Goal: Task Accomplishment & Management: Use online tool/utility

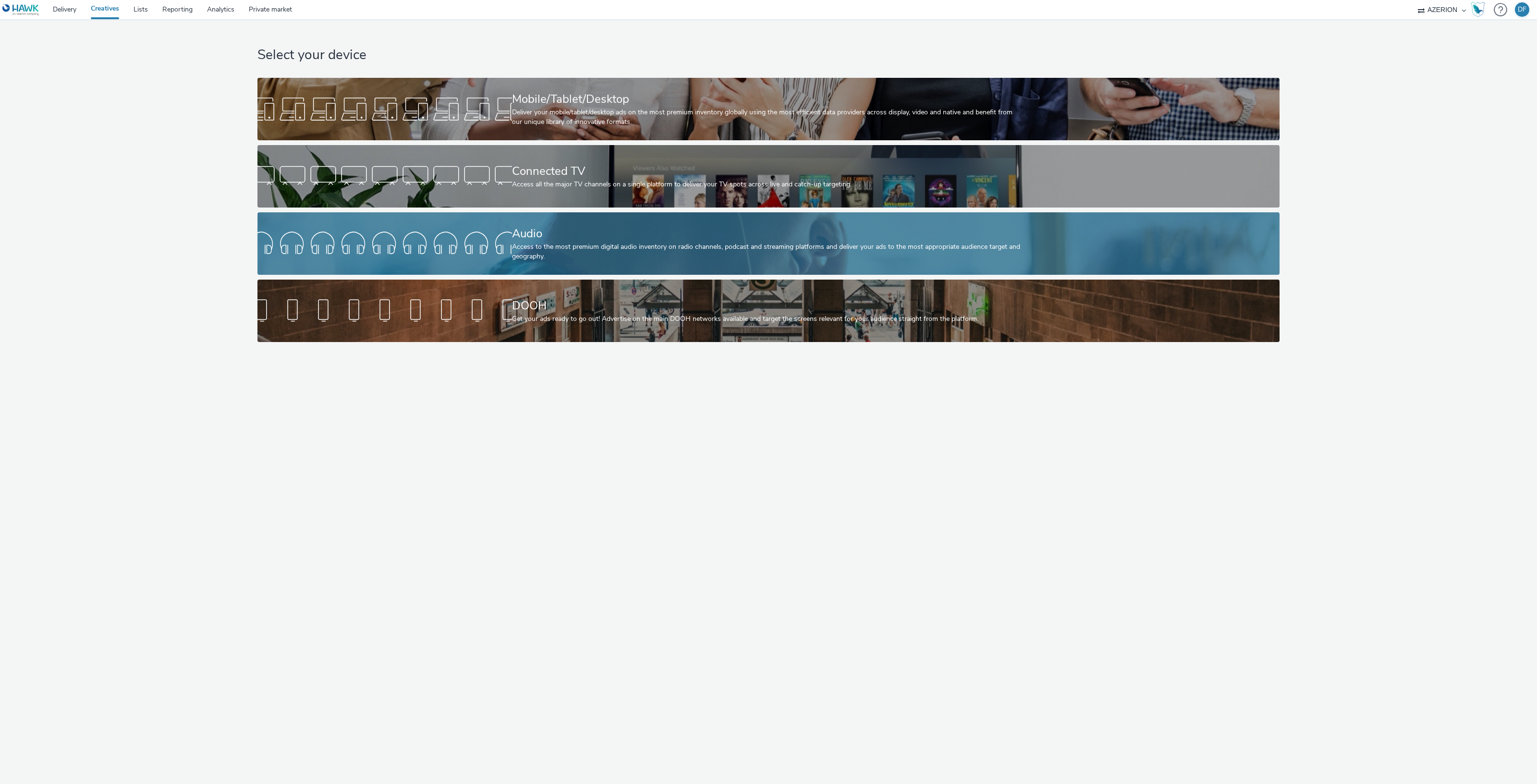
click at [578, 240] on div "Audio" at bounding box center [766, 233] width 509 height 17
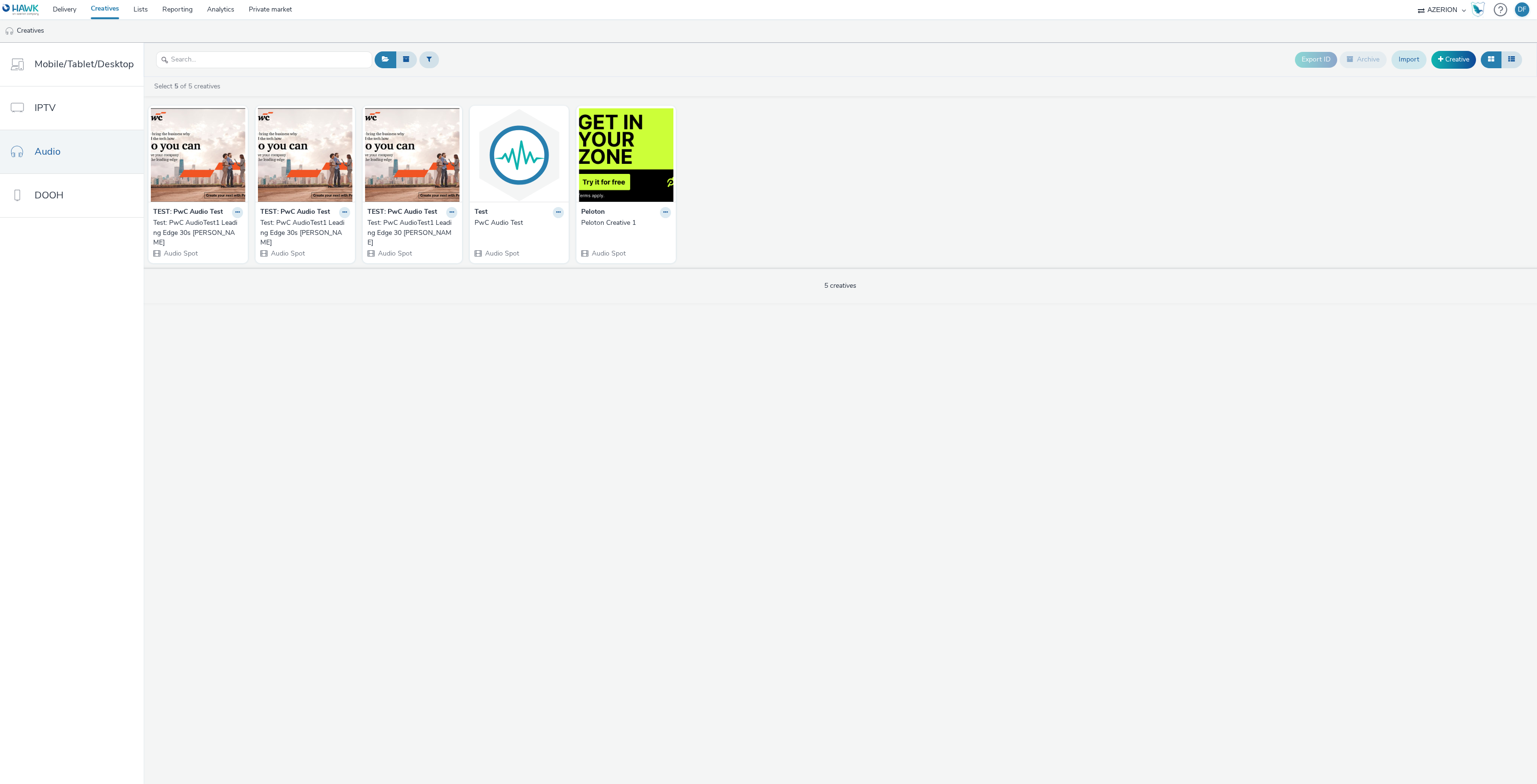
click at [1412, 58] on link "Import" at bounding box center [1409, 59] width 35 height 18
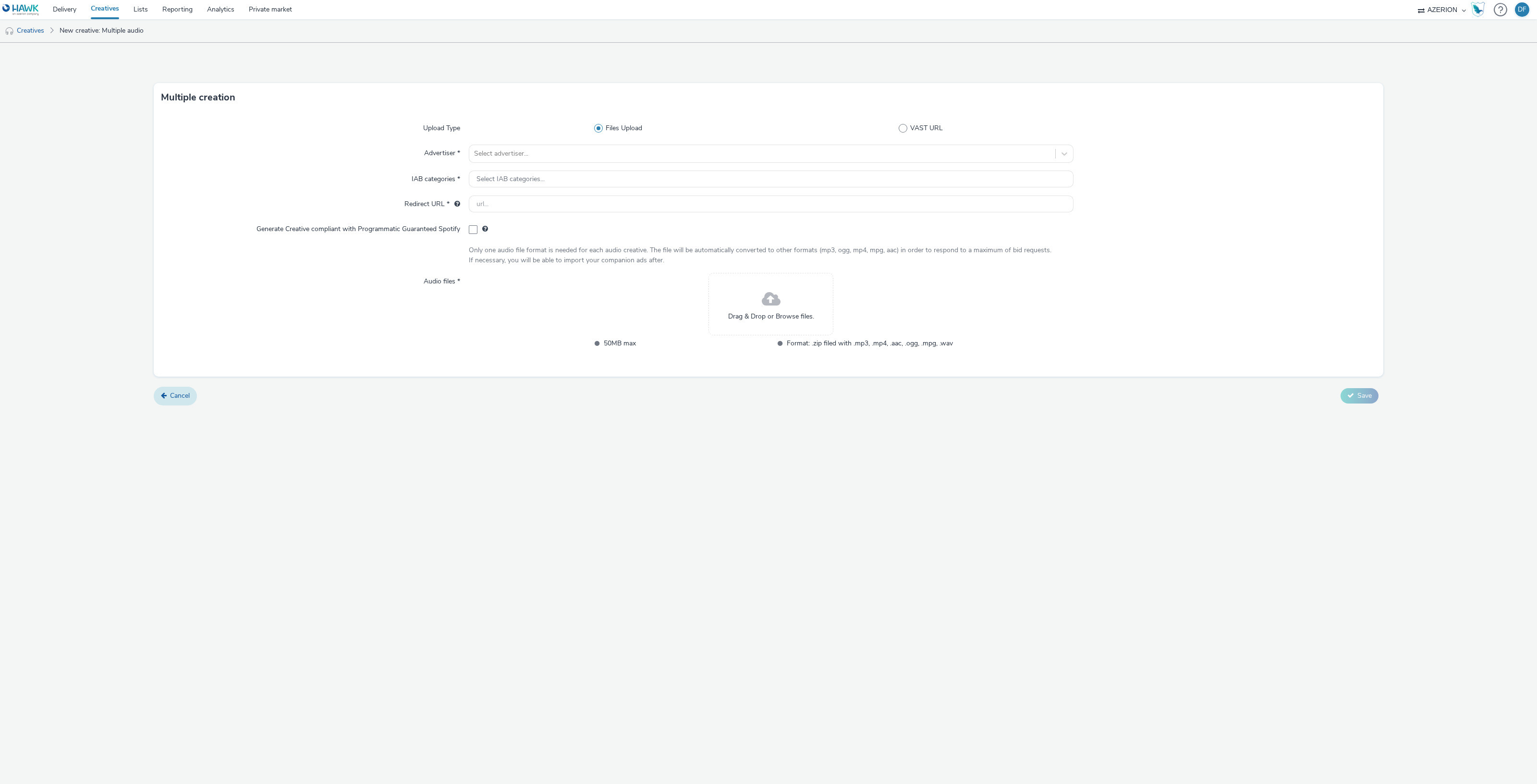
click at [164, 401] on link "Cancel" at bounding box center [176, 395] width 43 height 18
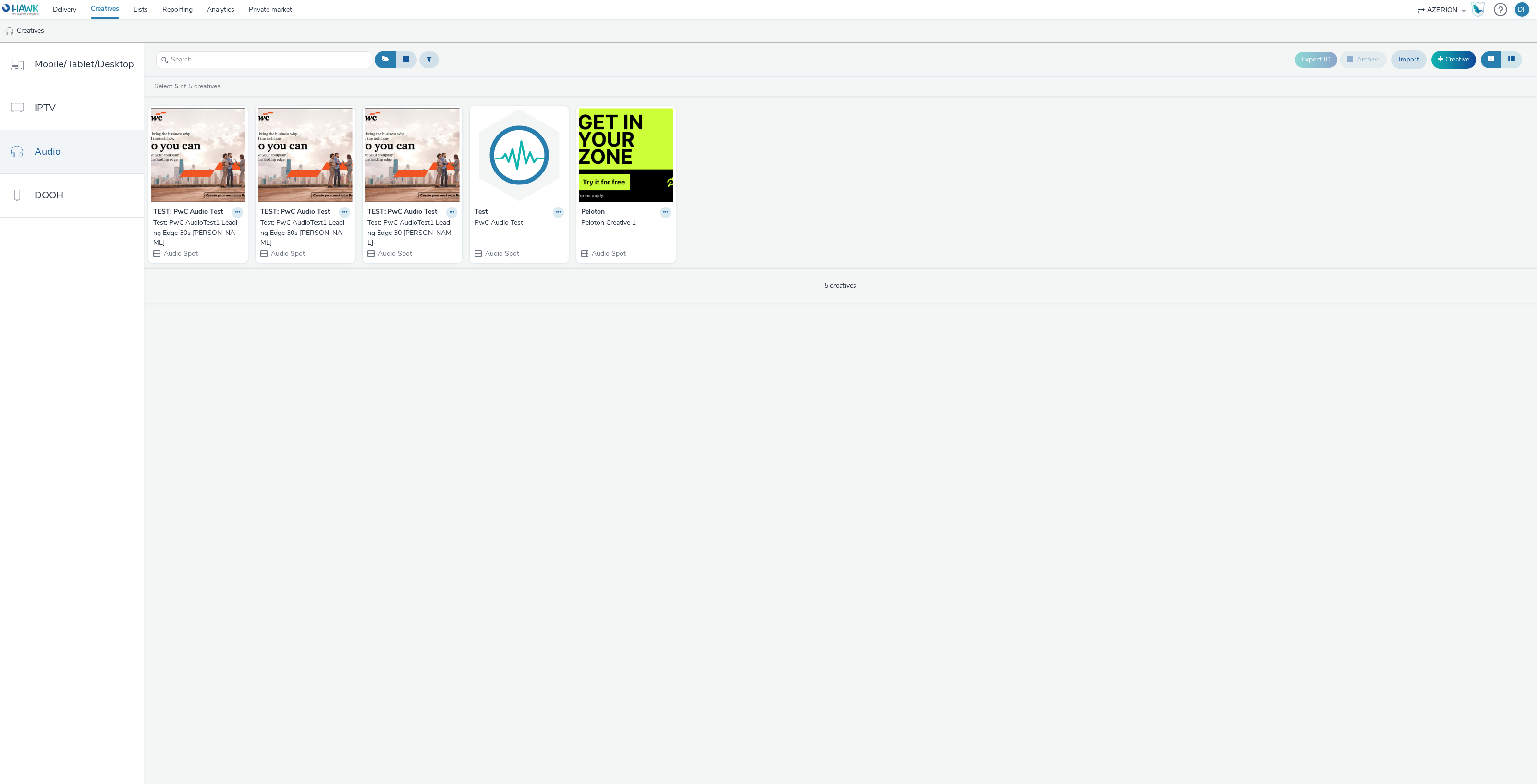
click at [1508, 57] on icon at bounding box center [1511, 59] width 7 height 7
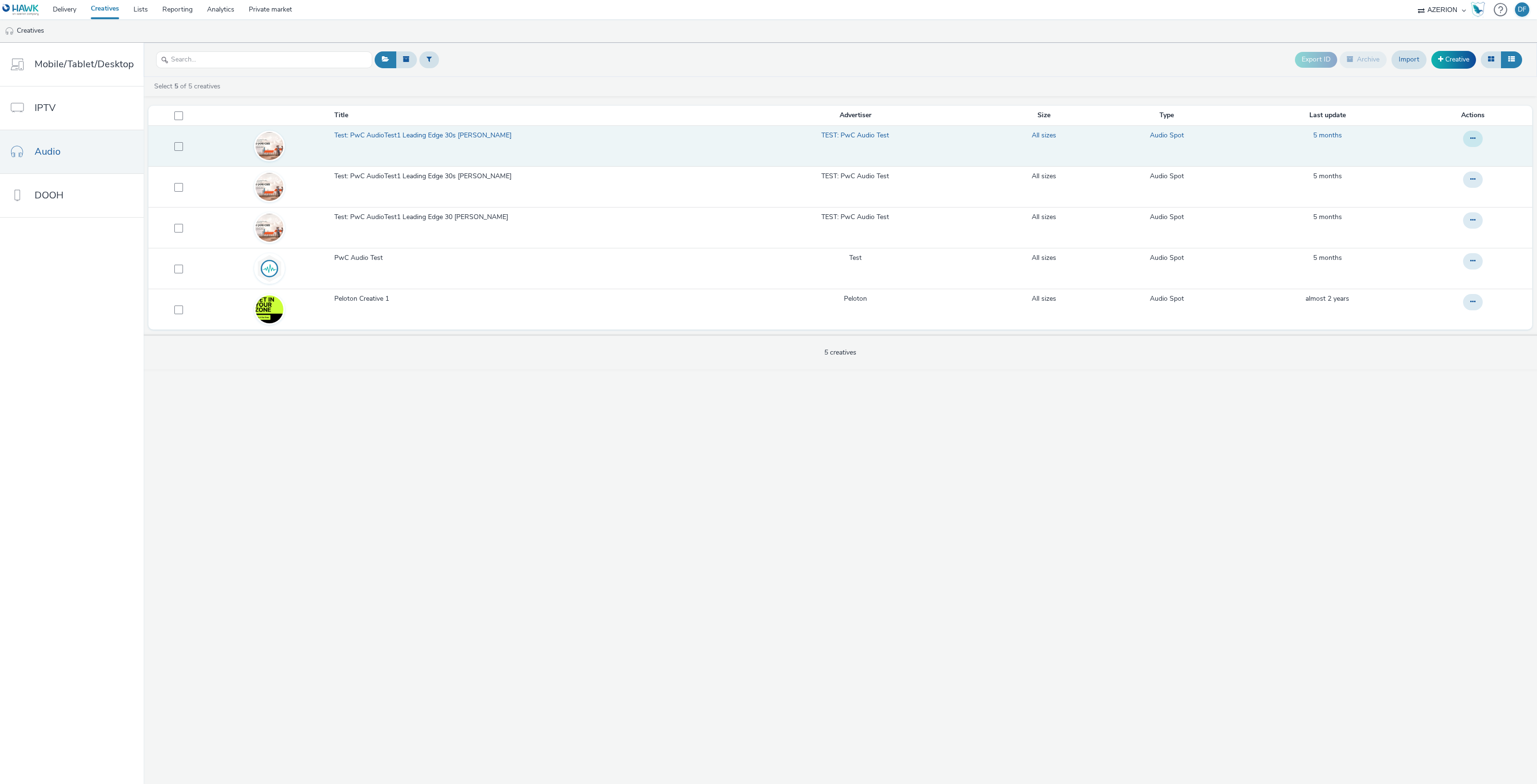
click at [1468, 139] on button at bounding box center [1472, 139] width 20 height 17
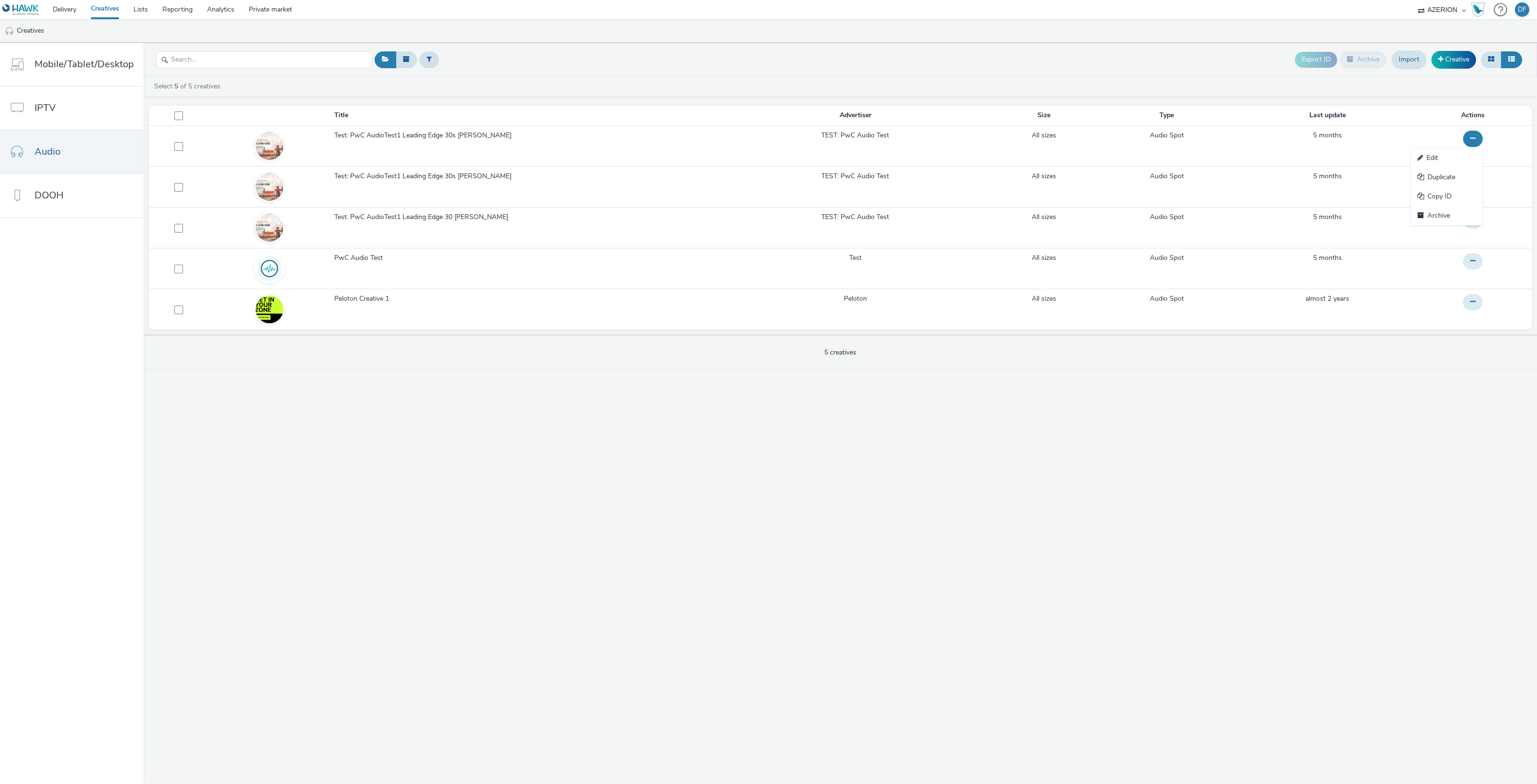
click at [1380, 394] on div "Export ID Archive Import Creative Select 5 of 5 creatives Title Advertiser Size…" at bounding box center [840, 413] width 1393 height 741
click at [1489, 58] on icon at bounding box center [1491, 59] width 6 height 7
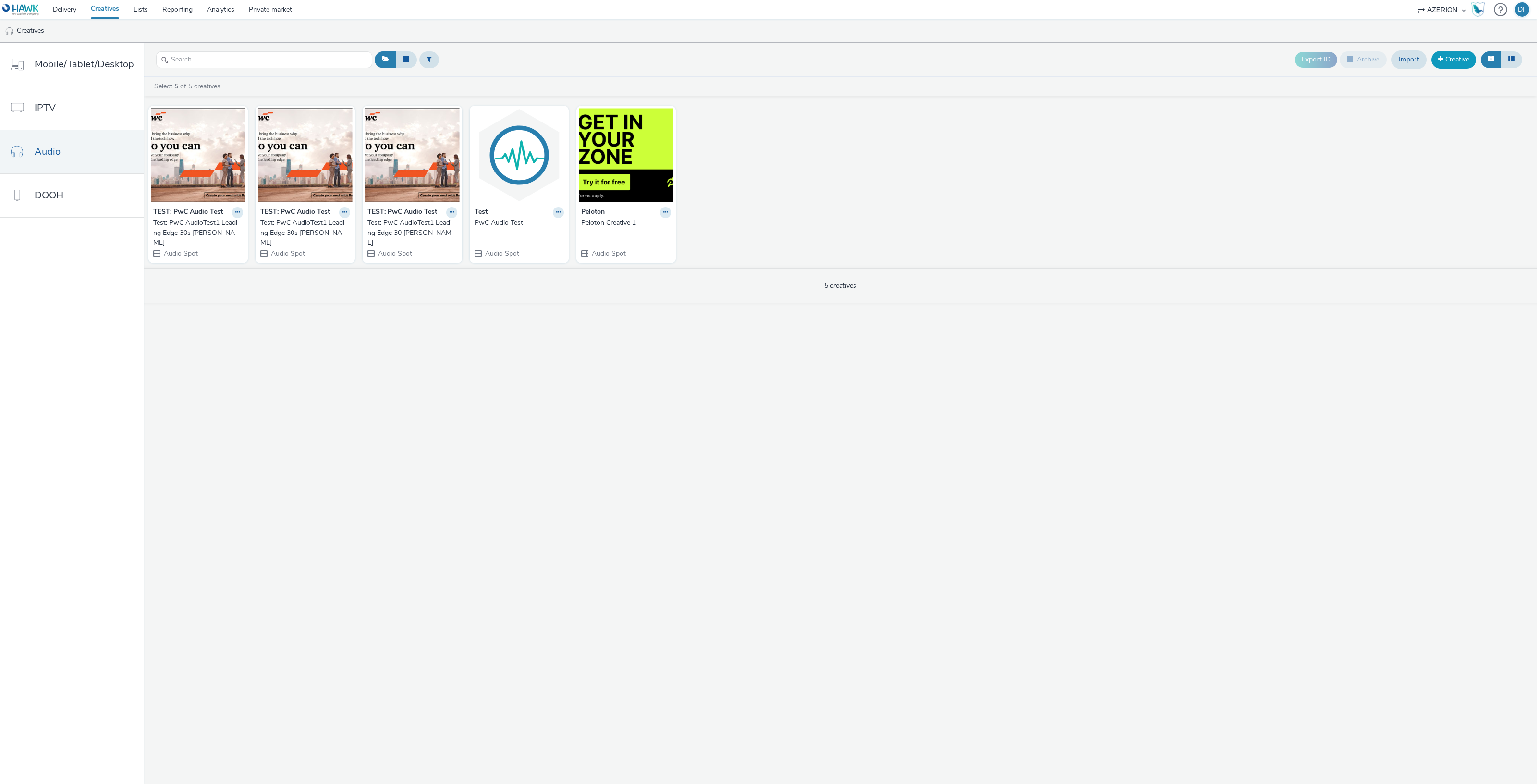
click at [1460, 60] on link "Creative" at bounding box center [1454, 59] width 45 height 17
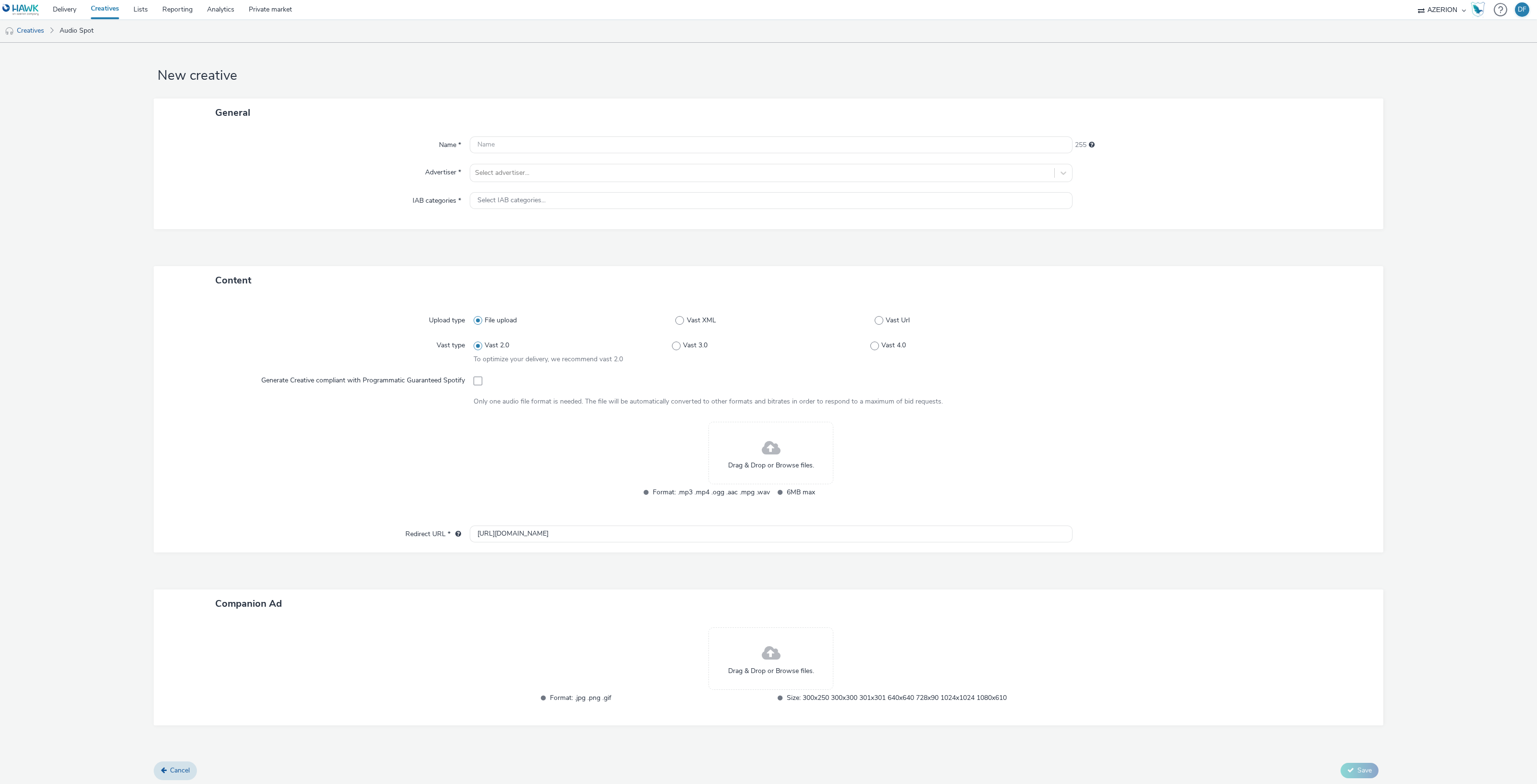
scroll to position [5, 0]
click at [874, 319] on span at bounding box center [879, 319] width 9 height 9
click at [874, 319] on input "Vast Url" at bounding box center [878, 319] width 6 height 6
radio input "false"
radio input "true"
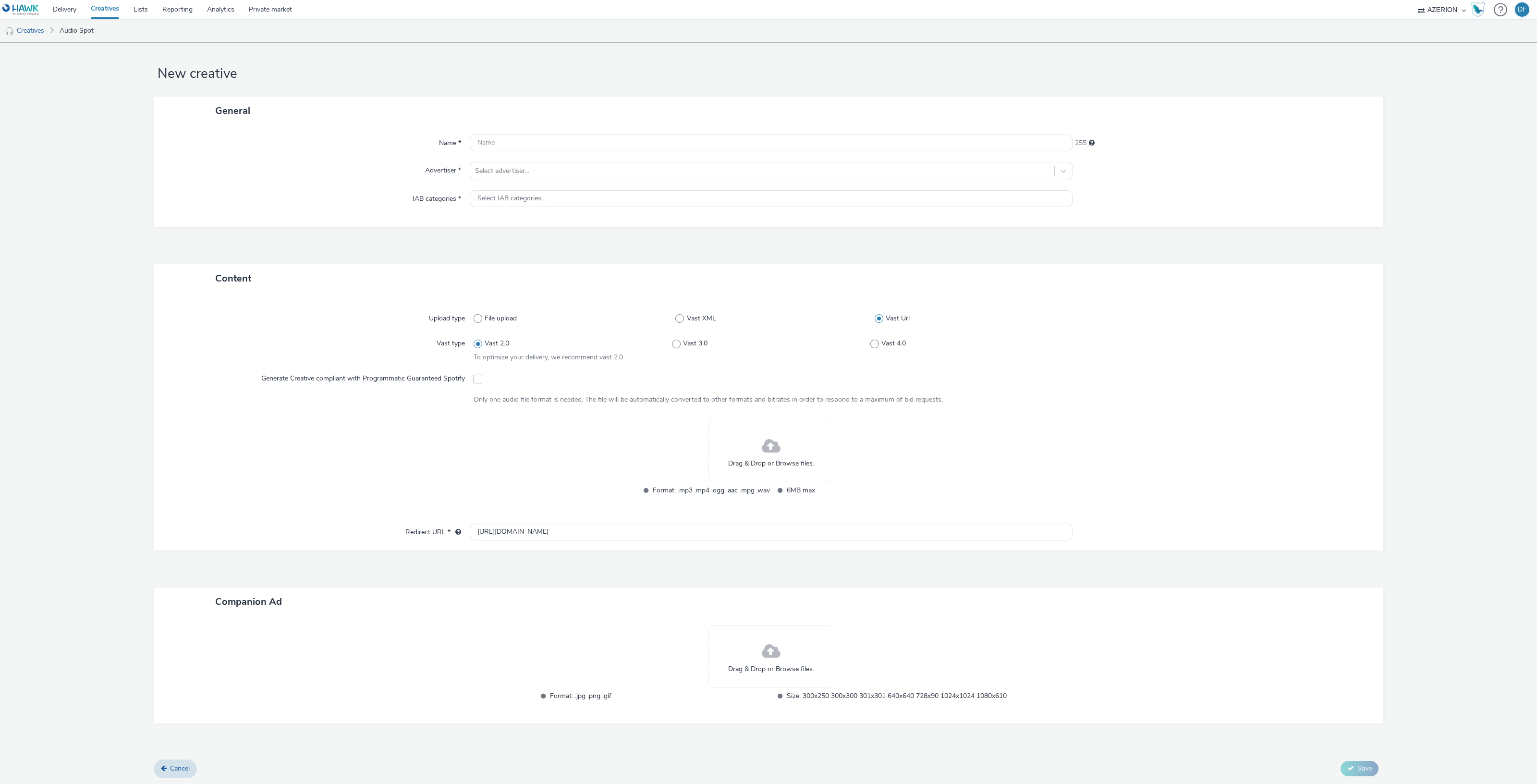
scroll to position [0, 0]
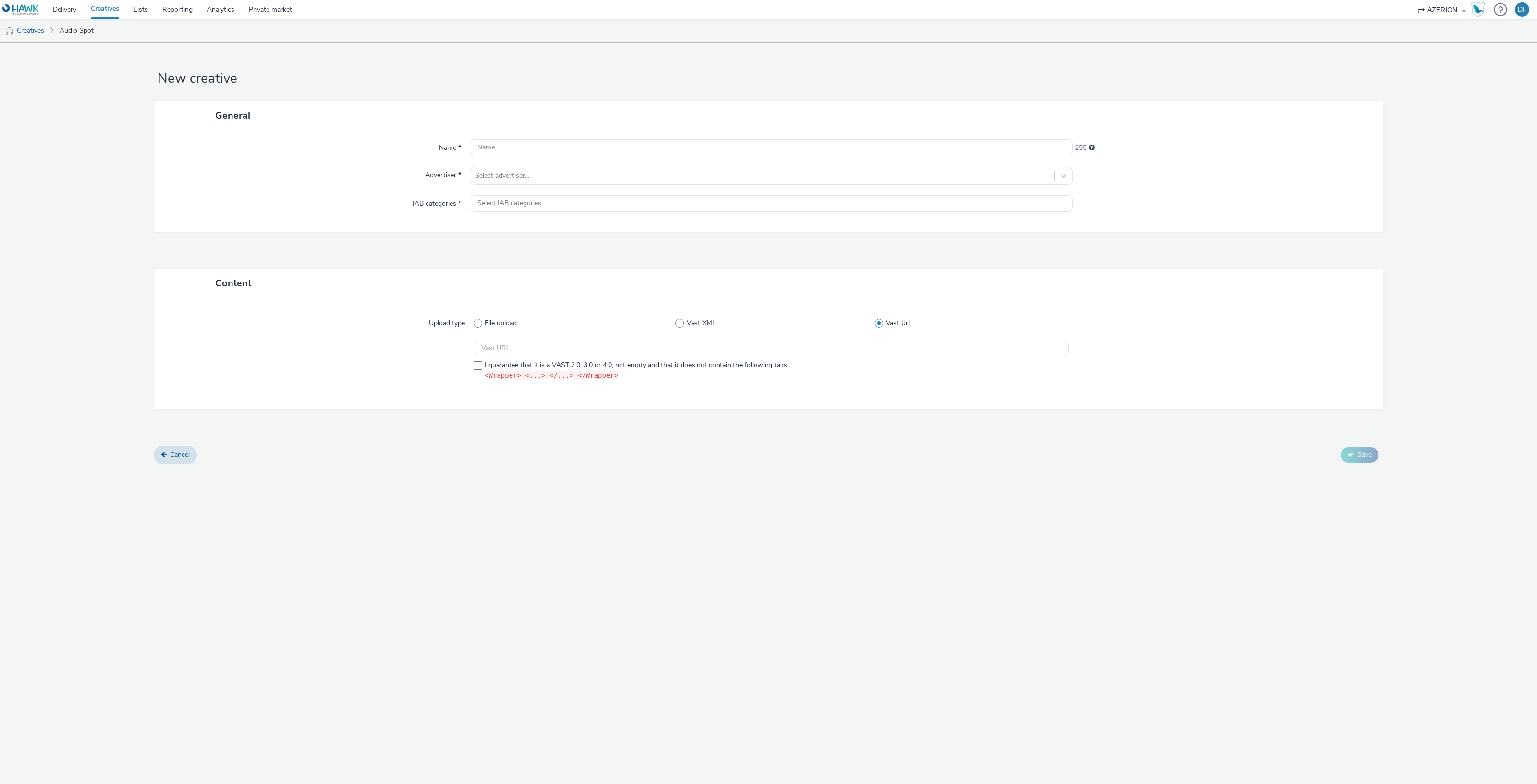
click at [116, 10] on link "Creatives" at bounding box center [104, 10] width 43 height 19
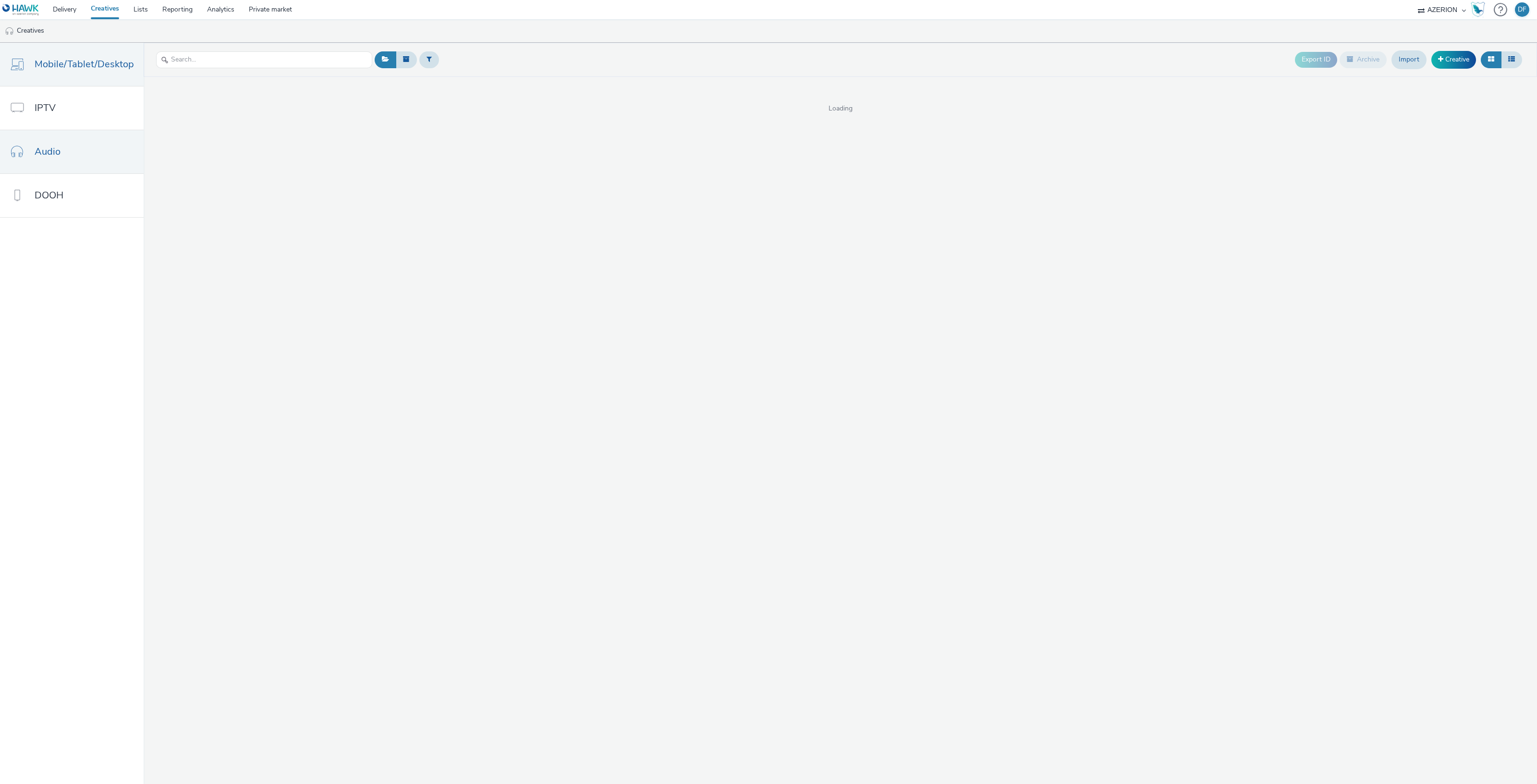
click at [72, 70] on span "Mobile/Tablet/Desktop" at bounding box center [84, 64] width 99 height 14
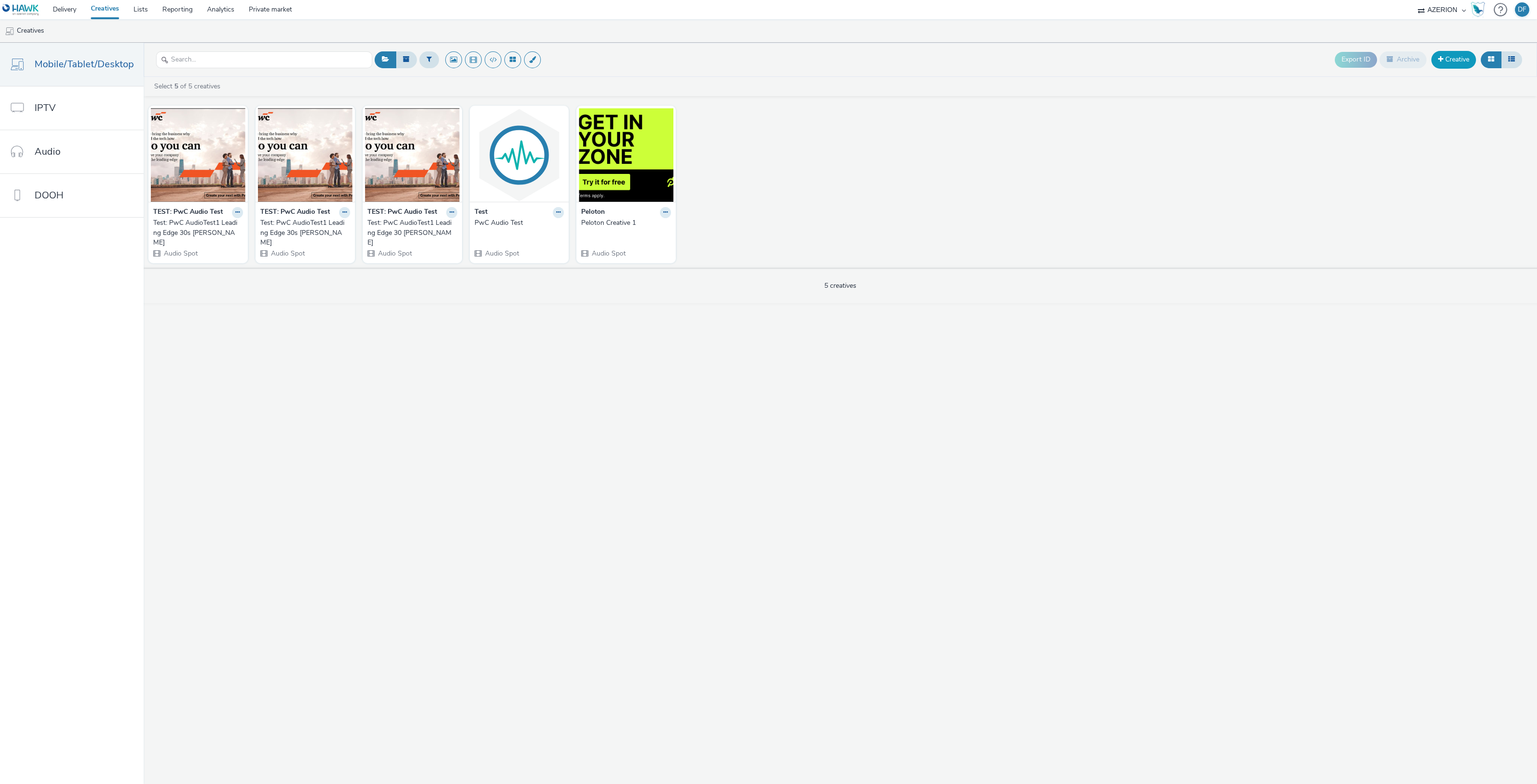
click at [1459, 60] on link "Creative" at bounding box center [1454, 59] width 45 height 17
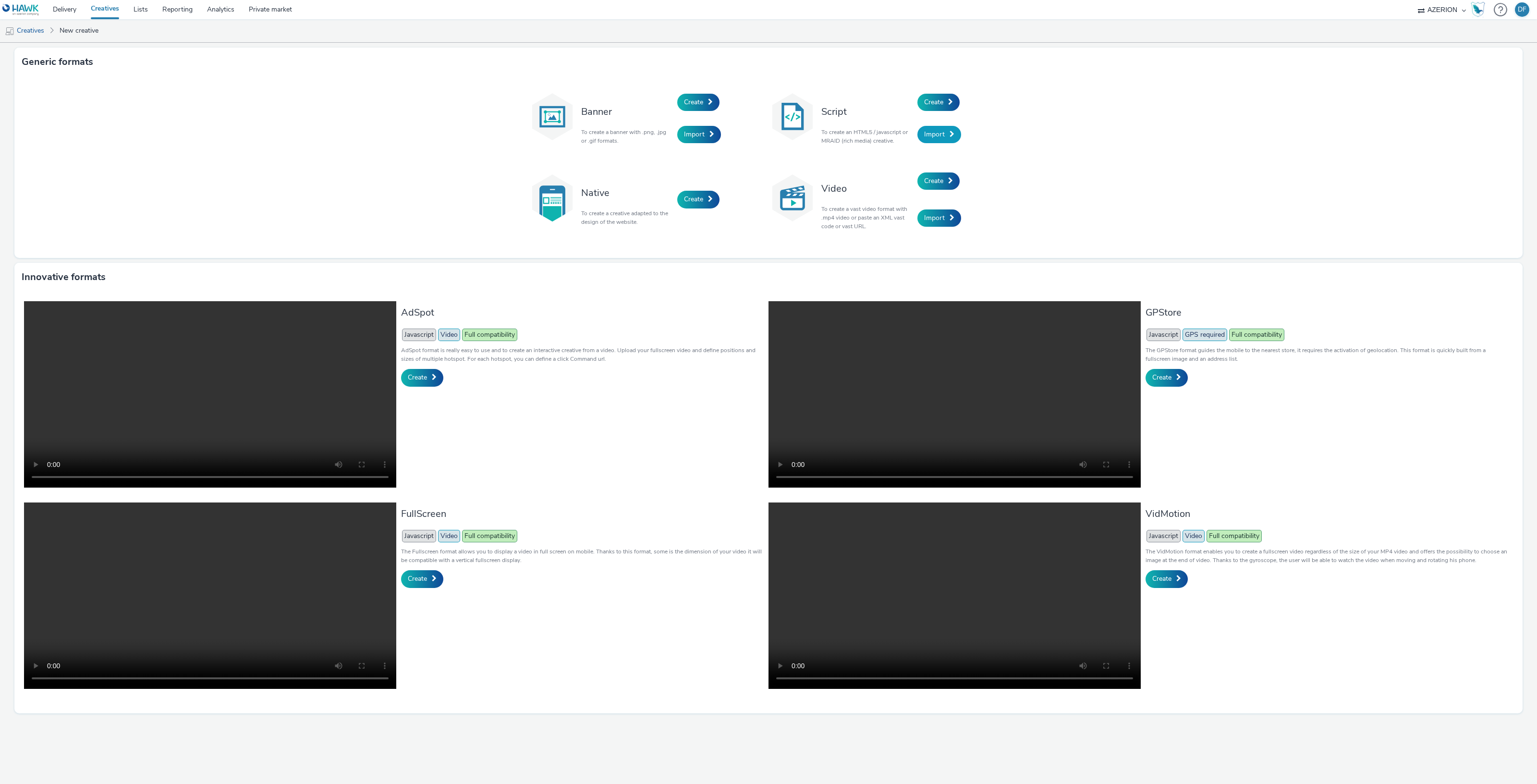
click at [948, 132] on link "Import" at bounding box center [939, 134] width 44 height 17
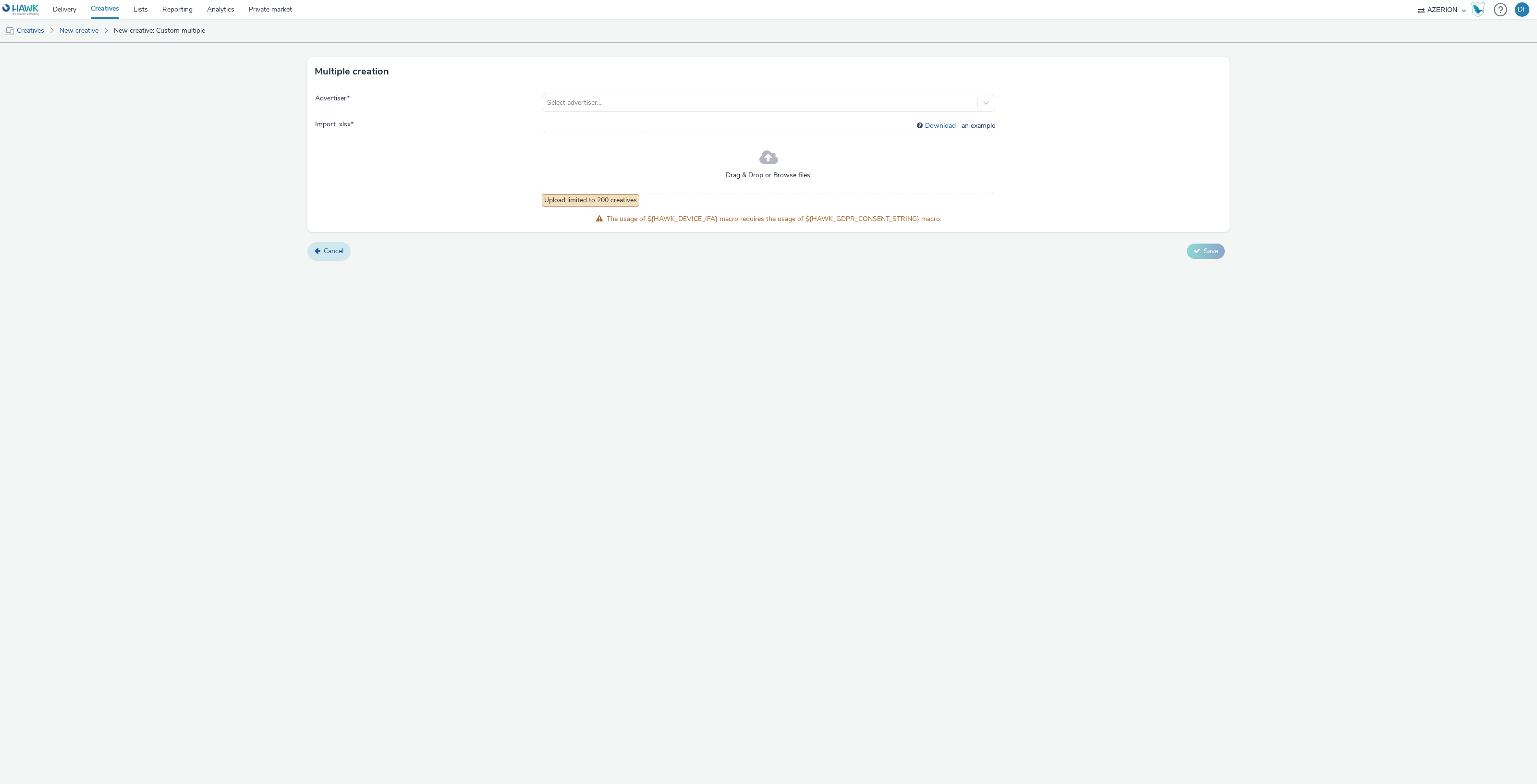
click at [334, 259] on link "Cancel" at bounding box center [329, 251] width 43 height 18
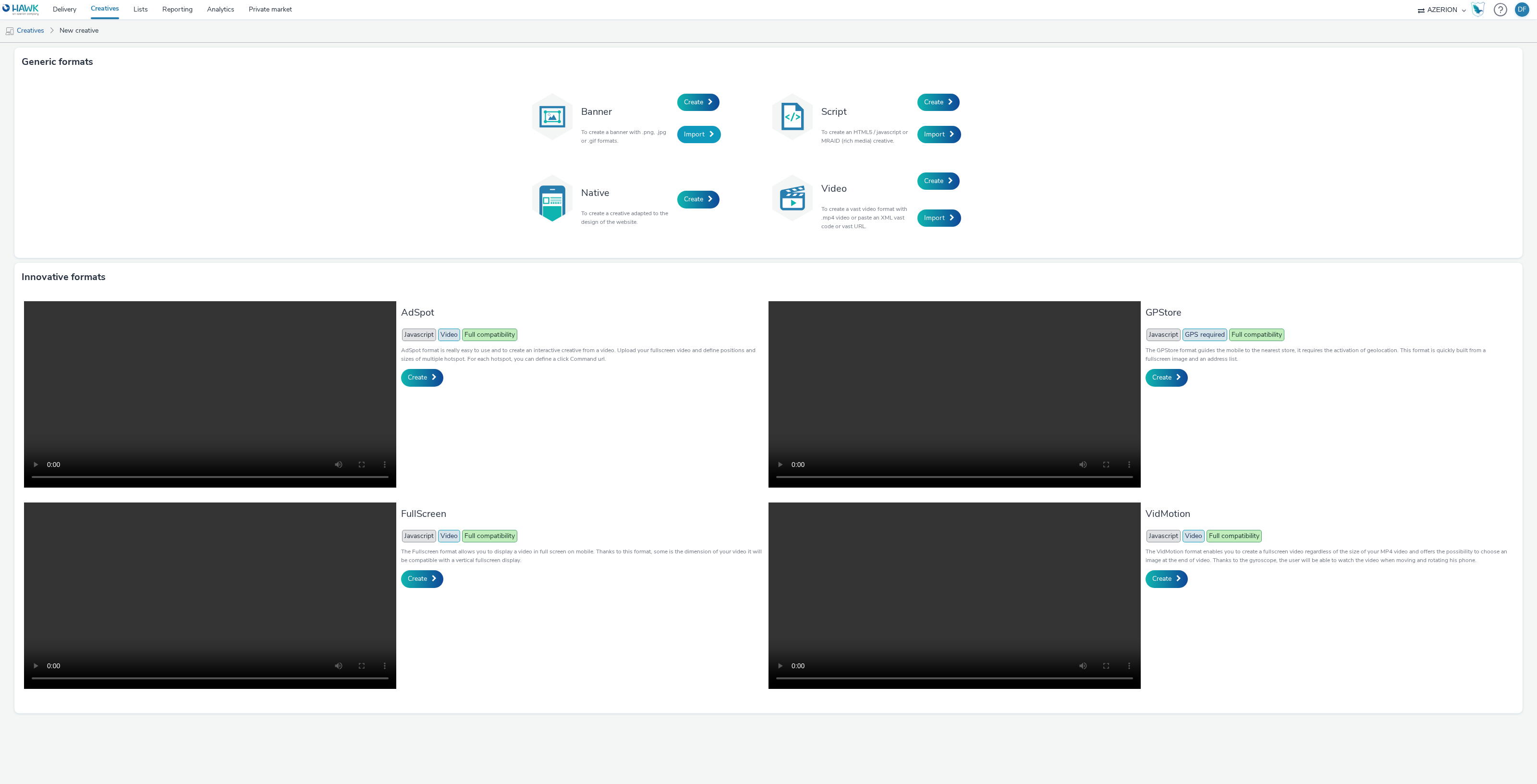
click at [694, 136] on span "Import" at bounding box center [694, 134] width 20 height 9
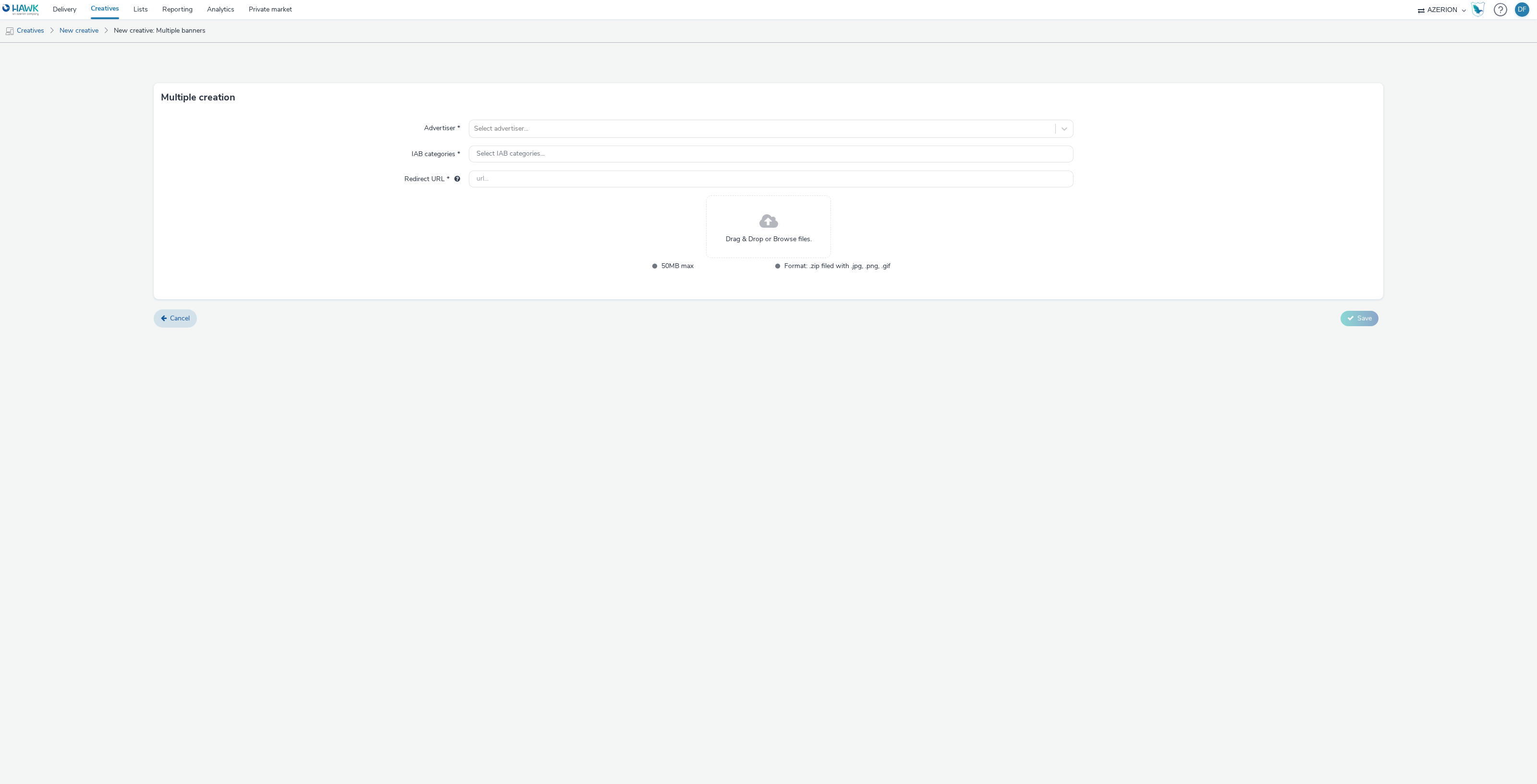
click at [173, 333] on form "Multiple creation Advertiser * Select advertiser... IAB categories * Select IAB…" at bounding box center [768, 188] width 1537 height 292
click at [506, 172] on input "text" at bounding box center [771, 179] width 605 height 17
click at [782, 246] on div "Drag & Drop or Browse files." at bounding box center [768, 226] width 125 height 62
click at [181, 327] on span "Cancel" at bounding box center [179, 327] width 20 height 9
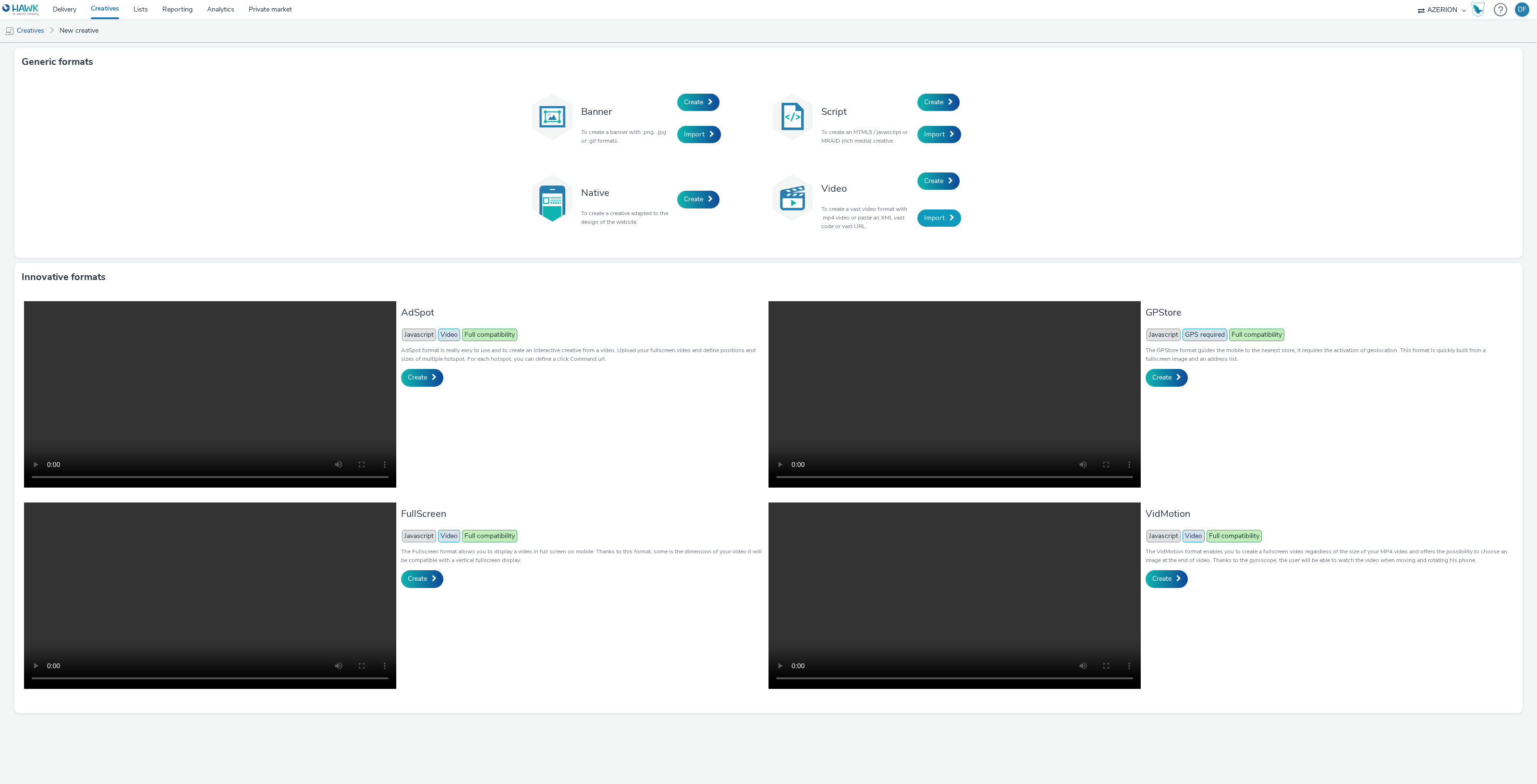
click at [925, 217] on span "Import" at bounding box center [934, 217] width 20 height 9
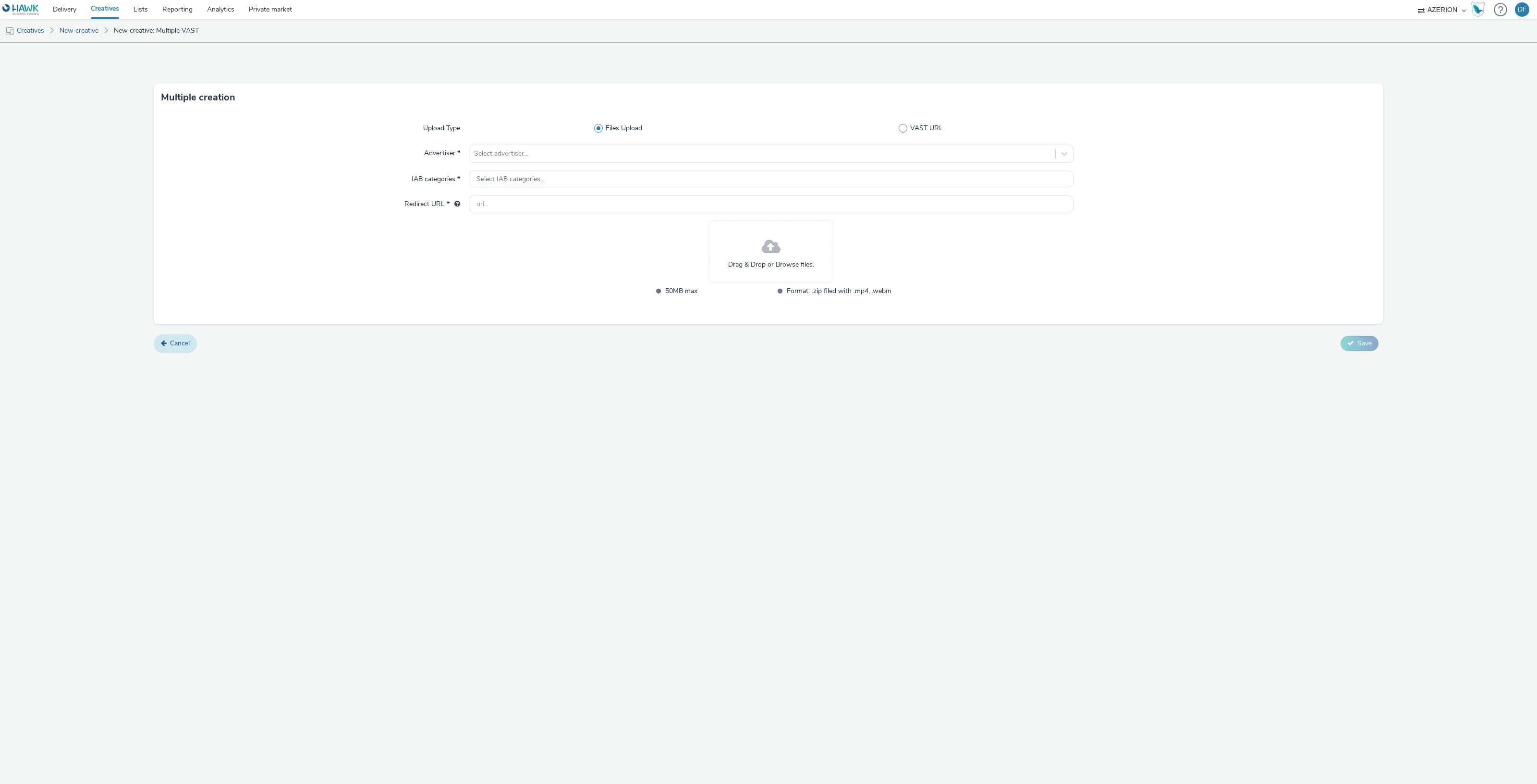
click at [177, 345] on span "Cancel" at bounding box center [179, 343] width 20 height 9
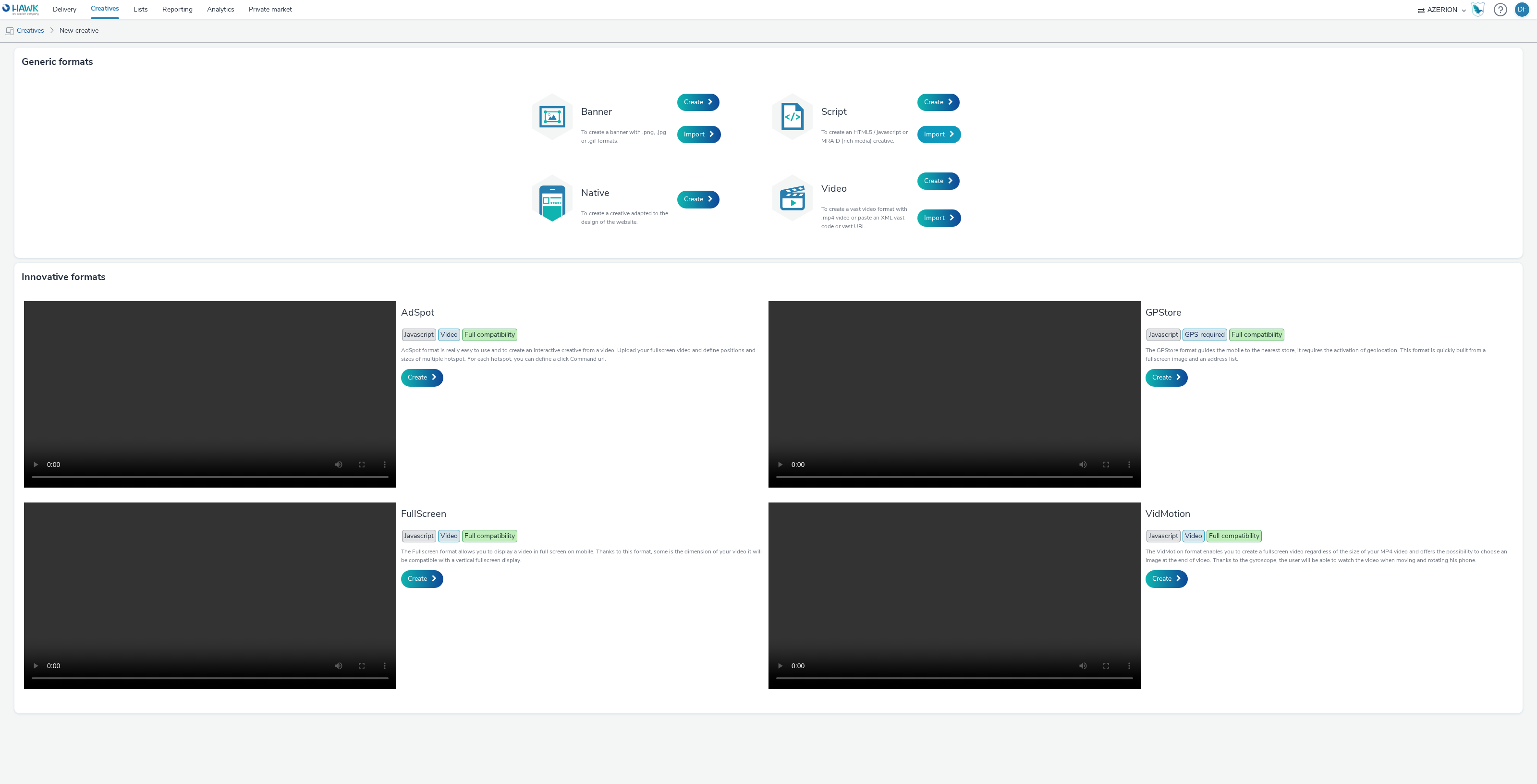
click at [944, 133] on link "Import" at bounding box center [939, 134] width 44 height 17
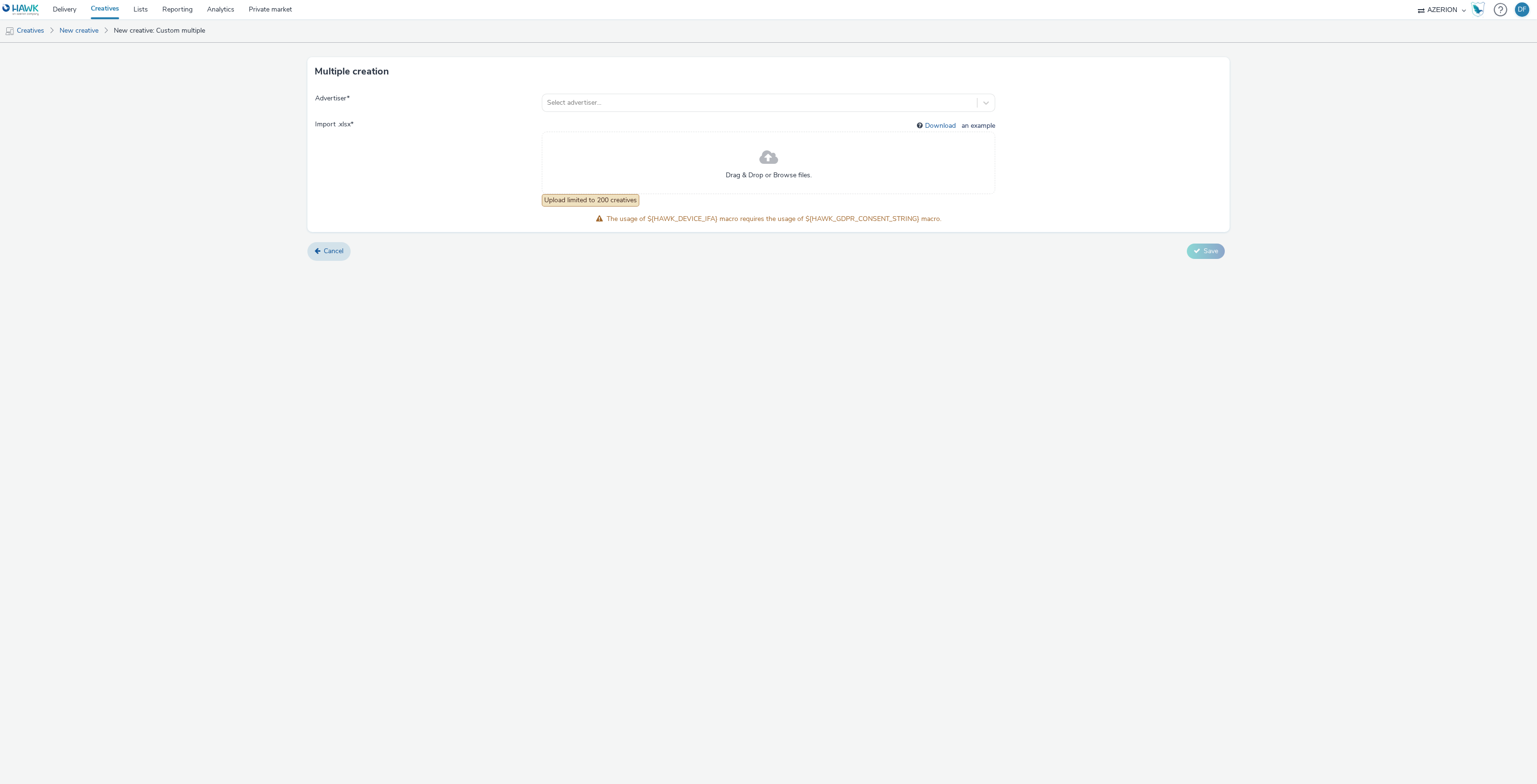
click at [986, 127] on span "an example" at bounding box center [977, 125] width 36 height 9
click at [934, 126] on link "Download" at bounding box center [942, 125] width 34 height 9
click at [25, 30] on link "Creatives" at bounding box center [24, 31] width 49 height 23
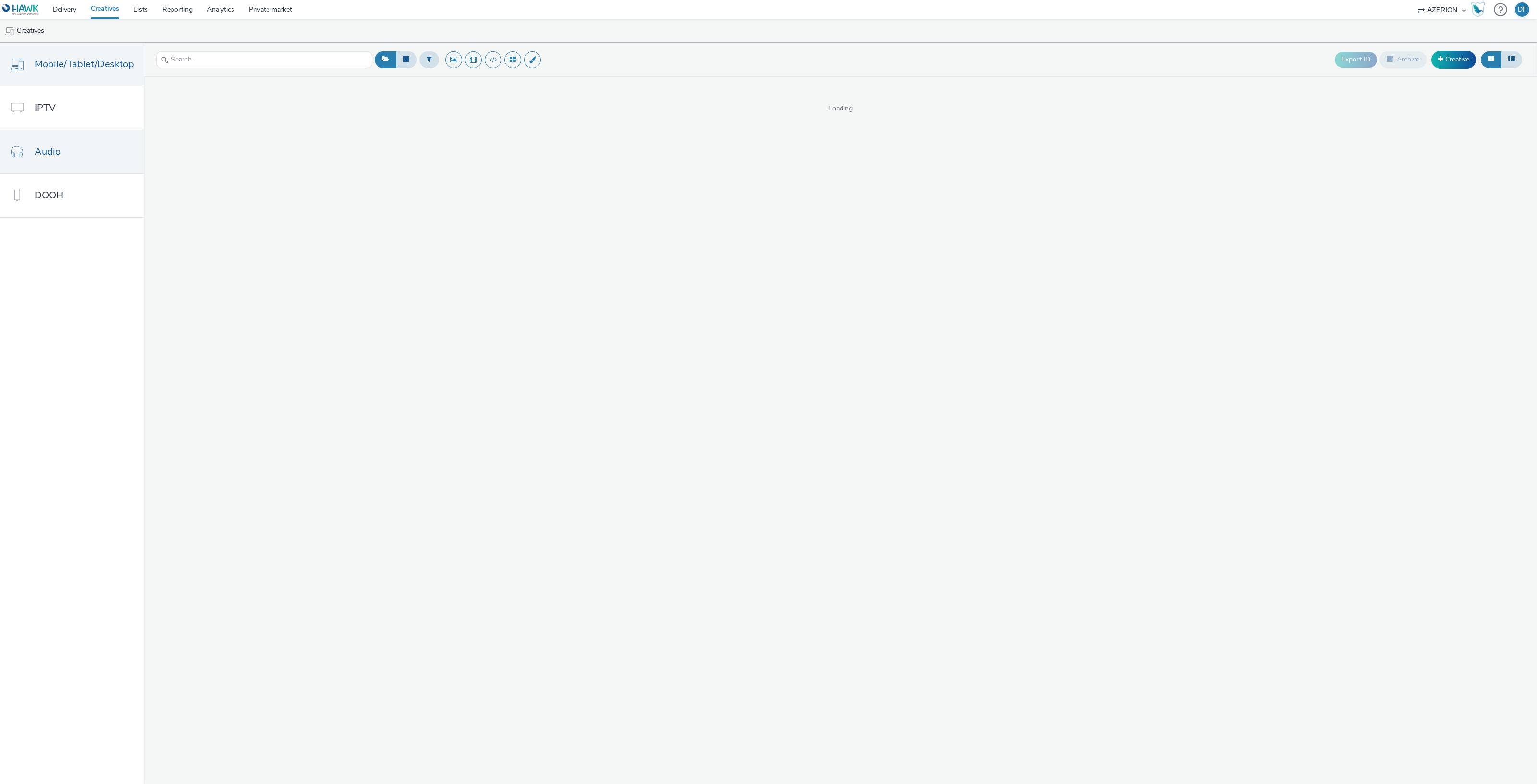
click at [64, 154] on link "Audio" at bounding box center [72, 152] width 144 height 43
click at [1454, 60] on link "Creative" at bounding box center [1454, 59] width 45 height 17
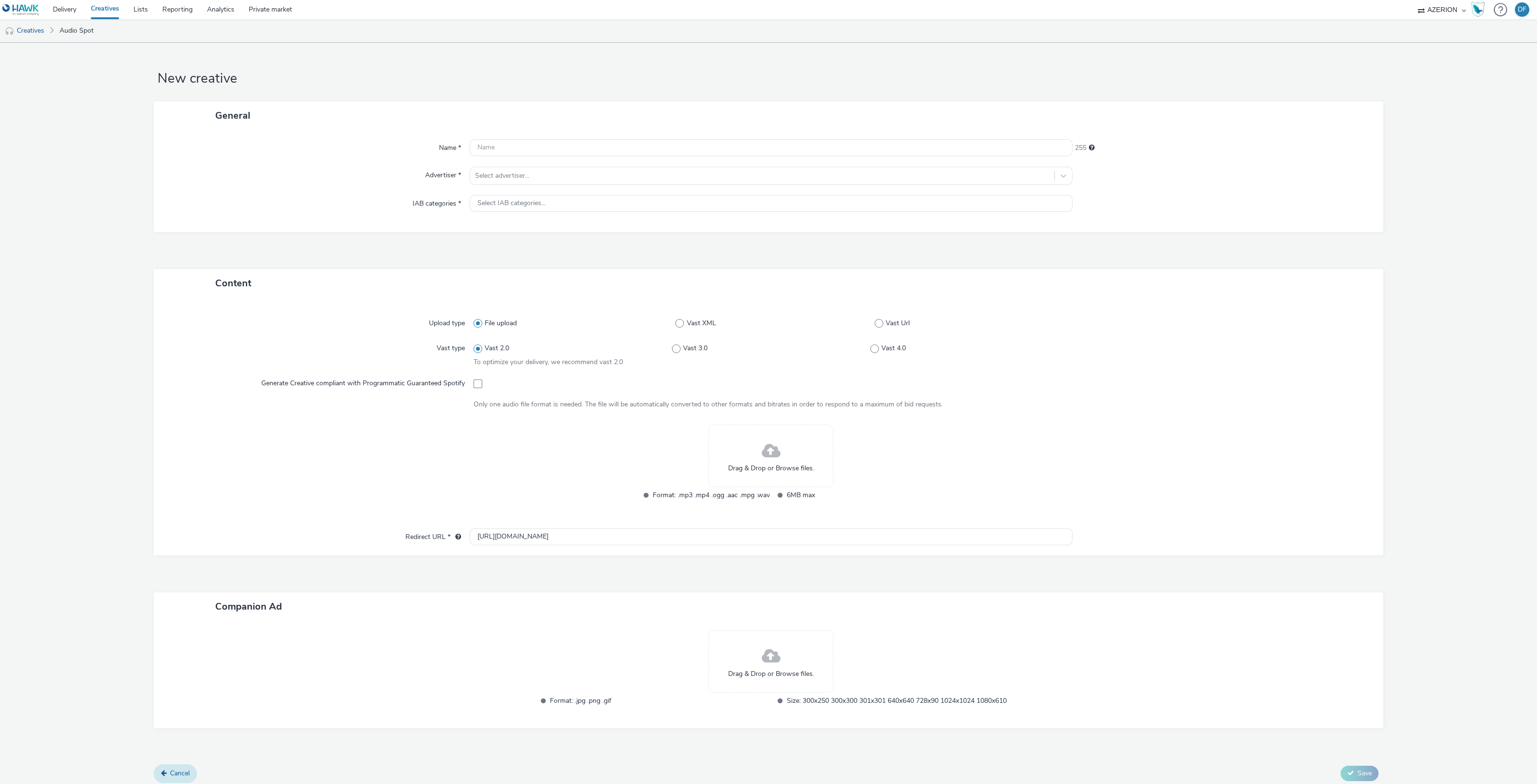
click at [173, 769] on span "Cancel" at bounding box center [179, 773] width 20 height 9
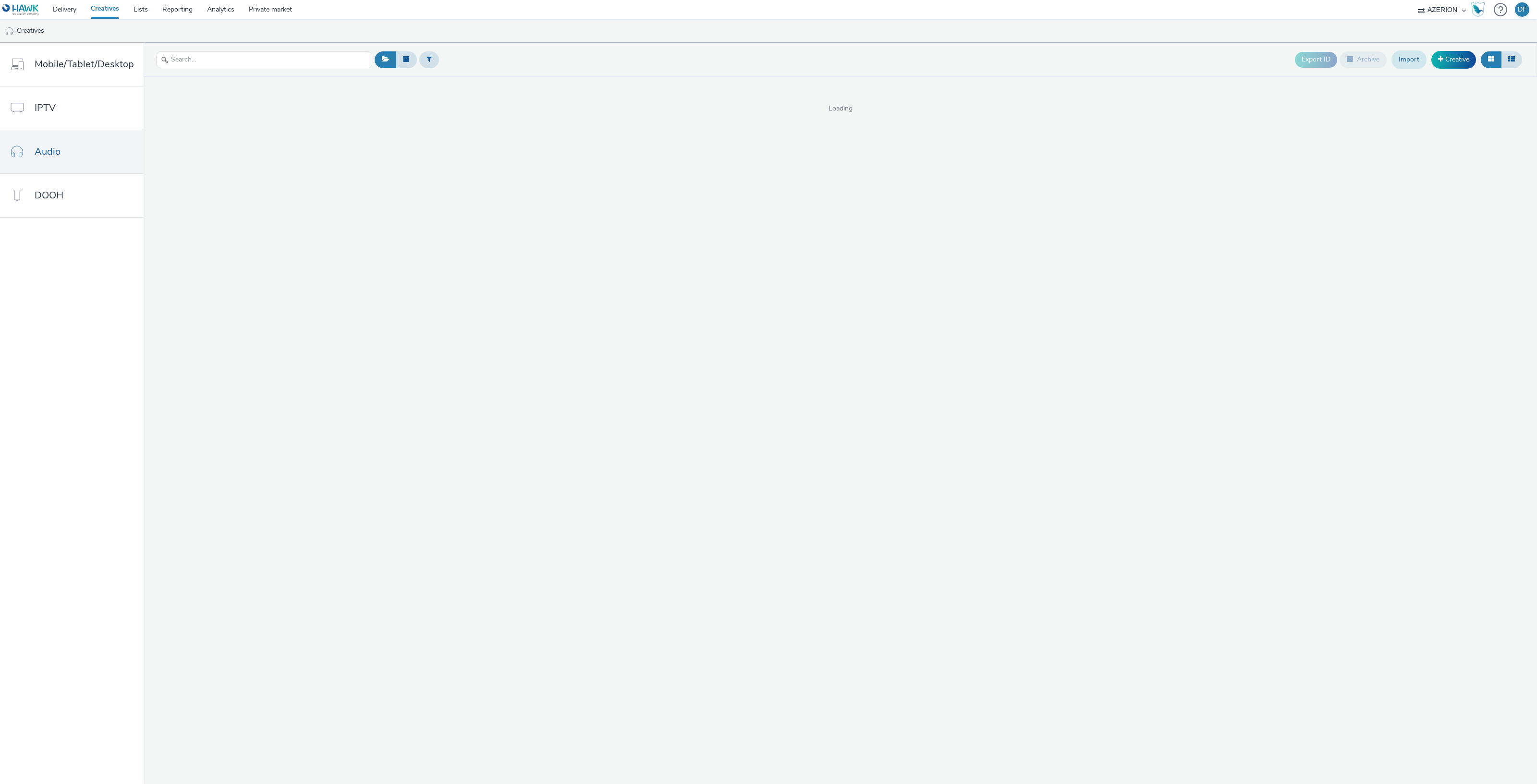
click at [1414, 56] on link "Import" at bounding box center [1409, 59] width 35 height 18
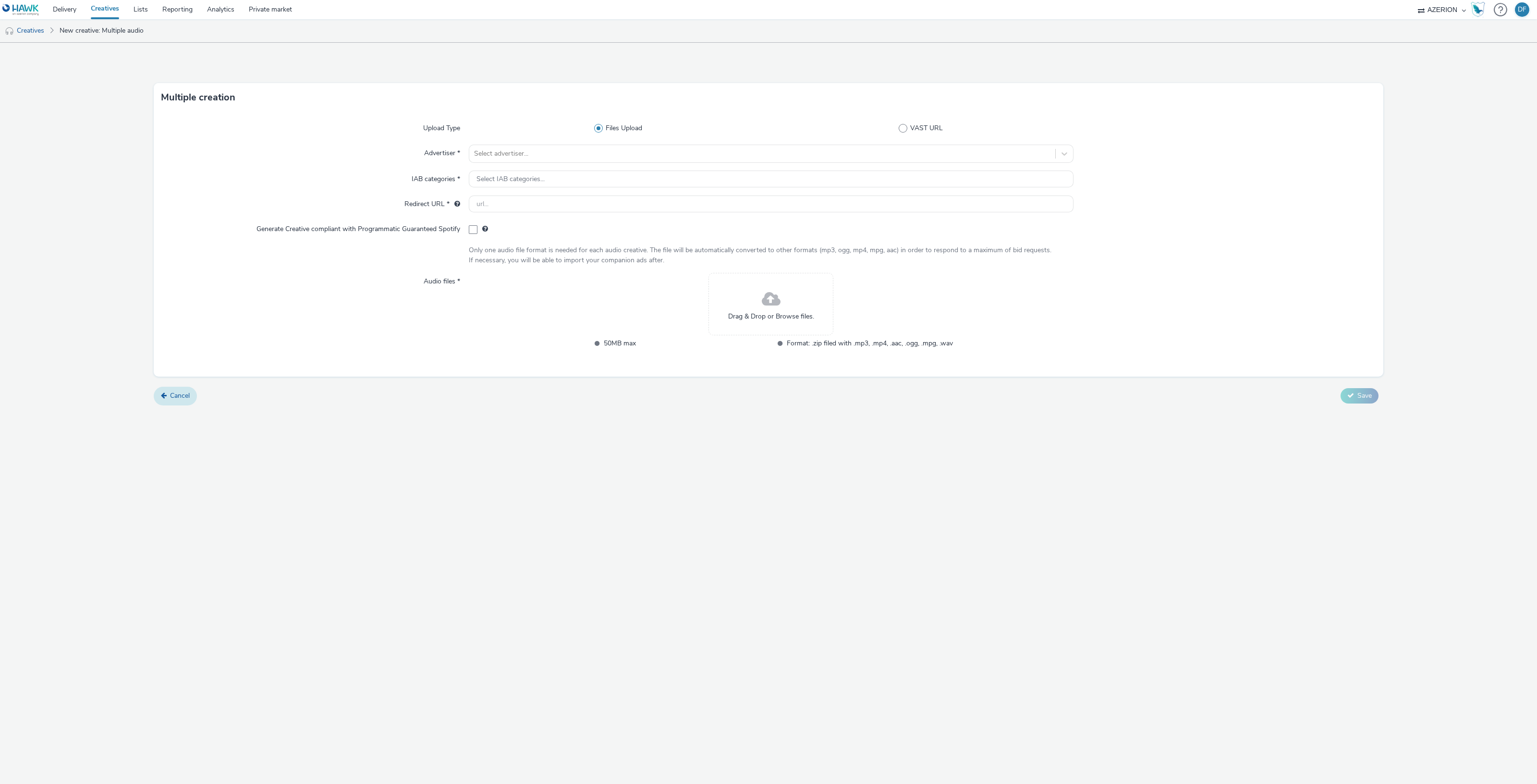
click at [177, 396] on span "Cancel" at bounding box center [179, 395] width 20 height 9
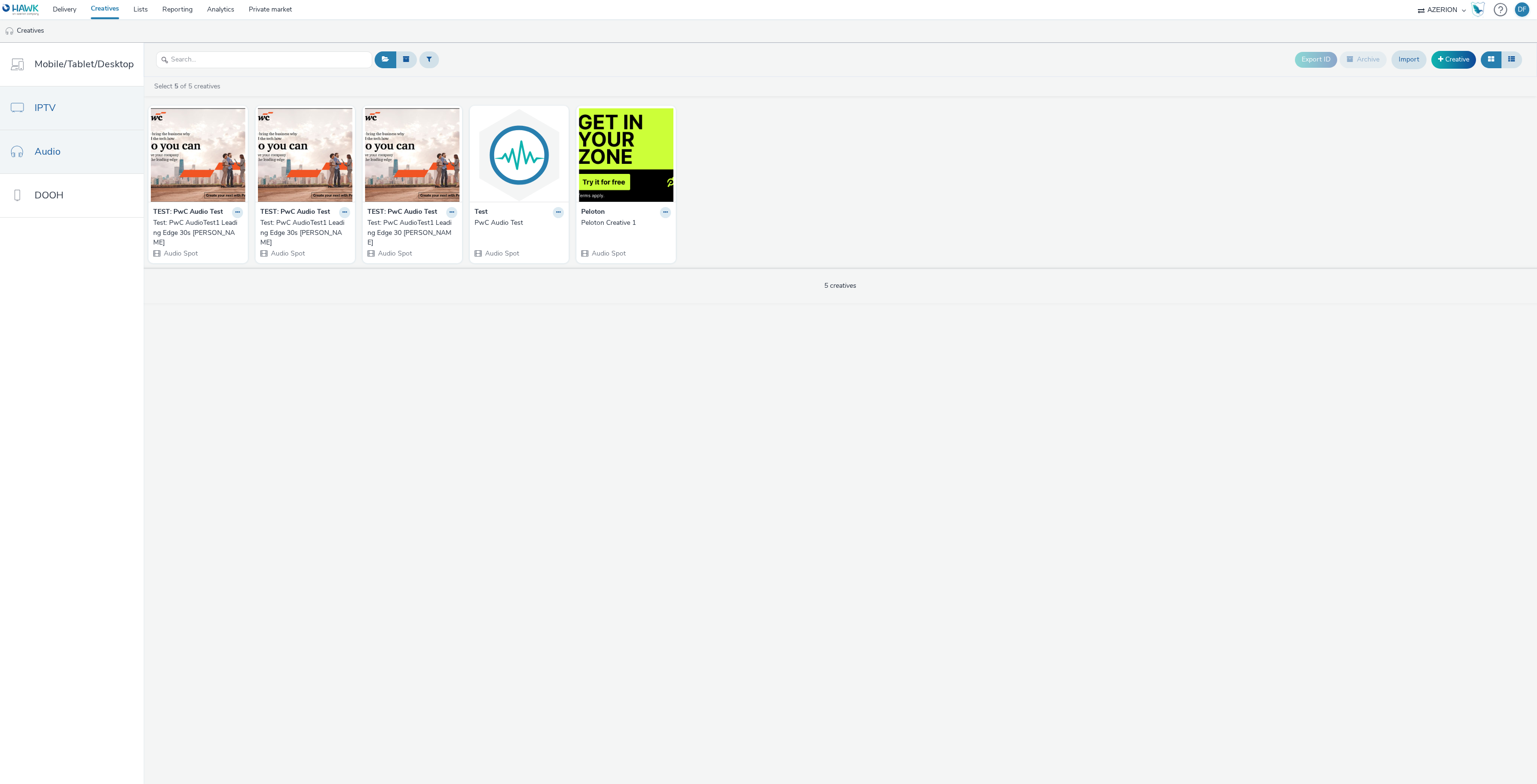
click at [59, 102] on link "IPTV" at bounding box center [72, 108] width 144 height 43
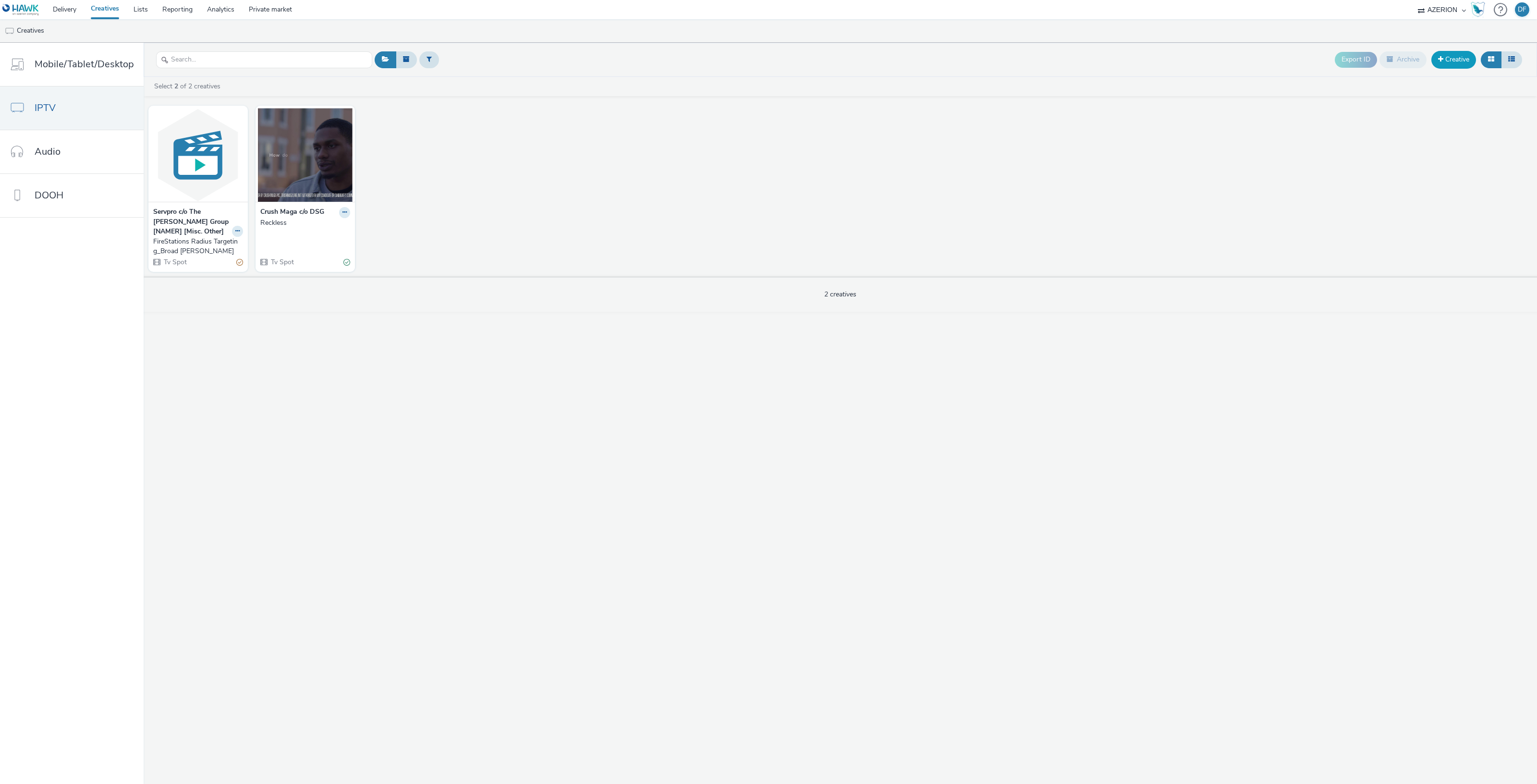
click at [1455, 57] on link "Creative" at bounding box center [1454, 59] width 45 height 17
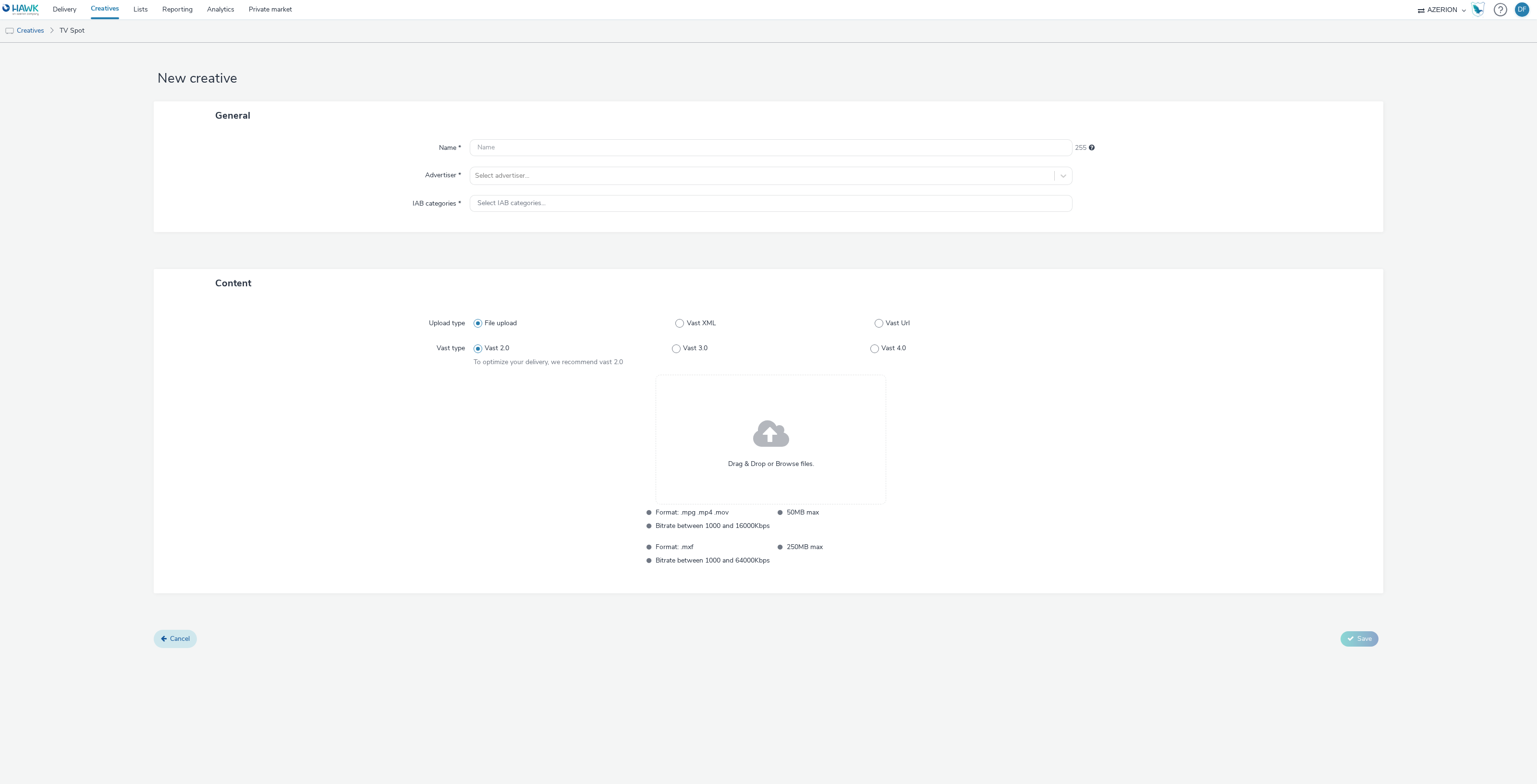
click at [177, 638] on span "Cancel" at bounding box center [179, 638] width 20 height 9
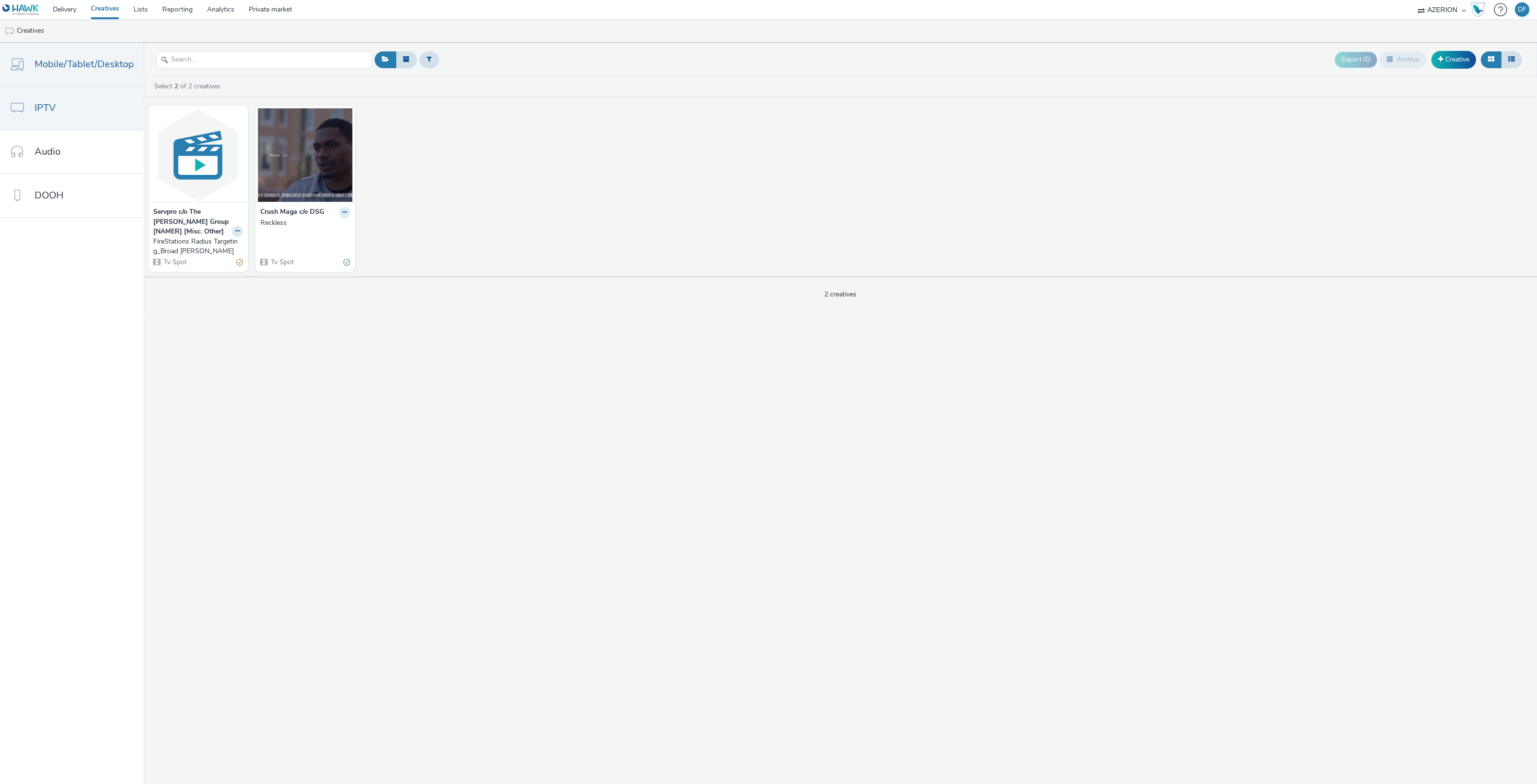
click at [64, 65] on span "Mobile/Tablet/Desktop" at bounding box center [84, 64] width 99 height 14
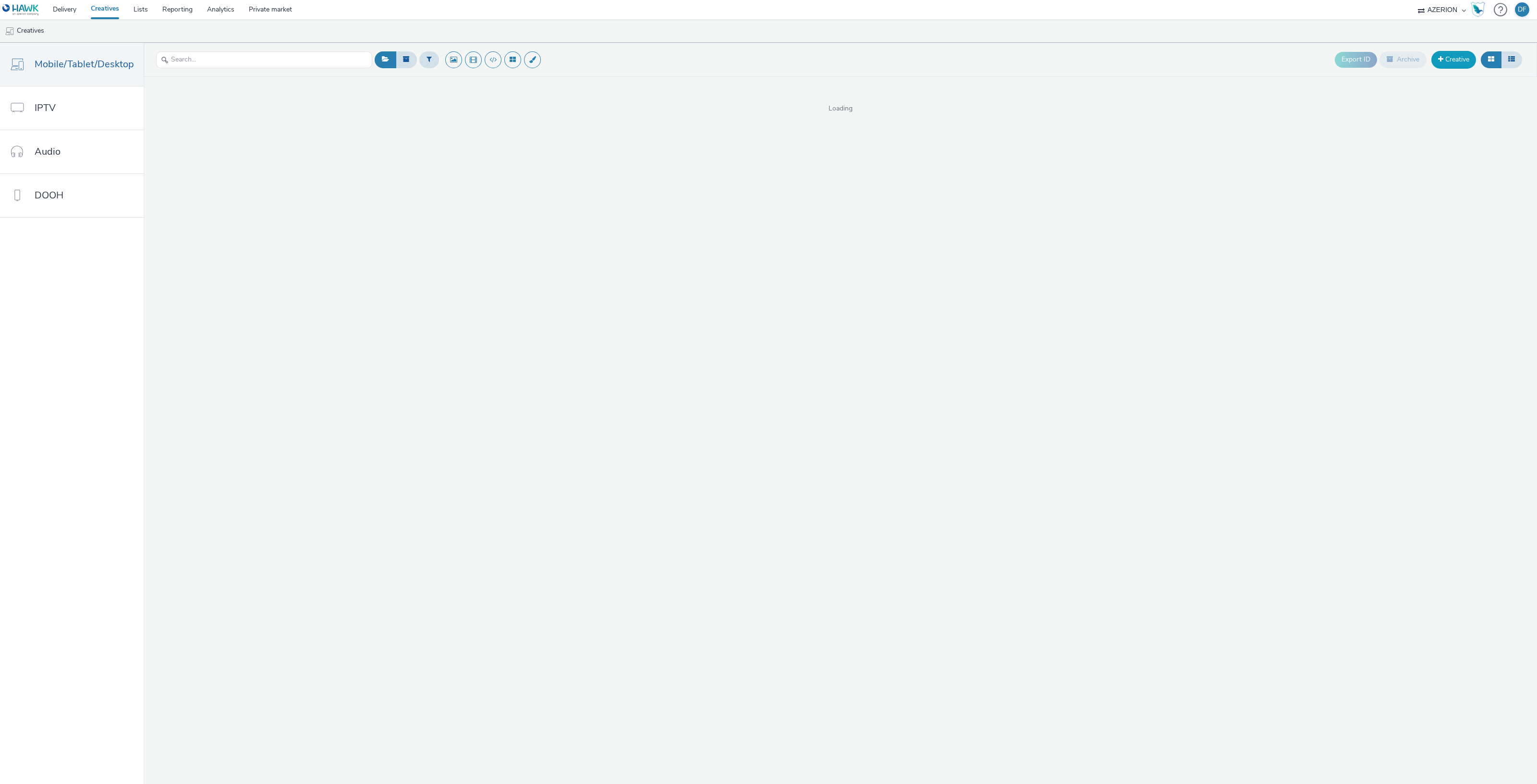
click at [1463, 62] on link "Creative" at bounding box center [1454, 59] width 45 height 17
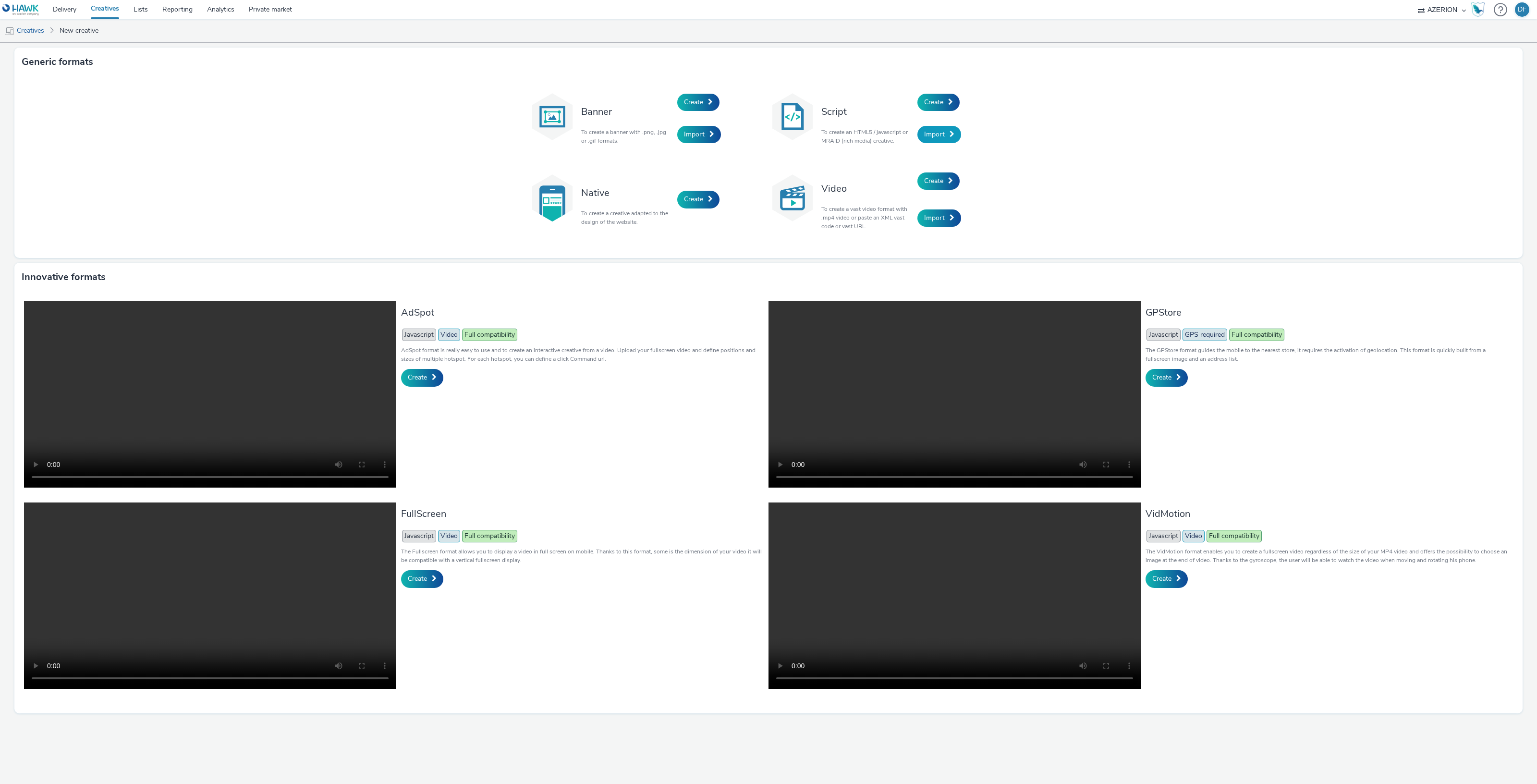
click at [939, 135] on span "Import" at bounding box center [934, 134] width 20 height 9
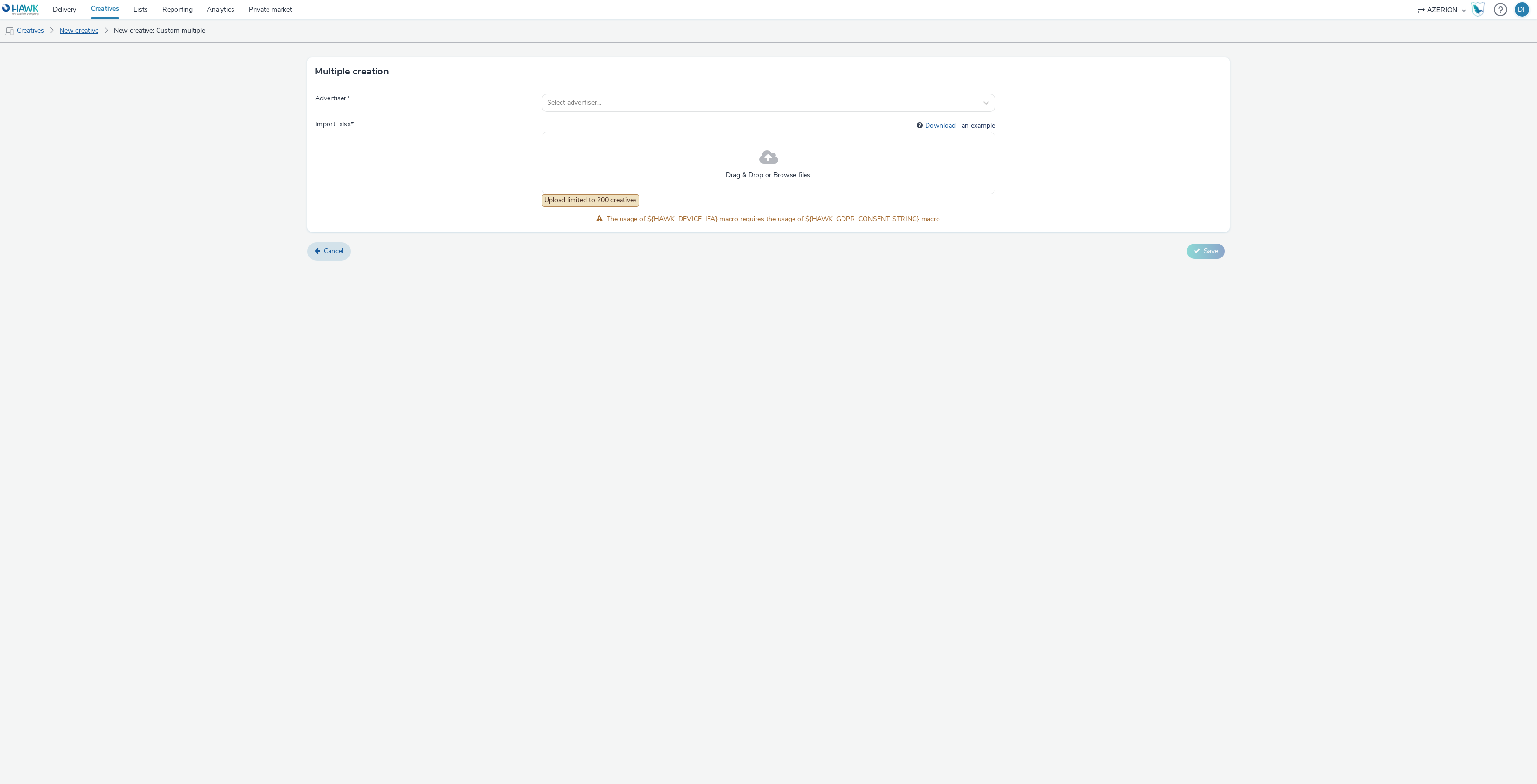
click at [85, 34] on link "New creative" at bounding box center [79, 31] width 48 height 23
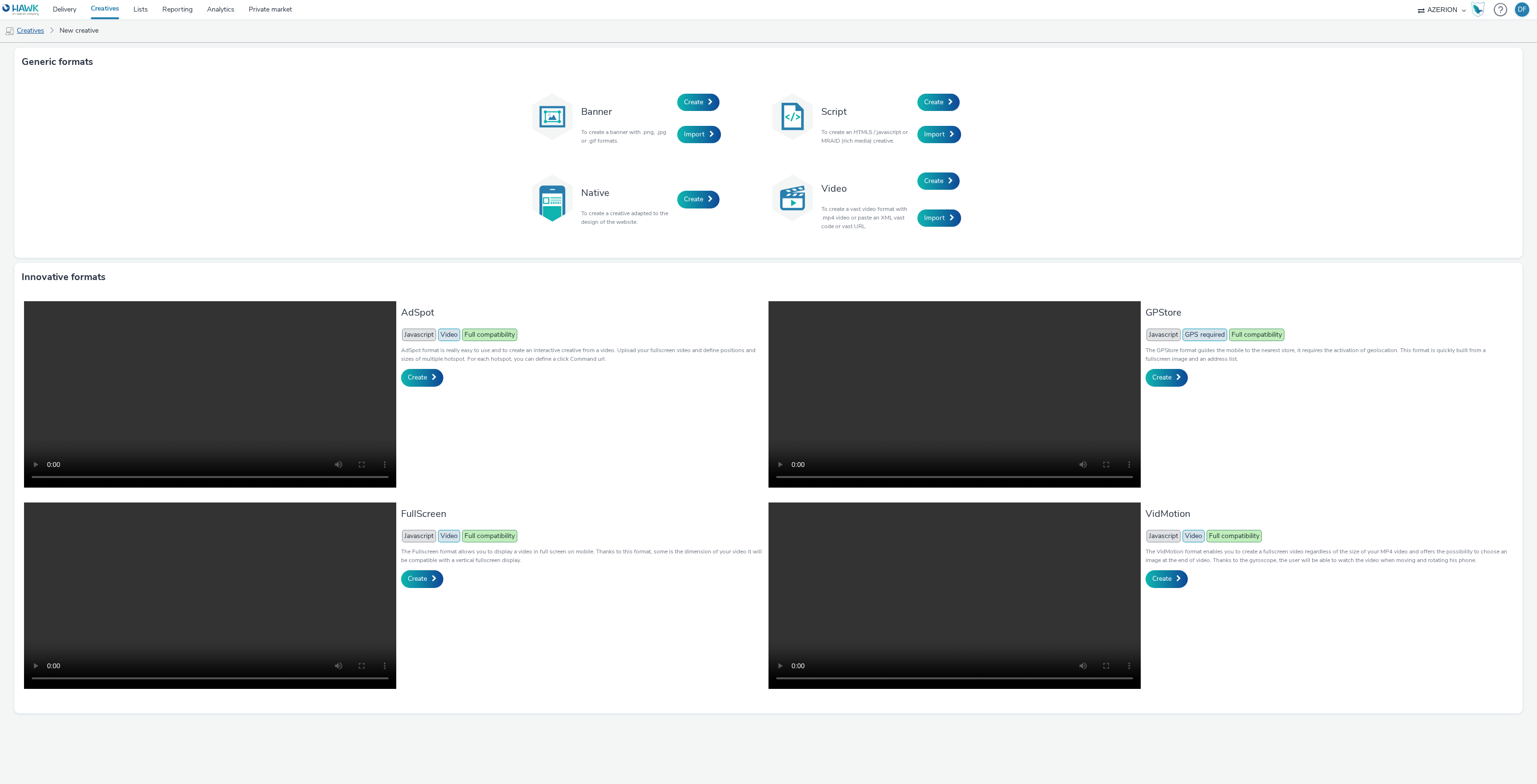
click at [48, 31] on link "Creatives" at bounding box center [24, 31] width 49 height 23
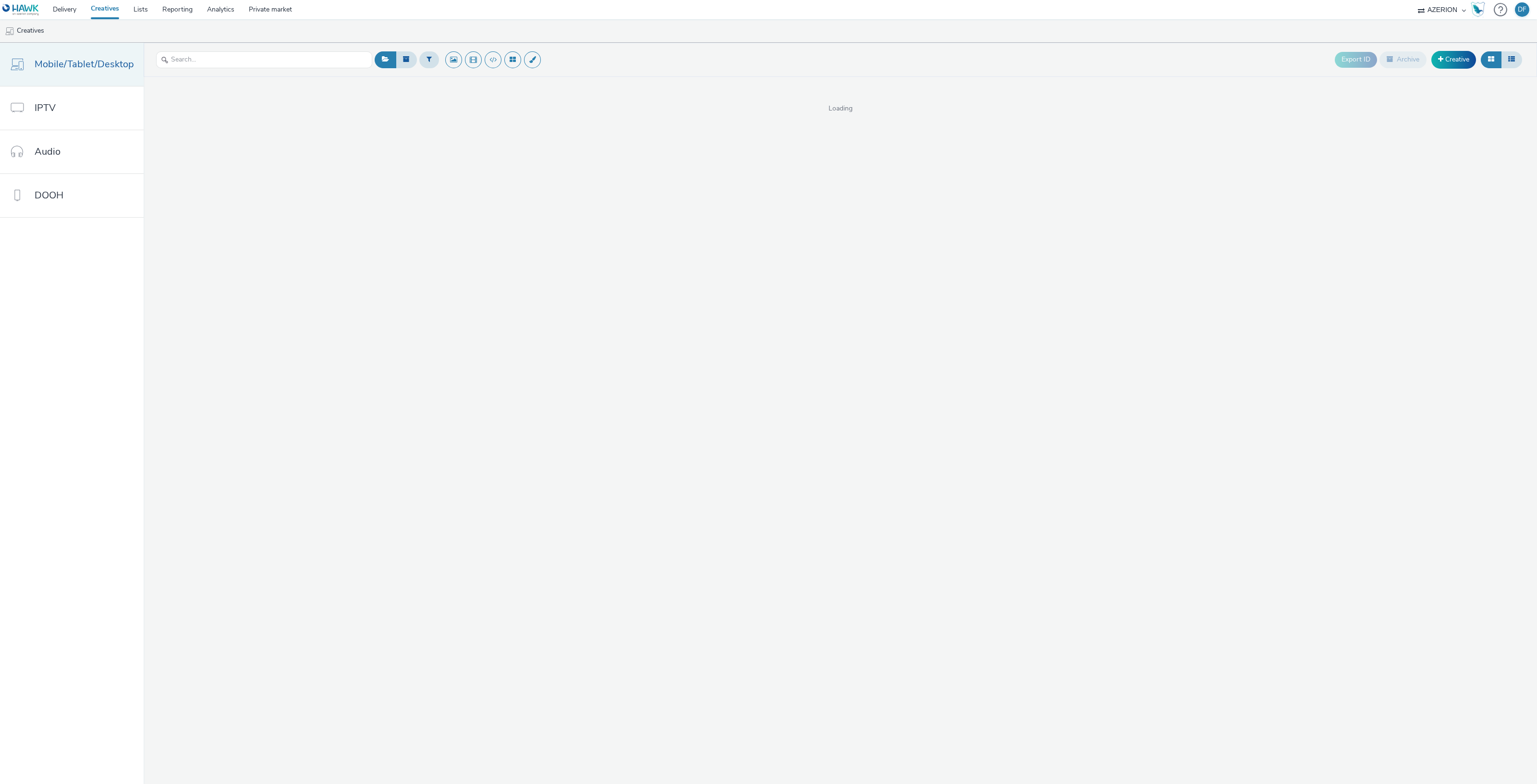
click at [78, 64] on span "Mobile/Tablet/Desktop" at bounding box center [84, 64] width 99 height 14
click at [1442, 57] on span at bounding box center [1440, 59] width 5 height 7
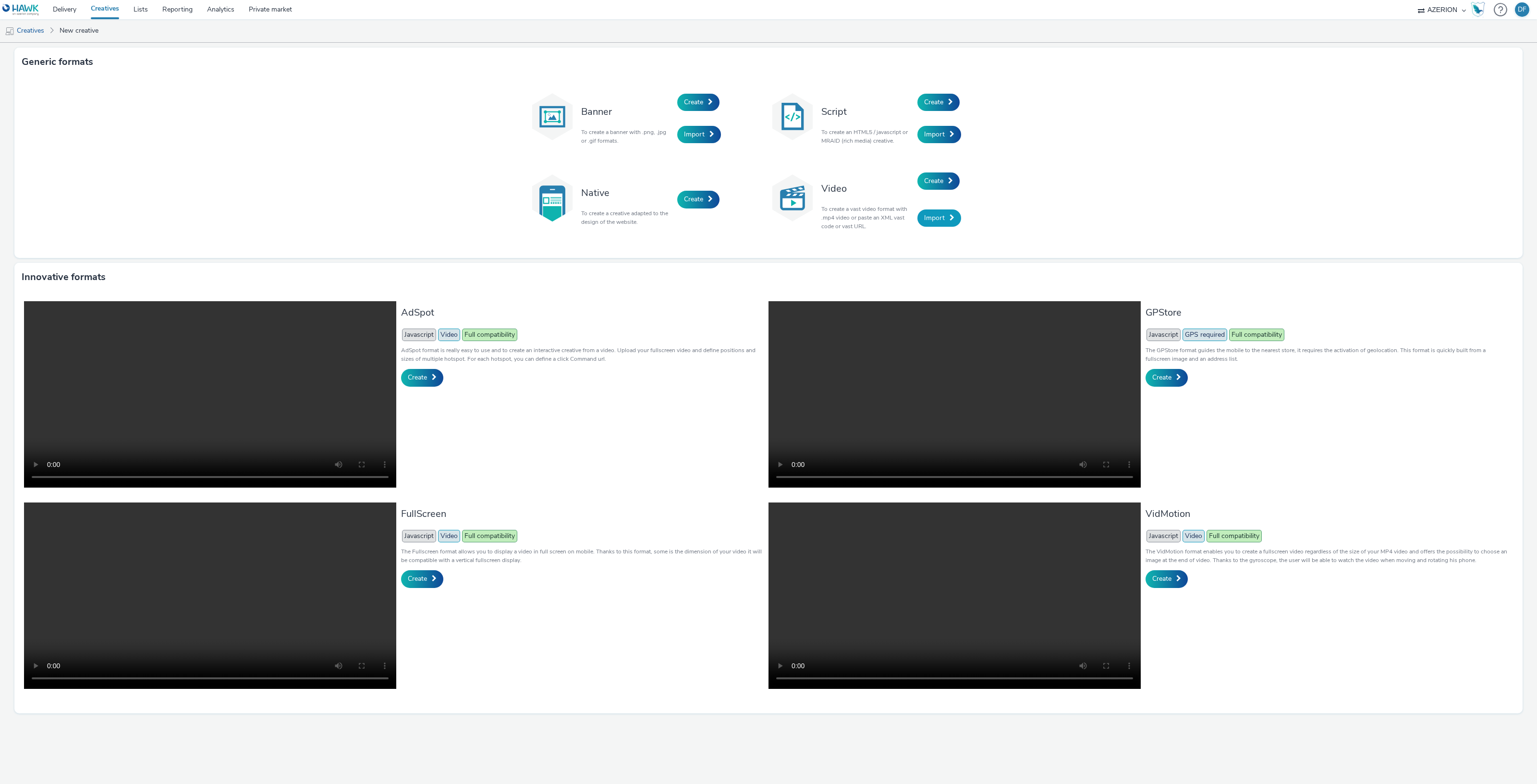
click at [925, 217] on span "Import" at bounding box center [934, 217] width 20 height 9
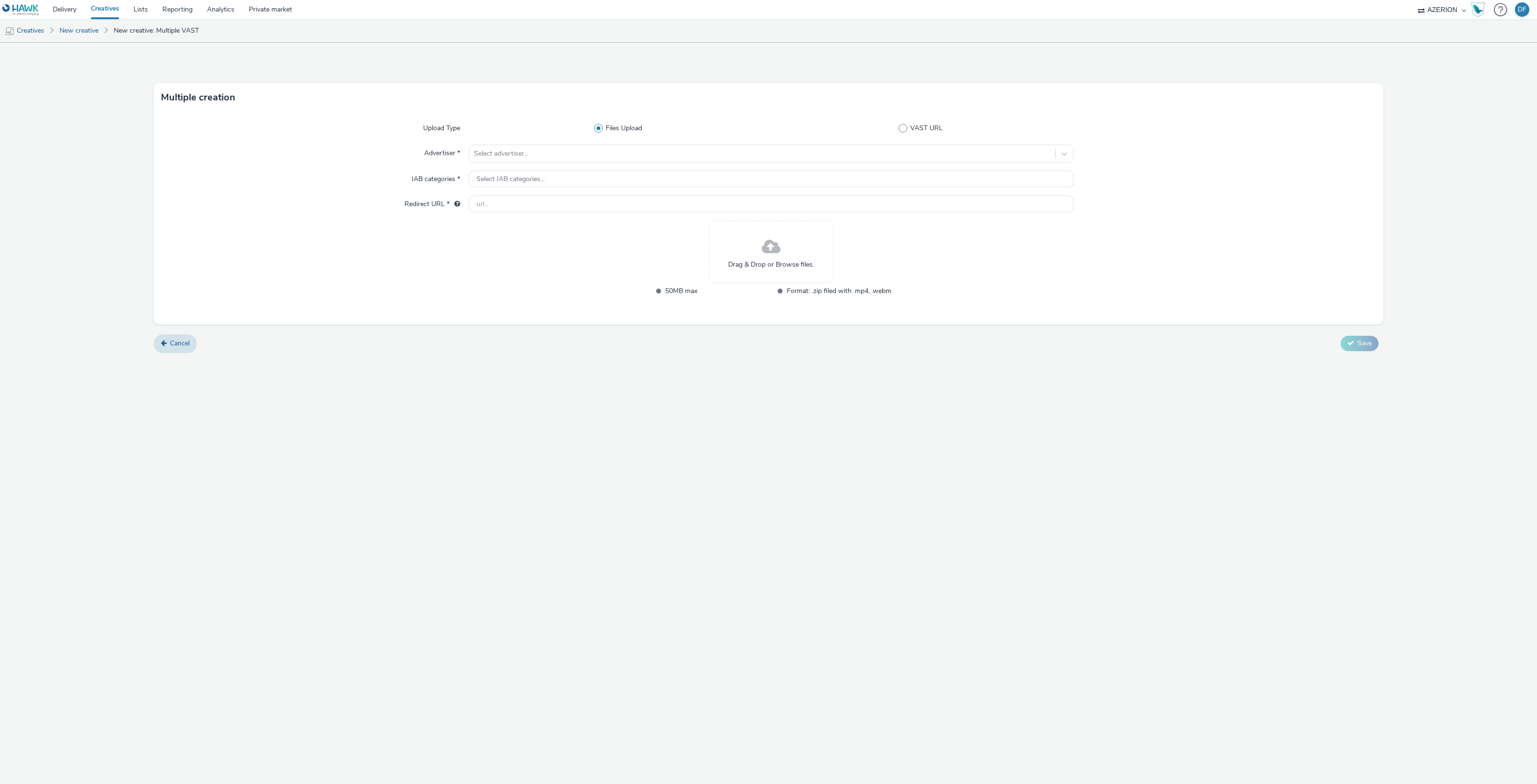
click at [179, 333] on form "Multiple creation Upload Type Files Upload VAST URL Advertiser * Select adverti…" at bounding box center [768, 201] width 1537 height 317
click at [170, 344] on span "Cancel" at bounding box center [179, 343] width 20 height 9
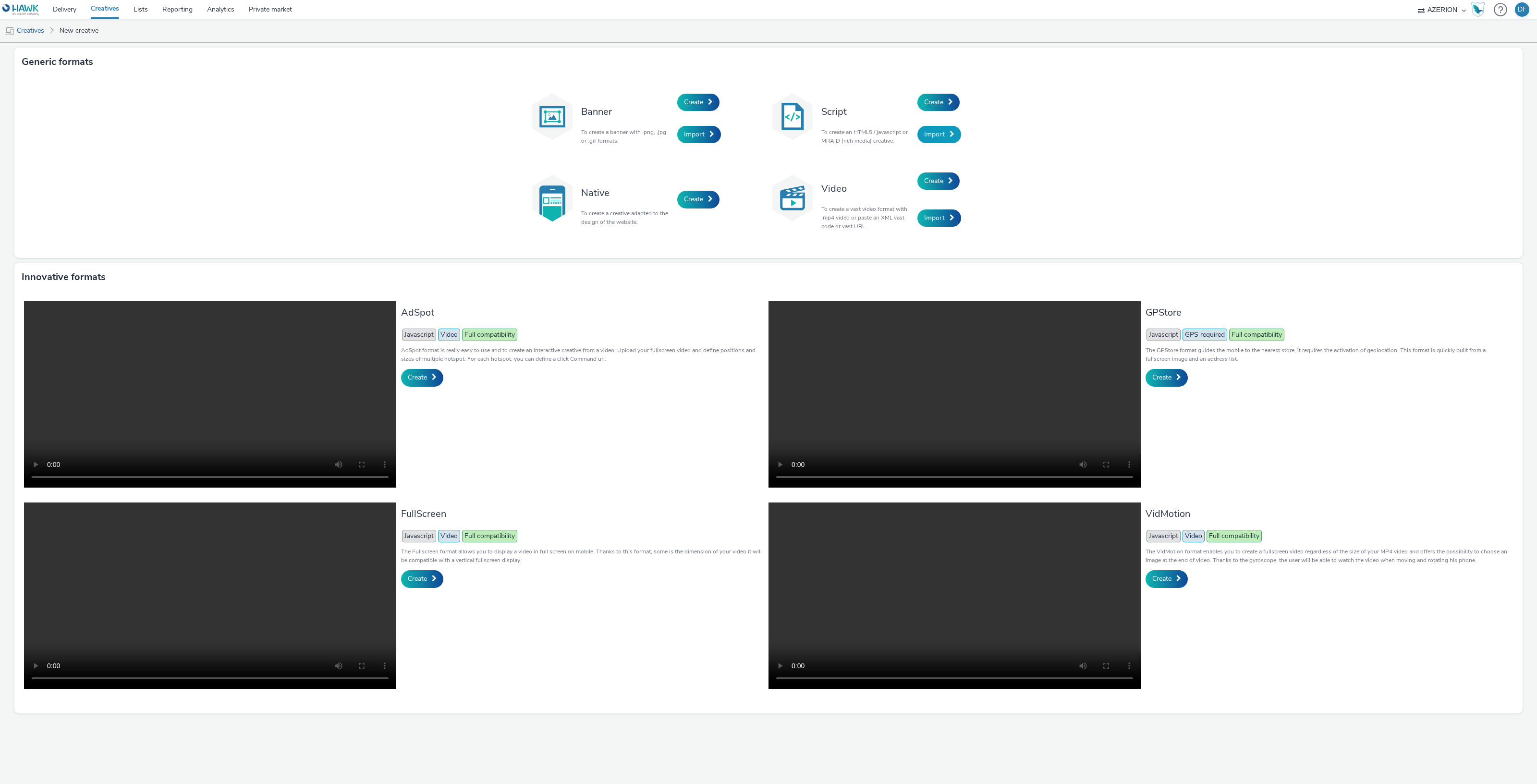
click at [941, 134] on span "Import" at bounding box center [934, 134] width 20 height 9
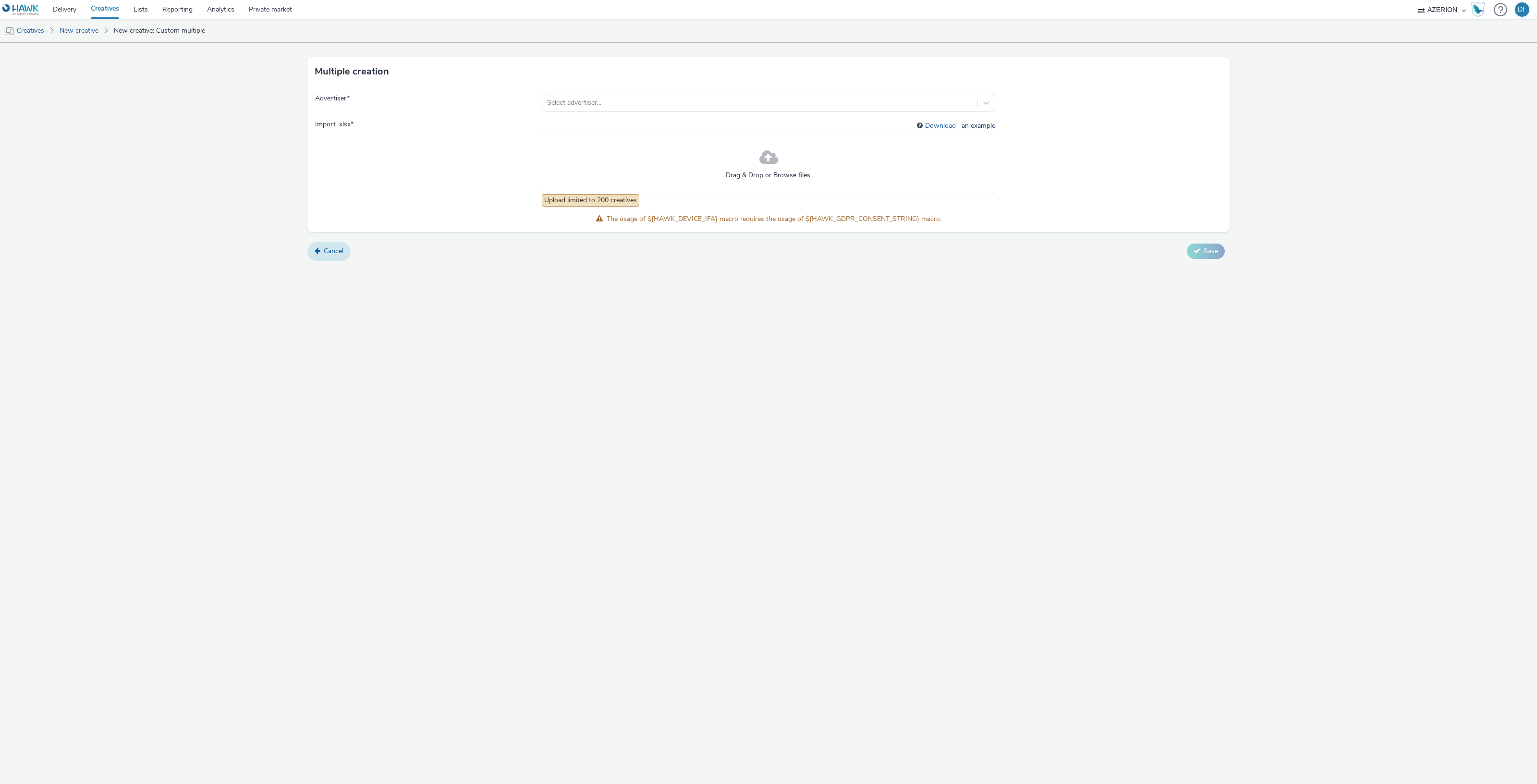
click at [323, 251] on link "Cancel" at bounding box center [329, 251] width 43 height 18
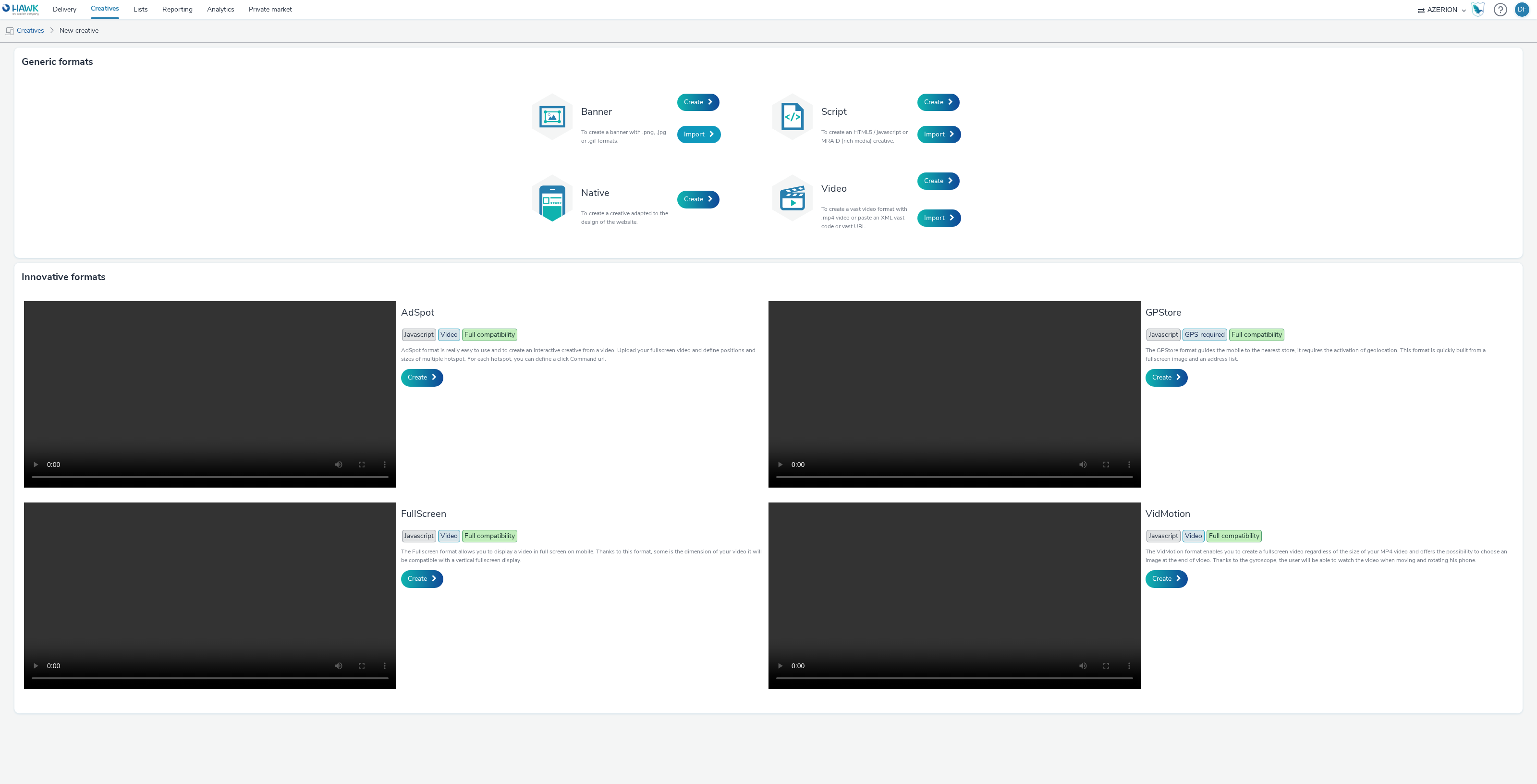
click at [703, 130] on span "Import" at bounding box center [694, 134] width 20 height 9
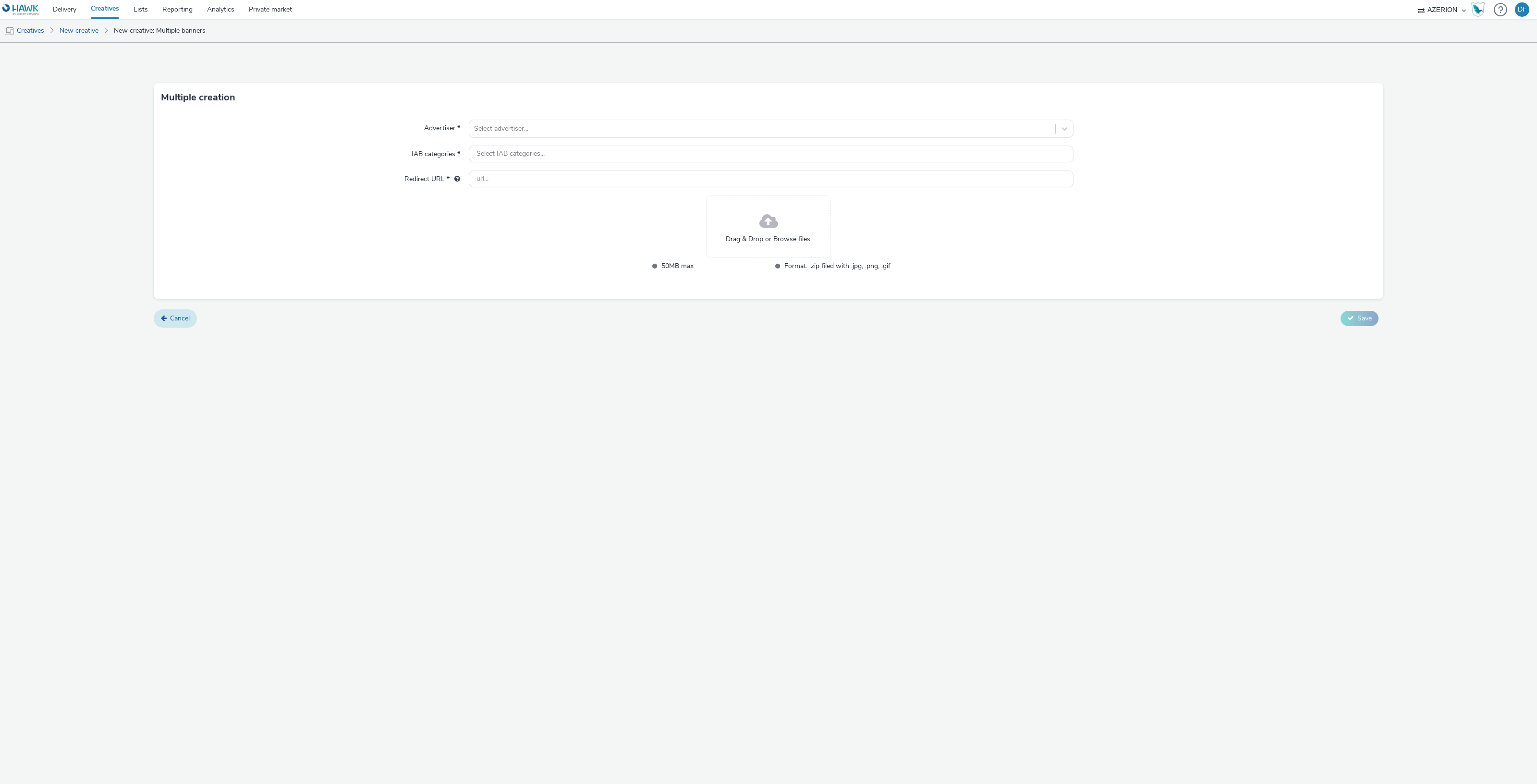
click at [185, 315] on span "Cancel" at bounding box center [179, 318] width 20 height 9
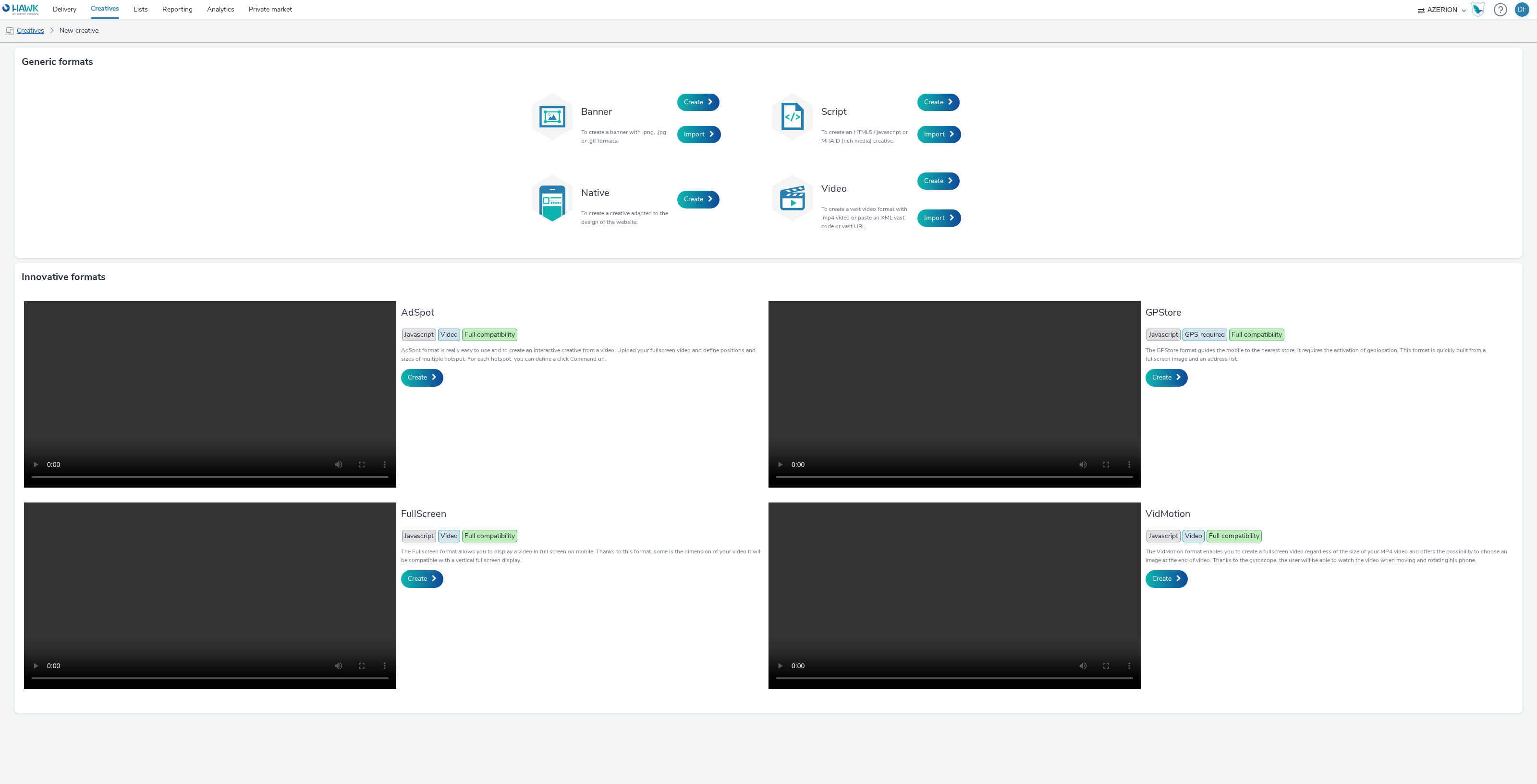
click at [30, 30] on link "Creatives" at bounding box center [24, 31] width 49 height 23
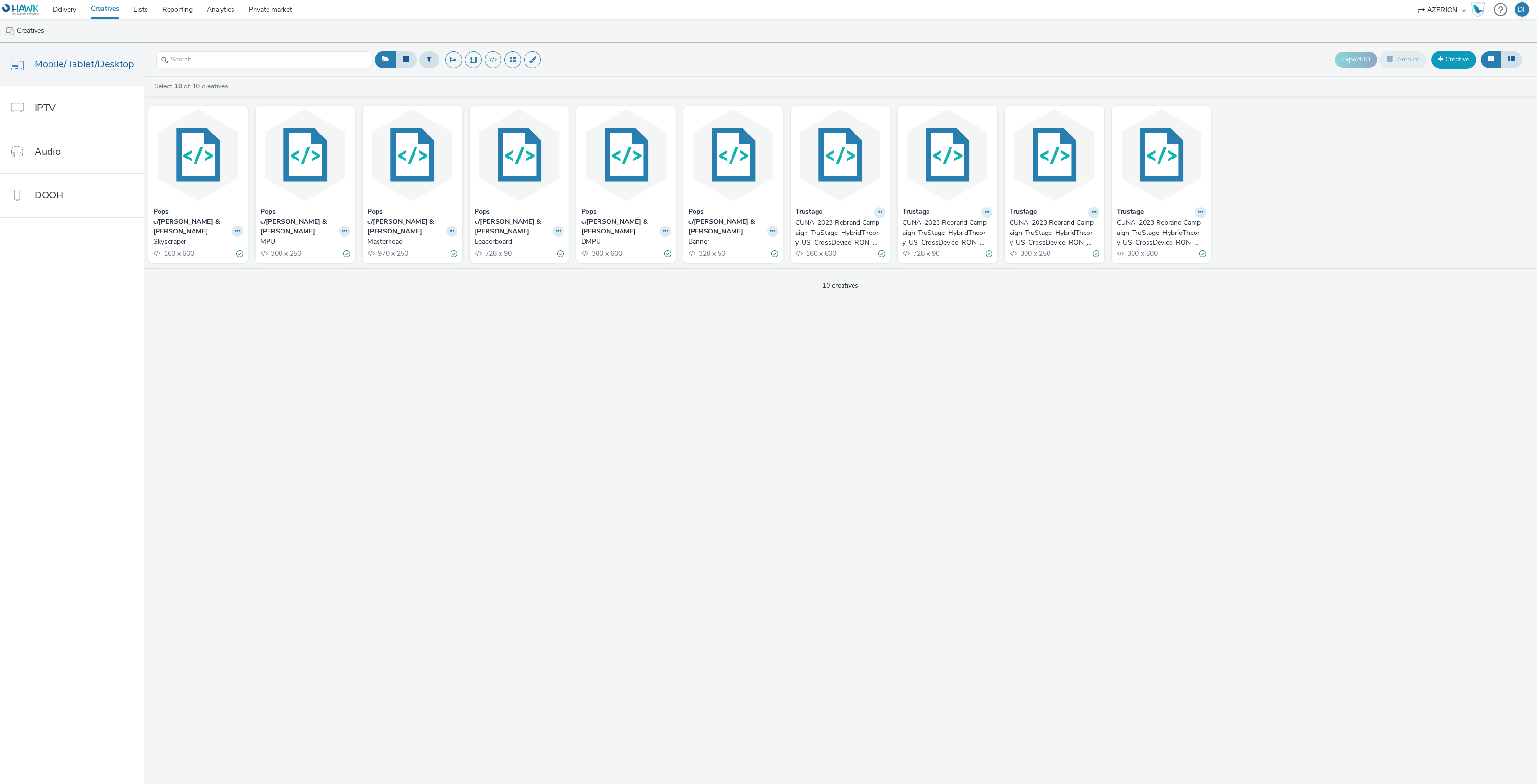
click at [1448, 58] on link "Creative" at bounding box center [1454, 59] width 45 height 17
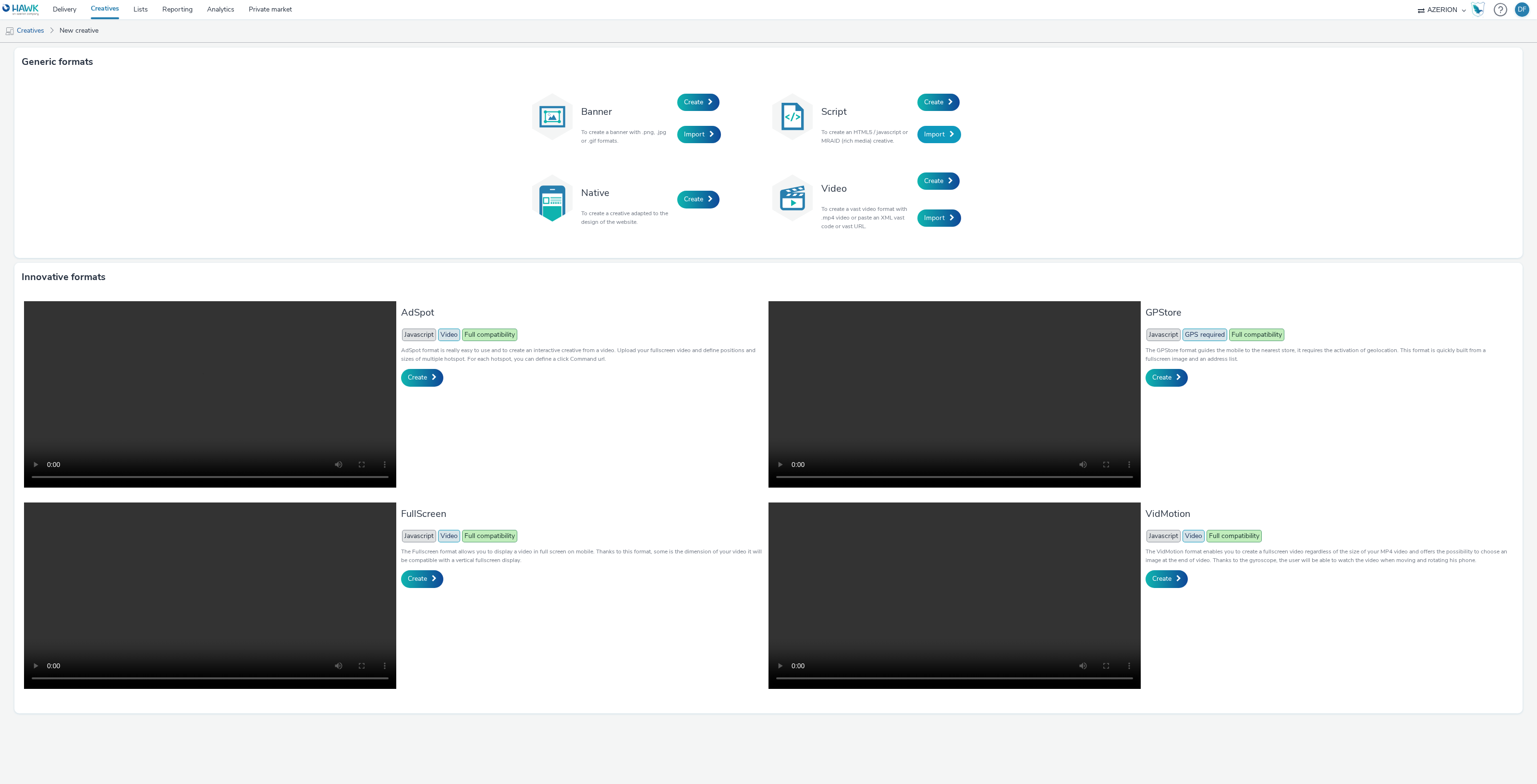
click at [944, 127] on link "Import" at bounding box center [939, 134] width 44 height 17
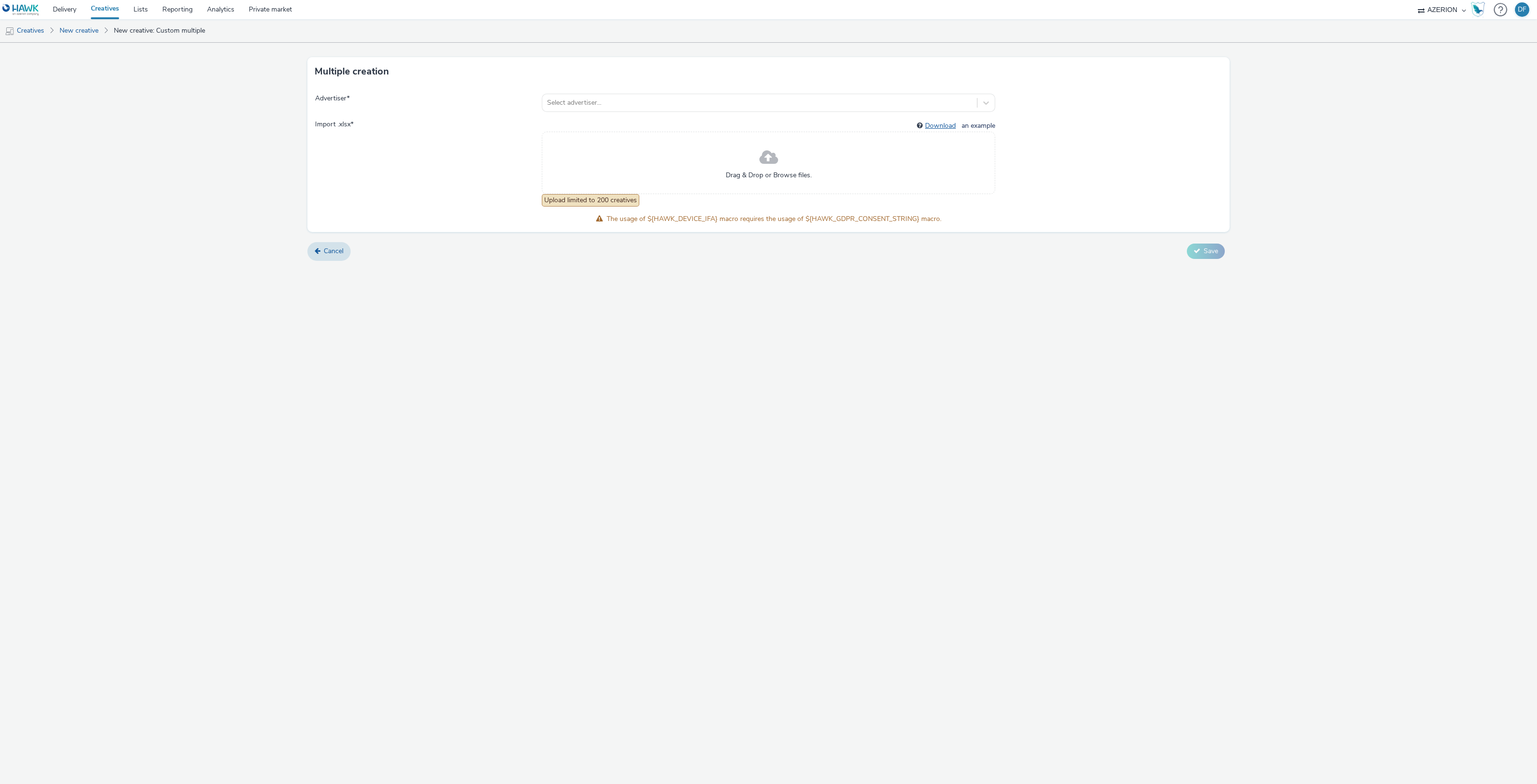
click at [949, 123] on link "Download" at bounding box center [942, 125] width 34 height 9
click at [321, 258] on link "Cancel" at bounding box center [329, 251] width 43 height 18
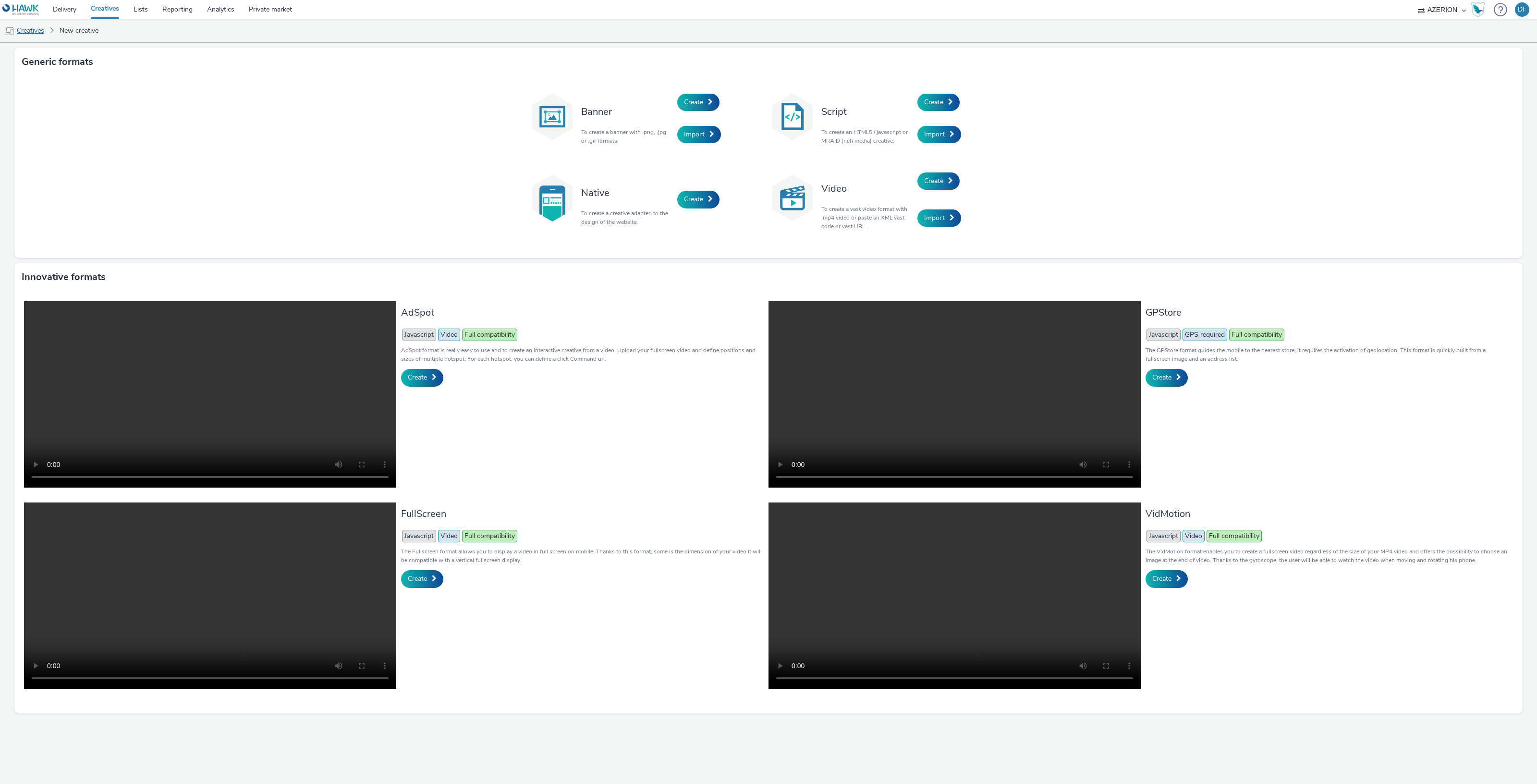
click at [24, 29] on link "Creatives" at bounding box center [24, 31] width 49 height 23
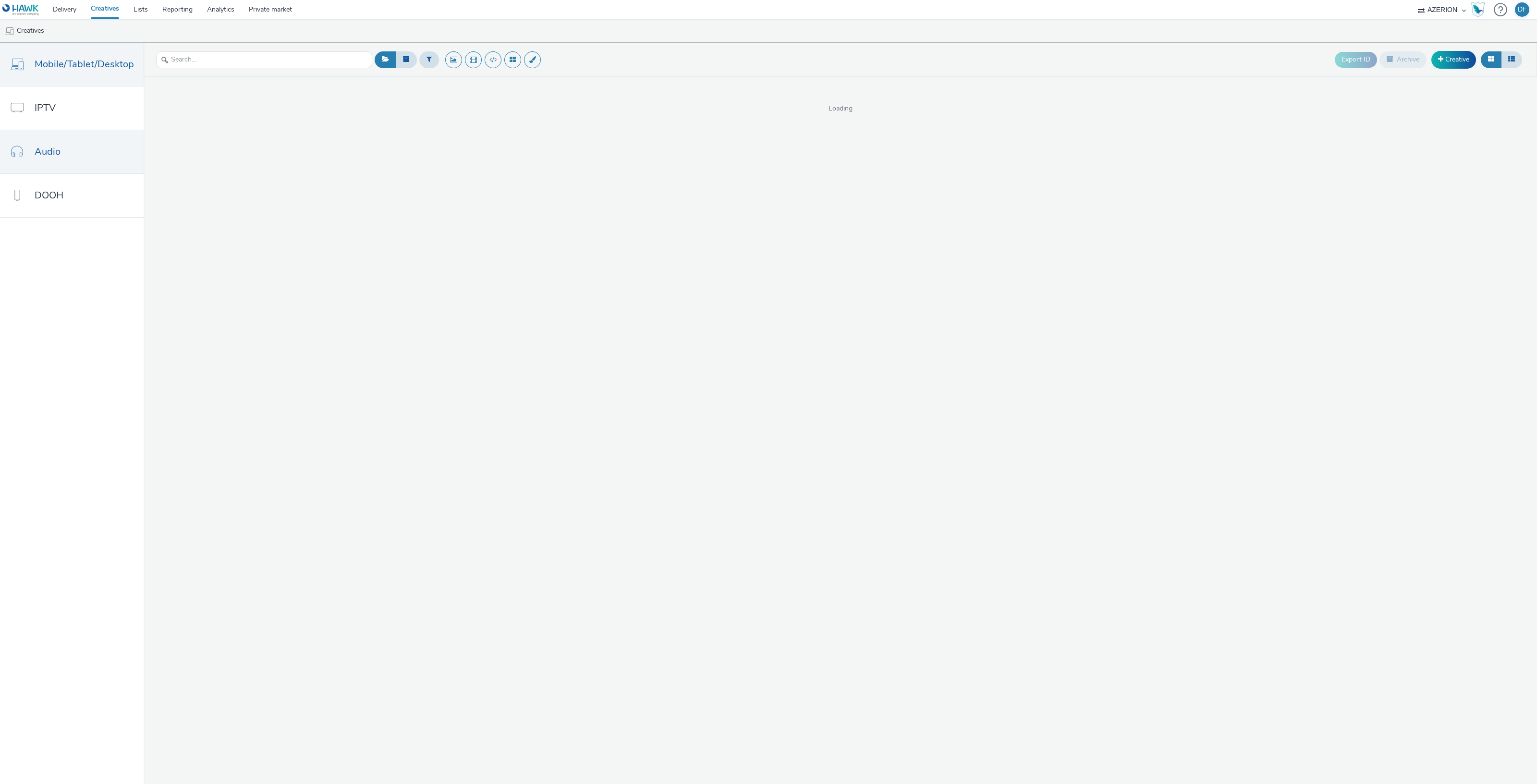
click at [34, 141] on link "Audio" at bounding box center [72, 152] width 144 height 43
drag, startPoint x: 1451, startPoint y: 67, endPoint x: 918, endPoint y: 229, distance: 557.1
click at [918, 229] on div "Export ID Archive Import Creative Loading" at bounding box center [840, 413] width 1393 height 741
click at [1438, 56] on span at bounding box center [1440, 59] width 5 height 7
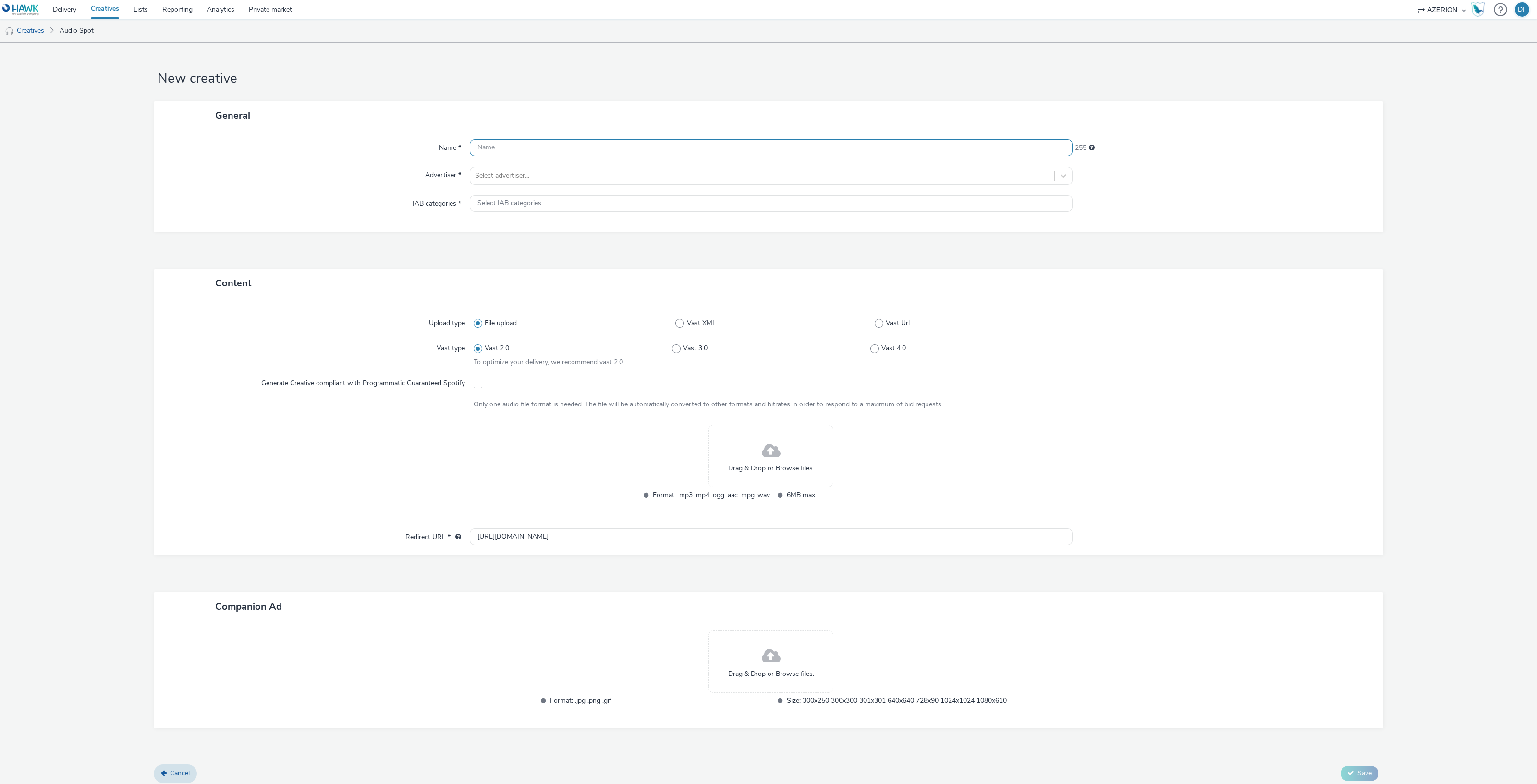
click at [508, 144] on input "text" at bounding box center [771, 148] width 603 height 17
paste input "Azerion_FBFS_FY25_Ag_[US_STATE]_Streaming Audio_Ag Target_Demo-Genre_Prospectin…"
type input "Azerion_FBFS_FY25_Ag_[US_STATE]_Streaming Audio_Ag Target_Demo-Genre_Prospectin…"
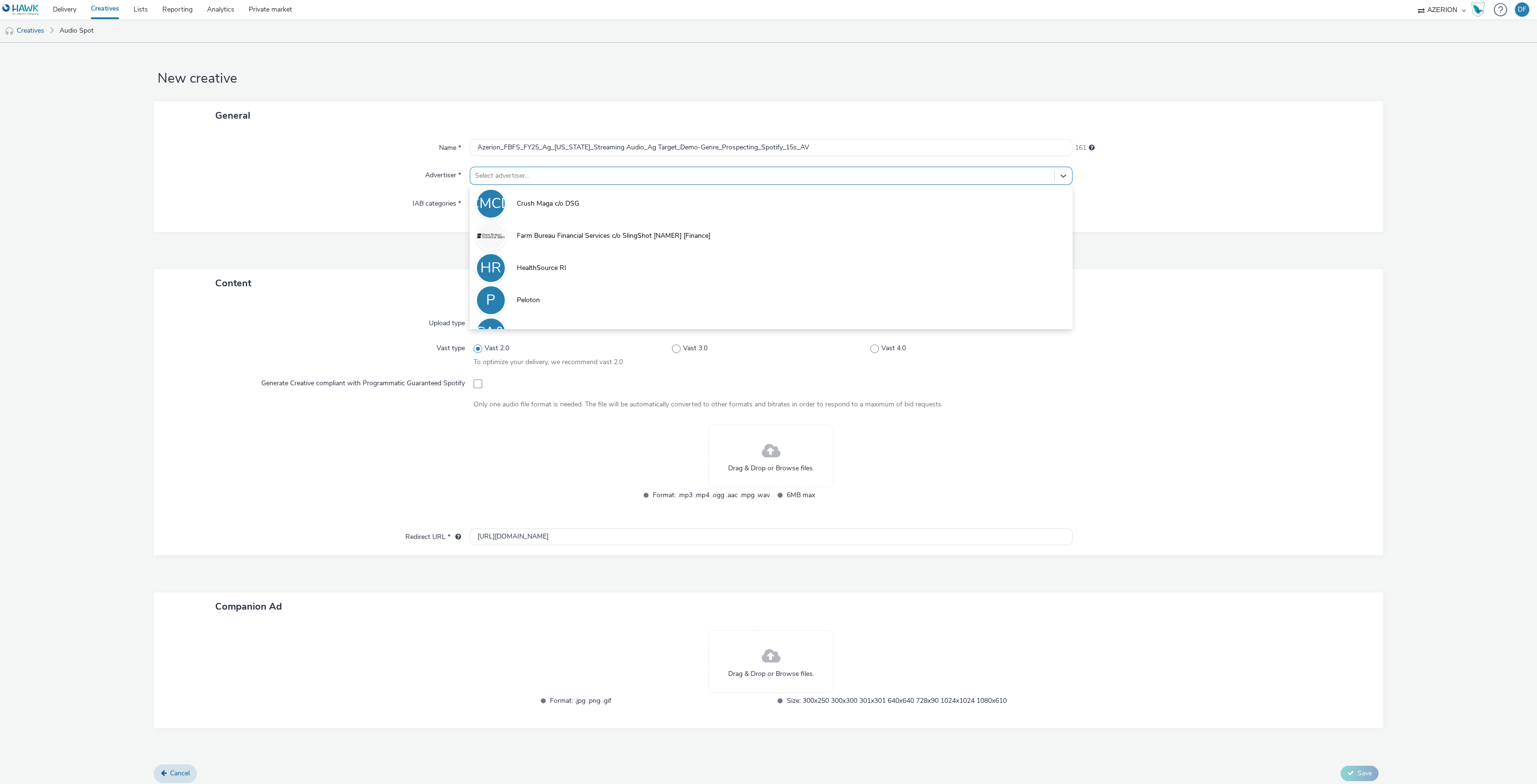
click at [516, 170] on div at bounding box center [762, 175] width 574 height 11
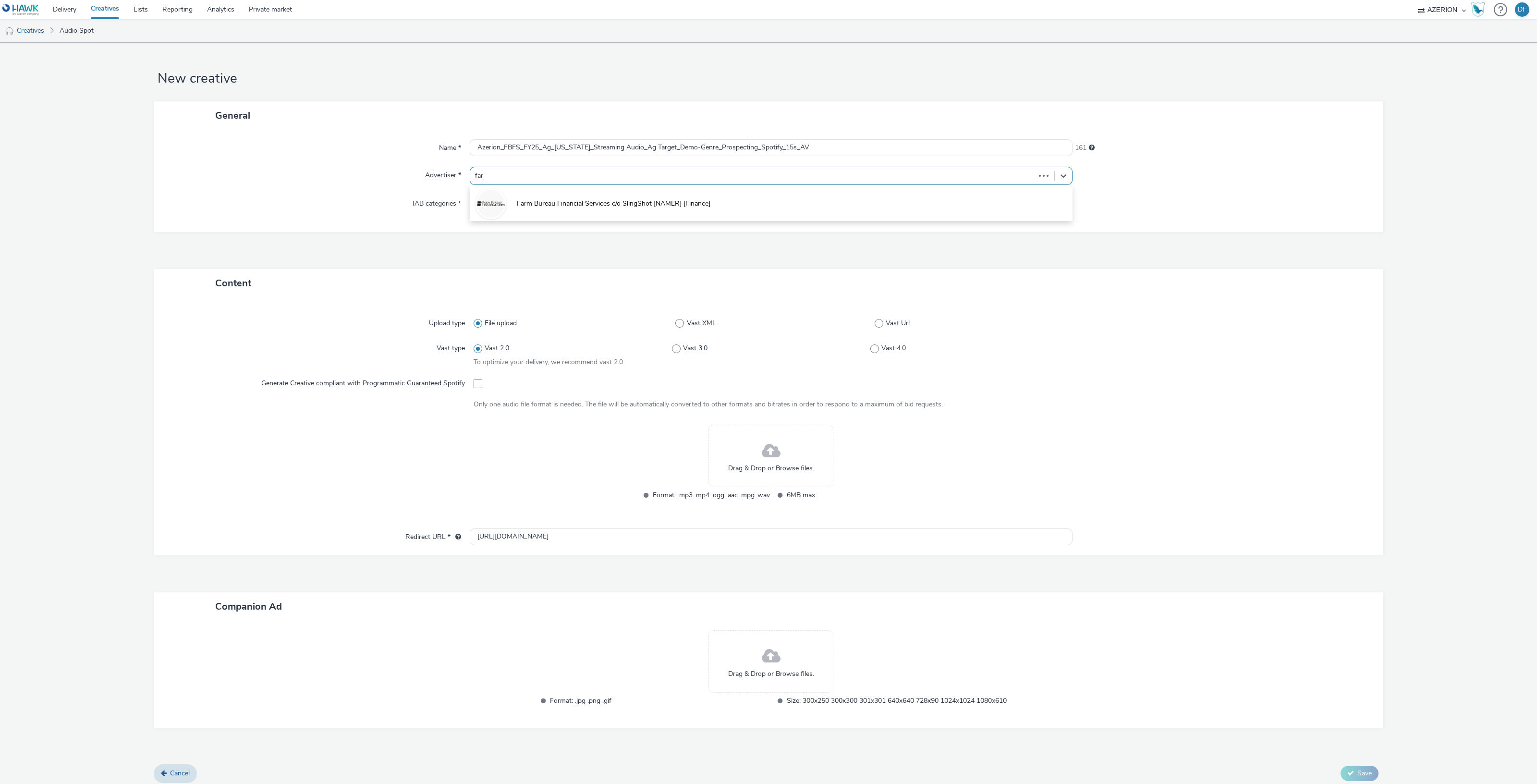
type input "farm"
click at [550, 207] on span "Farm Bureau Financial Services c/o SlingShot [NAMER] [Finance]" at bounding box center [614, 203] width 193 height 10
type input "[URL][DOMAIN_NAME]"
click at [874, 330] on span at bounding box center [879, 329] width 9 height 9
click at [874, 330] on input "Vast Url" at bounding box center [878, 330] width 6 height 6
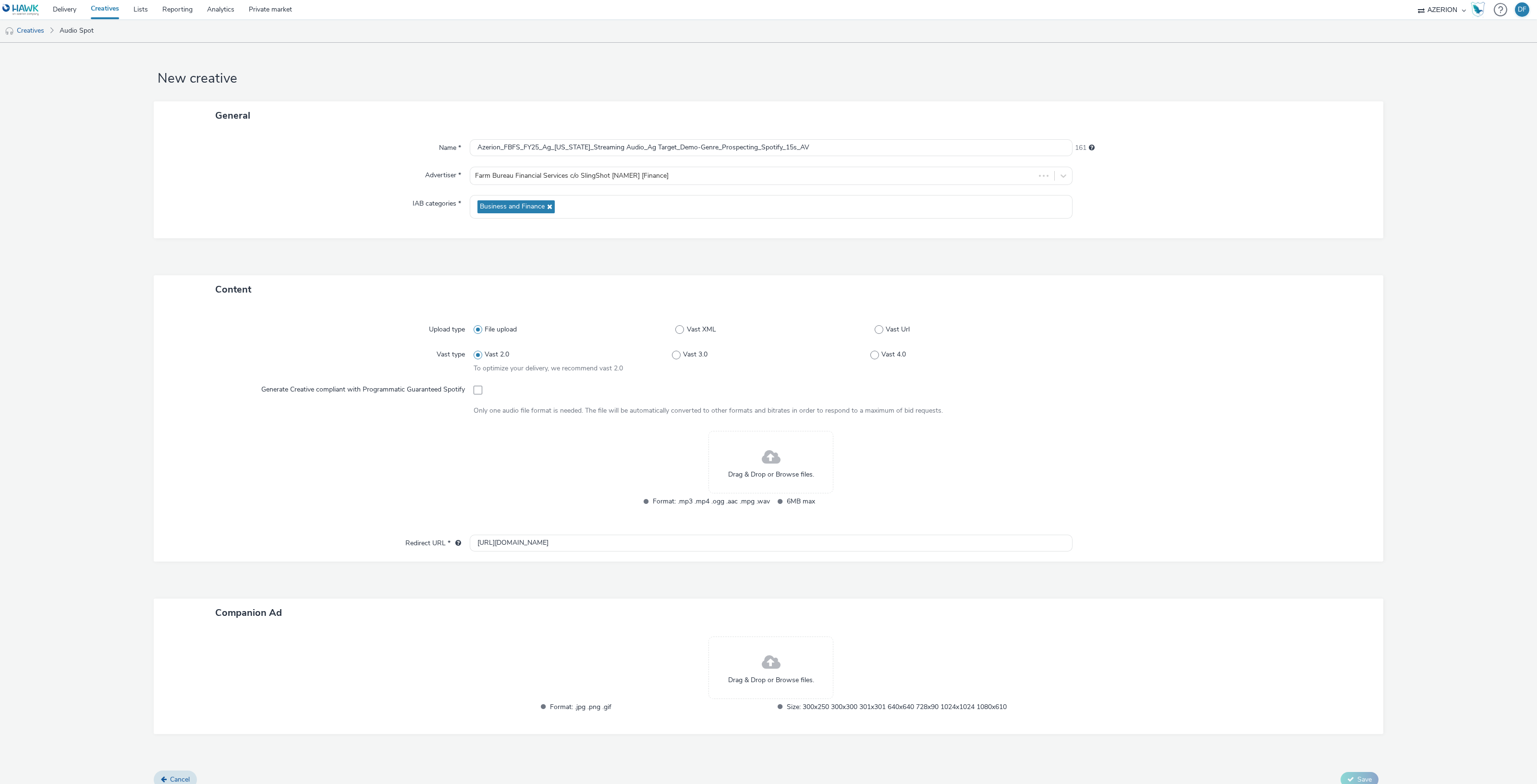
radio input "false"
radio input "true"
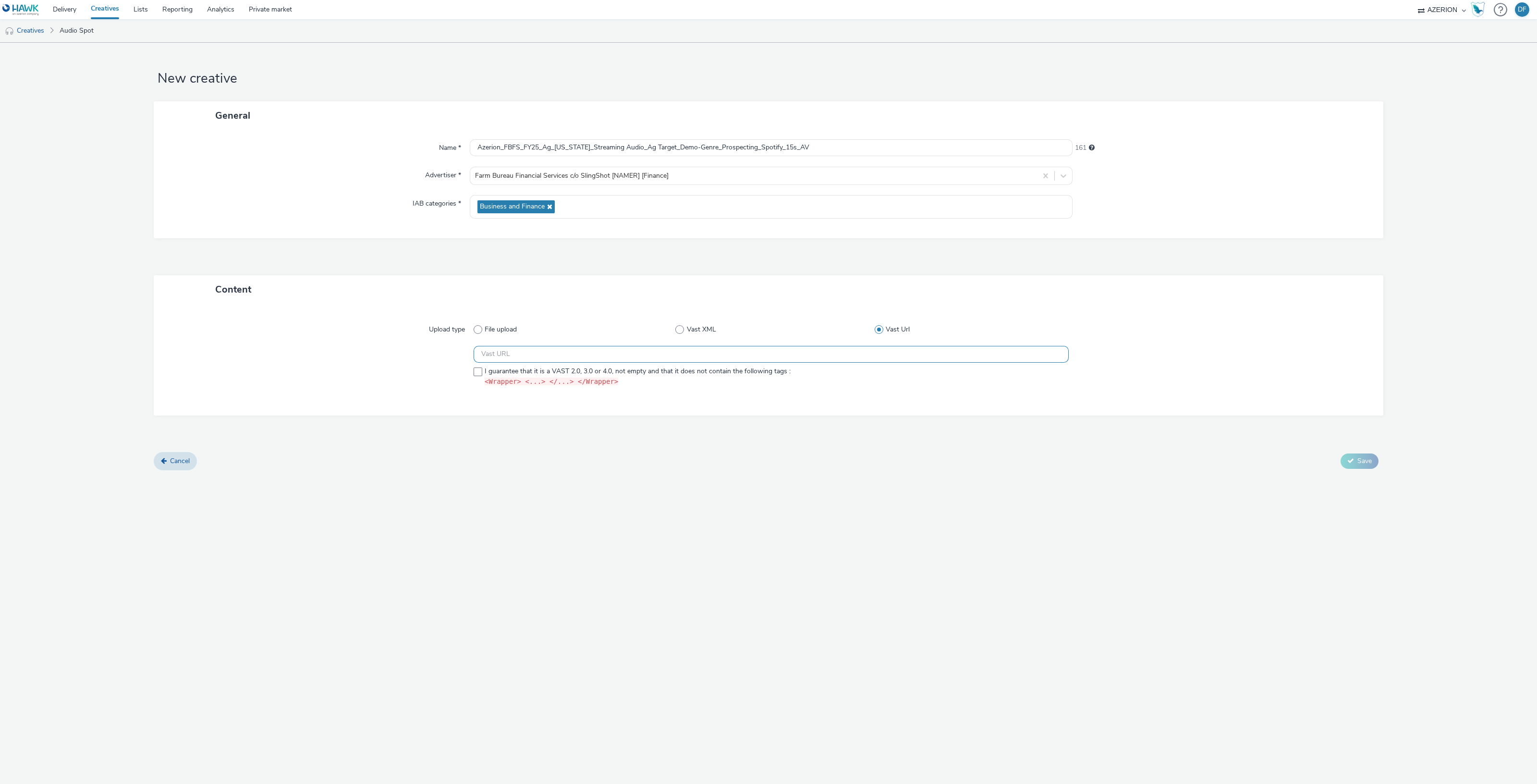
click at [519, 354] on input "text" at bounding box center [771, 354] width 595 height 17
paste input "https://[DOMAIN_NAME]/ddm/pfadx/[DOMAIN_NAME]/B33029208.411928244;sz=0x0;ord=[t…"
type input "https://[DOMAIN_NAME]/ddm/pfadx/[DOMAIN_NAME]/B33029208.411928244;sz=0x0;ord=[t…"
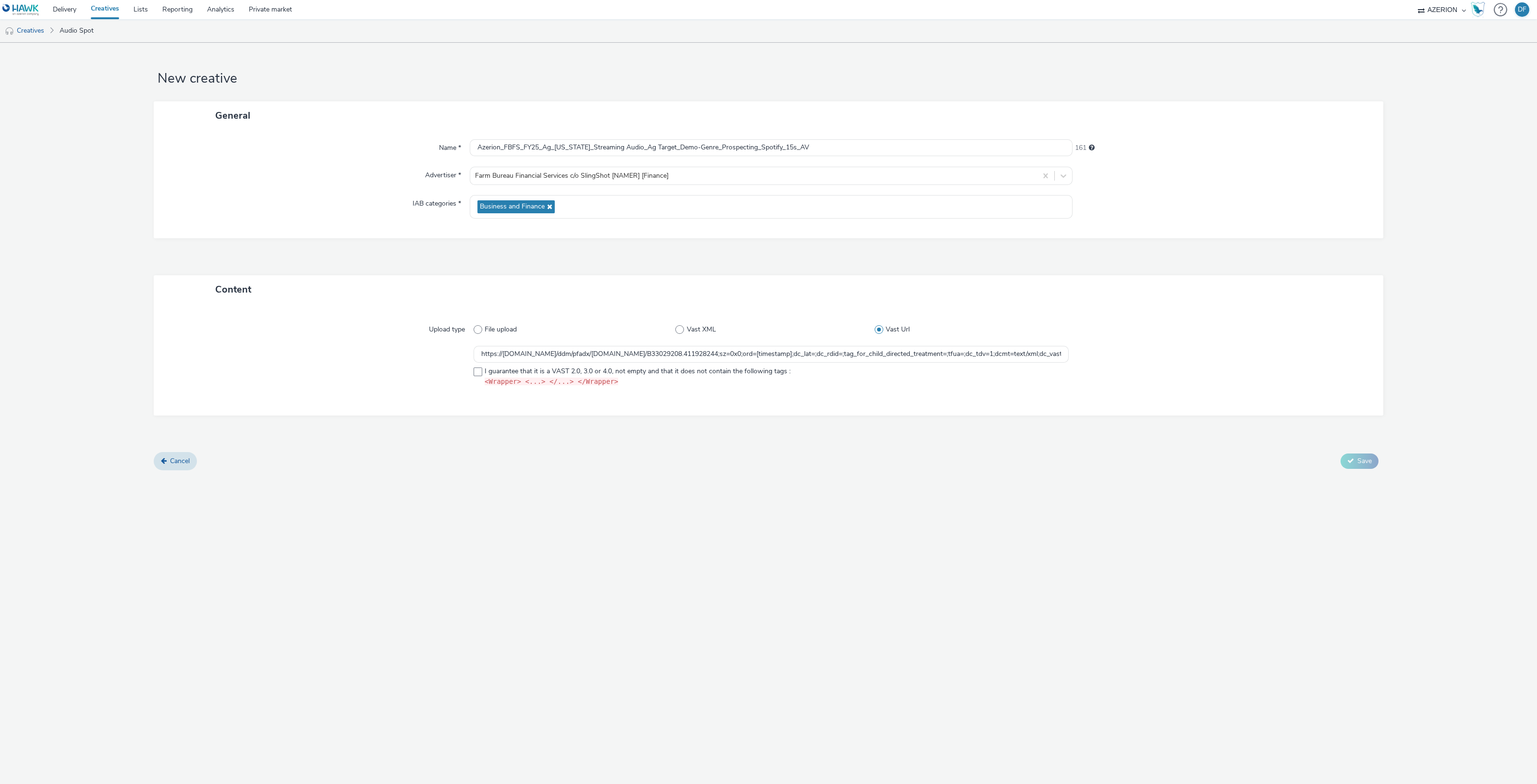
click at [503, 432] on div "Content Upload type File upload Vast XML Vast Url https://[DOMAIN_NAME]/ddm/pfa…" at bounding box center [768, 364] width 1229 height 177
click at [474, 369] on span at bounding box center [478, 372] width 9 height 9
checkbox input "true"
click at [764, 468] on div "Cancel Save" at bounding box center [768, 460] width 1229 height 17
click at [1359, 462] on span "Save" at bounding box center [1364, 460] width 15 height 9
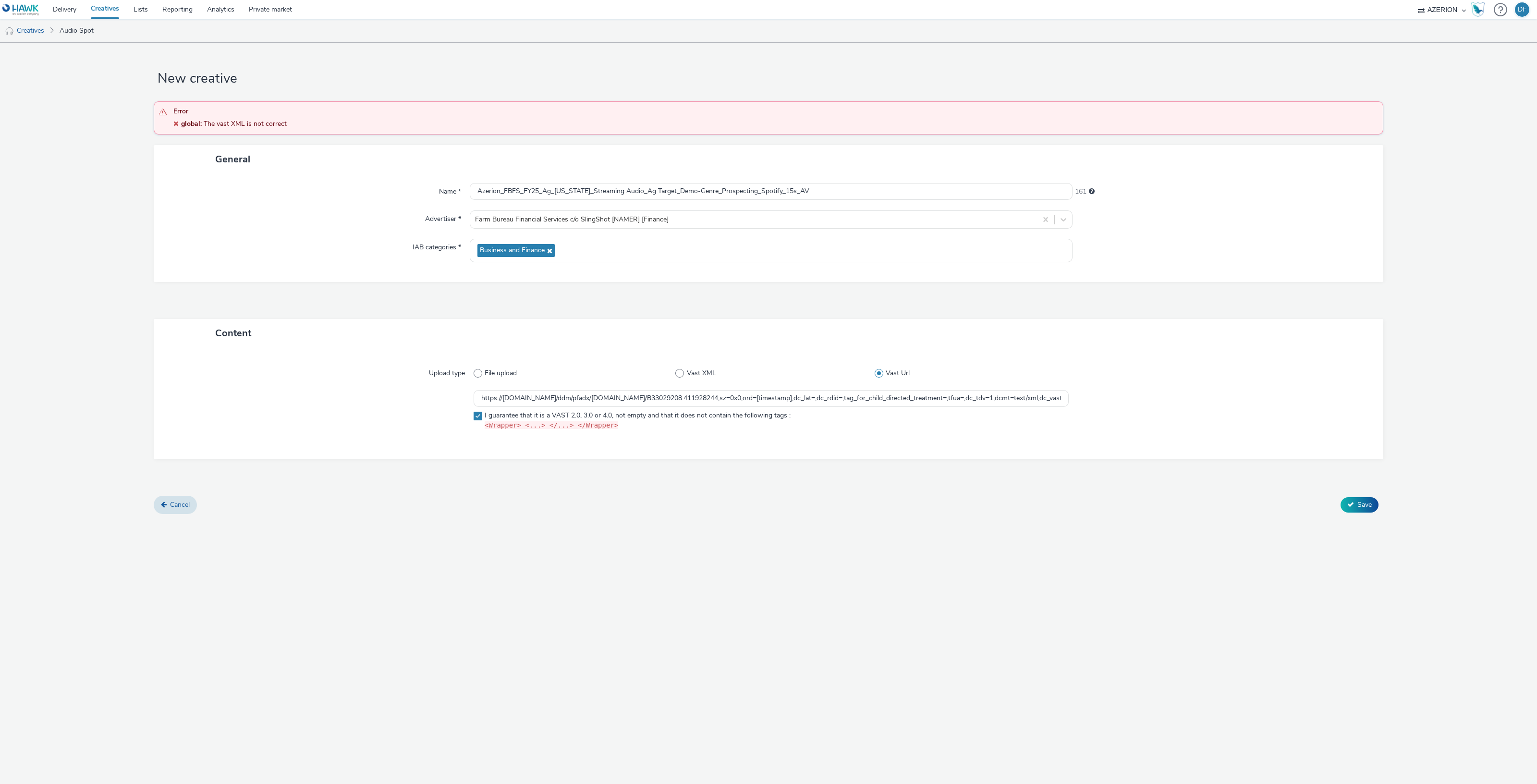
click at [1360, 500] on span "Save" at bounding box center [1364, 504] width 15 height 9
click at [1375, 496] on div "Cancel Save" at bounding box center [768, 504] width 1229 height 17
click at [1370, 501] on span "Save" at bounding box center [1364, 504] width 15 height 9
drag, startPoint x: 670, startPoint y: 373, endPoint x: 680, endPoint y: 372, distance: 10.0
click at [671, 373] on label "File upload" at bounding box center [575, 373] width 202 height 10
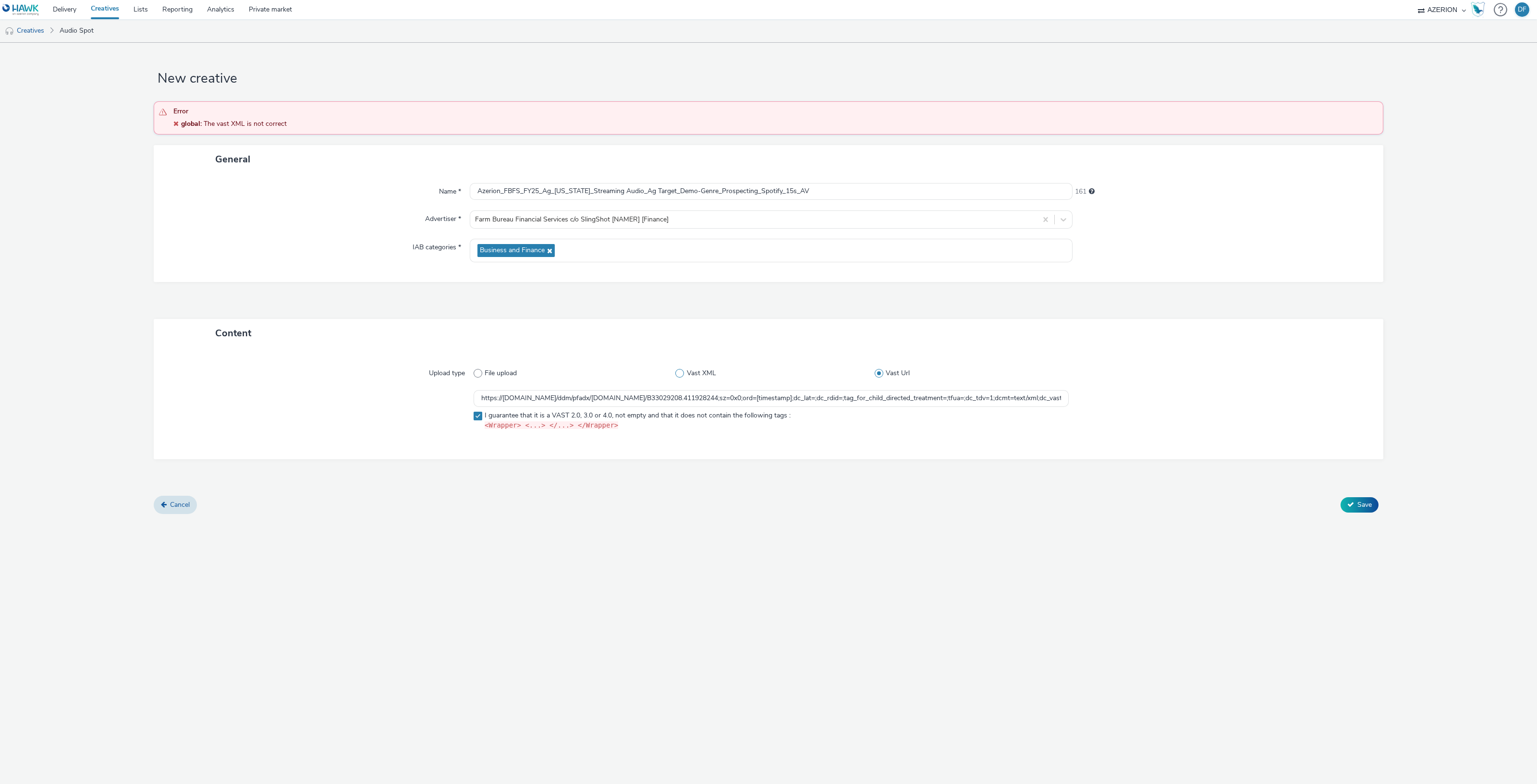
click at [479, 373] on input "File upload" at bounding box center [477, 373] width 6 height 6
radio input "true"
radio input "false"
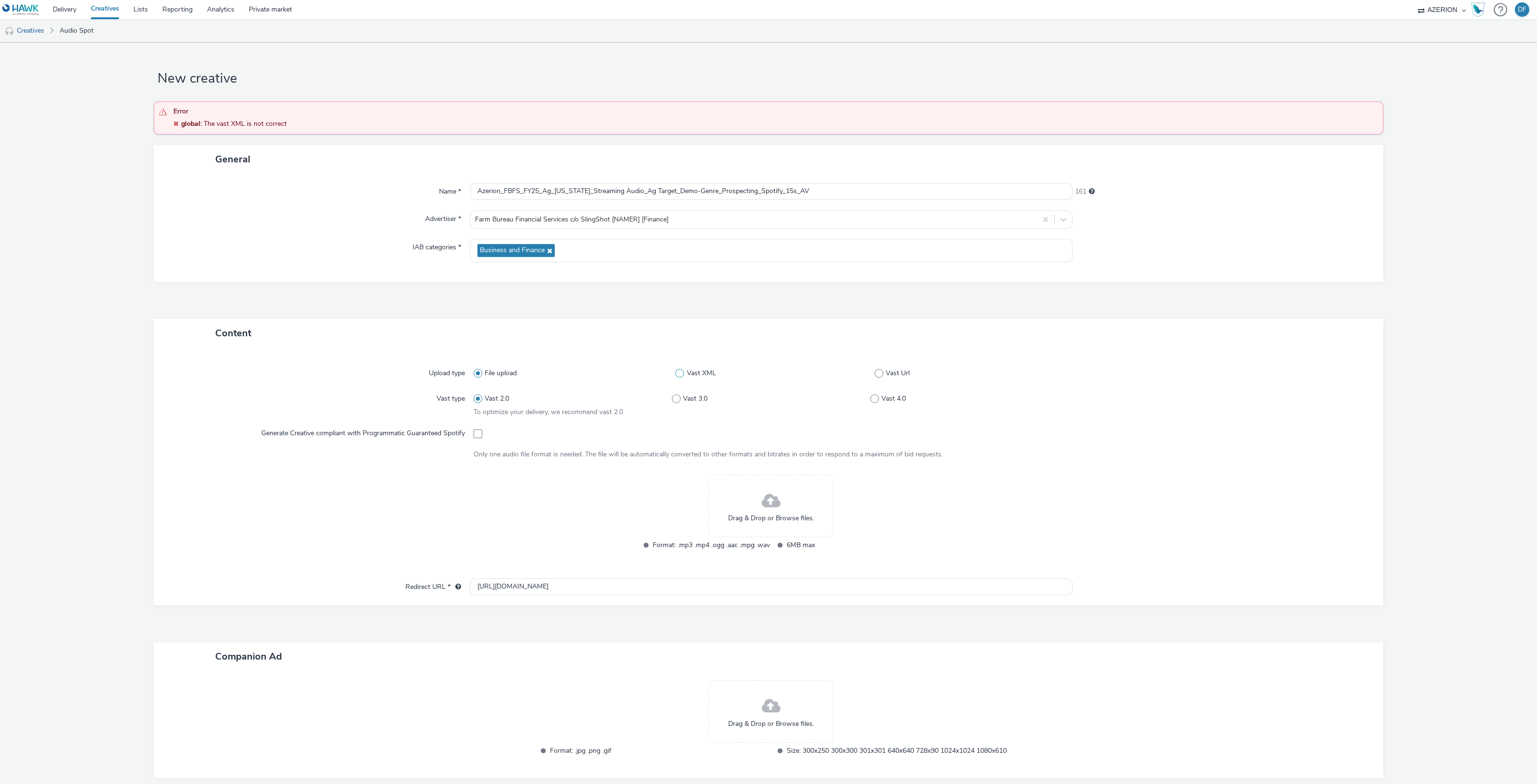
click at [682, 372] on label "Vast XML" at bounding box center [775, 373] width 199 height 10
click at [682, 372] on input "Vast XML" at bounding box center [679, 373] width 6 height 6
radio input "false"
radio input "true"
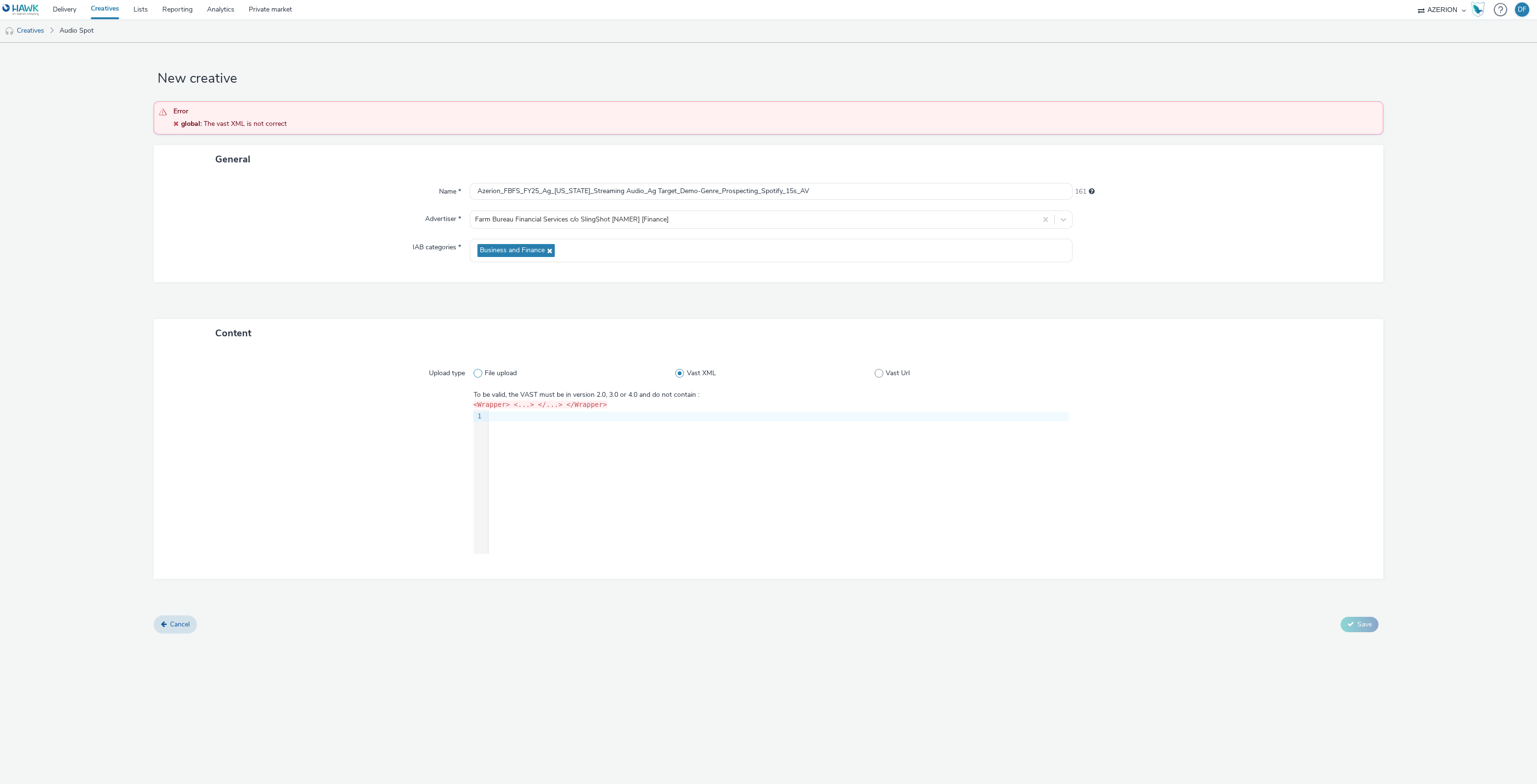
click at [476, 372] on span at bounding box center [478, 373] width 9 height 9
click at [476, 372] on input "File upload" at bounding box center [477, 373] width 6 height 6
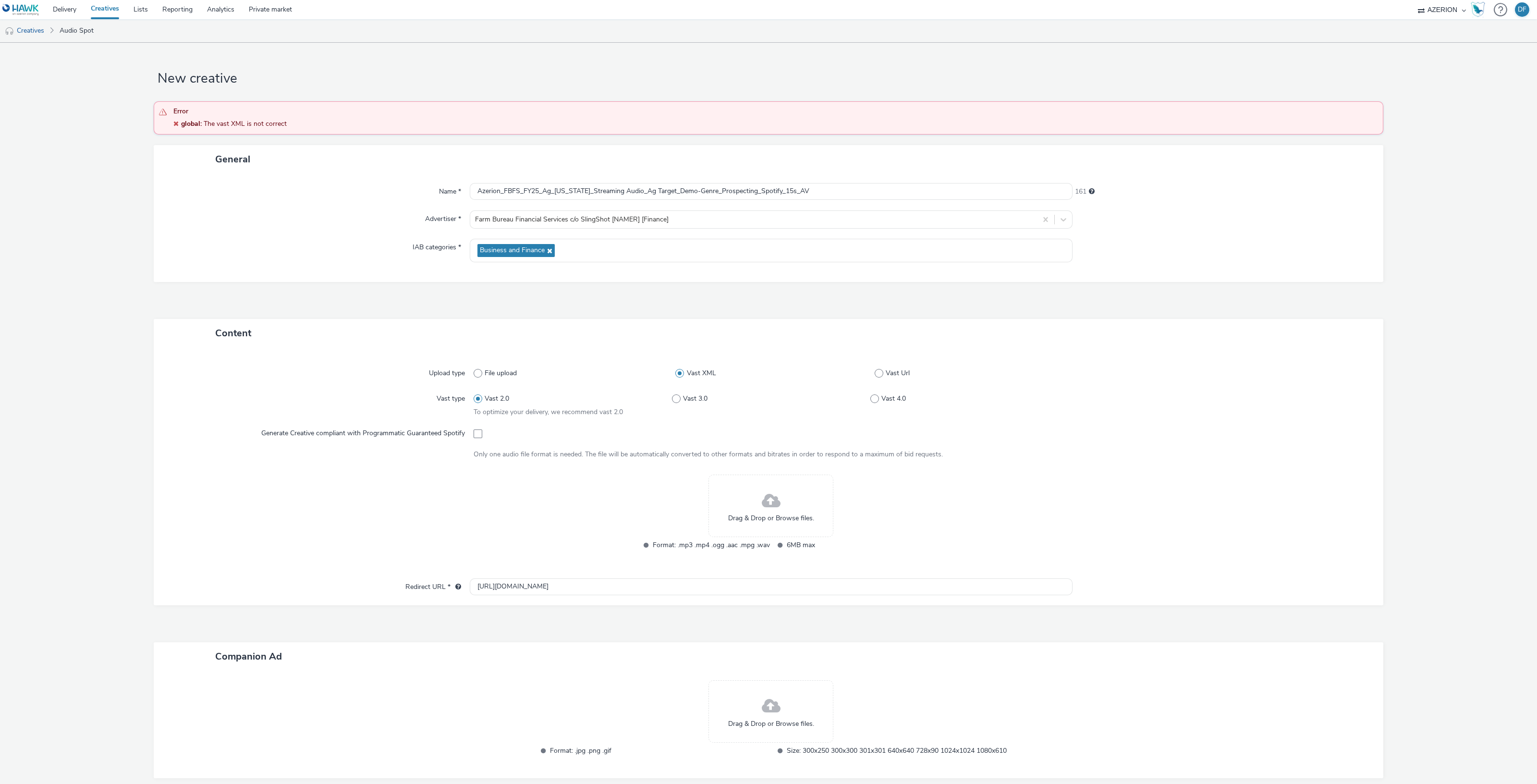
radio input "true"
radio input "false"
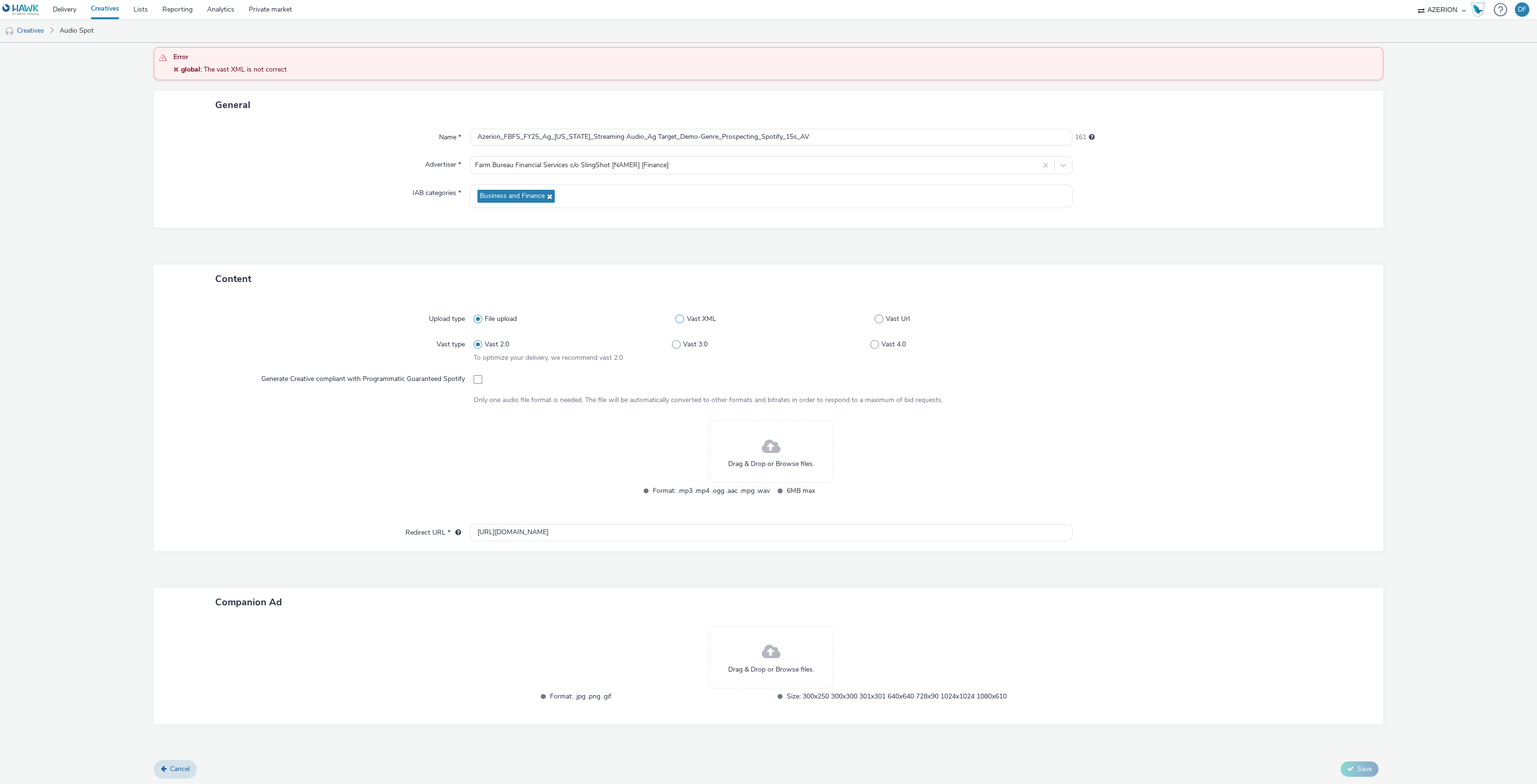
click at [675, 321] on span at bounding box center [680, 319] width 9 height 9
click at [675, 321] on input "Vast XML" at bounding box center [679, 319] width 6 height 6
radio input "false"
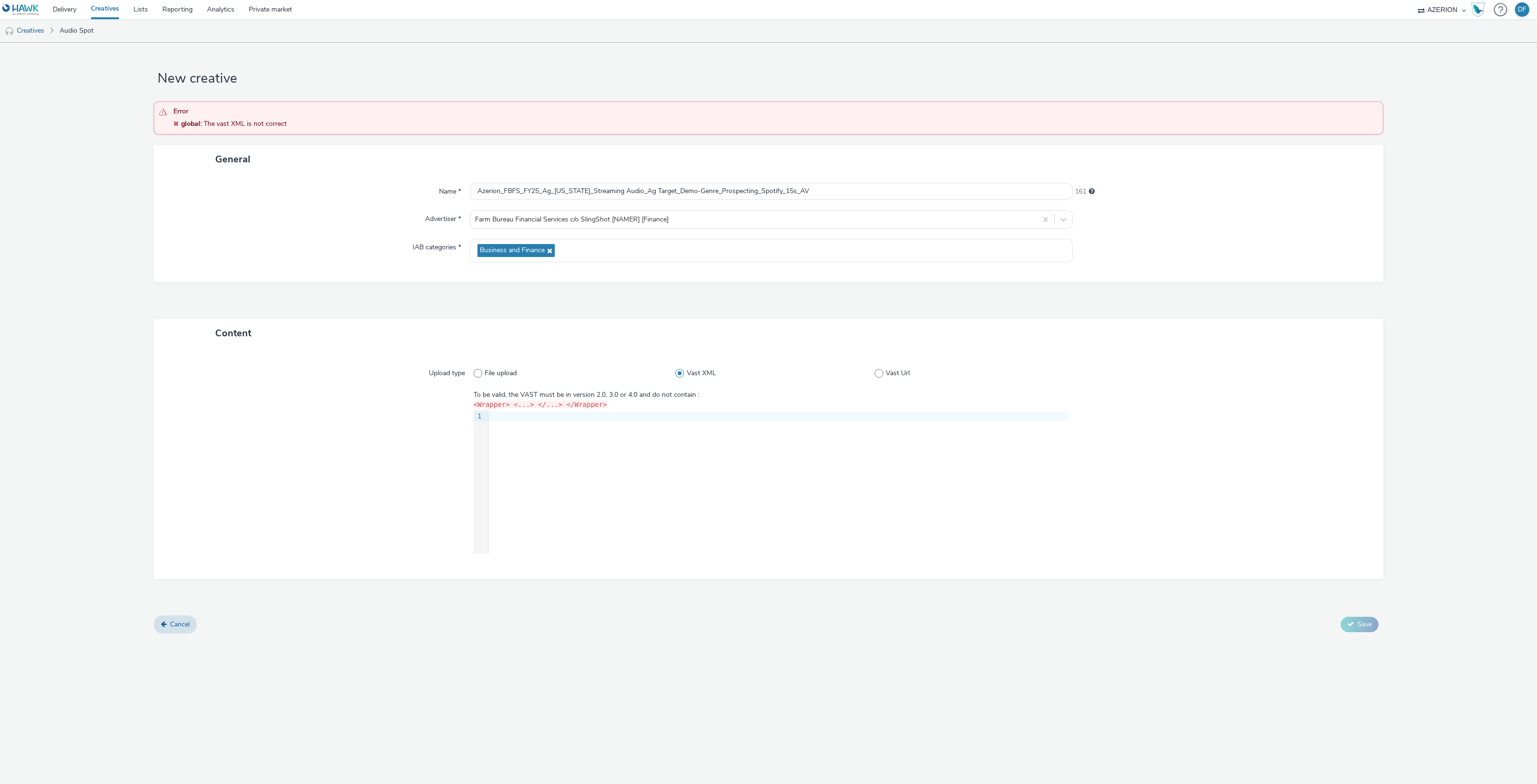
click at [539, 440] on div "9 1 ›" at bounding box center [771, 481] width 595 height 144
click at [564, 458] on div "9 1 ›" at bounding box center [771, 481] width 595 height 144
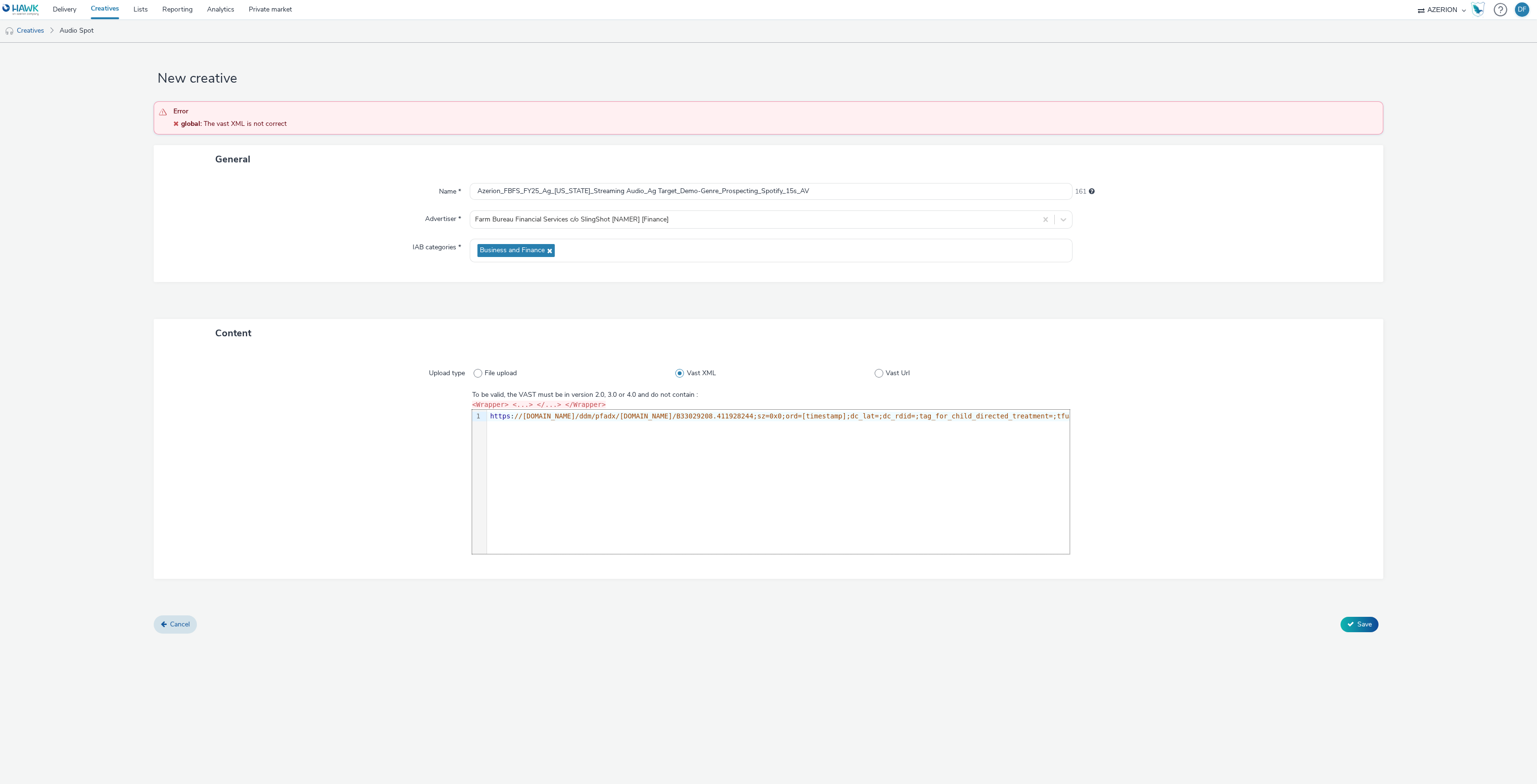
scroll to position [0, 427]
click at [501, 650] on div "New creative Error global : The vast XML is not correct General Name * Azerion_…" at bounding box center [768, 413] width 1537 height 741
click at [1357, 621] on span "Save" at bounding box center [1364, 624] width 15 height 9
drag, startPoint x: 859, startPoint y: 377, endPoint x: 866, endPoint y: 374, distance: 7.6
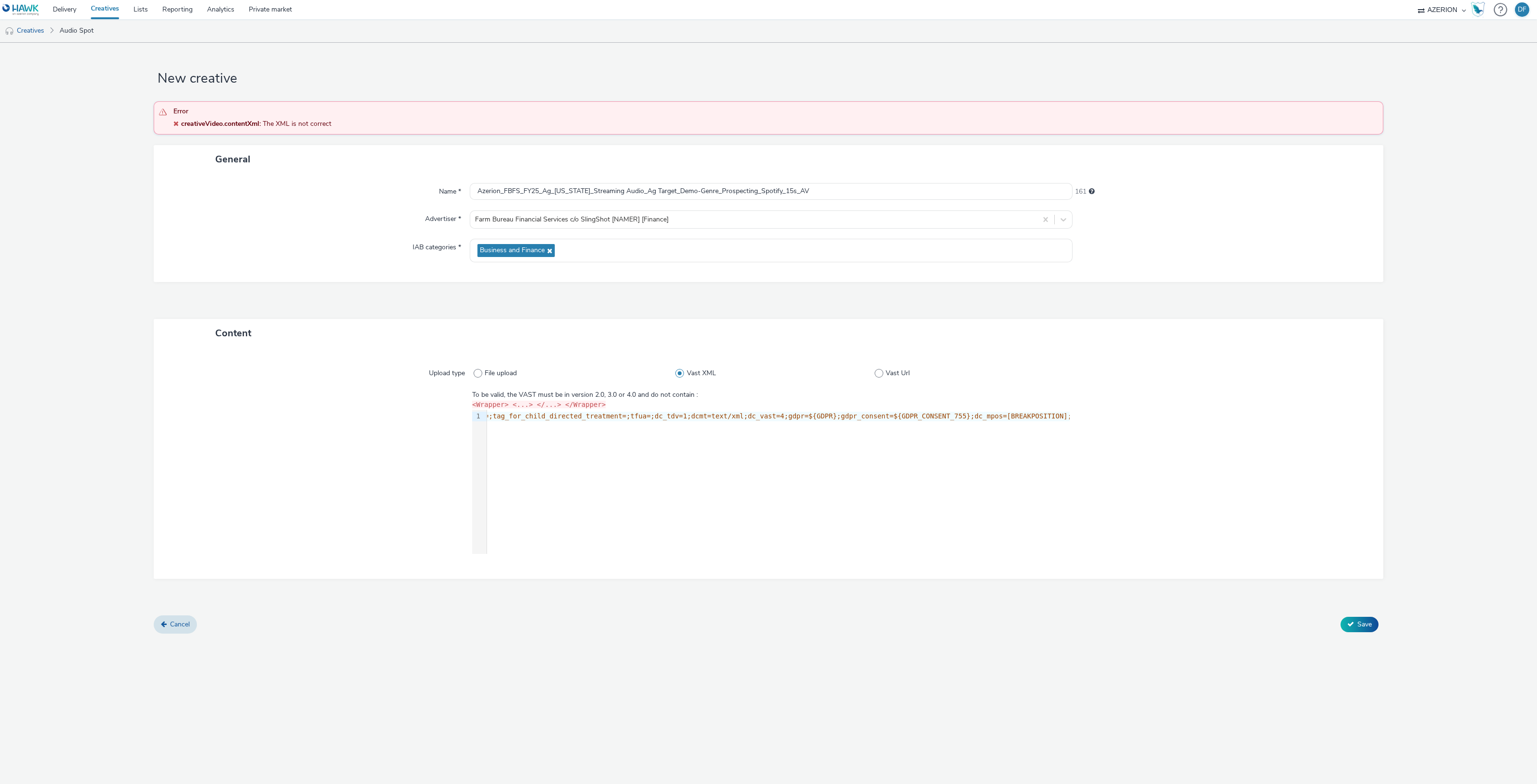
click at [859, 376] on label "Vast XML" at bounding box center [775, 373] width 199 height 10
click at [682, 376] on input "Vast XML" at bounding box center [679, 373] width 6 height 6
click at [880, 371] on span at bounding box center [879, 373] width 9 height 9
click at [880, 371] on input "Vast Url" at bounding box center [878, 373] width 6 height 6
radio input "false"
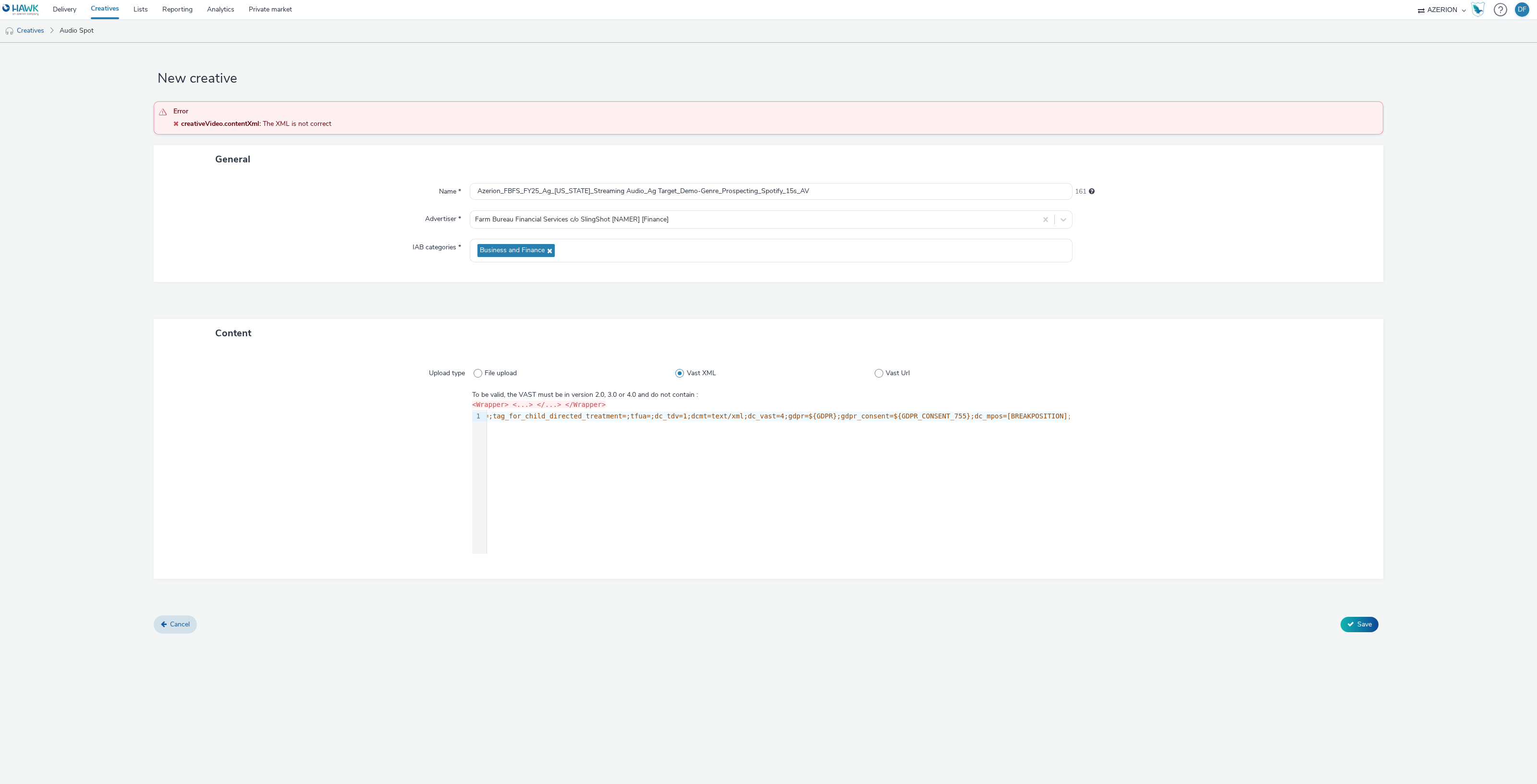
radio input "true"
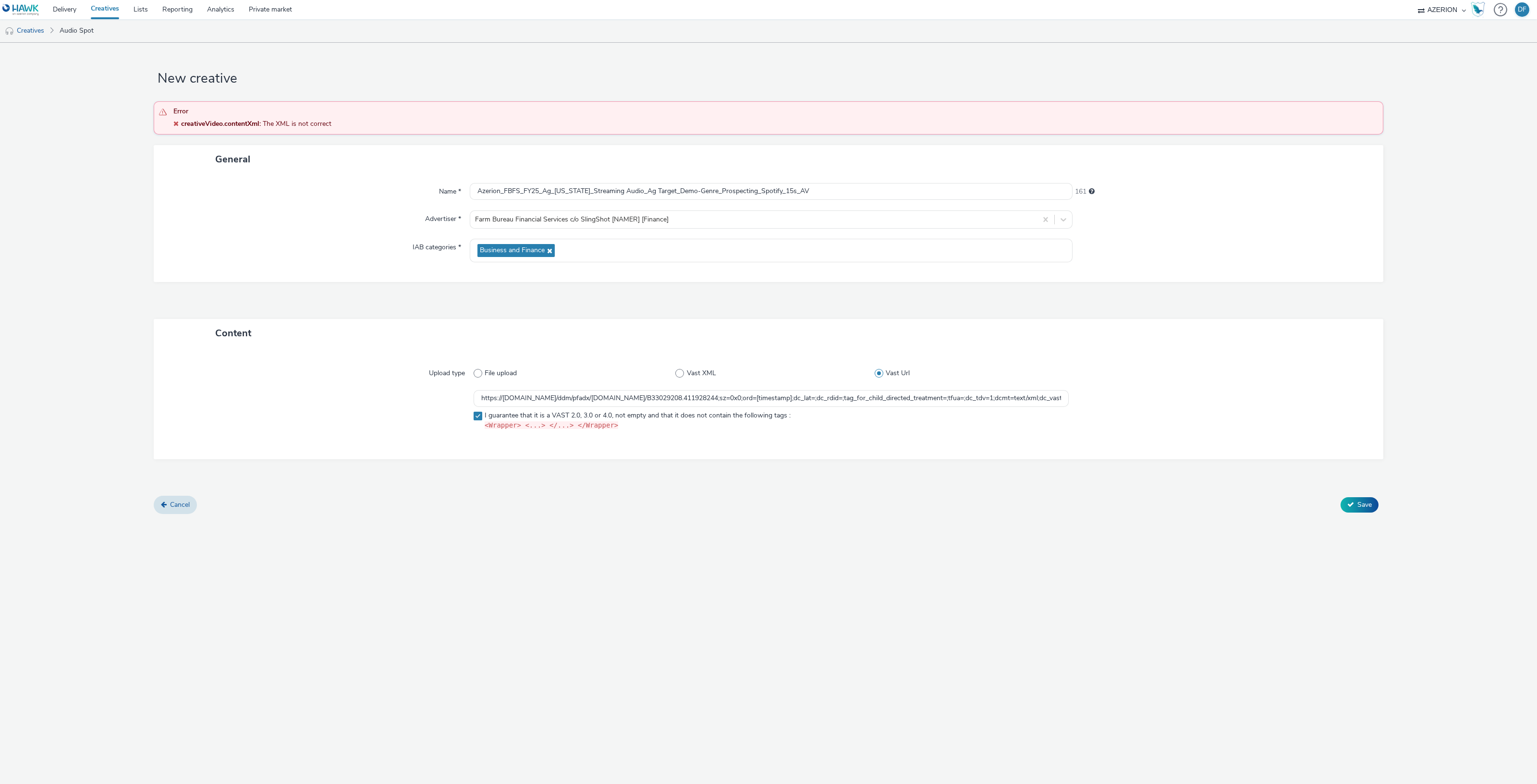
click at [672, 440] on div "Upload type File upload Vast XML Vast Url https://[DOMAIN_NAME]/ddm/pfadx/[DOMA…" at bounding box center [768, 403] width 1210 height 93
click at [1363, 509] on button "Save" at bounding box center [1360, 505] width 38 height 15
click at [813, 395] on input "https://[DOMAIN_NAME]/ddm/pfadx/[DOMAIN_NAME]/B33029208.411928244;sz=0x0;ord=[t…" at bounding box center [771, 398] width 595 height 17
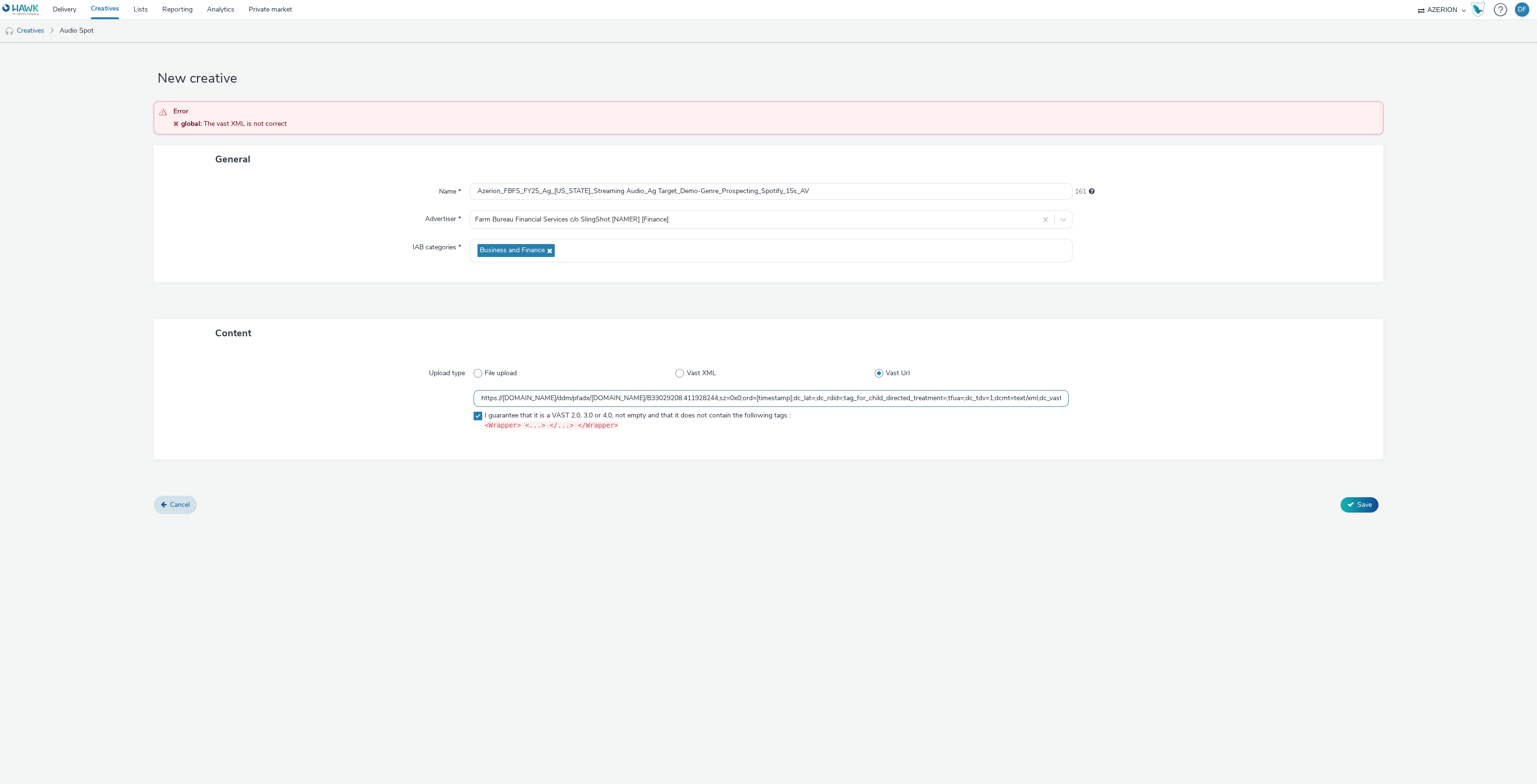
click at [813, 395] on input "https://[DOMAIN_NAME]/ddm/pfadx/[DOMAIN_NAME]/B33029208.411928244;sz=0x0;ord=[t…" at bounding box center [771, 398] width 595 height 17
paste input "https://[DOMAIN_NAME]/ddm/pfadx/[DOMAIN_NAME]/B33029208.411928244;sz=0x0;ord=[t…"
type input "https://[DOMAIN_NAME]/ddm/pfadx/[DOMAIN_NAME]/B33029208.411928244;sz=0x0;ord=[t…"
click at [822, 519] on form "New creative Error global : The vast XML is not correct General Name * Azerion_…" at bounding box center [768, 282] width 1537 height 478
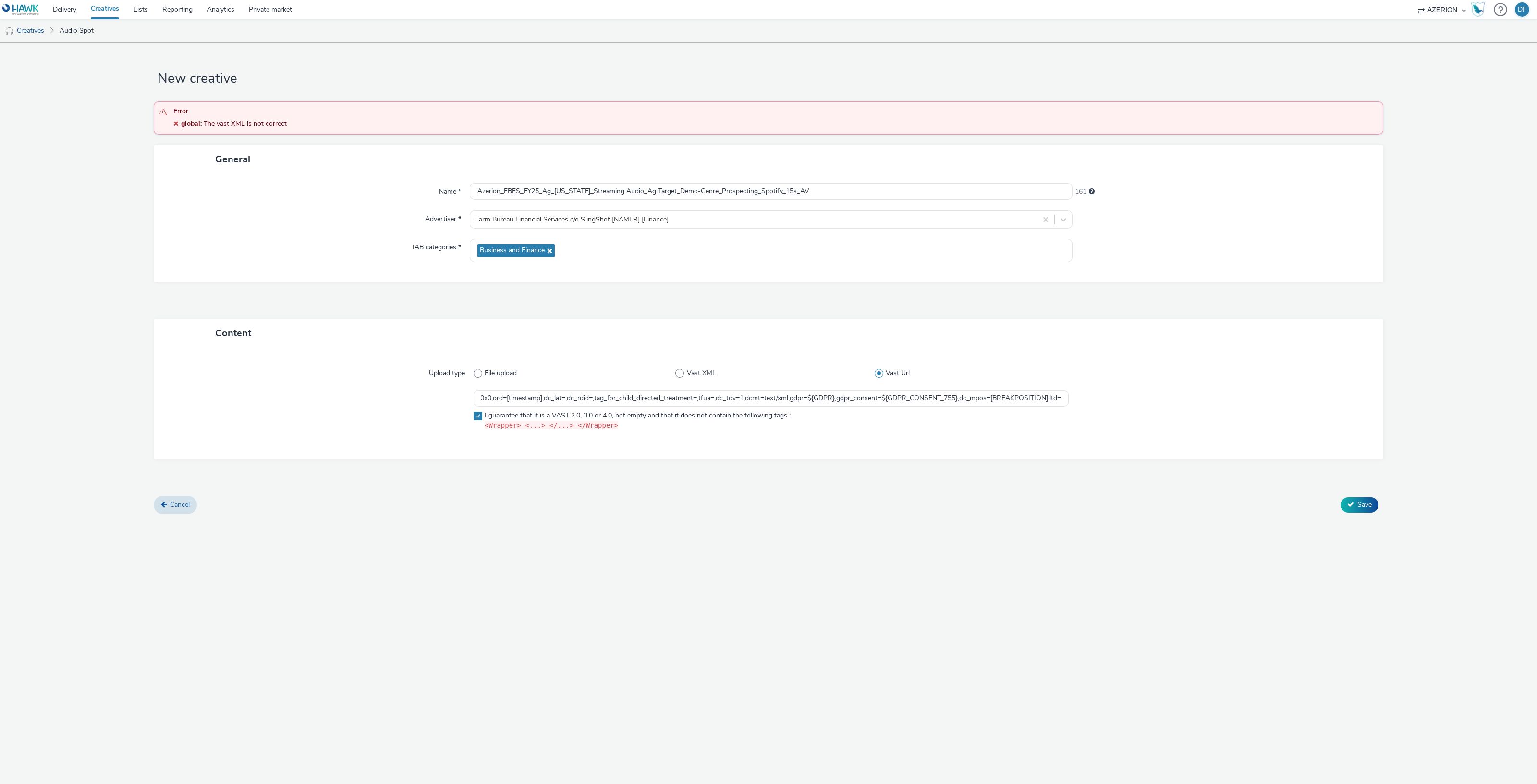
scroll to position [0, 0]
click at [1360, 505] on span "Save" at bounding box center [1364, 504] width 15 height 9
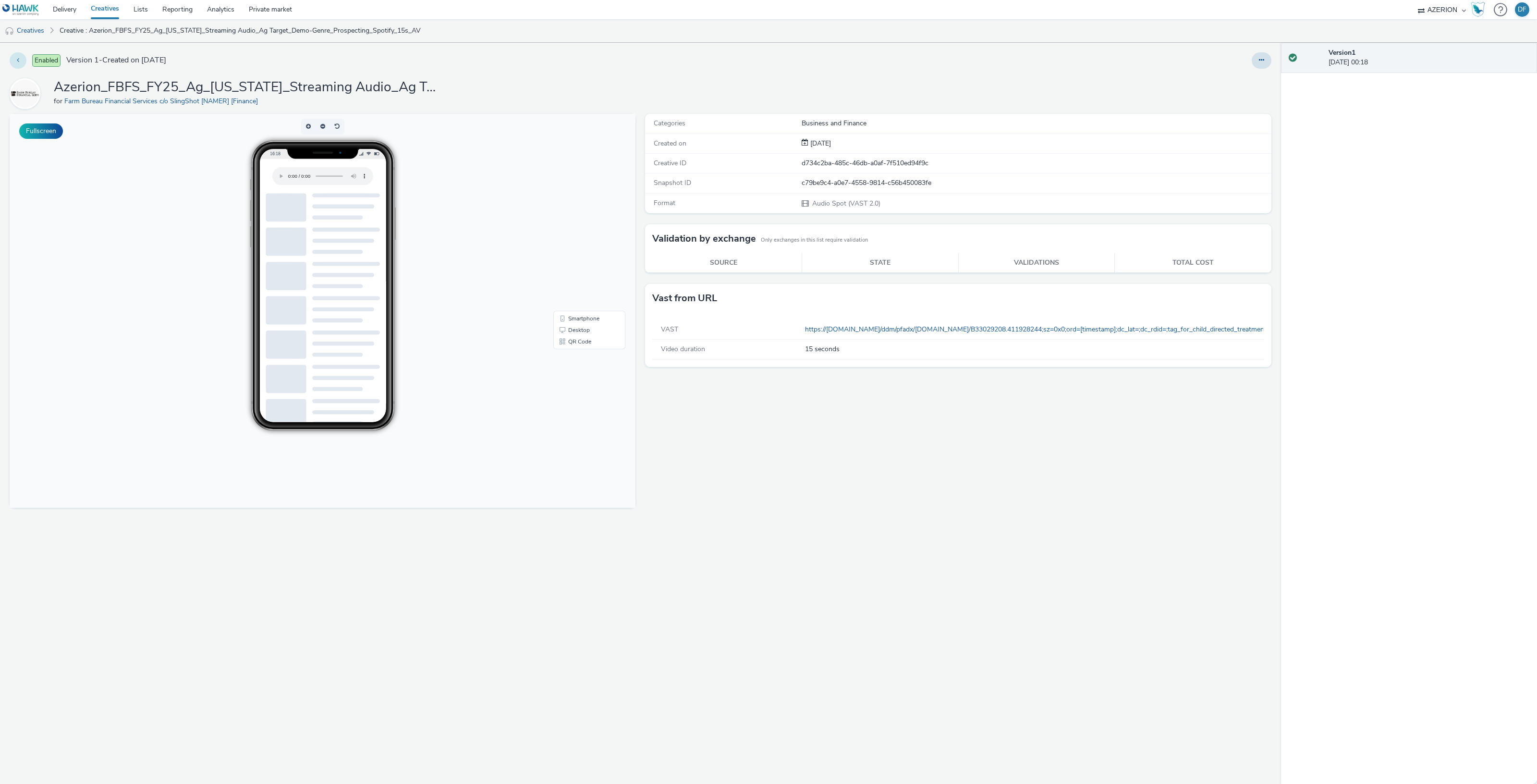
click at [18, 57] on icon at bounding box center [18, 60] width 3 height 7
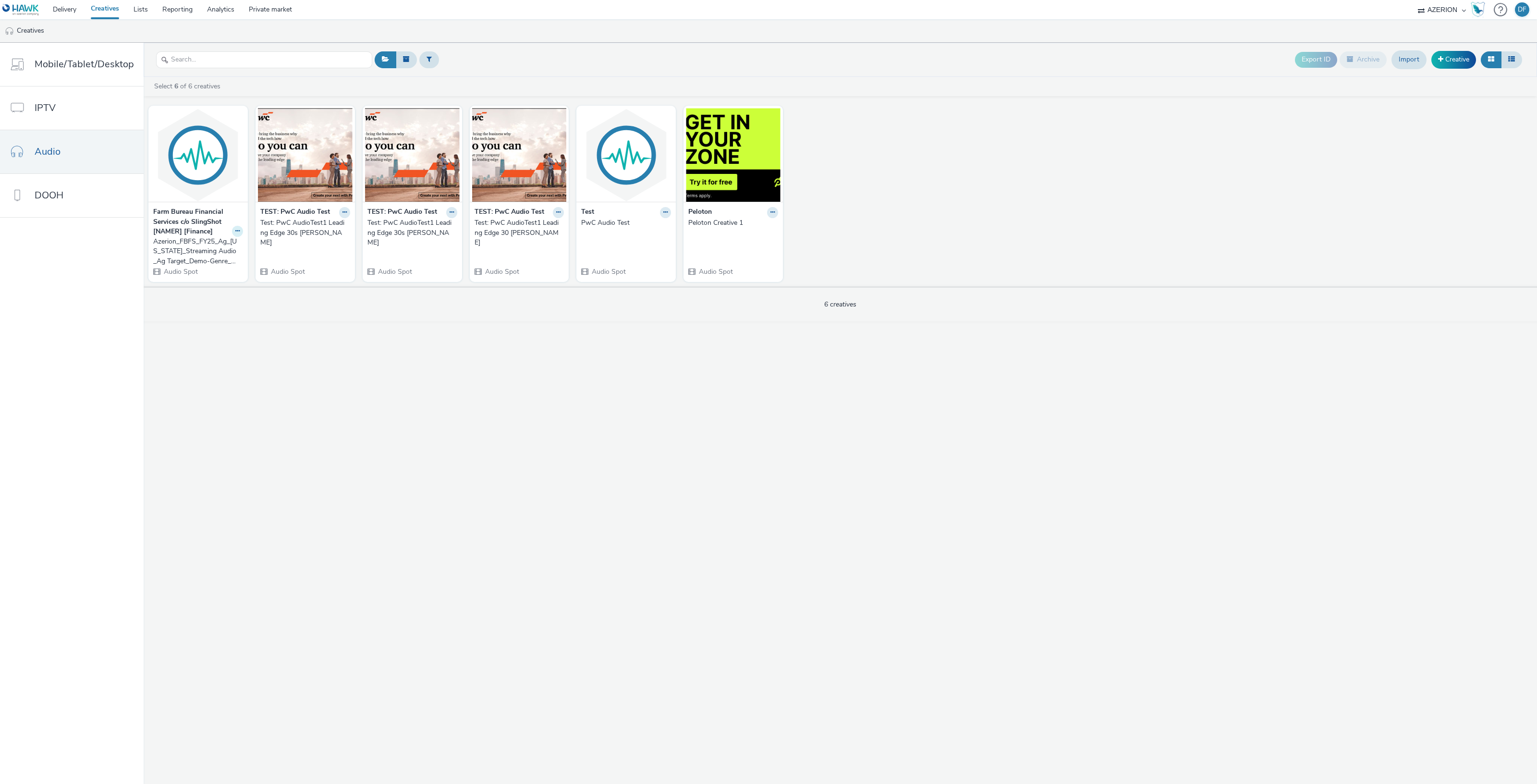
click at [235, 231] on icon at bounding box center [237, 231] width 4 height 6
click at [206, 246] on link "Edit" at bounding box center [207, 248] width 72 height 19
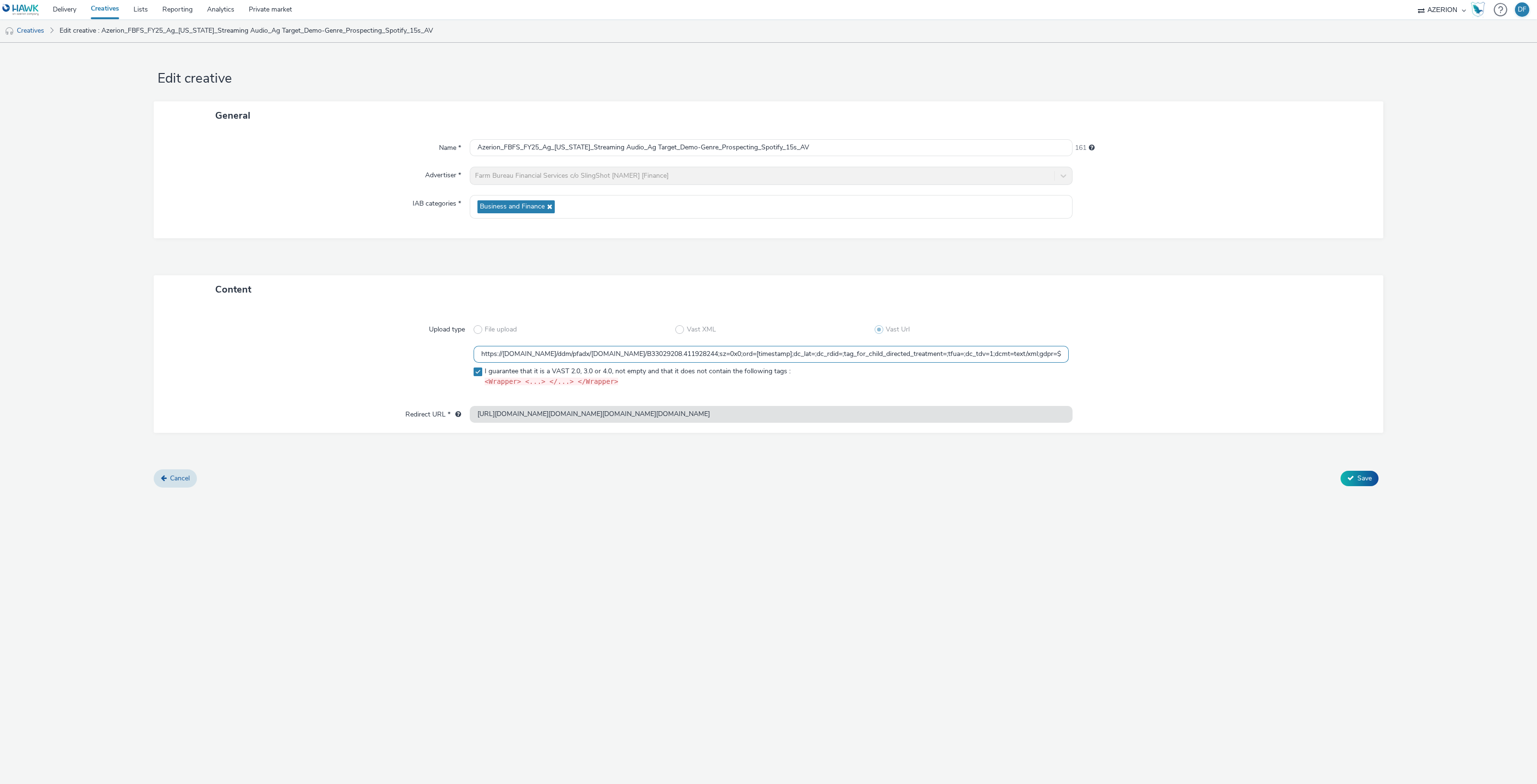
click at [675, 350] on input "https://[DOMAIN_NAME]/ddm/pfadx/[DOMAIN_NAME]/B33029208.411928244;sz=0x0;ord=[t…" at bounding box center [771, 354] width 595 height 17
paste input "dc_vast=3;"
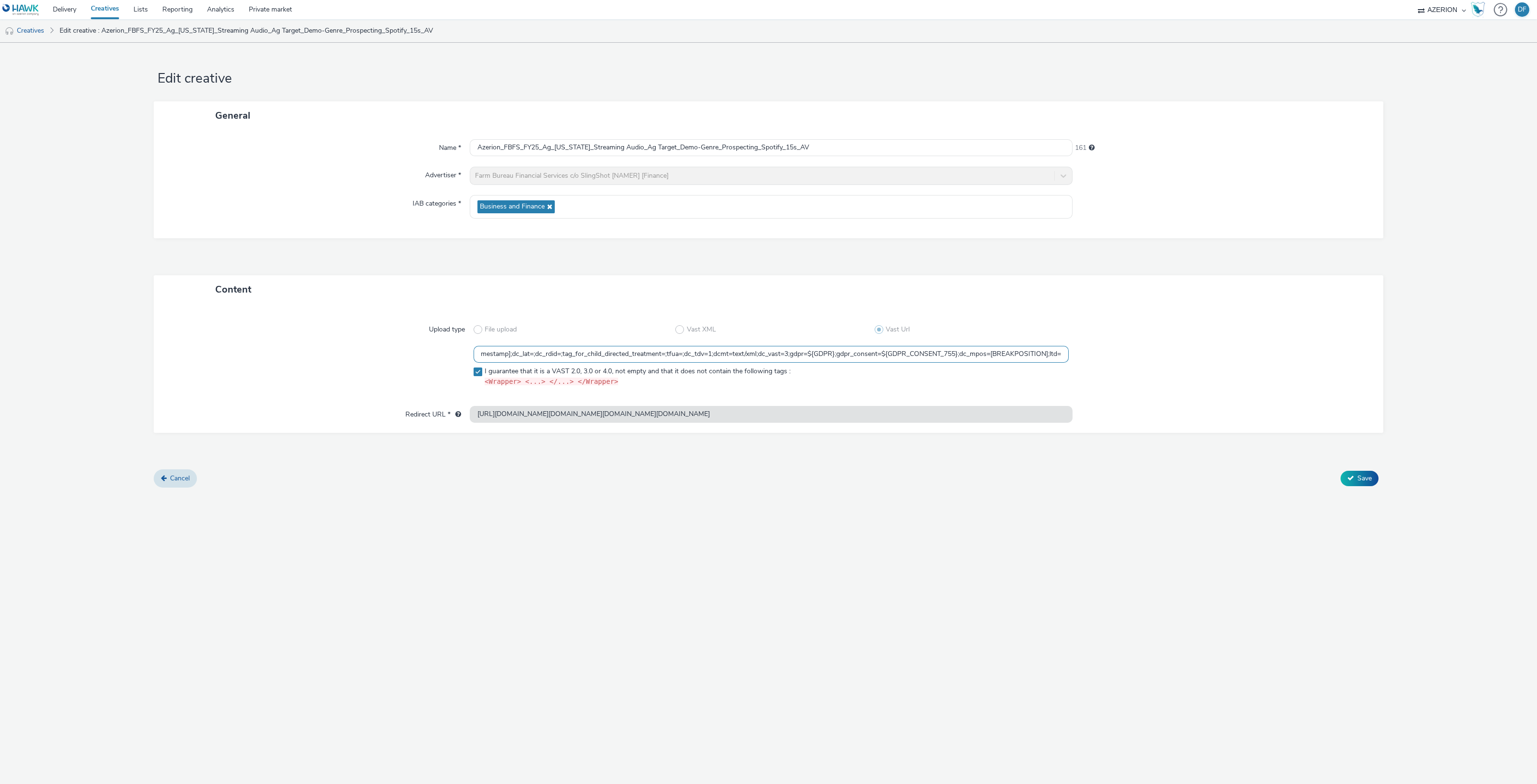
type input "https://[DOMAIN_NAME]/ddm/pfadx/[DOMAIN_NAME]/B33029208.411928244;sz=0x0;ord=[t…"
click at [647, 484] on div "Cancel Save" at bounding box center [768, 478] width 1229 height 17
click at [1359, 479] on span "Save" at bounding box center [1364, 478] width 15 height 9
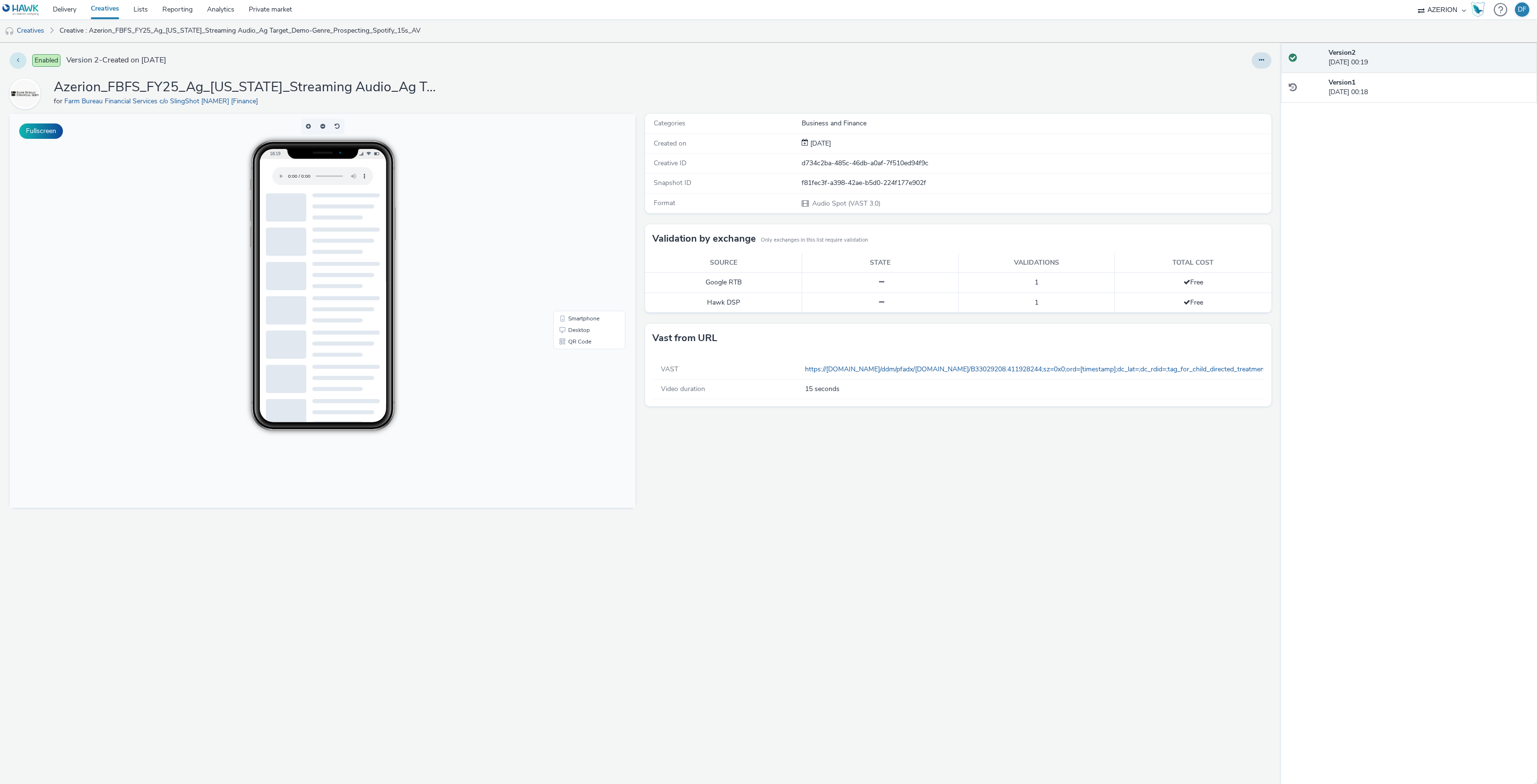
click at [19, 62] on button at bounding box center [18, 60] width 17 height 17
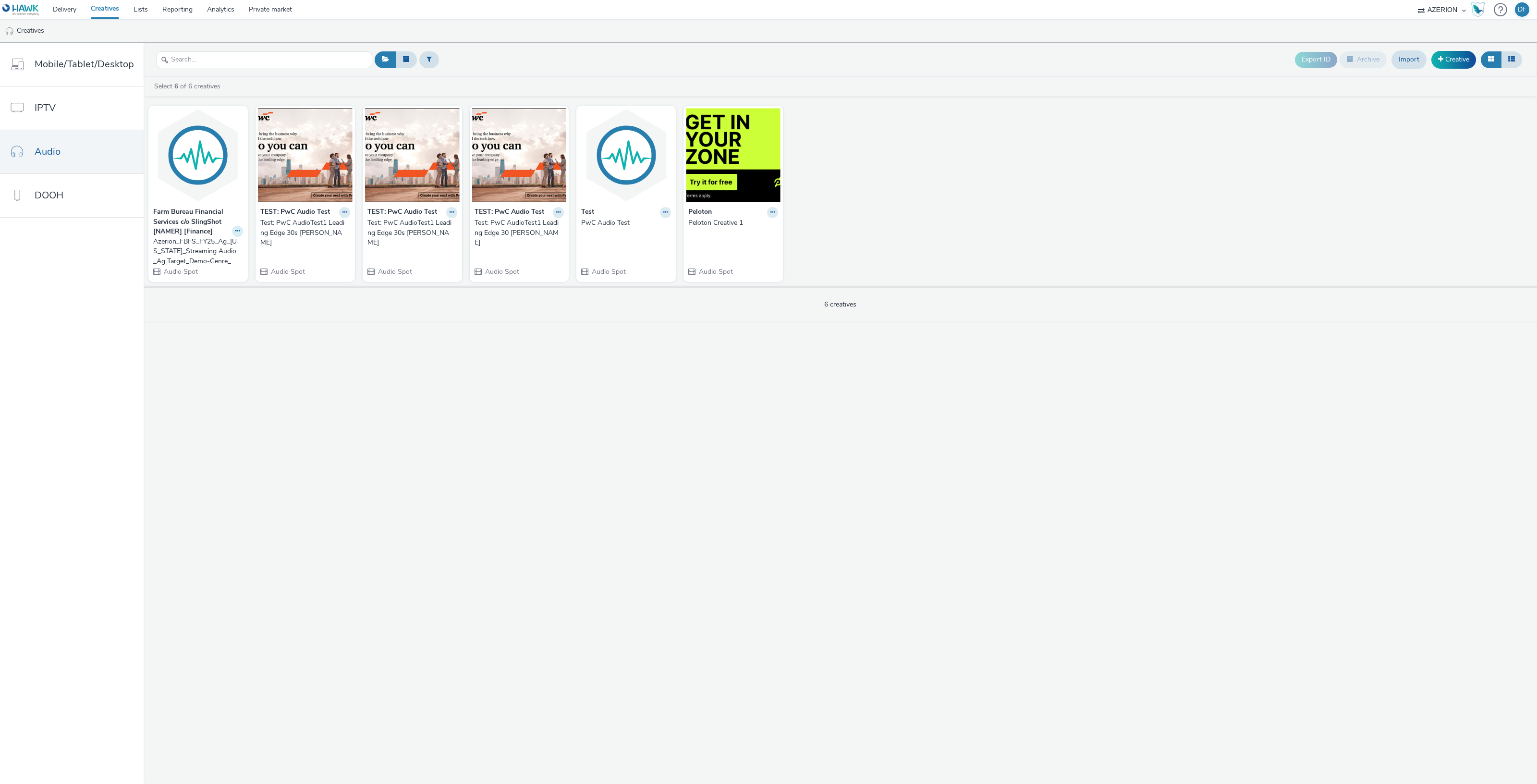
click at [235, 229] on icon at bounding box center [237, 231] width 4 height 6
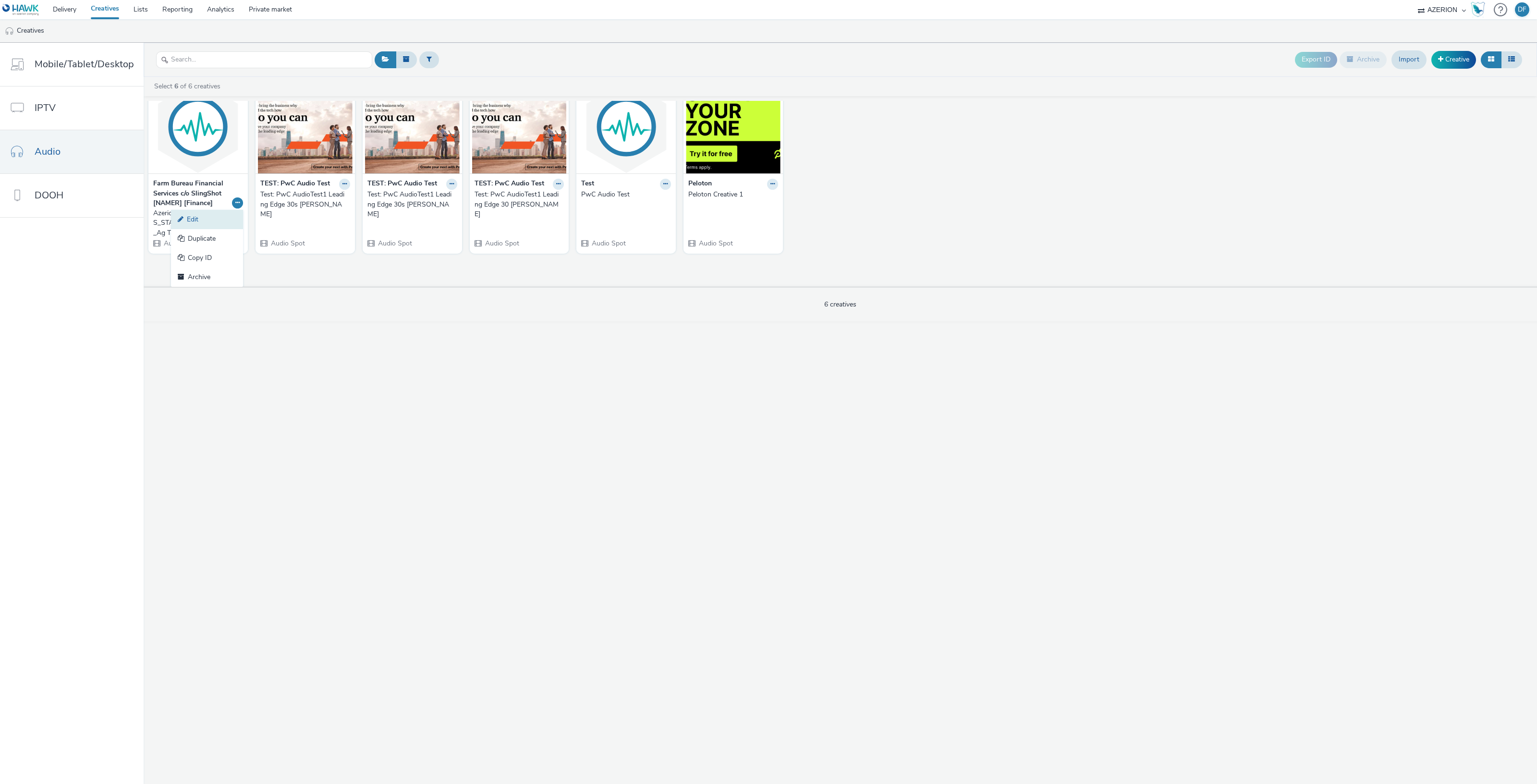
click at [208, 222] on link "Edit" at bounding box center [207, 219] width 72 height 19
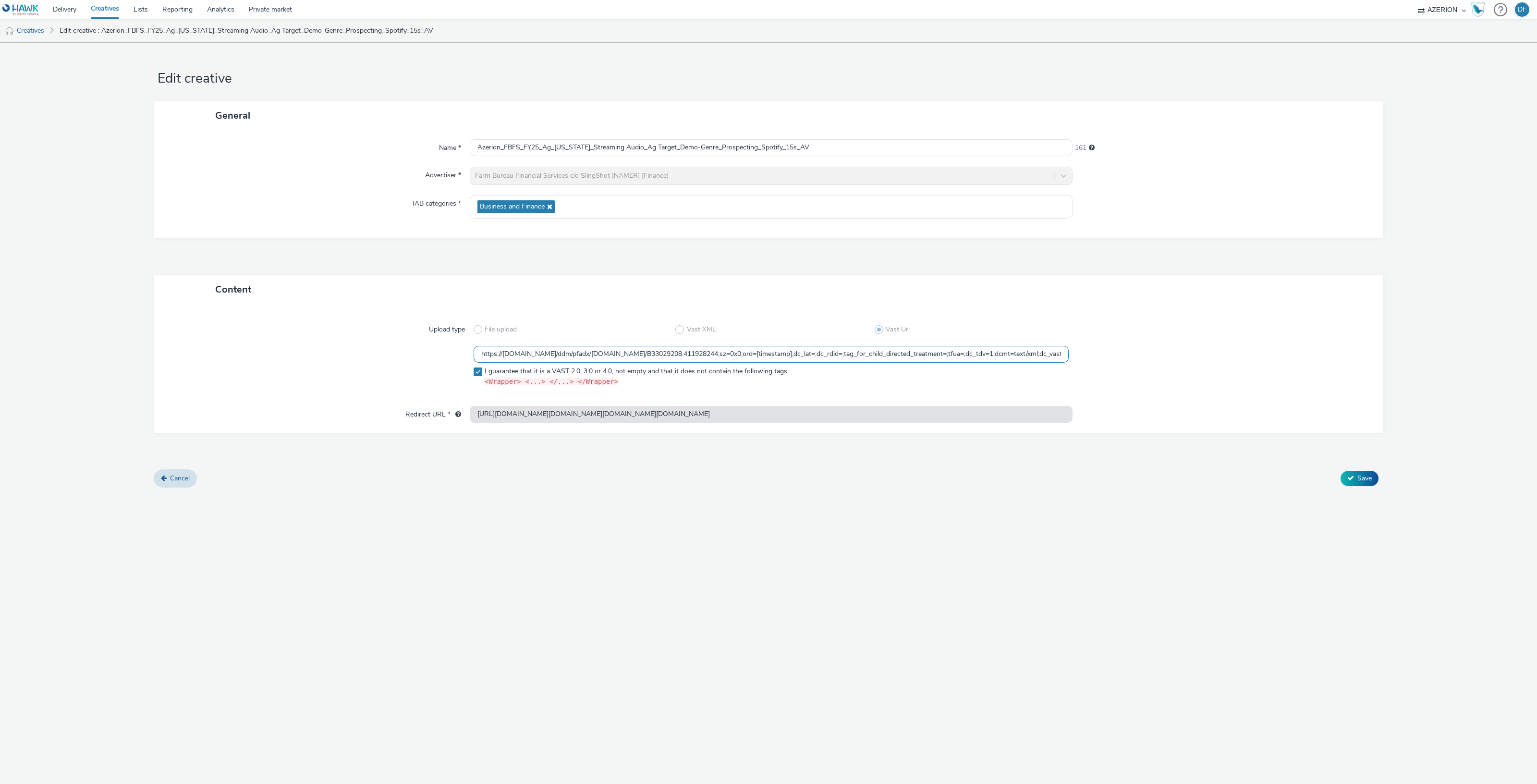
click at [817, 354] on input "https://[DOMAIN_NAME]/ddm/pfadx/[DOMAIN_NAME]/B33029208.411928244;sz=0x0;ord=[t…" at bounding box center [771, 354] width 595 height 17
paste input "4"
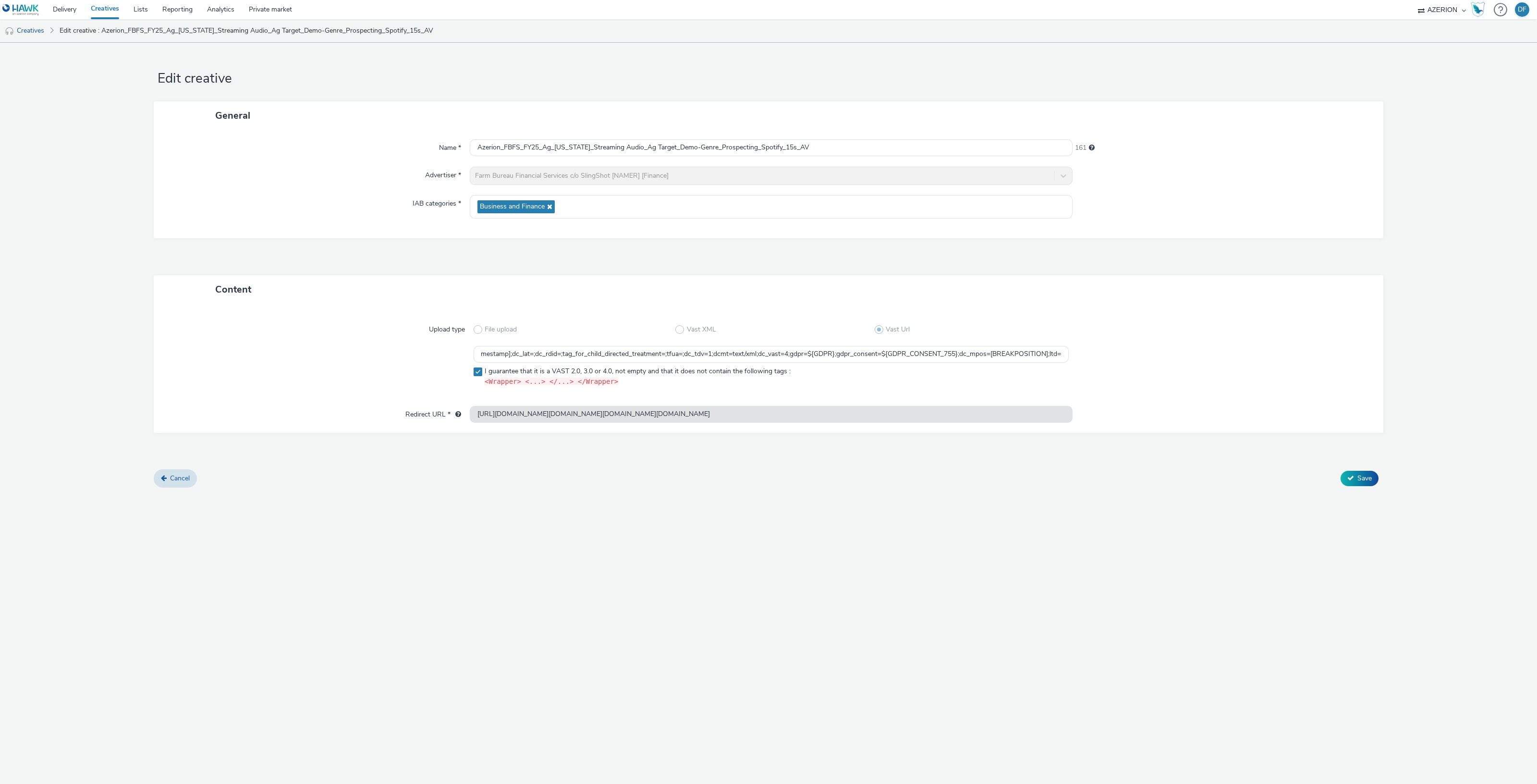
click at [848, 483] on div "Cancel Save" at bounding box center [768, 478] width 1229 height 17
click at [1362, 474] on span "Save" at bounding box center [1364, 478] width 15 height 9
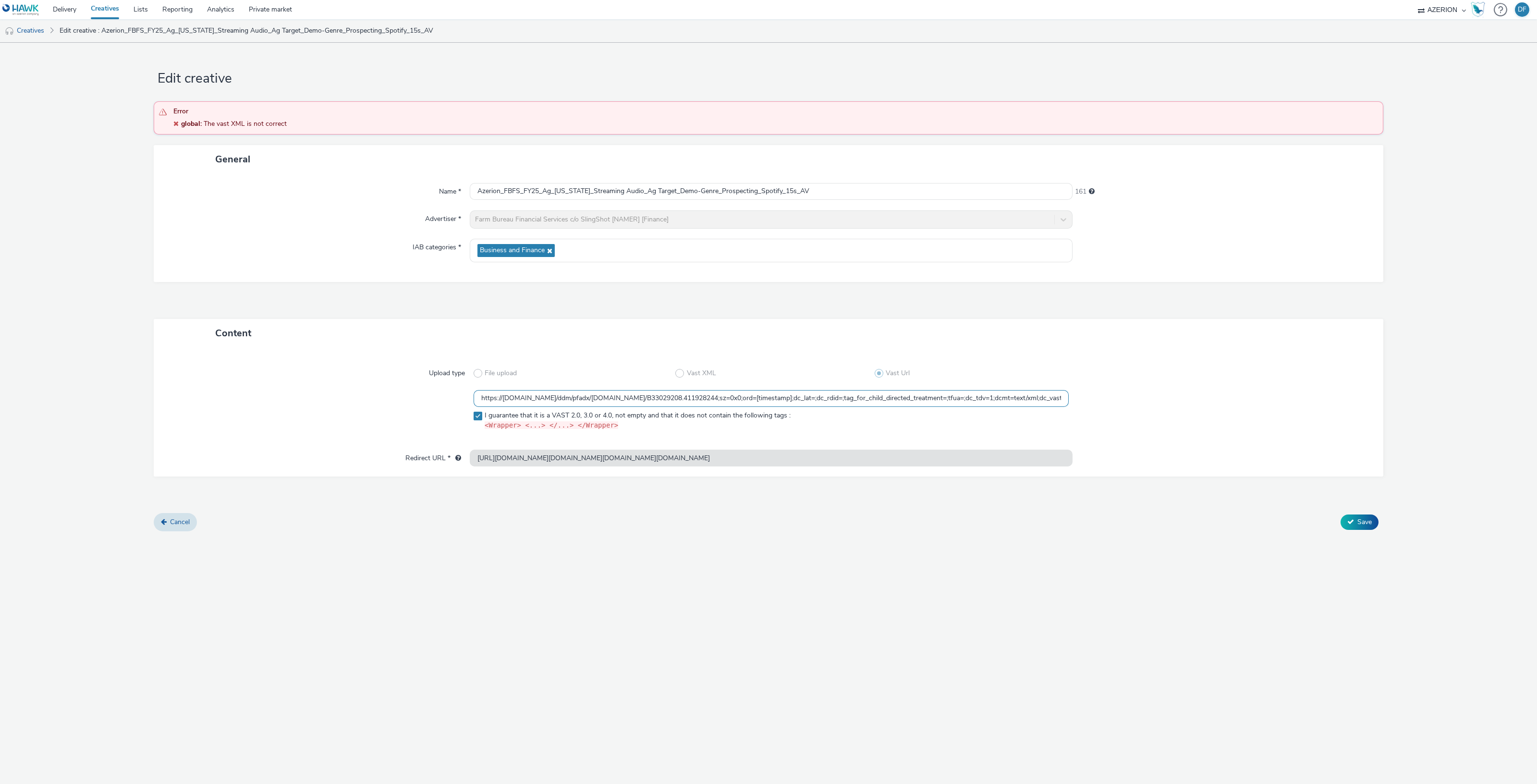
click at [598, 395] on input "https://[DOMAIN_NAME]/ddm/pfadx/[DOMAIN_NAME]/B33029208.411928244;sz=0x0;ord=[t…" at bounding box center [771, 398] width 595 height 17
paste input "3"
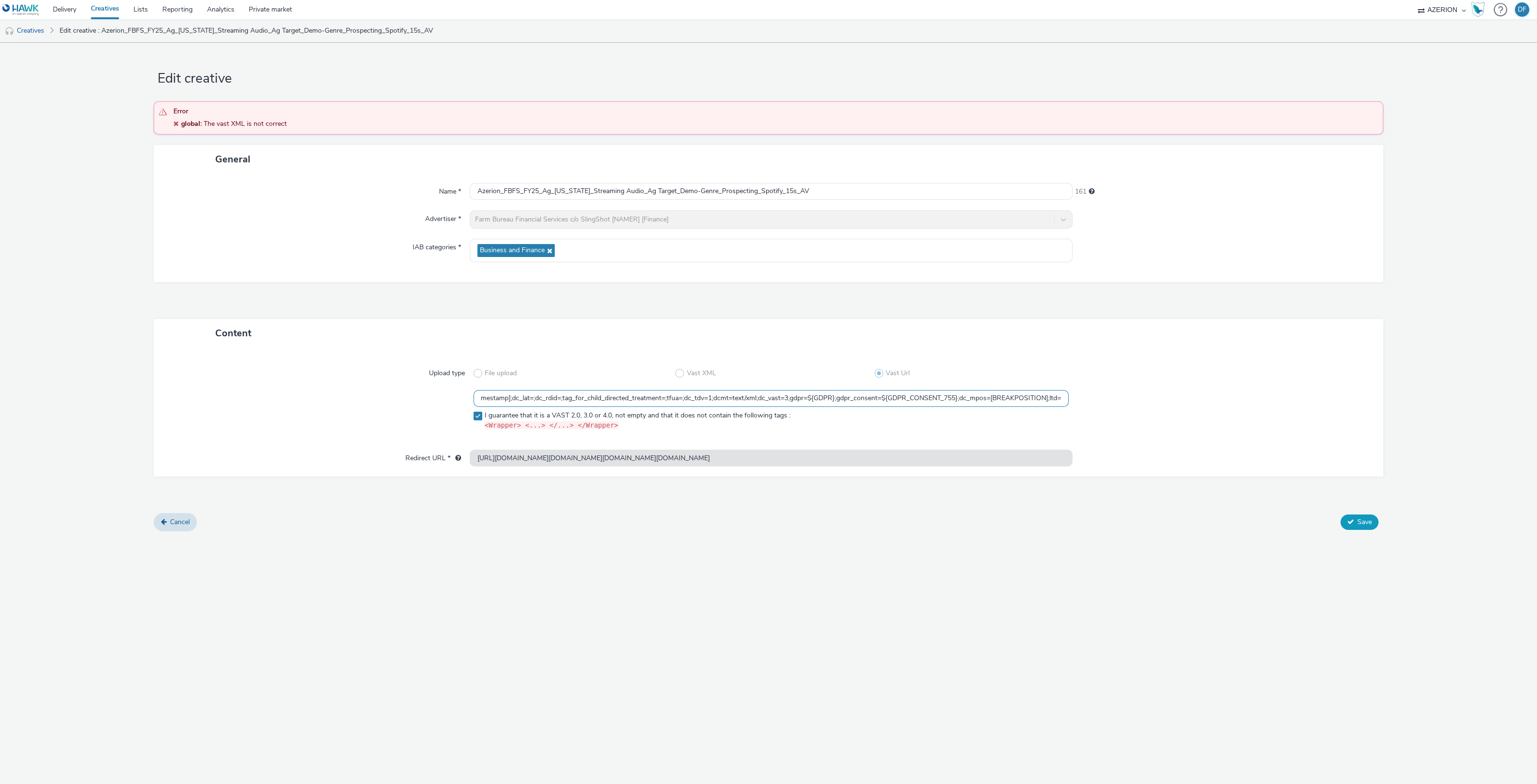
type input "https://[DOMAIN_NAME]/ddm/pfadx/[DOMAIN_NAME]/B33029208.411928244;sz=0x0;ord=[t…"
click at [1361, 518] on span "Save" at bounding box center [1364, 521] width 15 height 9
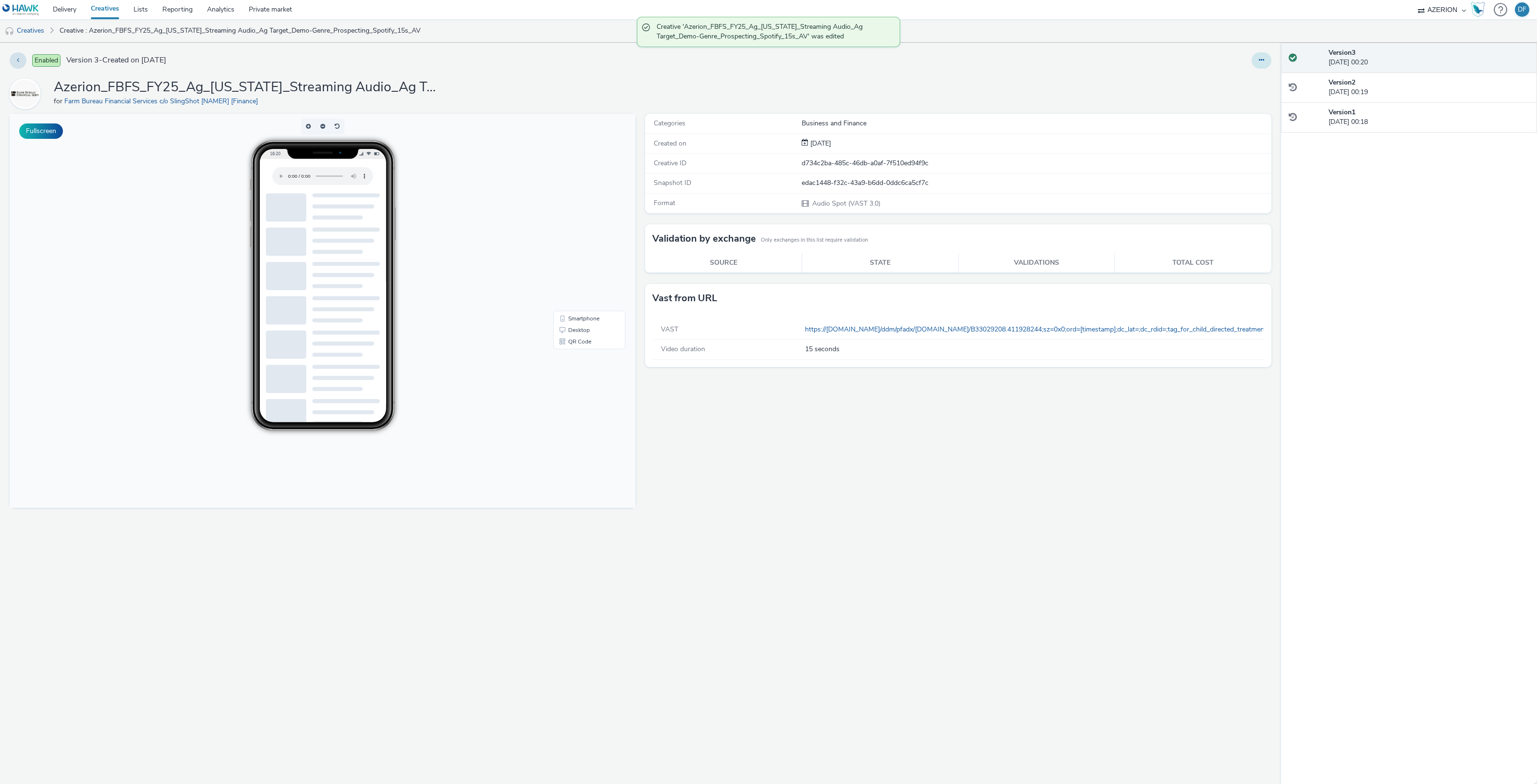
click at [1267, 60] on button at bounding box center [1261, 60] width 20 height 17
click at [954, 82] on div "Azerion_FBFS_FY25_Ag_[US_STATE]_Streaming Audio_Ag Target_Demo-Genre_Prospectin…" at bounding box center [640, 93] width 1262 height 31
click at [34, 128] on button "Fullscreen" at bounding box center [41, 131] width 44 height 15
click at [1400, 87] on div "Version 2 [DATE] 00:19" at bounding box center [1429, 87] width 201 height 20
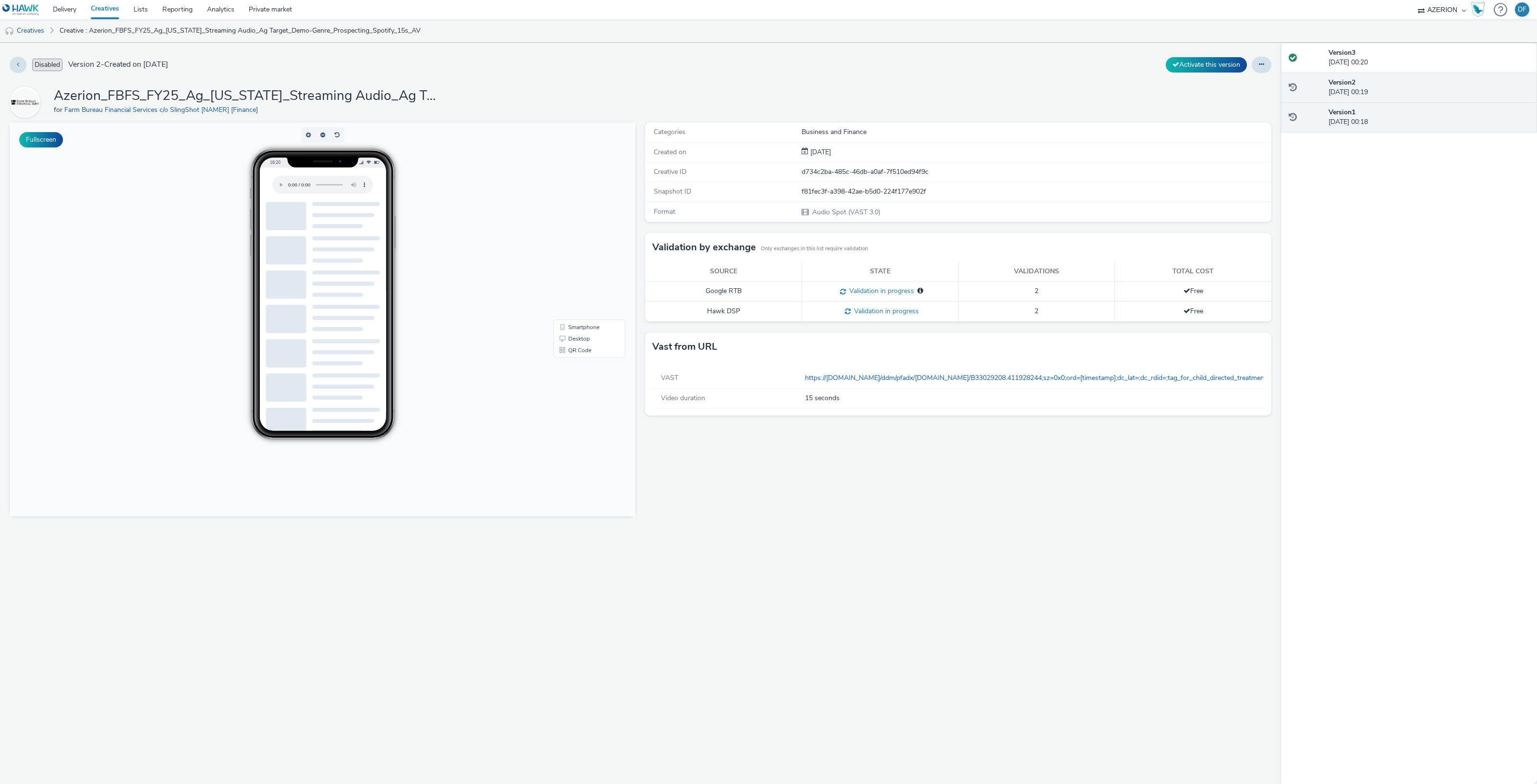
click at [1393, 114] on div "Version 1 [DATE] 00:18" at bounding box center [1429, 117] width 201 height 20
click at [1384, 81] on div "Version 2 [DATE] 00:19" at bounding box center [1429, 87] width 201 height 20
click at [1382, 62] on div "Version 3 [DATE] 00:20" at bounding box center [1429, 58] width 201 height 20
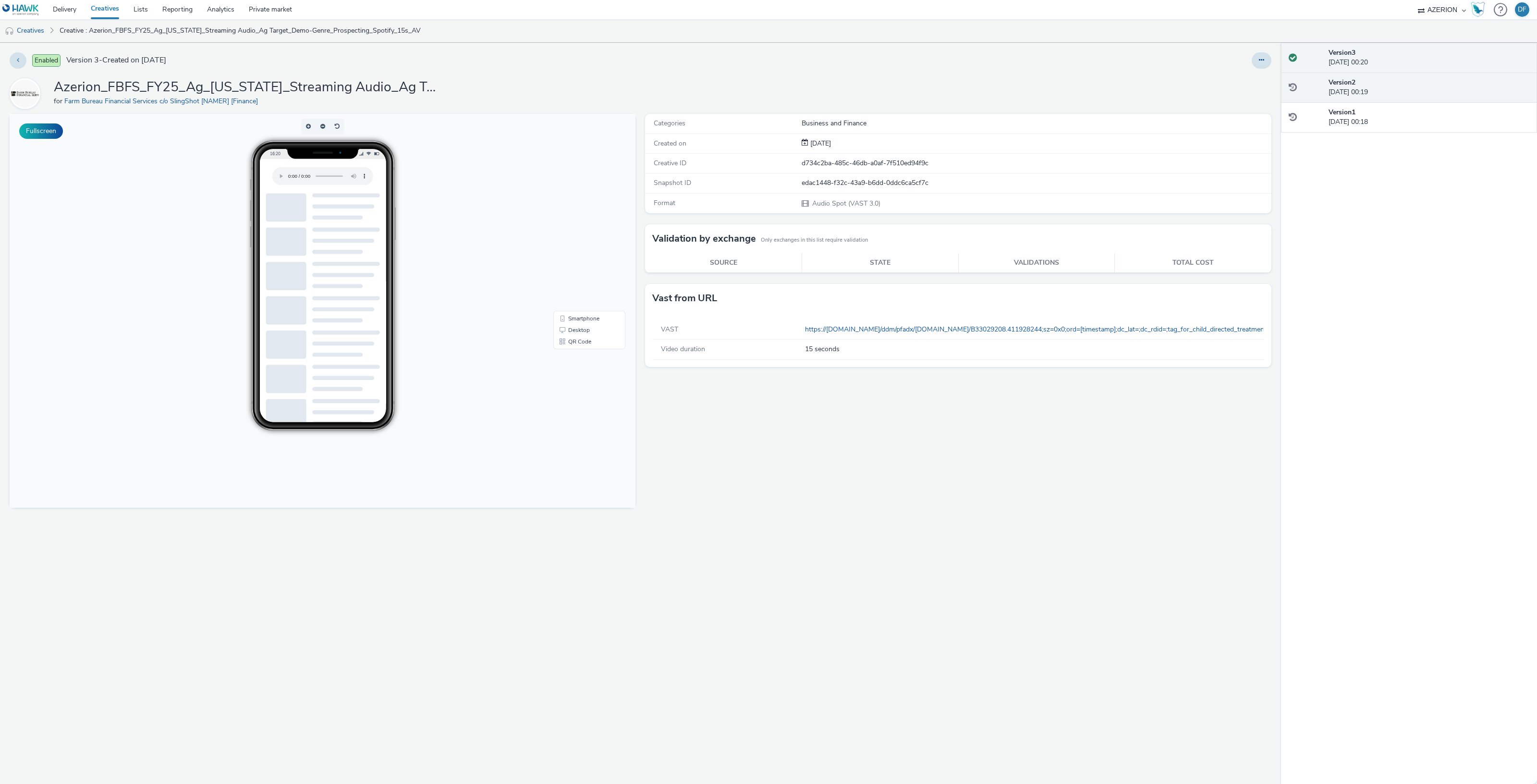
click at [1377, 81] on div "Version 2 [DATE] 00:19" at bounding box center [1429, 87] width 201 height 20
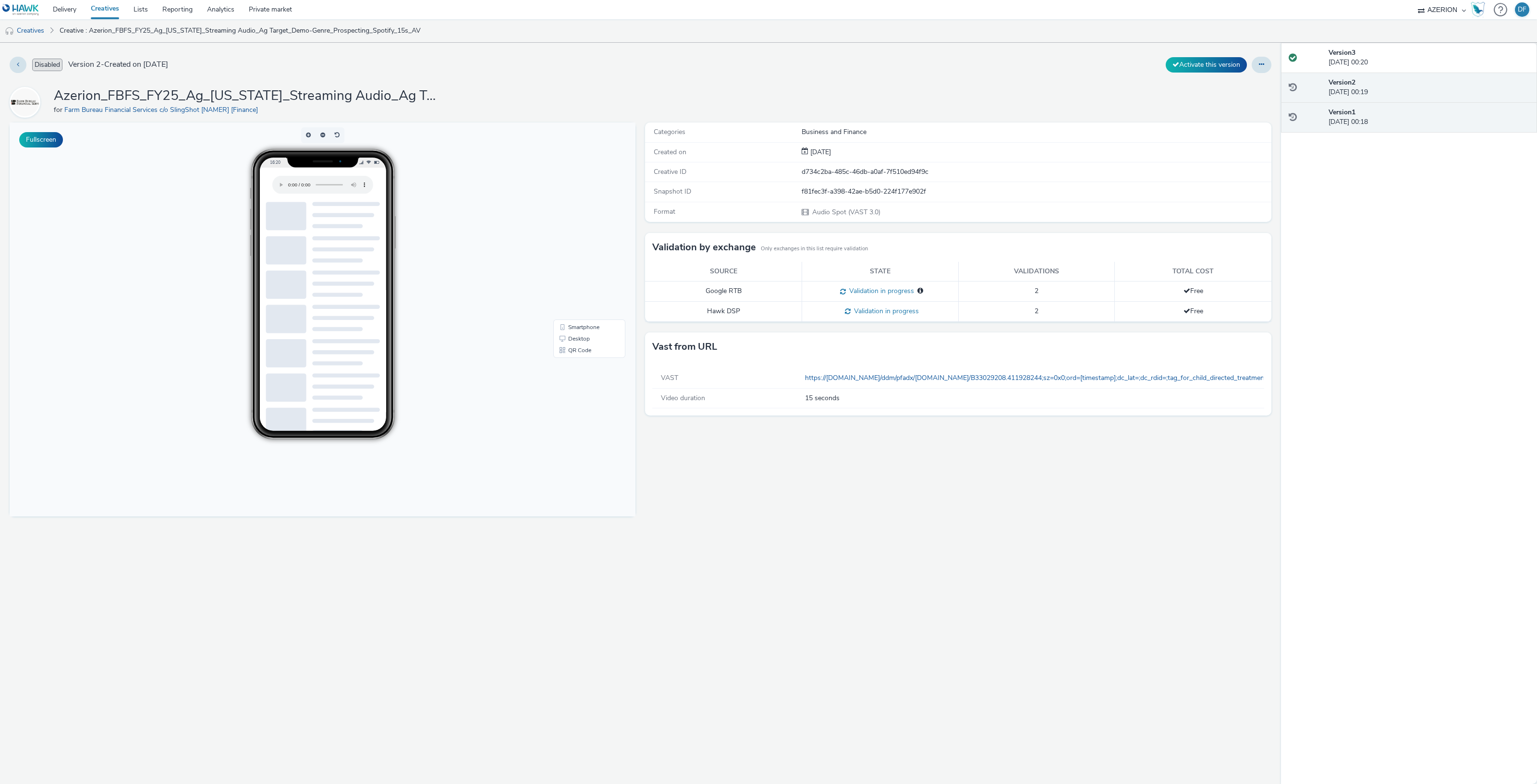
click at [1379, 111] on div "Version 1 [DATE] 00:18" at bounding box center [1429, 117] width 201 height 20
click at [1263, 64] on icon at bounding box center [1261, 64] width 5 height 7
click at [17, 67] on button at bounding box center [18, 65] width 17 height 17
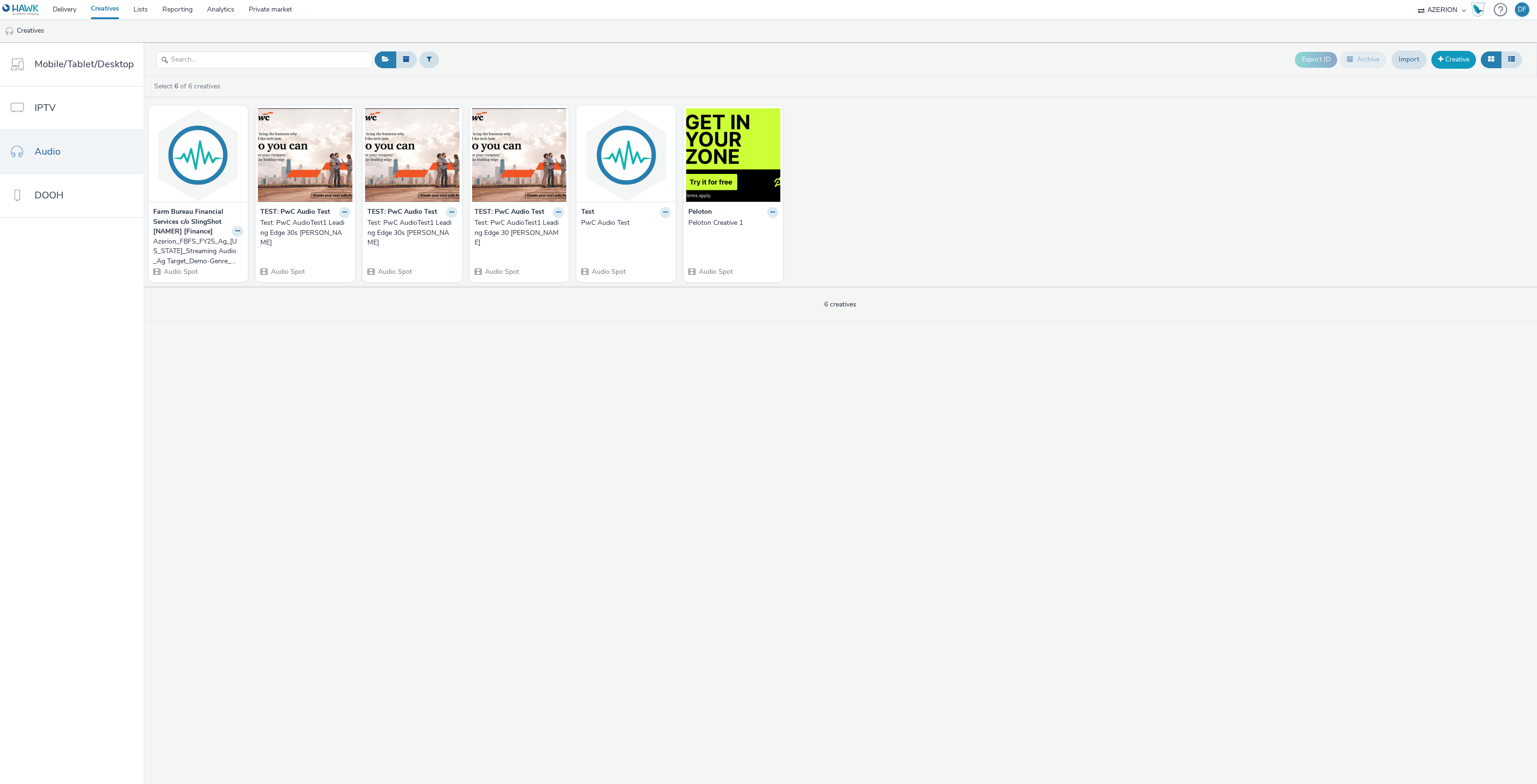
click at [1463, 58] on link "Creative" at bounding box center [1454, 59] width 45 height 17
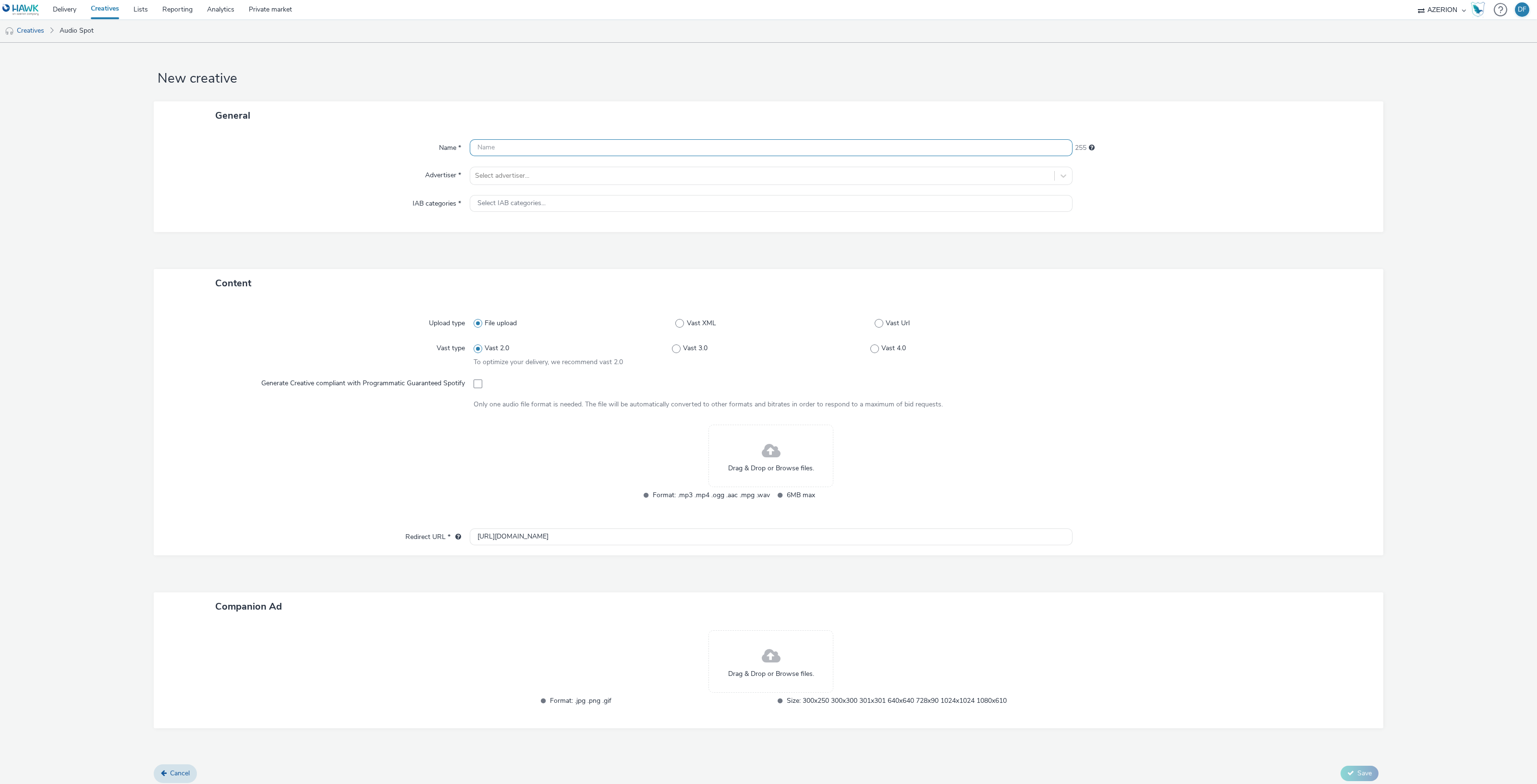
click at [513, 148] on input "text" at bounding box center [771, 148] width 603 height 17
paste input "Azerion_FBFS_FY25_Ag_[US_STATE]_Streaming Audio_Ag Target_Demo-Genre_Prospectin…"
type input "Azerion_FBFS_FY25_Ag_[US_STATE]_Streaming Audio_Ag Target_Demo-Genre_Prospectin…"
click at [528, 179] on div at bounding box center [762, 175] width 574 height 11
type input "farm b"
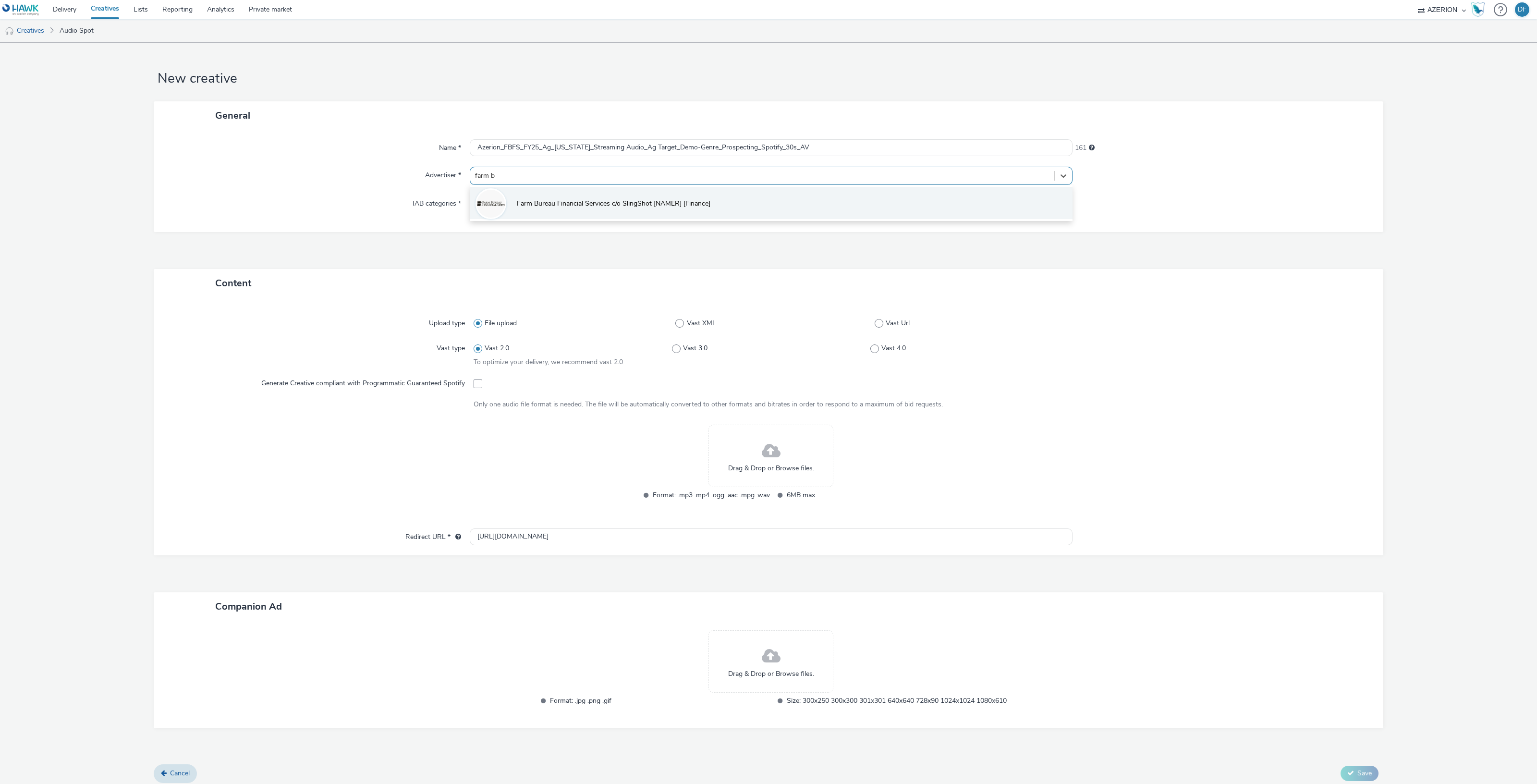
click at [570, 208] on span "Farm Bureau Financial Services c/o SlingShot [NAMER] [Finance]" at bounding box center [614, 203] width 193 height 10
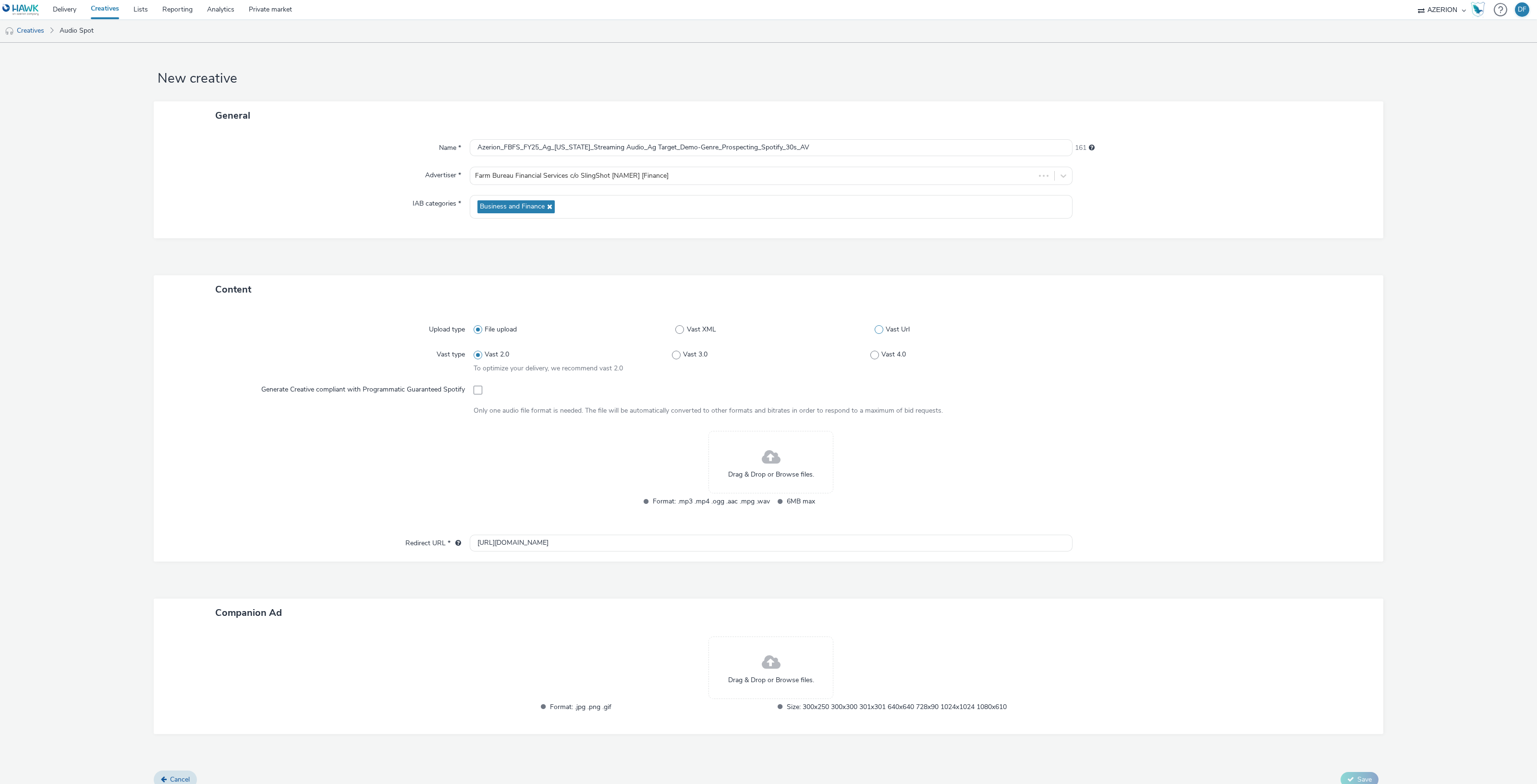
click at [874, 329] on span at bounding box center [879, 329] width 9 height 9
click at [874, 329] on input "Vast Url" at bounding box center [878, 330] width 6 height 6
radio input "false"
radio input "true"
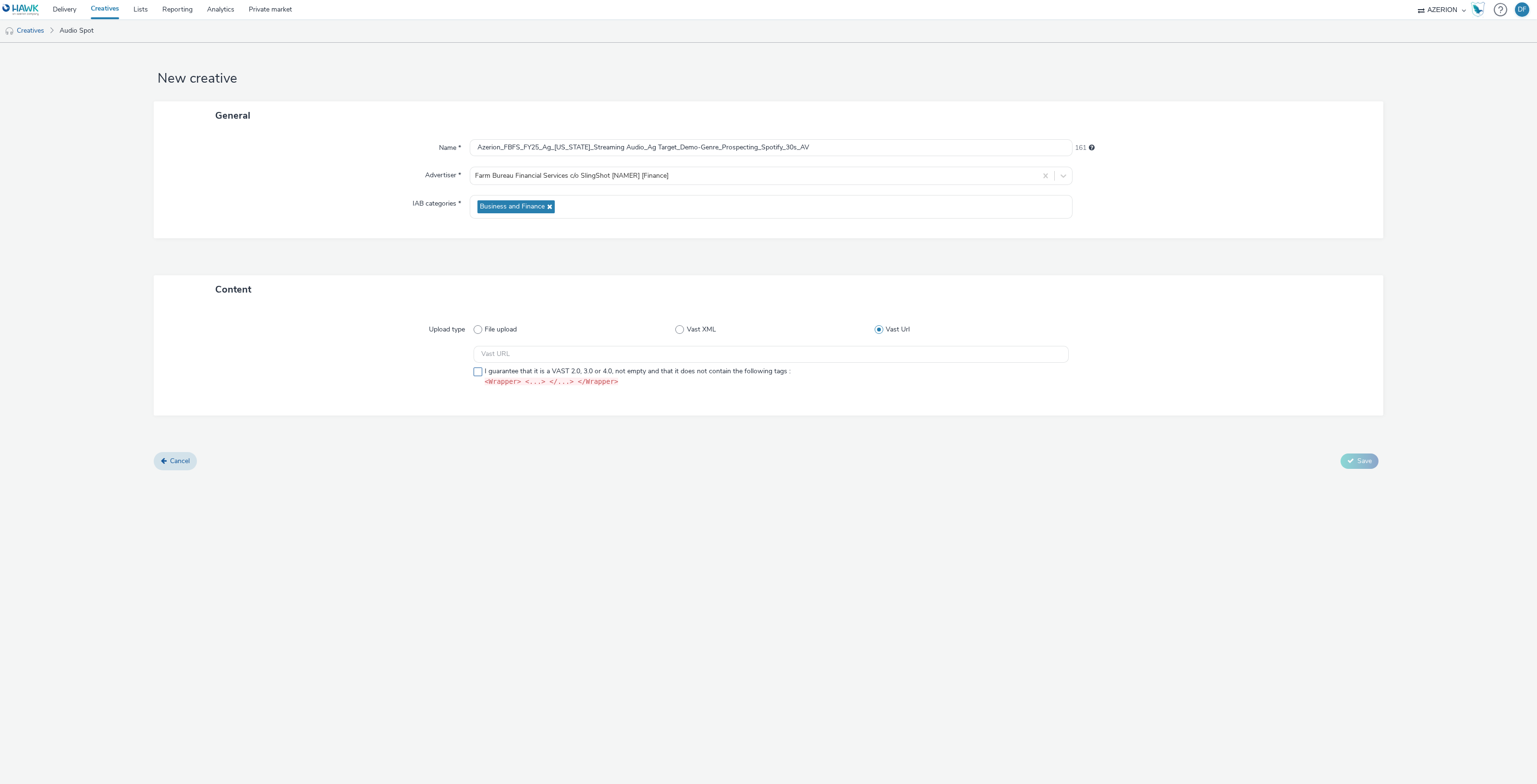
click at [480, 370] on span at bounding box center [478, 372] width 9 height 9
checkbox input "true"
click at [663, 351] on input "text" at bounding box center [771, 354] width 595 height 17
paste input "https://[DOMAIN_NAME]/ddm/pfadx/[DOMAIN_NAME]/B33029208.411928247;sz=0x0;ord=[t…"
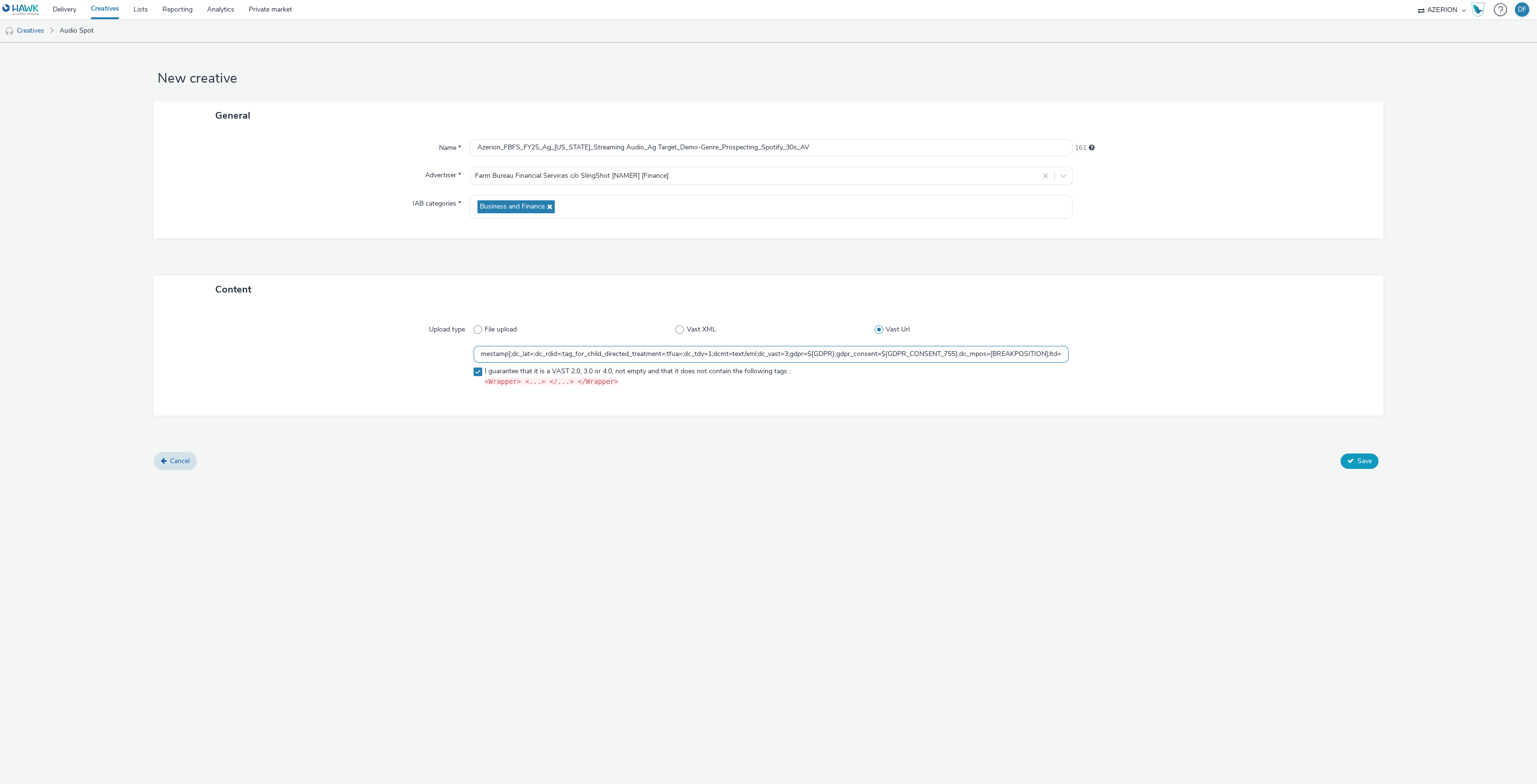
type input "https://[DOMAIN_NAME]/ddm/pfadx/[DOMAIN_NAME]/B33029208.411928247;sz=0x0;ord=[t…"
click at [1359, 458] on span "Save" at bounding box center [1364, 460] width 15 height 9
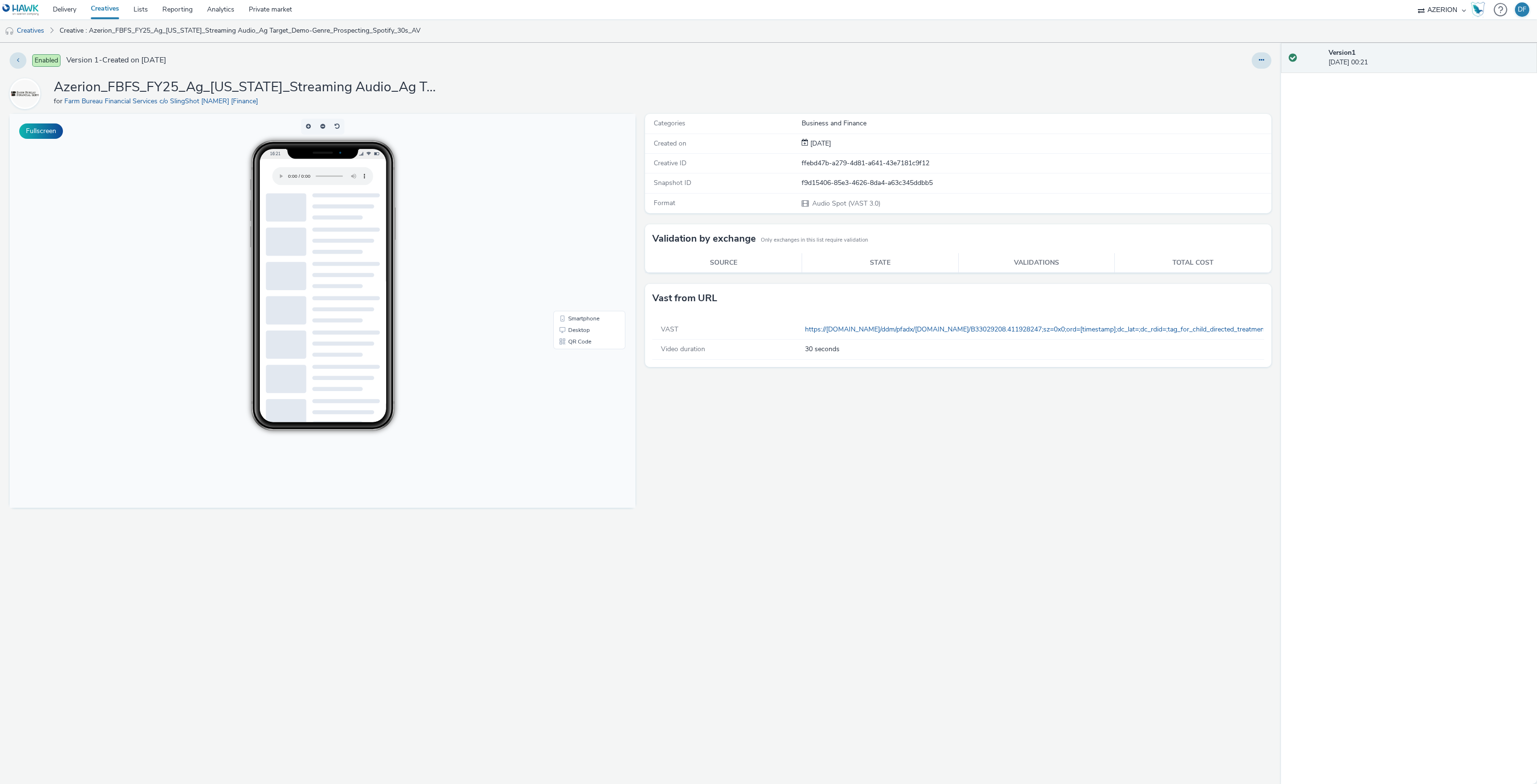
click at [885, 507] on div "Categories Business and Finance Created on [DATE] Creative ID ffebd47b-a279-4d8…" at bounding box center [956, 449] width 631 height 670
click at [1186, 328] on link "https://[DOMAIN_NAME]/ddm/pfadx/[DOMAIN_NAME]/B33029208.411928247;sz=0x0;ord=[t…" at bounding box center [1237, 329] width 865 height 9
click at [18, 58] on icon at bounding box center [18, 60] width 3 height 7
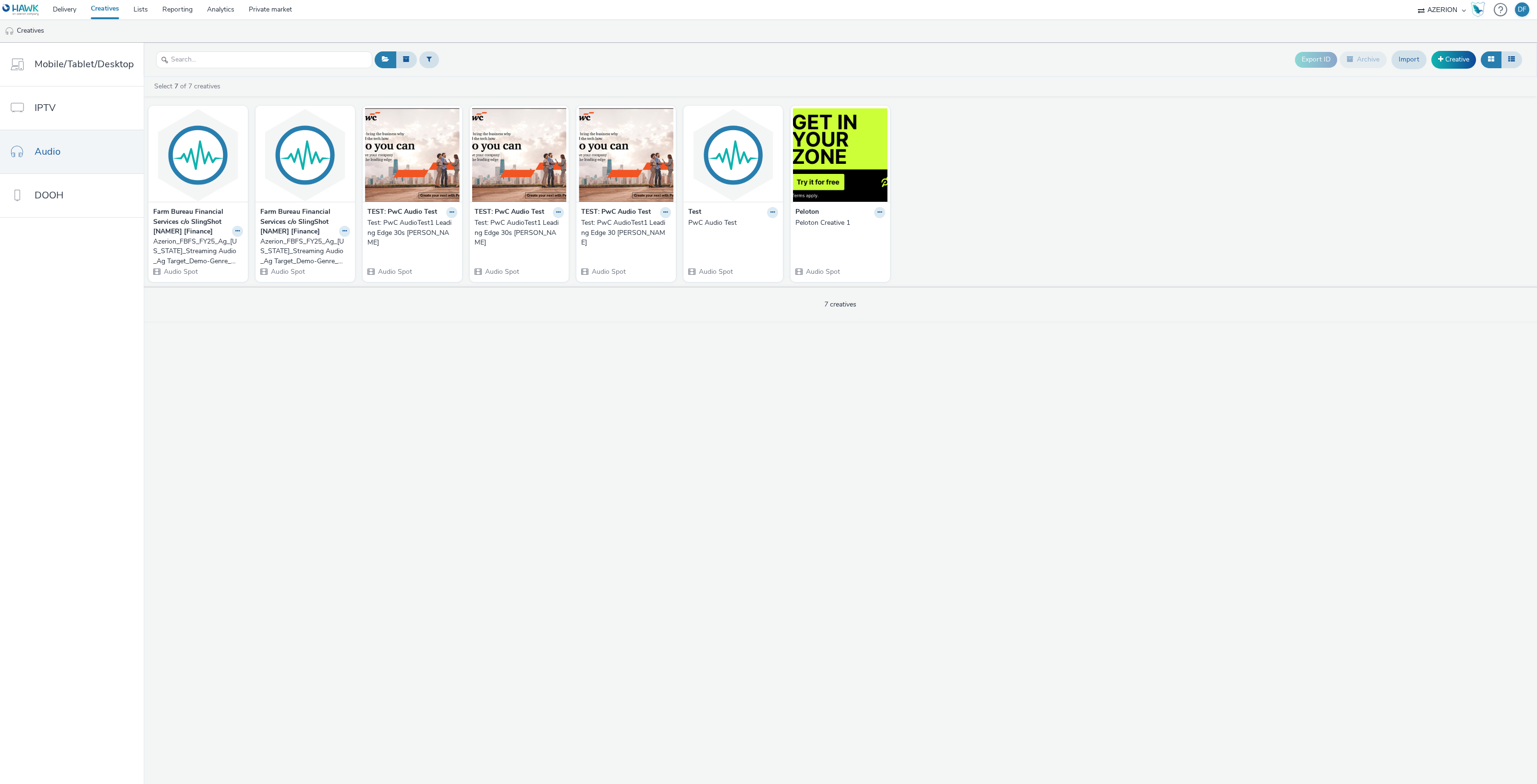
click at [320, 248] on div "Azerion_FBFS_FY25_Ag_[US_STATE]_Streaming Audio_Ag Target_Demo-Genre_Prospectin…" at bounding box center [303, 251] width 86 height 29
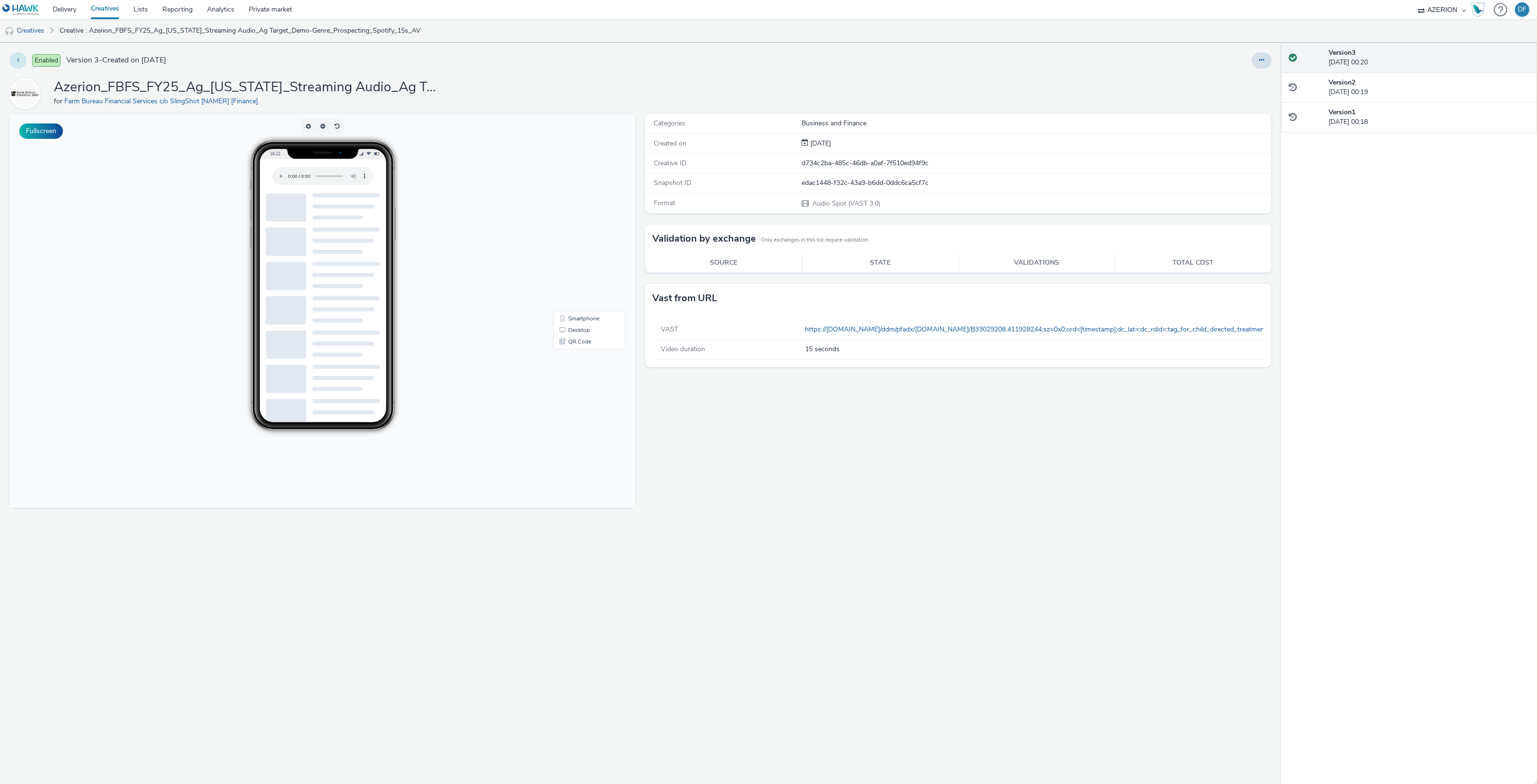
click at [15, 60] on button at bounding box center [18, 60] width 17 height 17
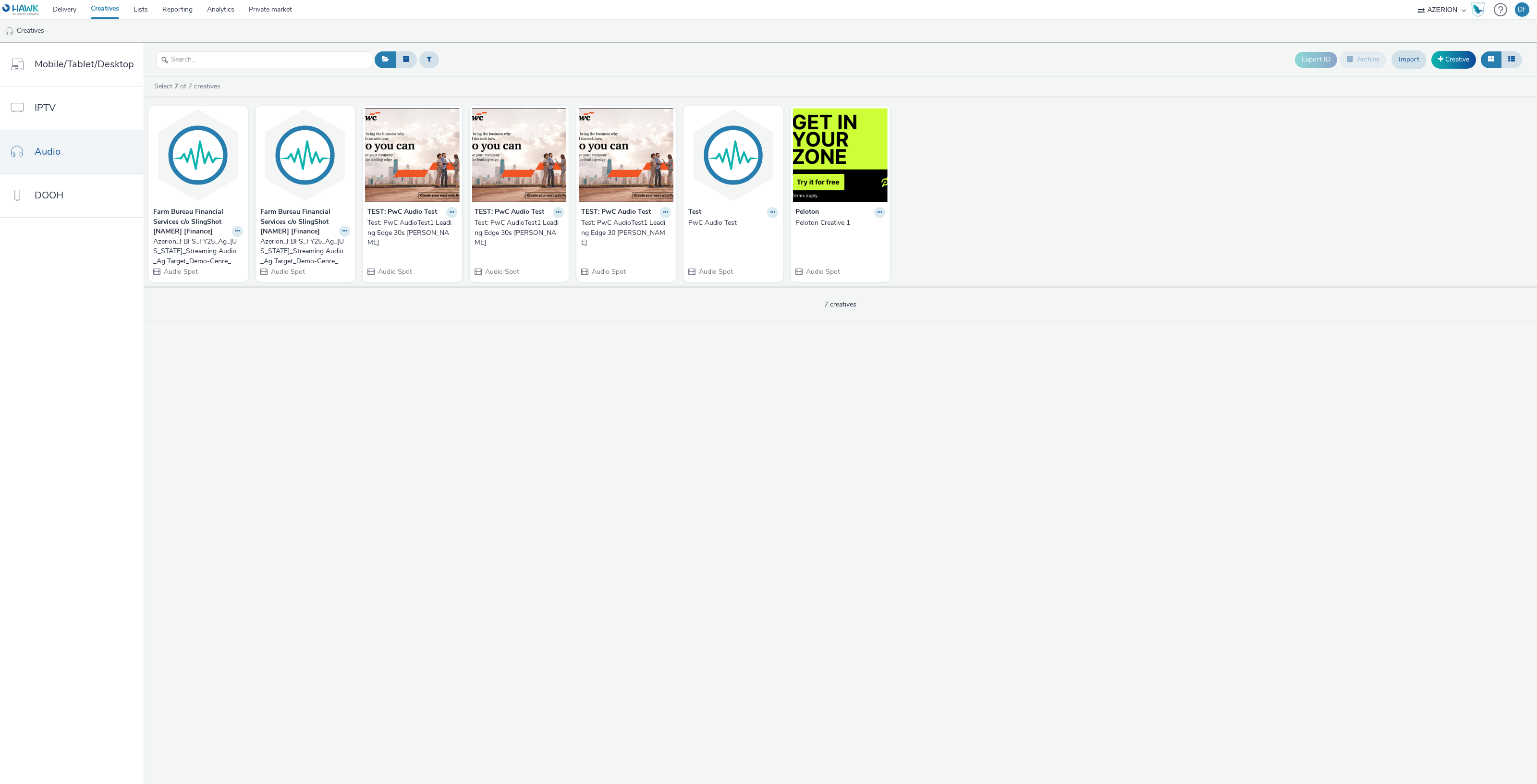
click at [183, 231] on strong "Farm Bureau Financial Services c/o SlingShot [NAMER] [Finance]" at bounding box center [191, 222] width 76 height 29
click at [306, 256] on div "Azerion_FBFS_FY25_Ag_[US_STATE]_Streaming Audio_Ag Target_Demo-Genre_Prospectin…" at bounding box center [303, 251] width 86 height 29
click at [232, 228] on button at bounding box center [237, 231] width 11 height 11
click at [375, 401] on div "Export ID Archive Import Creative Select 7 of 7 creatives Farm Bureau Financial…" at bounding box center [840, 413] width 1393 height 741
click at [1463, 52] on link "Creative" at bounding box center [1454, 59] width 45 height 17
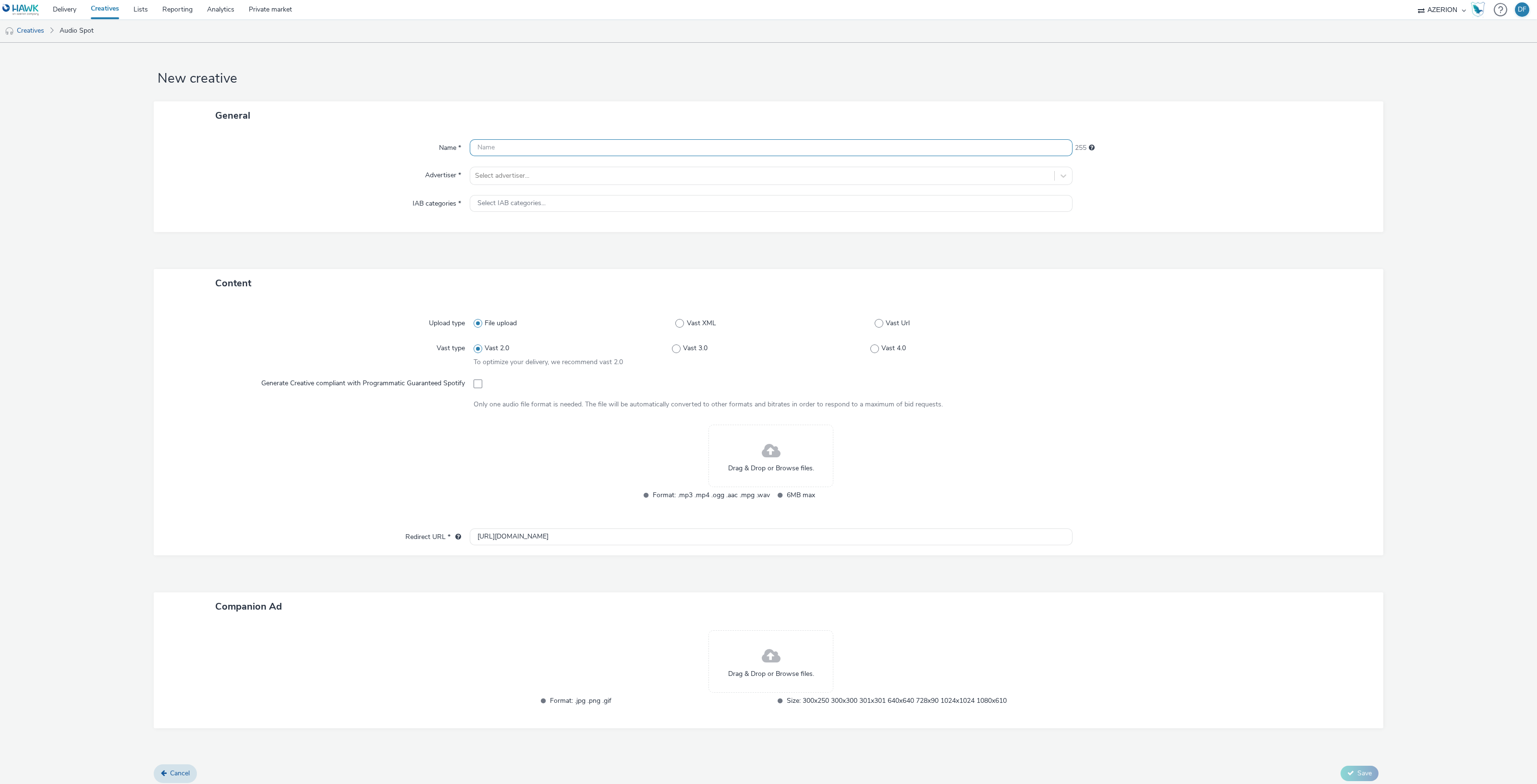
click at [509, 148] on input "text" at bounding box center [771, 148] width 603 height 17
paste input "Azerion_FBFS_FY25_Ag_[US_STATE]_Streaming Audio_Ag Target_Demo-Genre_Prospectin…"
type input "Azerion_FBFS_FY25_Ag_[US_STATE]_Streaming Audio_Ag Target_Demo-Genre_Prospectin…"
click at [507, 169] on div "Select advertiser..." at bounding box center [762, 175] width 584 height 15
type input "farm"
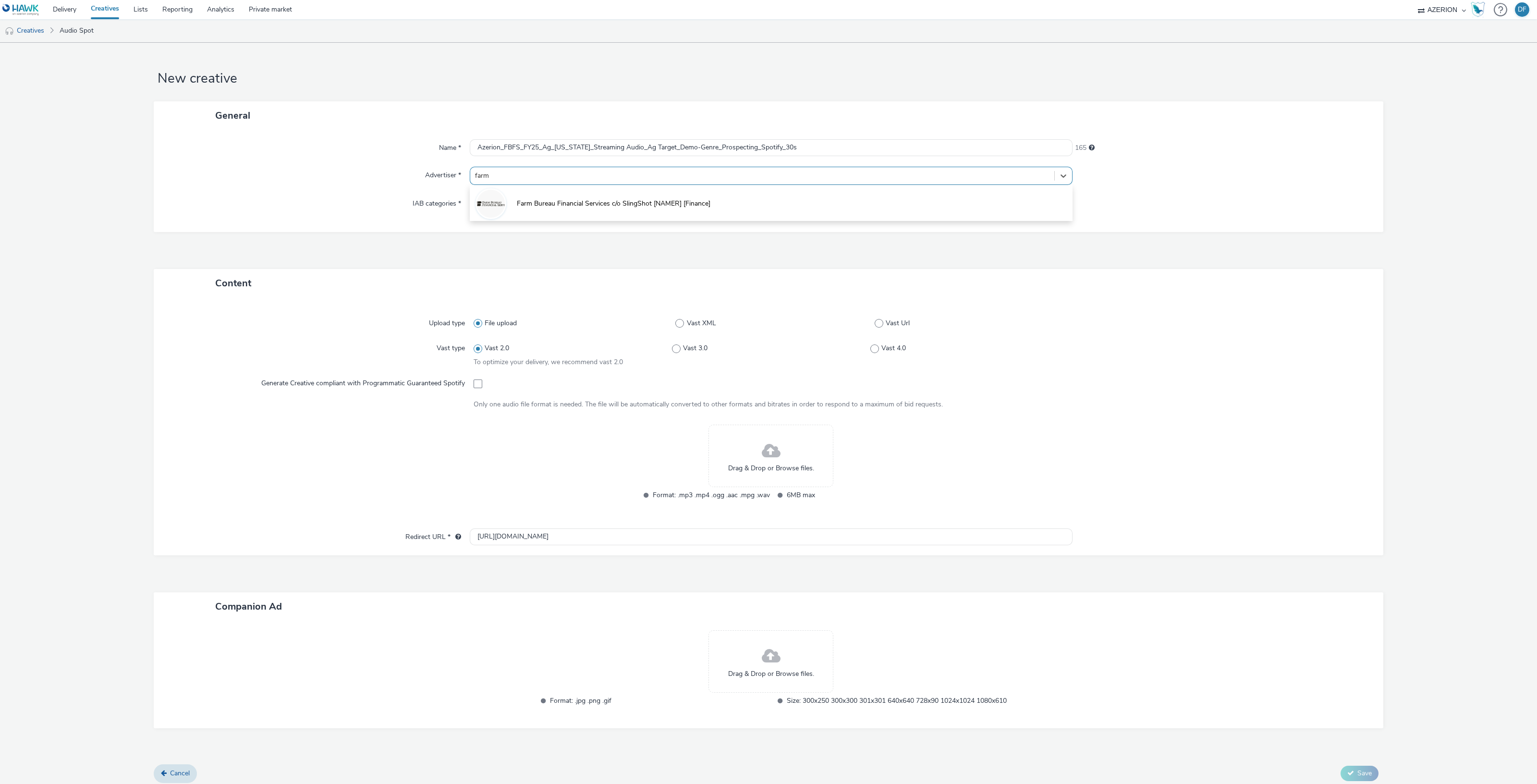
click at [555, 200] on span "Farm Bureau Financial Services c/o SlingShot [NAMER] [Finance]" at bounding box center [614, 203] width 193 height 10
click at [874, 327] on span at bounding box center [879, 329] width 9 height 9
click at [874, 327] on input "Vast Url" at bounding box center [878, 330] width 6 height 6
radio input "false"
radio input "true"
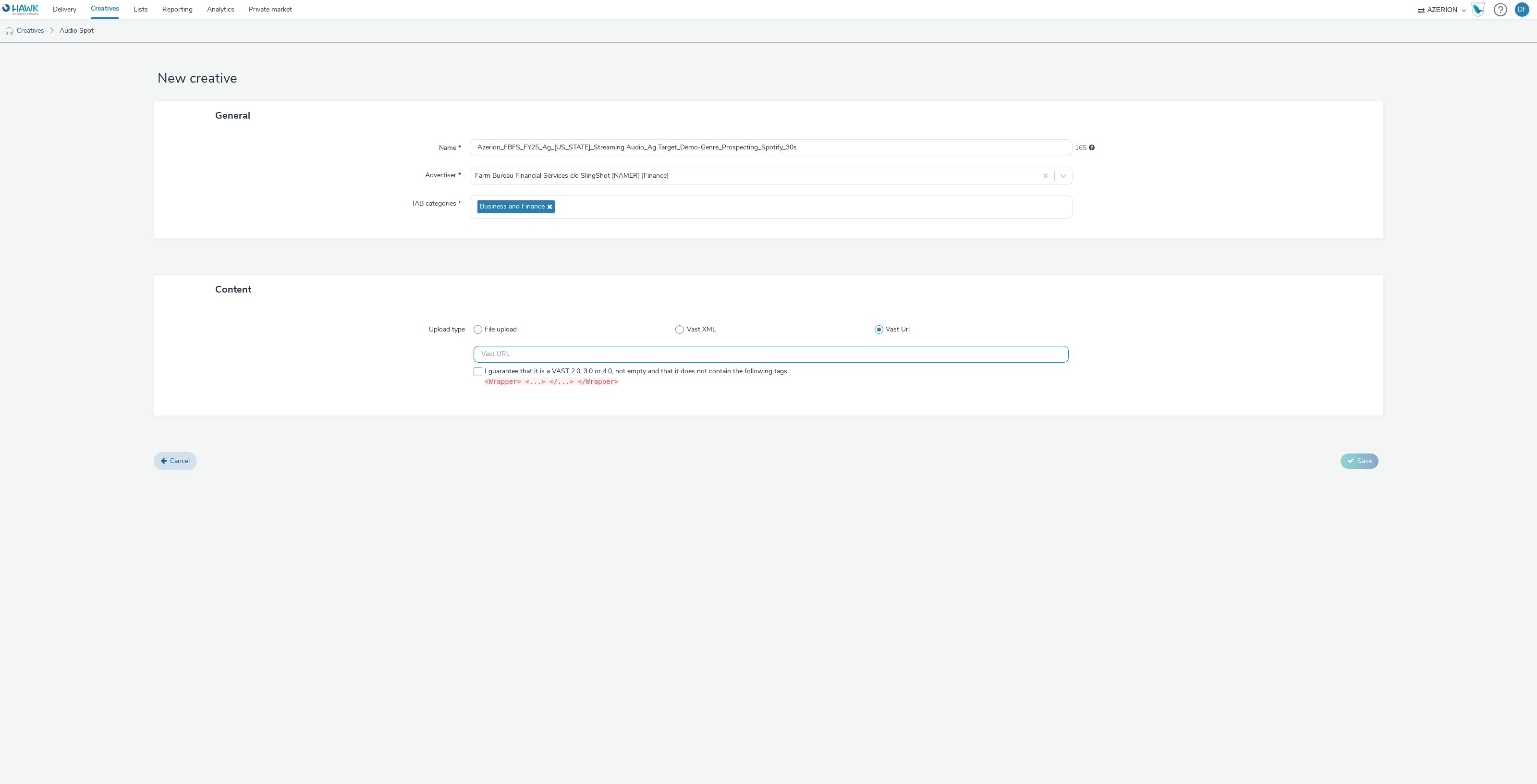
click at [662, 354] on input "text" at bounding box center [771, 354] width 595 height 17
paste input "https://[DOMAIN_NAME]/ddm/pfadx/[DOMAIN_NAME]/B33029208.411928250;sz=0x0;ord=[t…"
type input "https://[DOMAIN_NAME]/ddm/pfadx/[DOMAIN_NAME]/B33029208.411928250;sz=0x0;ord=[t…"
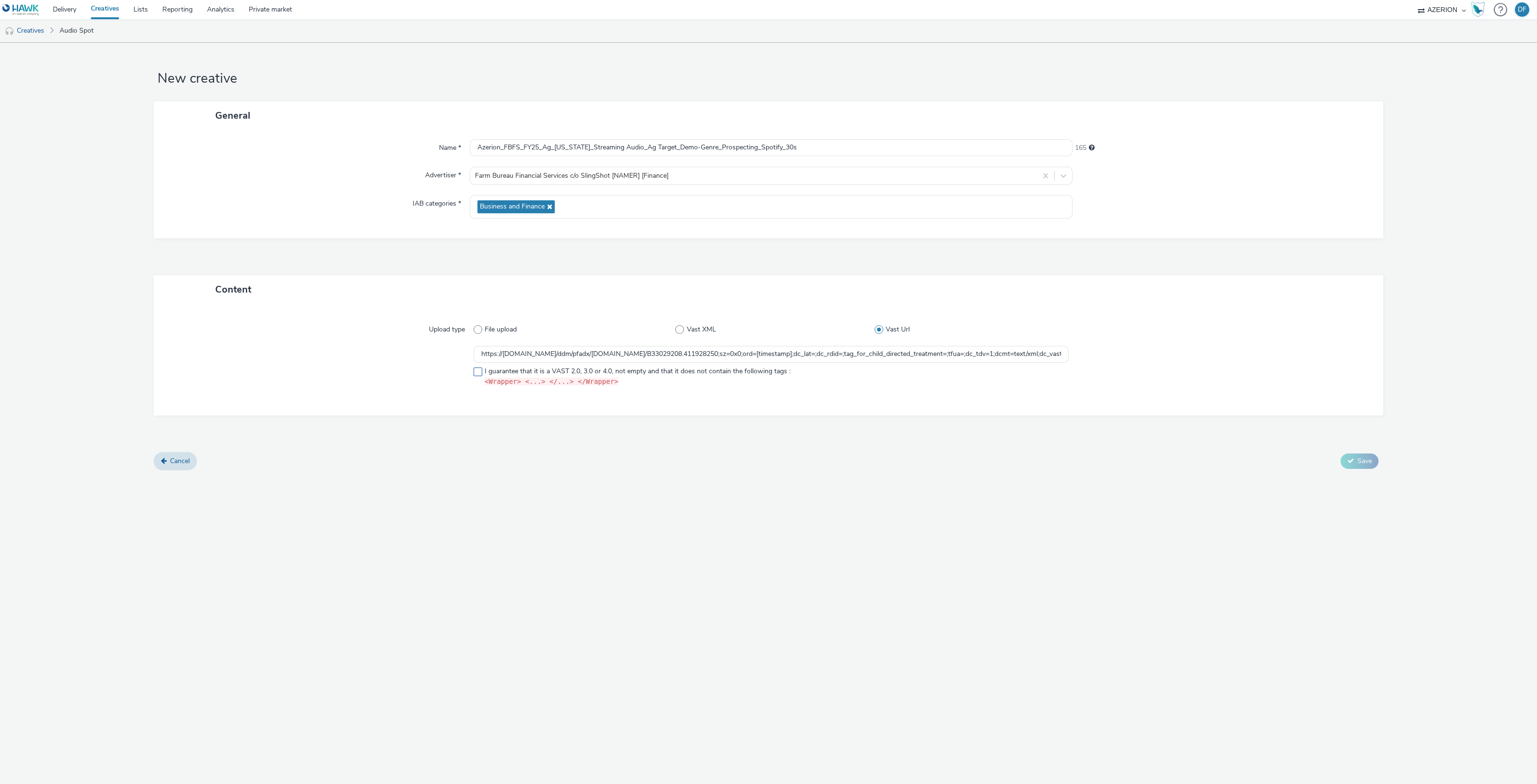
click at [478, 371] on span at bounding box center [478, 372] width 9 height 9
checkbox input "true"
click at [1352, 457] on icon at bounding box center [1350, 460] width 7 height 7
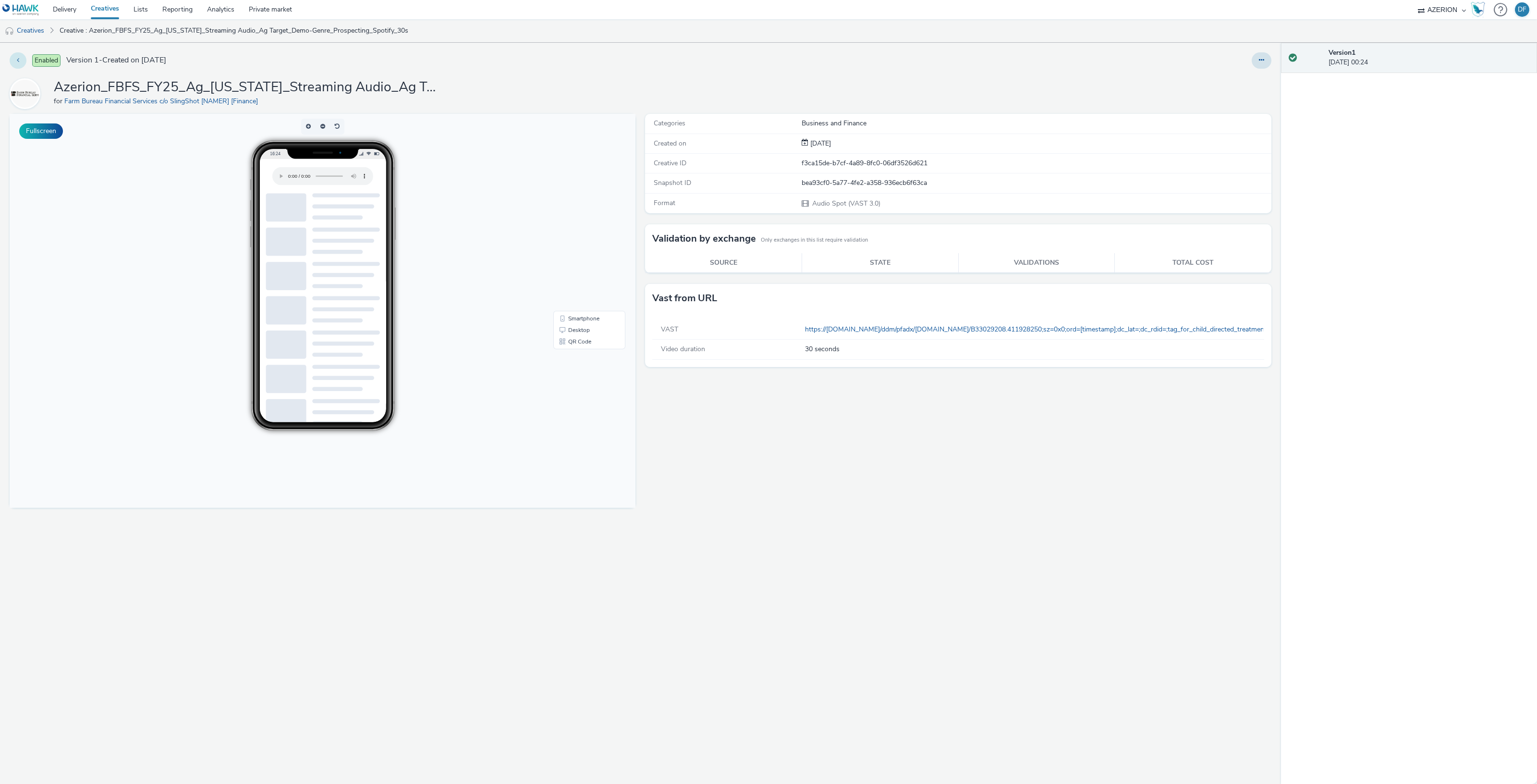
click at [17, 56] on button at bounding box center [18, 60] width 17 height 17
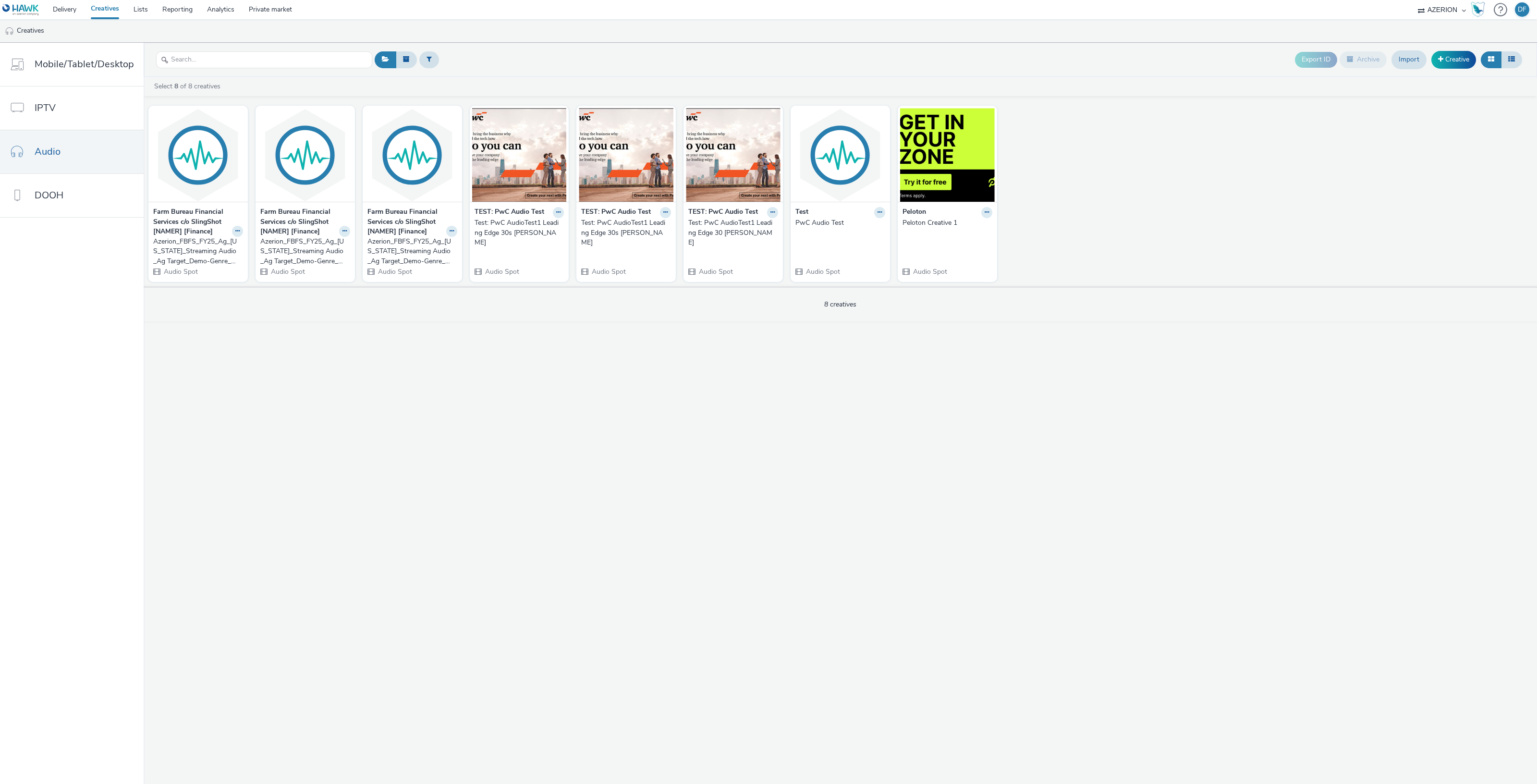
click at [733, 486] on div "Export ID Archive Import Creative Select 8 of 8 creatives Farm Bureau Financial…" at bounding box center [840, 413] width 1393 height 741
click at [226, 248] on div "Azerion_FBFS_FY25_Ag_[US_STATE]_Streaming Audio_Ag Target_Demo-Genre_Prospectin…" at bounding box center [196, 251] width 86 height 29
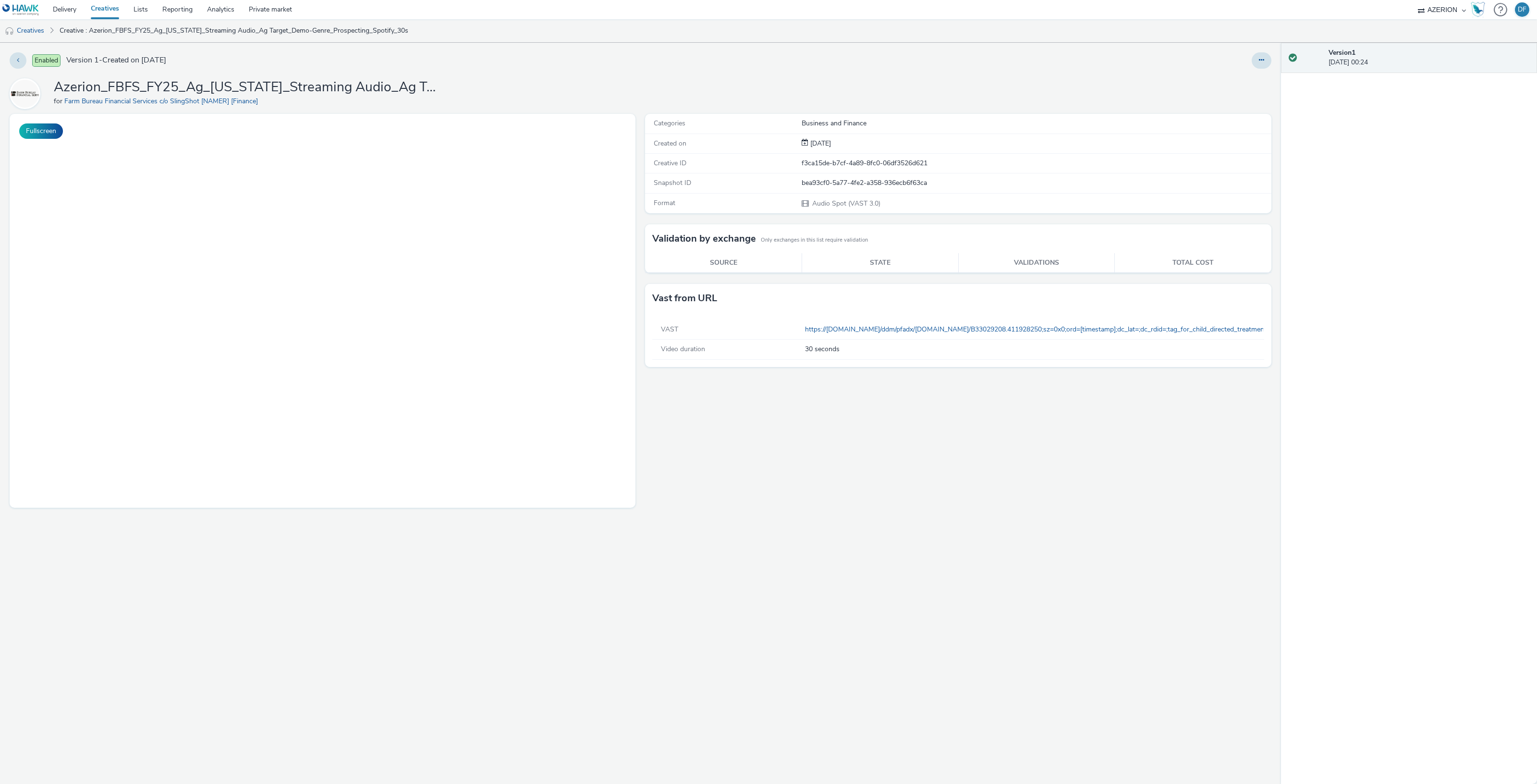
click at [428, 92] on h1 "Azerion_FBFS_FY25_Ag_[US_STATE]_Streaming Audio_Ag Target_Demo-Genre_Prospectin…" at bounding box center [246, 87] width 384 height 18
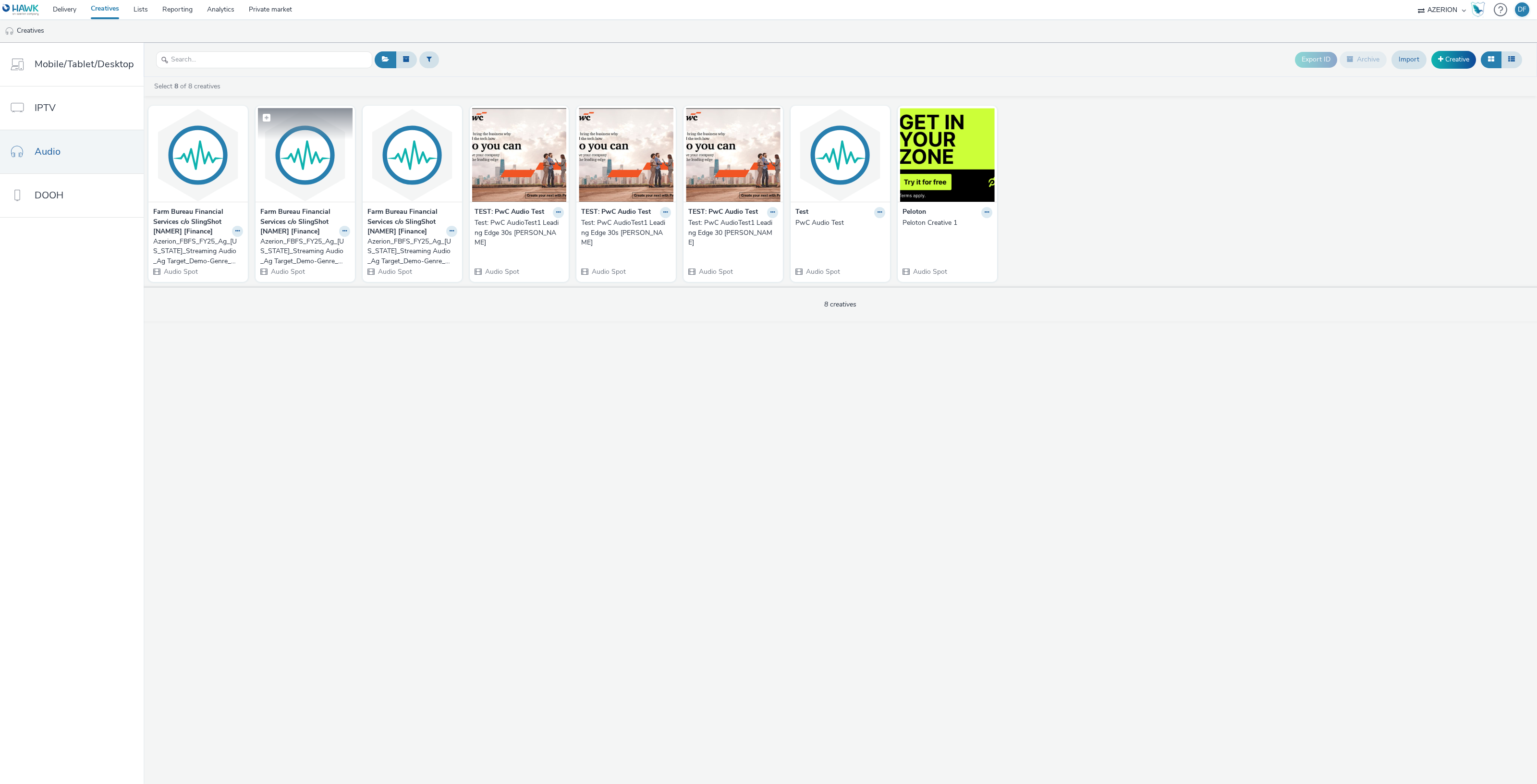
click at [310, 191] on img at bounding box center [305, 155] width 95 height 93
click at [425, 165] on img at bounding box center [412, 155] width 95 height 93
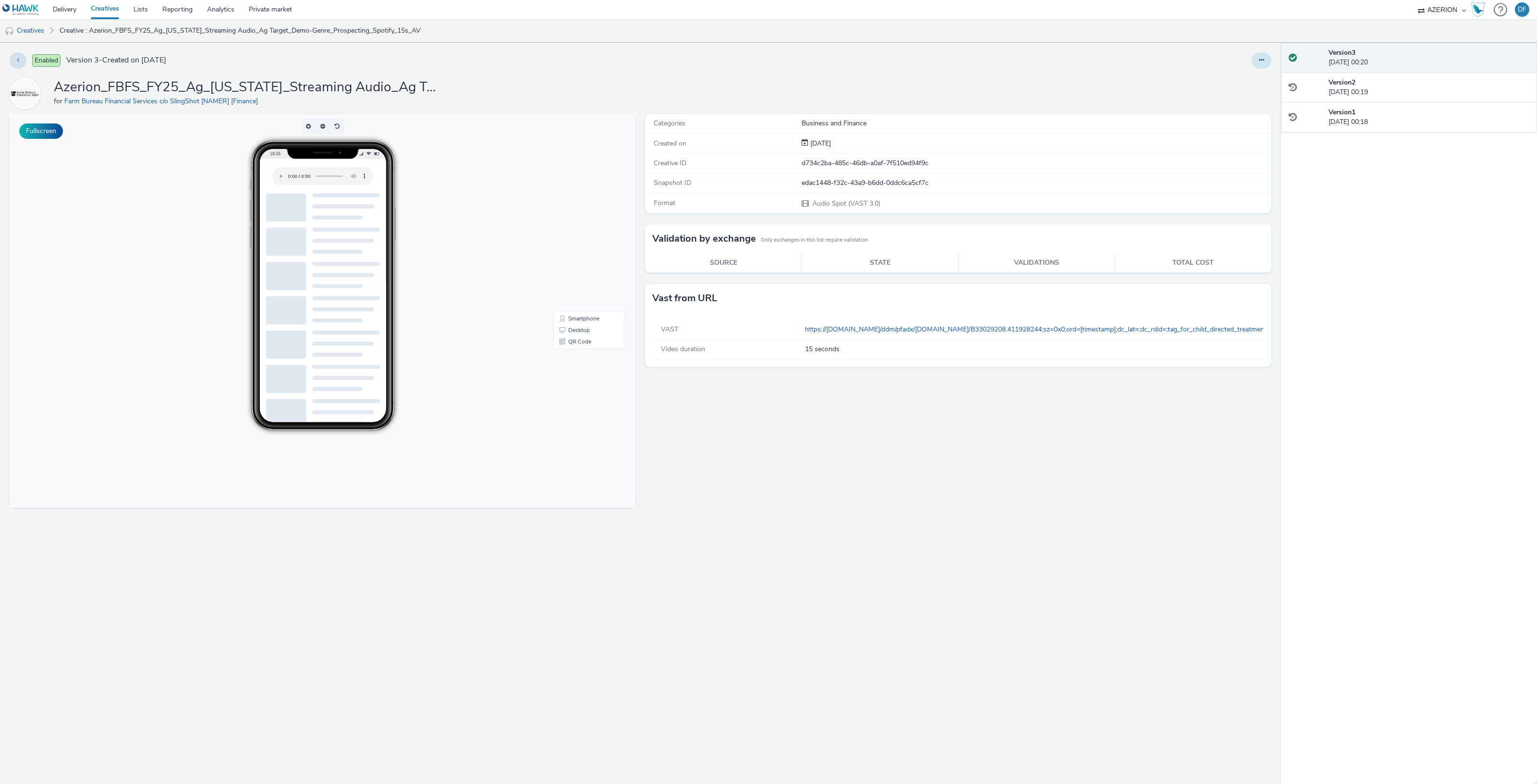
click at [1258, 58] on icon at bounding box center [1261, 60] width 5 height 7
click at [1226, 76] on link "Edit" at bounding box center [1235, 79] width 72 height 19
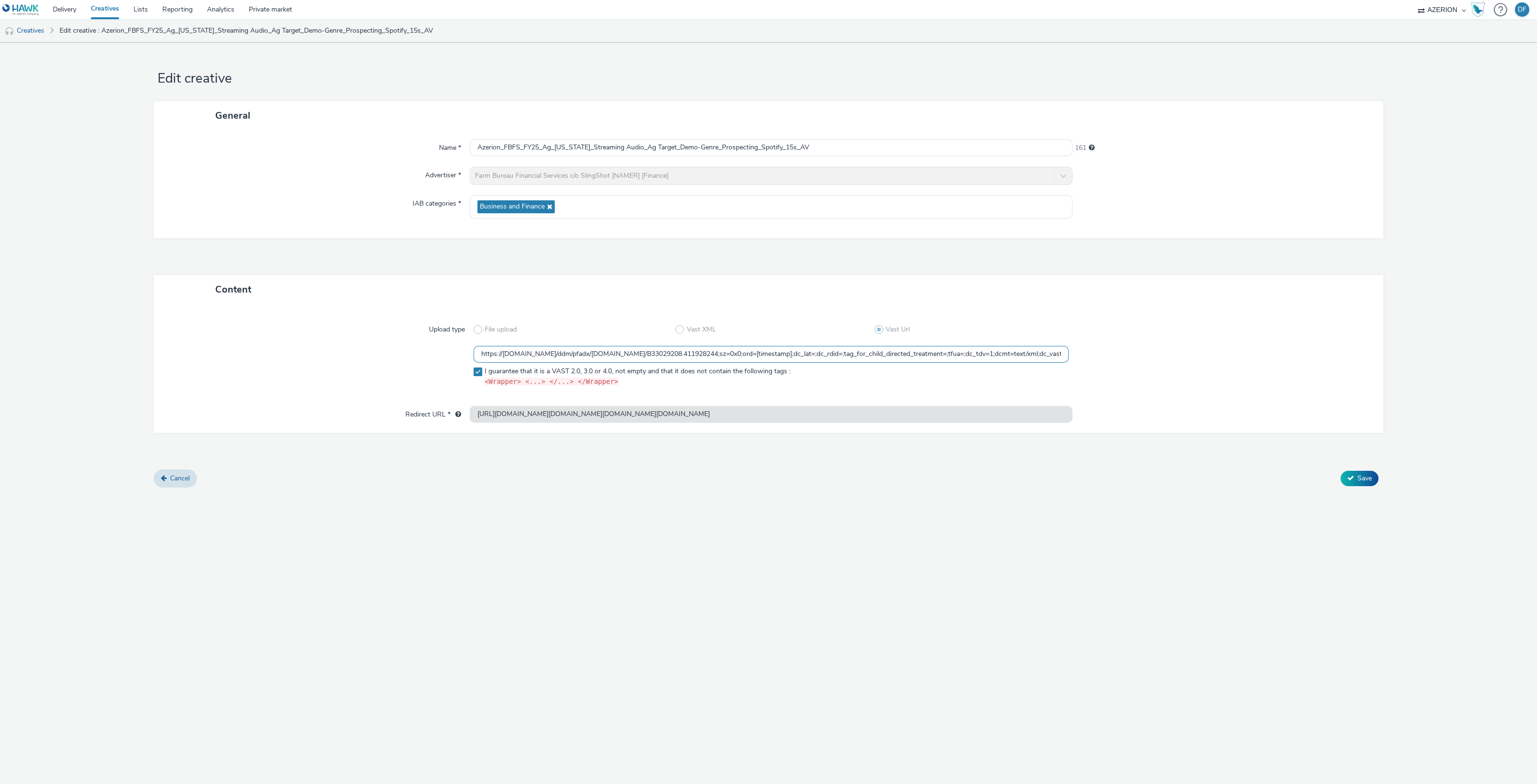
drag, startPoint x: 579, startPoint y: 345, endPoint x: 578, endPoint y: 351, distance: 6.1
click at [579, 345] on div "Upload type File upload Vast XML Vast Url https://[DOMAIN_NAME]/ddm/pfadx/[DOMA…" at bounding box center [768, 359] width 1210 height 93
click at [578, 351] on input "https://[DOMAIN_NAME]/ddm/pfadx/[DOMAIN_NAME]/B33029208.411928244;sz=0x0;ord=[t…" at bounding box center [771, 354] width 595 height 17
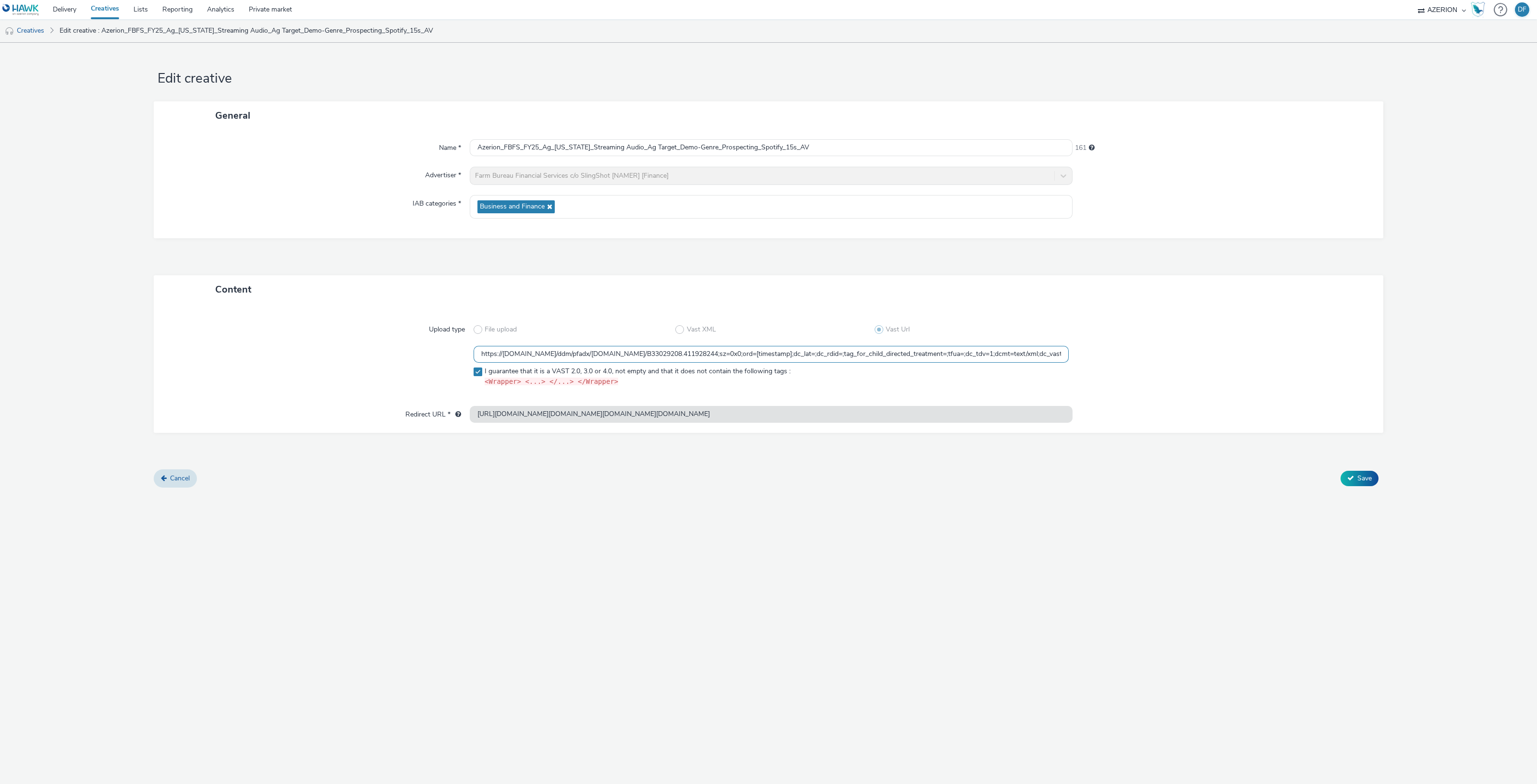
click at [578, 351] on input "https://[DOMAIN_NAME]/ddm/pfadx/[DOMAIN_NAME]/B33029208.411928244;sz=0x0;ord=[t…" at bounding box center [771, 354] width 595 height 17
paste input "${HAWK_TIMESTAMP};dc_lat=;dc_rdid=;tag_for_child_directed_treatment=;tfua=;dc_t…"
type input "https://[DOMAIN_NAME]/ddm/pfadx/[DOMAIN_NAME]/B33029208.411928244;sz=0x0;ord=${…"
click at [345, 345] on div "Upload type File upload Vast XML Vast Url https://[DOMAIN_NAME]/ddm/pfadx/[DOMA…" at bounding box center [768, 359] width 1210 height 93
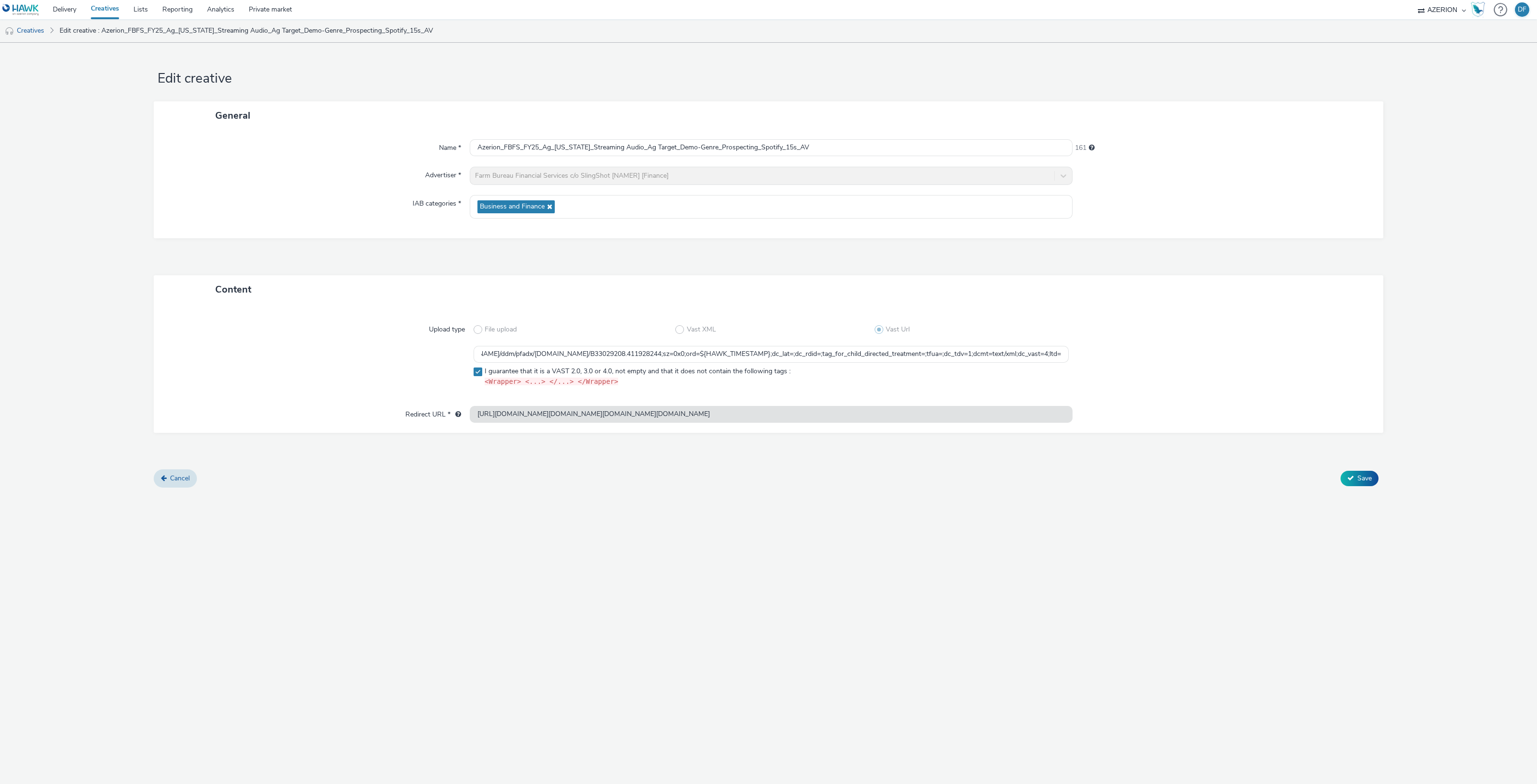
scroll to position [0, 0]
click at [1353, 478] on icon at bounding box center [1350, 478] width 7 height 7
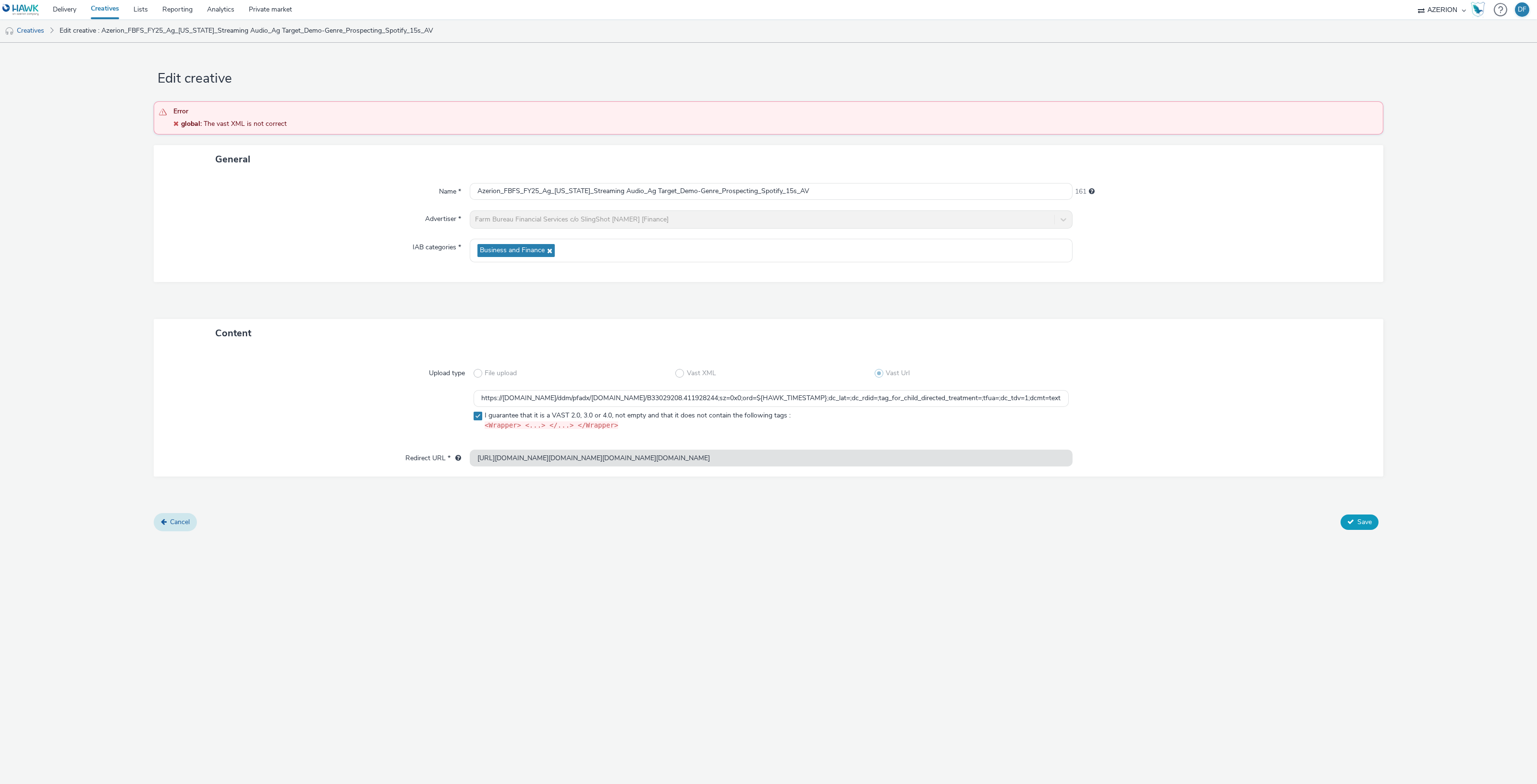
click at [183, 519] on span "Cancel" at bounding box center [179, 521] width 20 height 9
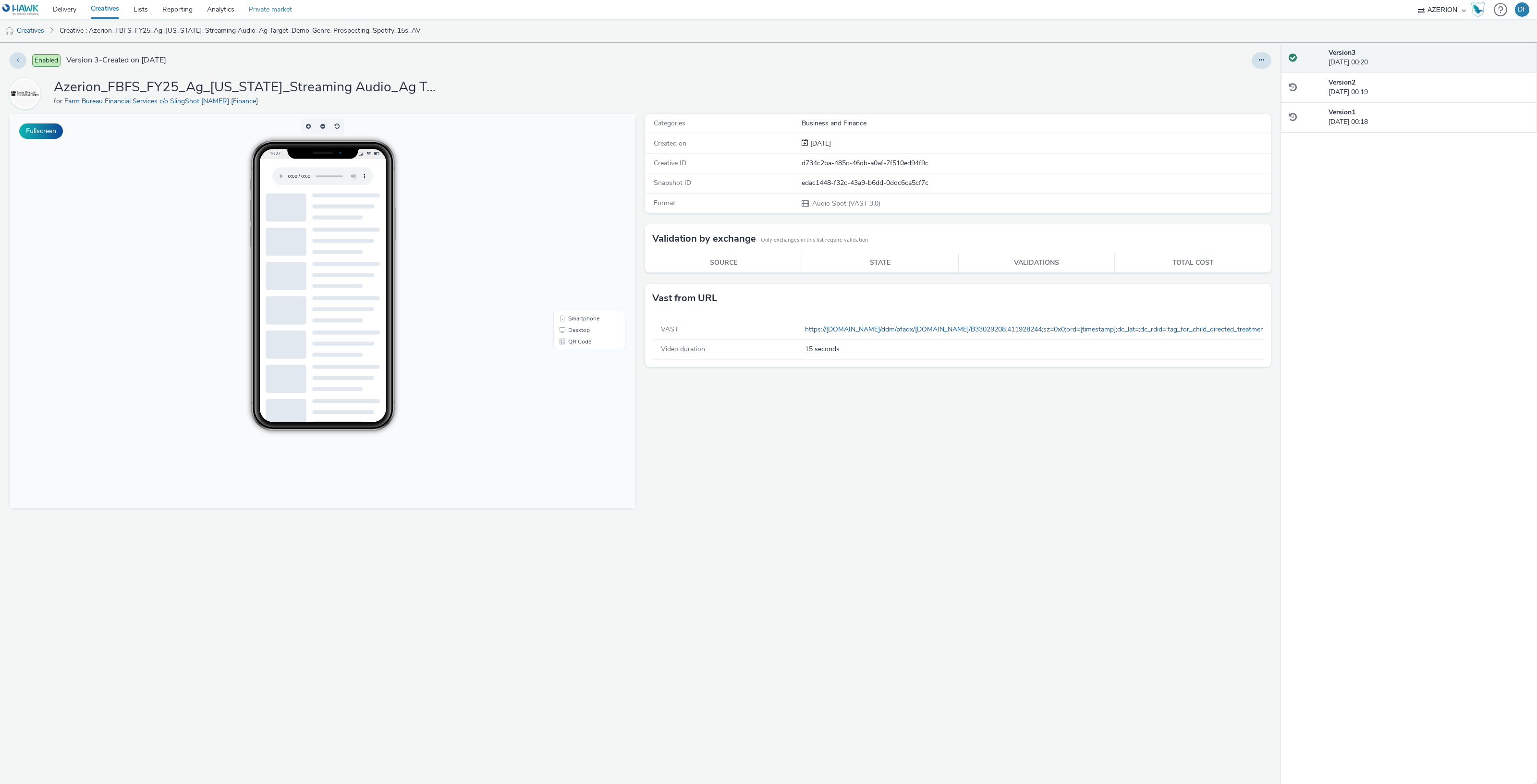
click at [269, 10] on link "Private market" at bounding box center [270, 10] width 58 height 19
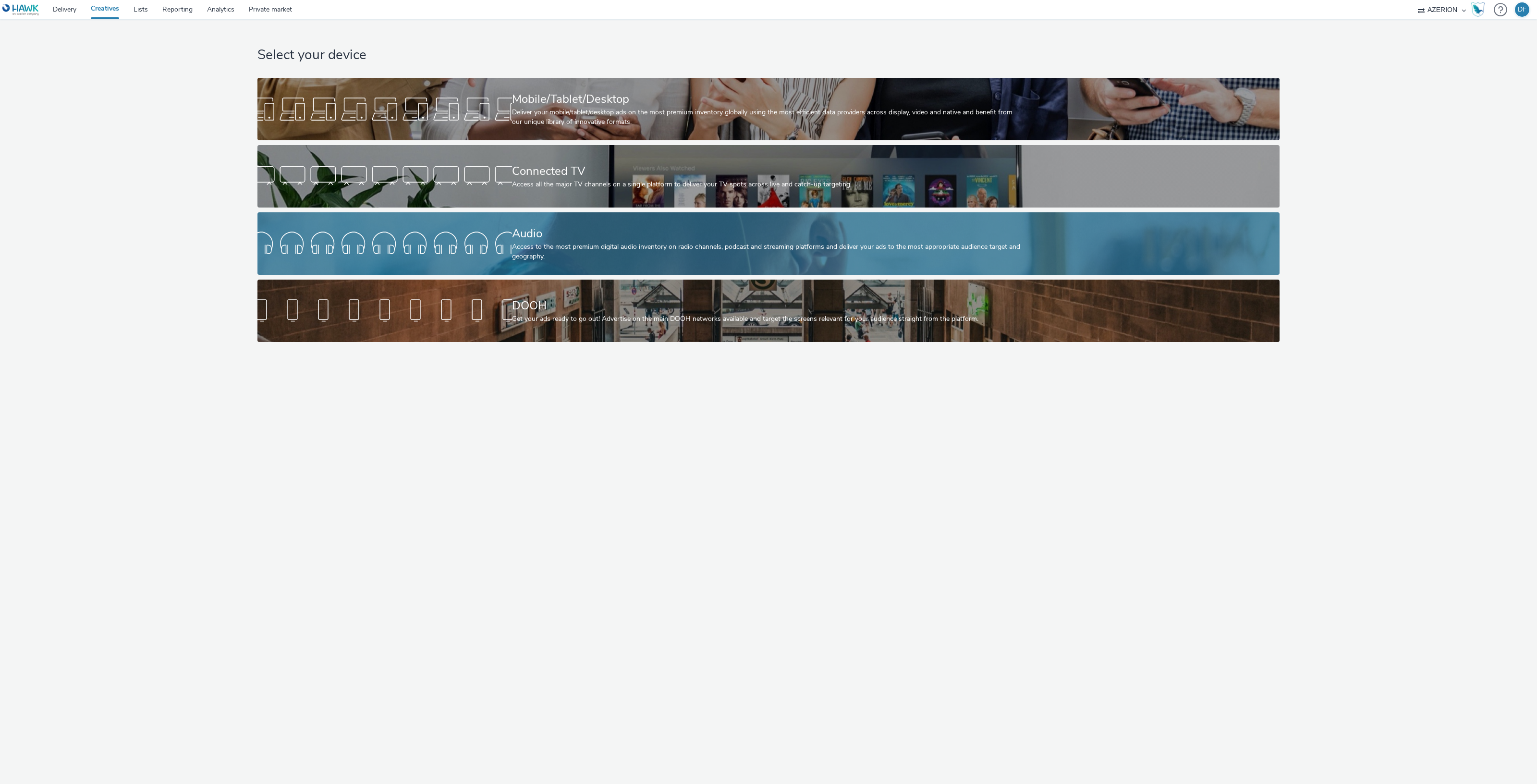
click at [467, 240] on div at bounding box center [385, 244] width 254 height 31
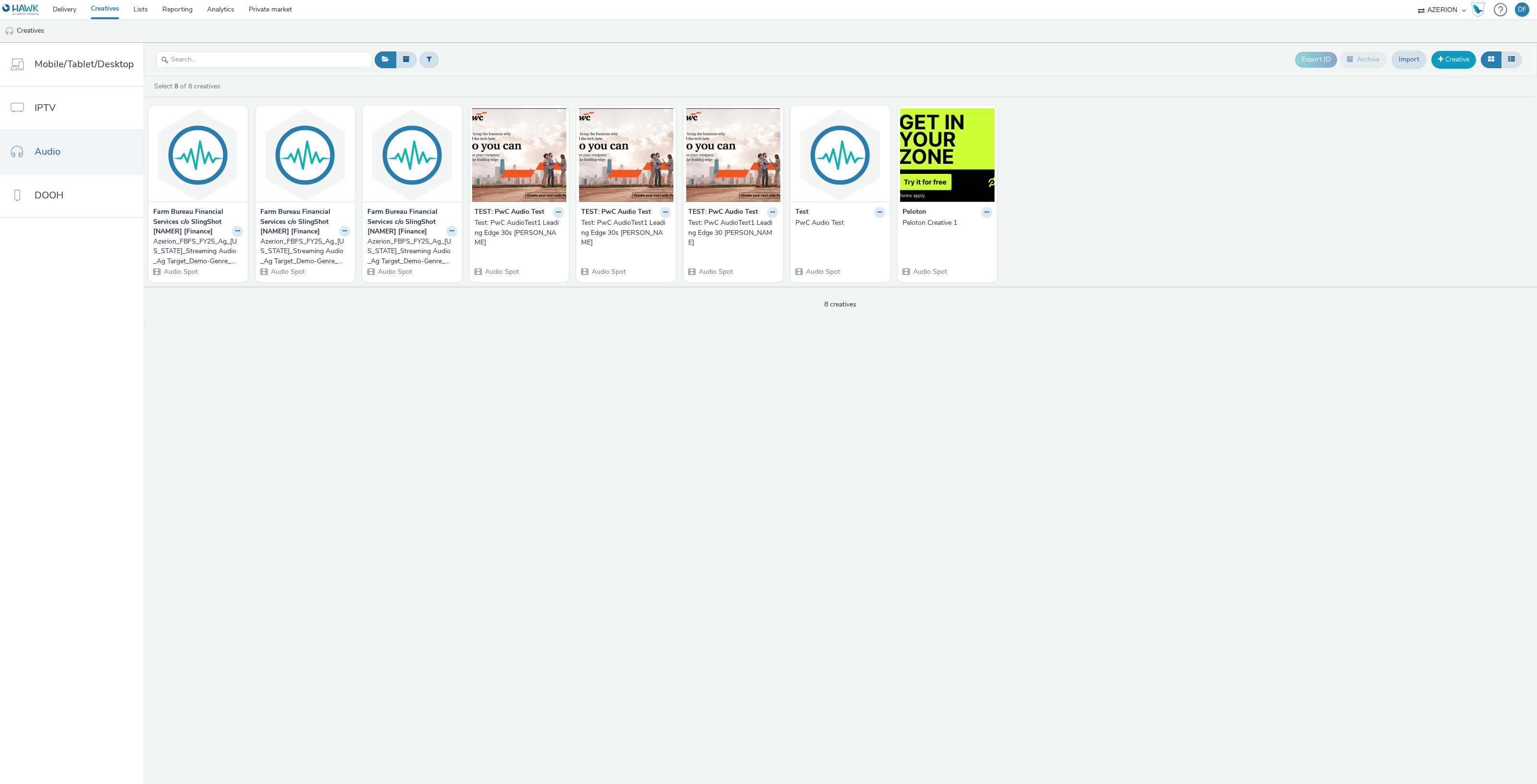
click at [1443, 58] on span at bounding box center [1440, 59] width 5 height 7
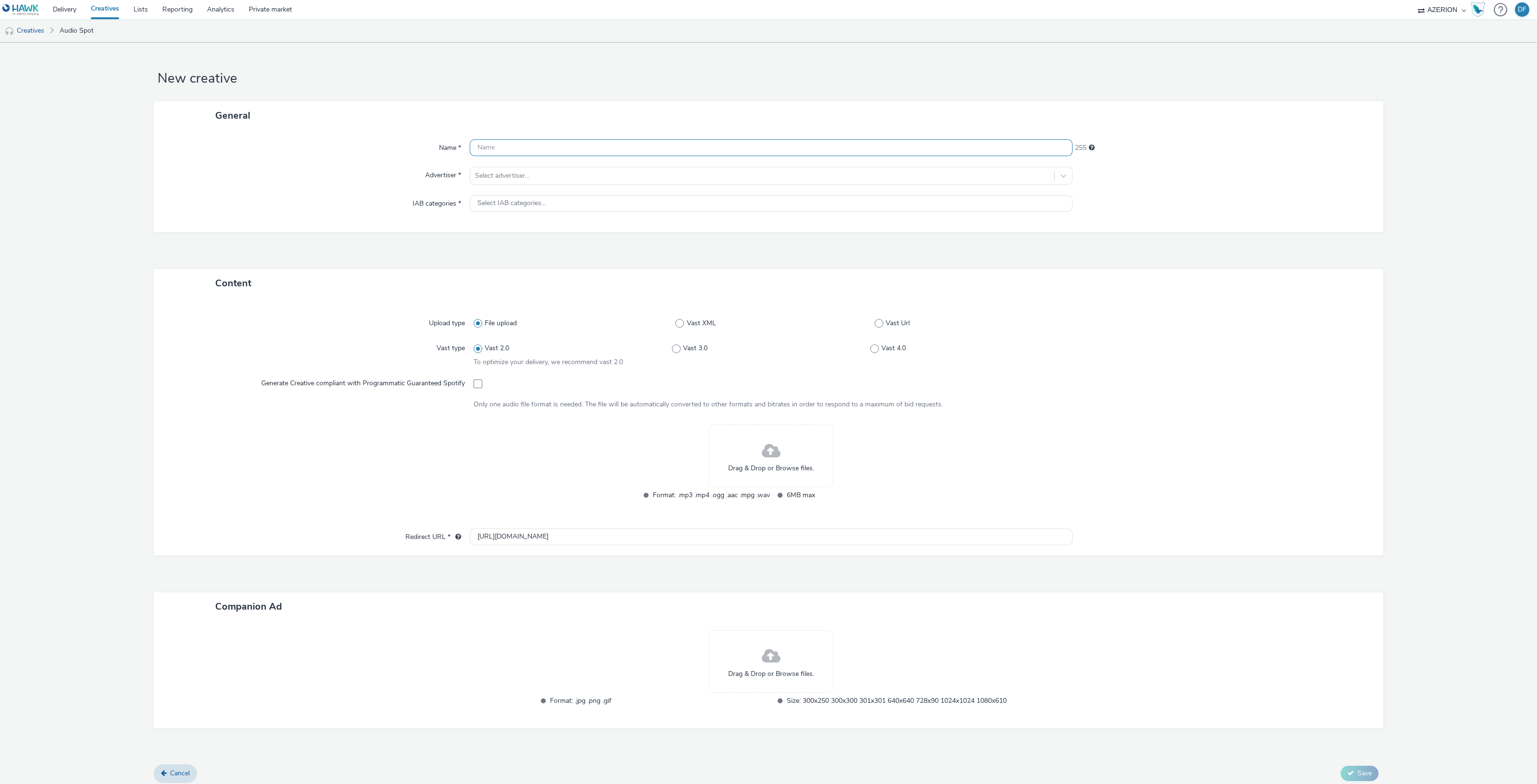
click at [525, 144] on input "text" at bounding box center [771, 148] width 603 height 17
paste input "Azerion_FBFS_FY25_Ag_Nebraska_Streaming Audio_Ag Target_Demo-Genre_Prospecting_…"
type input "Azerion_FBFS_FY25_Ag_Nebraska_Streaming Audio_Ag Target_Demo-Genre_Prospecting_…"
click at [539, 174] on div at bounding box center [762, 175] width 574 height 11
type input "farm"
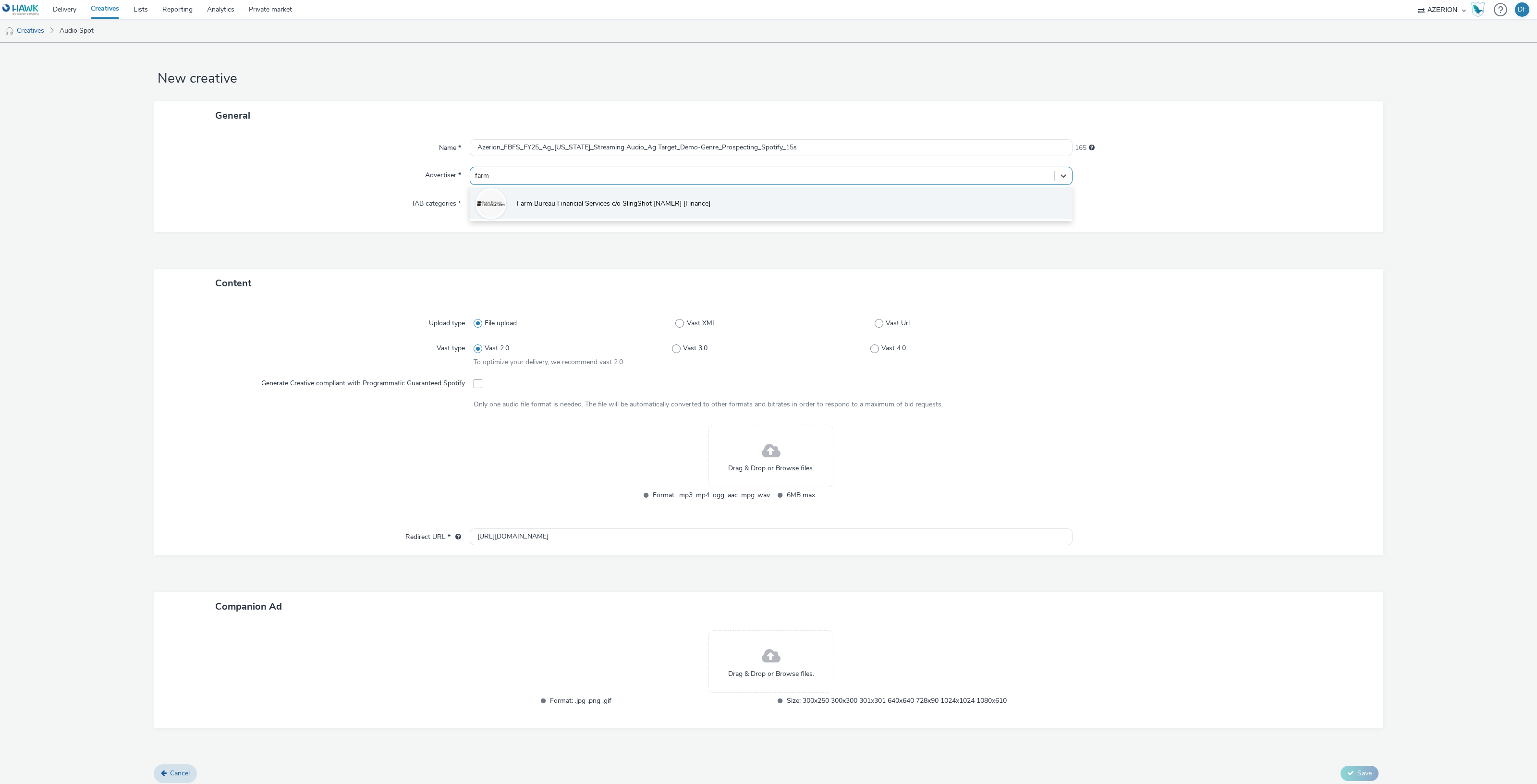
click at [537, 203] on span "Farm Bureau Financial Services c/o SlingShot [NAMER] [Finance]" at bounding box center [614, 203] width 193 height 10
type input "[URL][DOMAIN_NAME]"
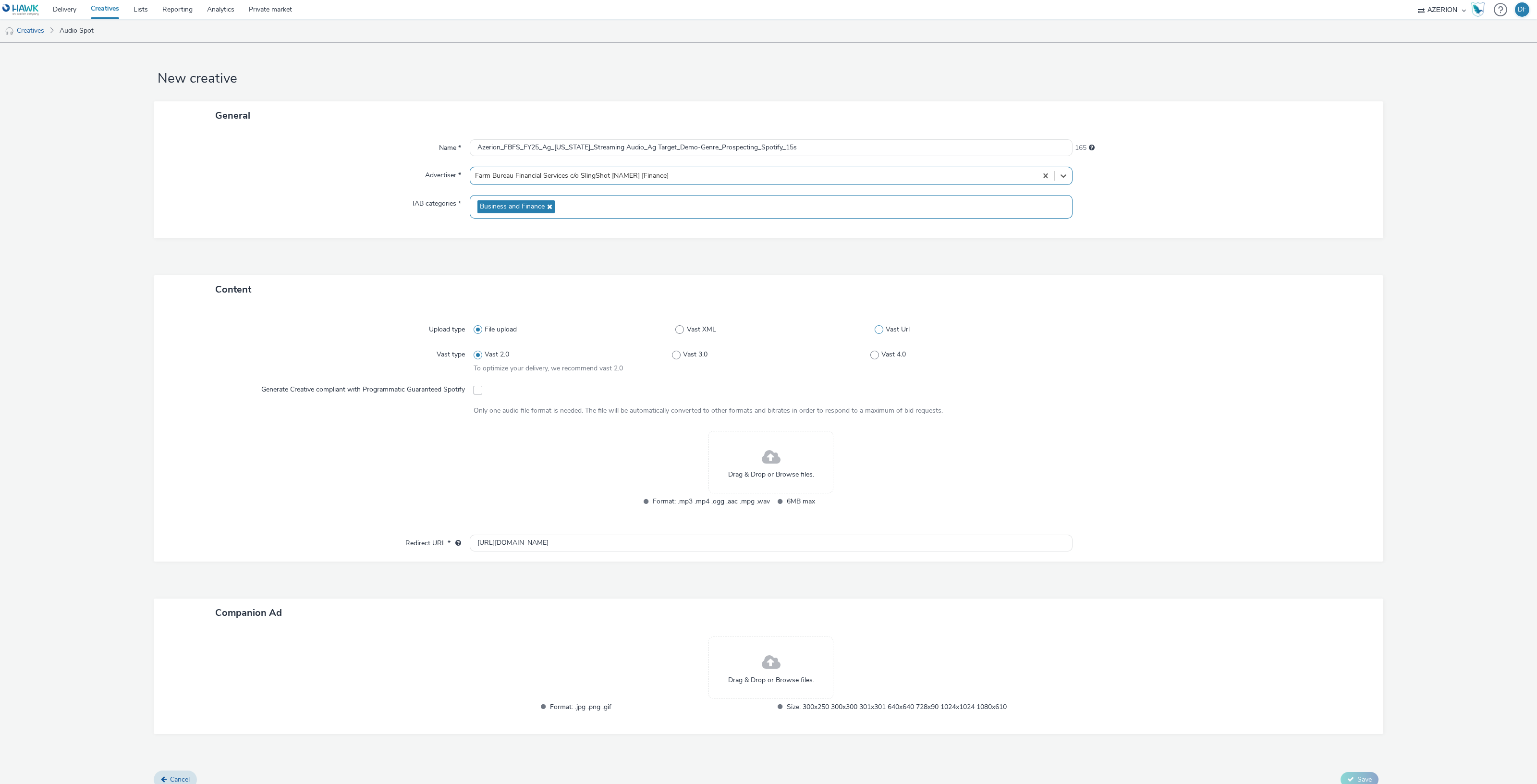
click at [874, 333] on span at bounding box center [879, 329] width 9 height 9
click at [874, 333] on input "Vast Url" at bounding box center [878, 330] width 6 height 6
radio input "false"
radio input "true"
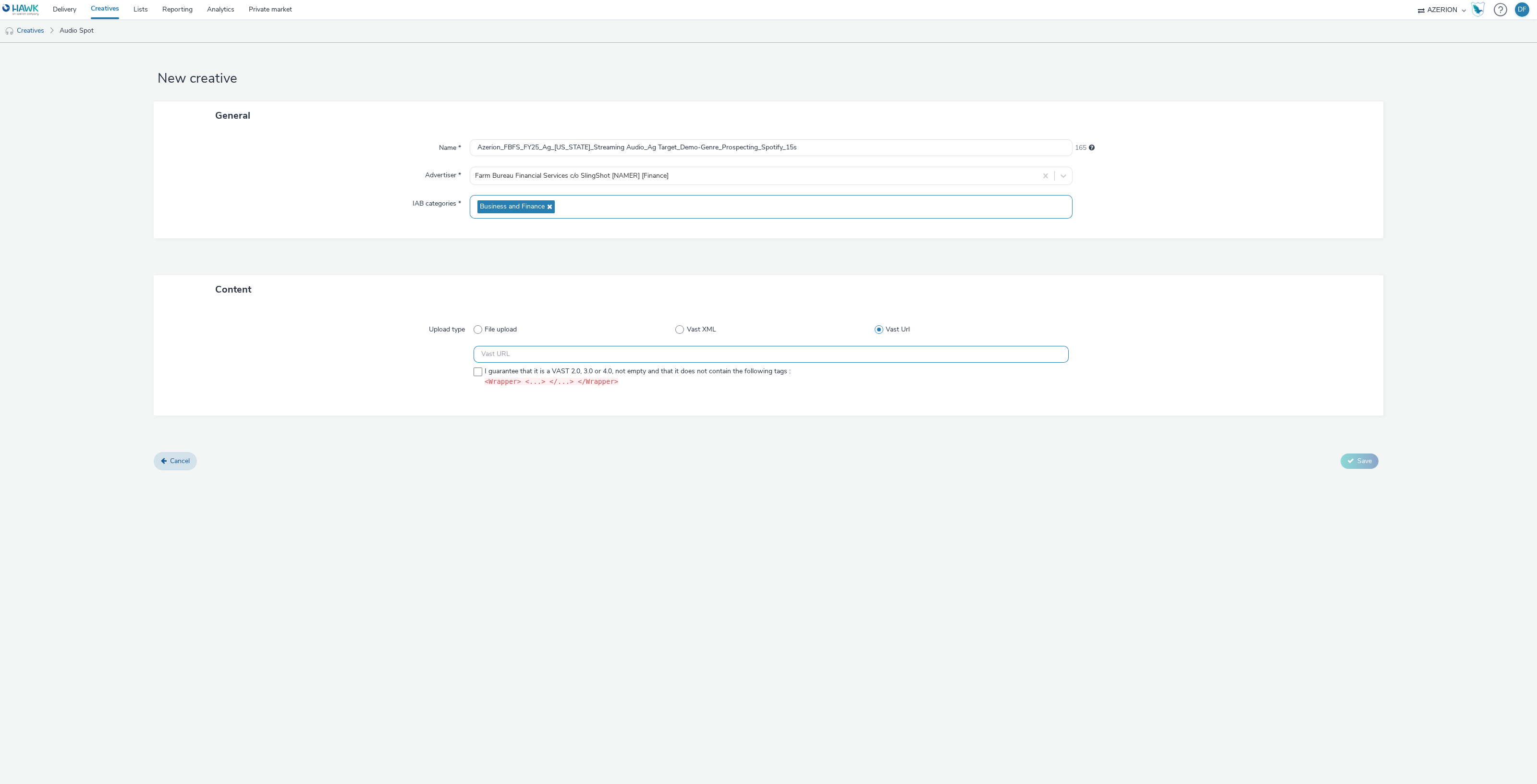
click at [509, 350] on input "text" at bounding box center [771, 354] width 595 height 17
paste input "https://ad.doubleclick.net/ddm/pfadx/N2253817.5049924AZERION.COM/B33029208.4119…"
type input "https://ad.doubleclick.net/ddm/pfadx/N2253817.5049924AZERION.COM/B33029208.4119…"
click at [480, 373] on span at bounding box center [478, 372] width 9 height 9
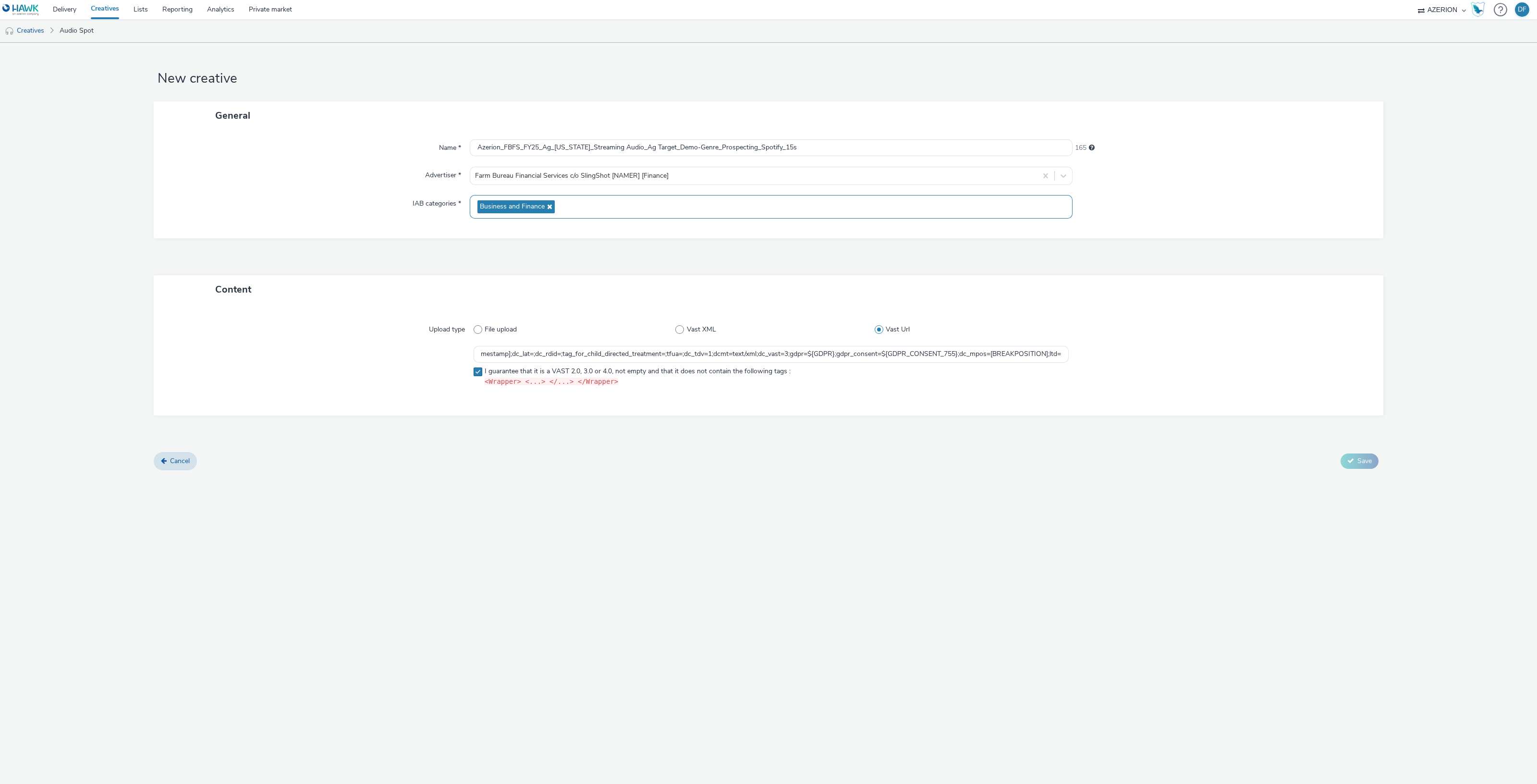
checkbox input "true"
click at [382, 377] on div at bounding box center [322, 368] width 303 height 45
click at [1361, 462] on span "Save" at bounding box center [1364, 460] width 15 height 9
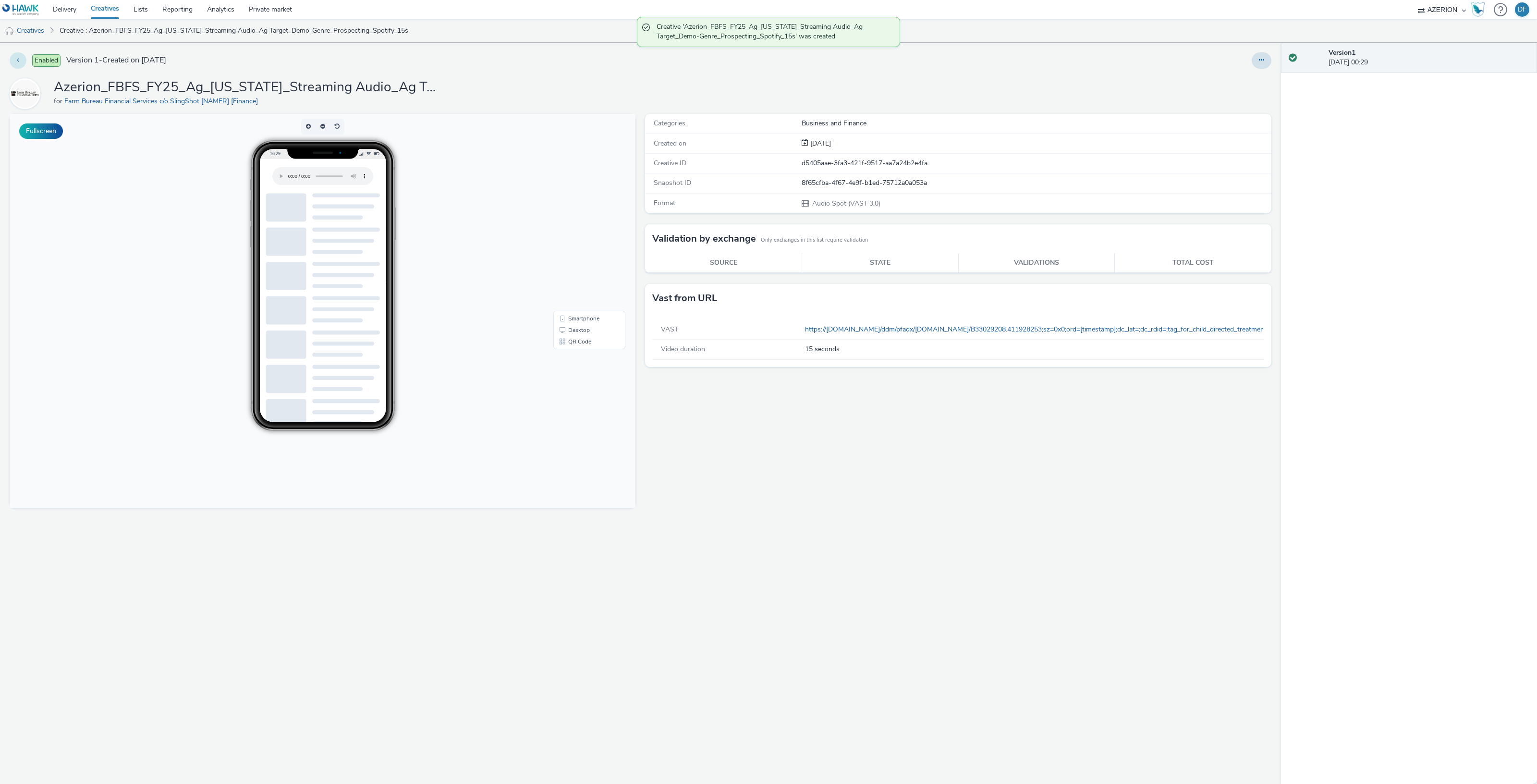
click at [18, 57] on icon at bounding box center [18, 60] width 3 height 7
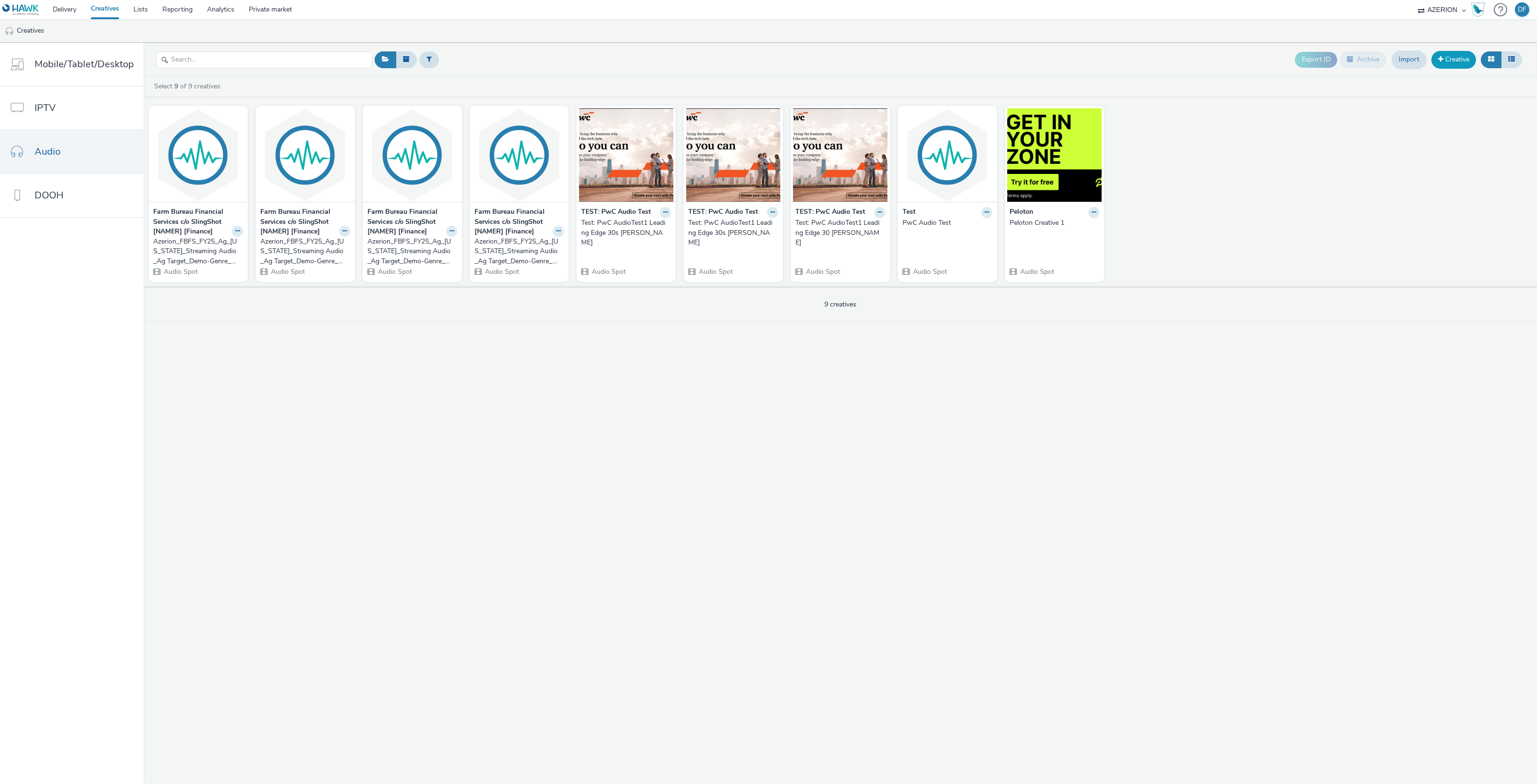
click at [1457, 64] on link "Creative" at bounding box center [1454, 59] width 45 height 17
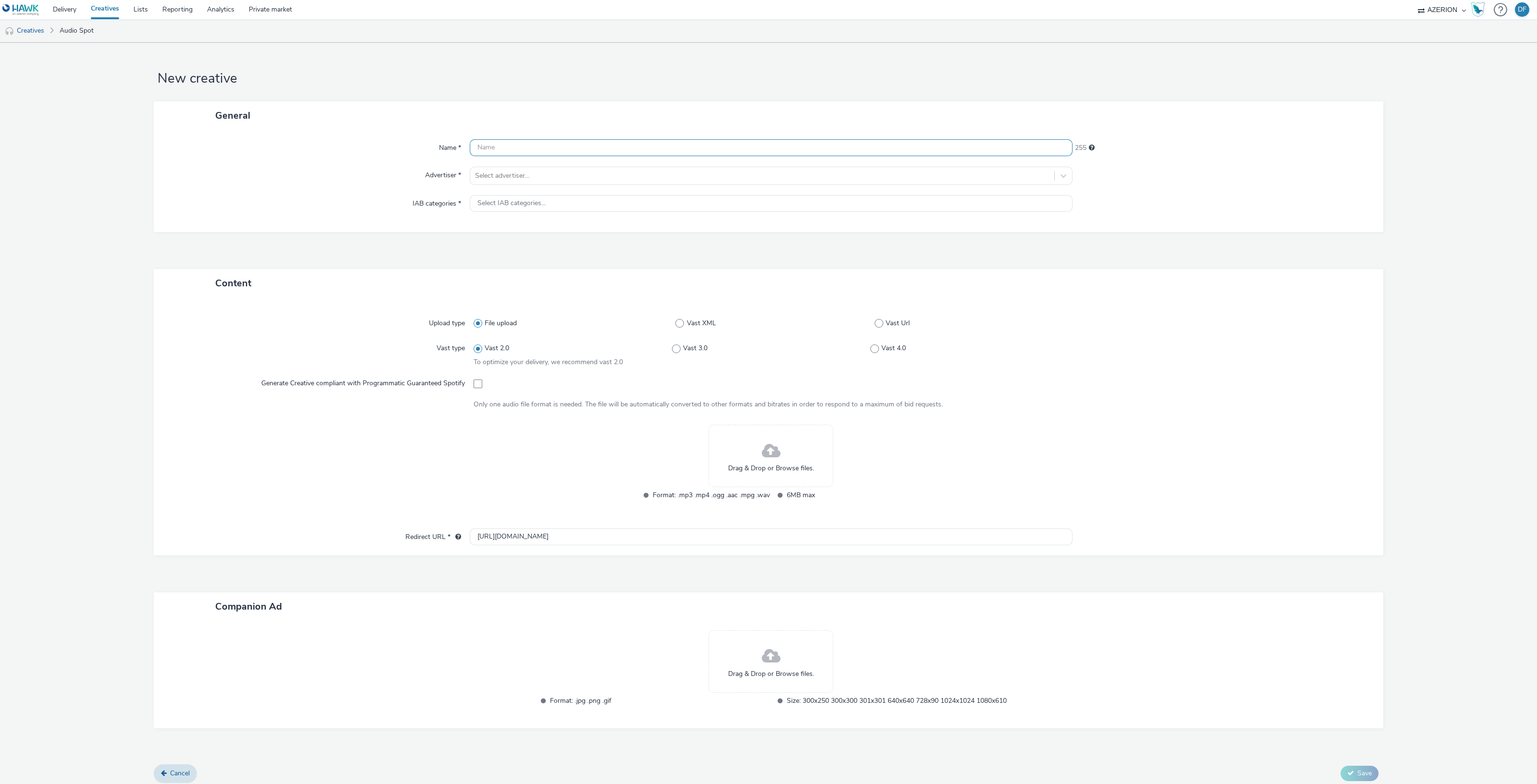
click at [567, 148] on input "text" at bounding box center [771, 148] width 603 height 17
paste input "Azerion_FBFS_FY25_Ag_Nebraska_Streaming Audio_Ag Target_Demo-Genre_Prospecting_…"
type input "Azerion_FBFS_FY25_Ag_Nebraska_Streaming Audio_Ag Target_Demo-Genre_Prospecting_…"
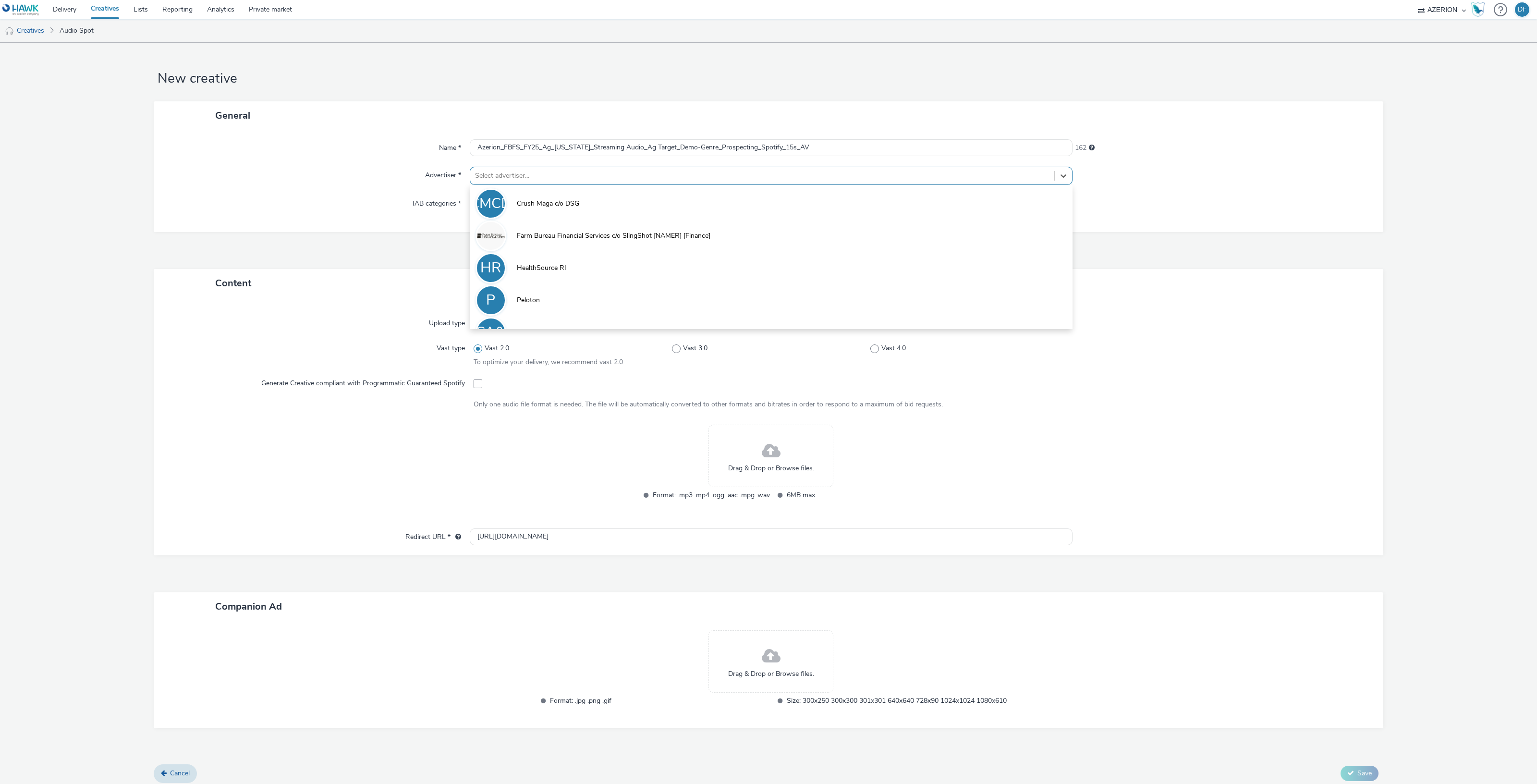
click at [578, 175] on div at bounding box center [762, 175] width 574 height 11
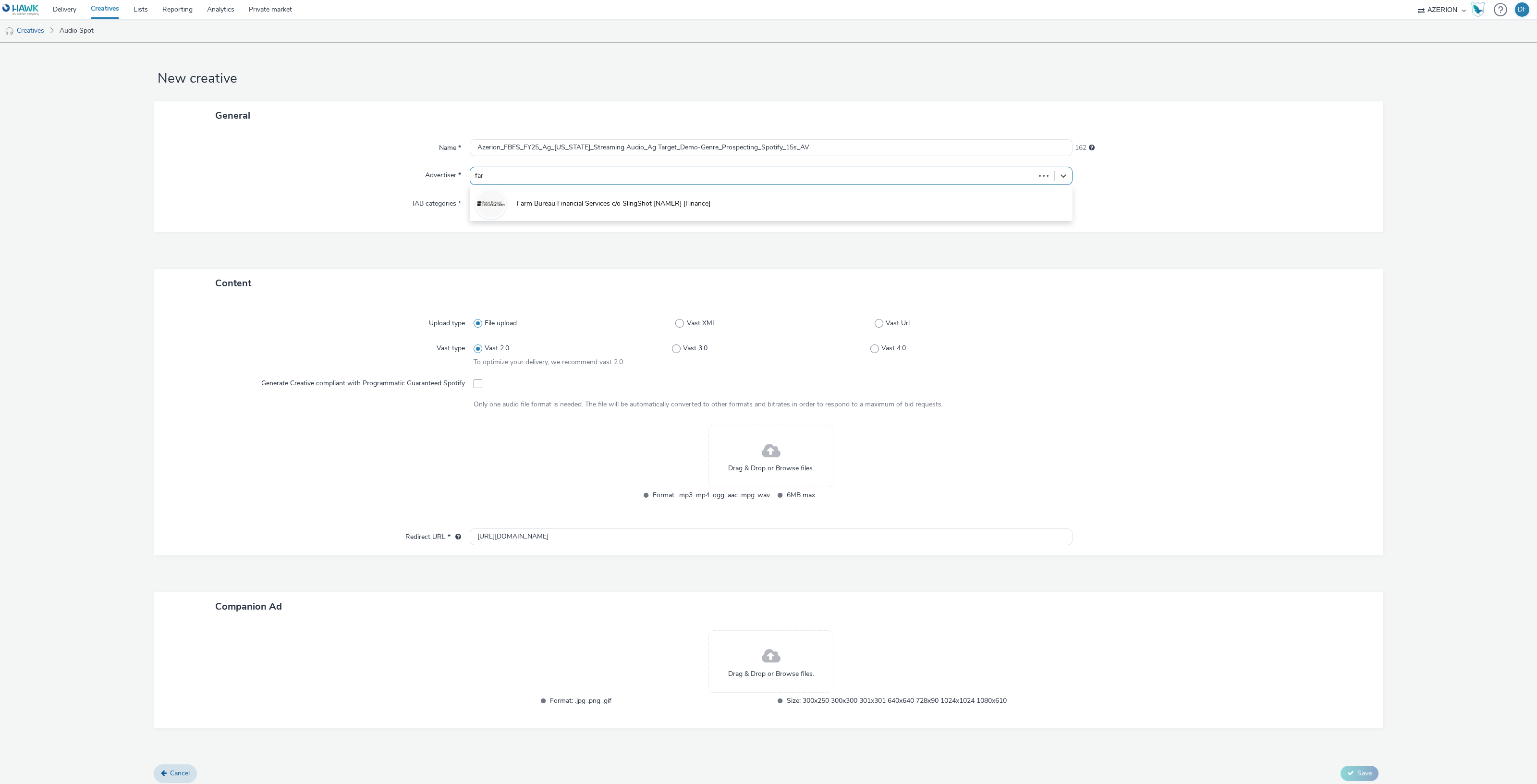
type input "farm"
click at [625, 199] on span "Farm Bureau Financial Services c/o SlingShot [NAMER] [Finance]" at bounding box center [614, 203] width 193 height 10
click at [874, 330] on span at bounding box center [879, 329] width 9 height 9
click at [874, 330] on input "Vast Url" at bounding box center [878, 330] width 6 height 6
radio input "false"
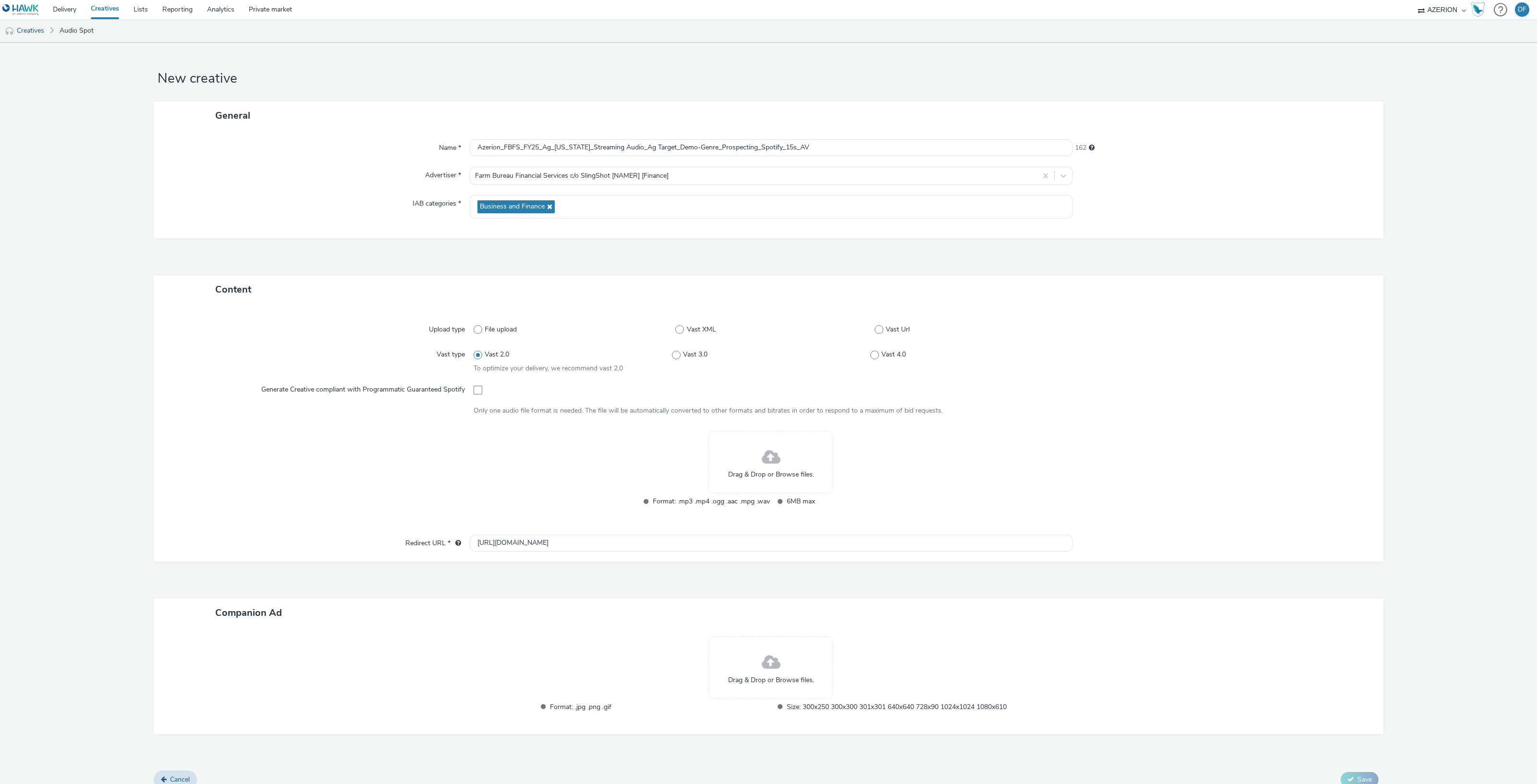
radio input "true"
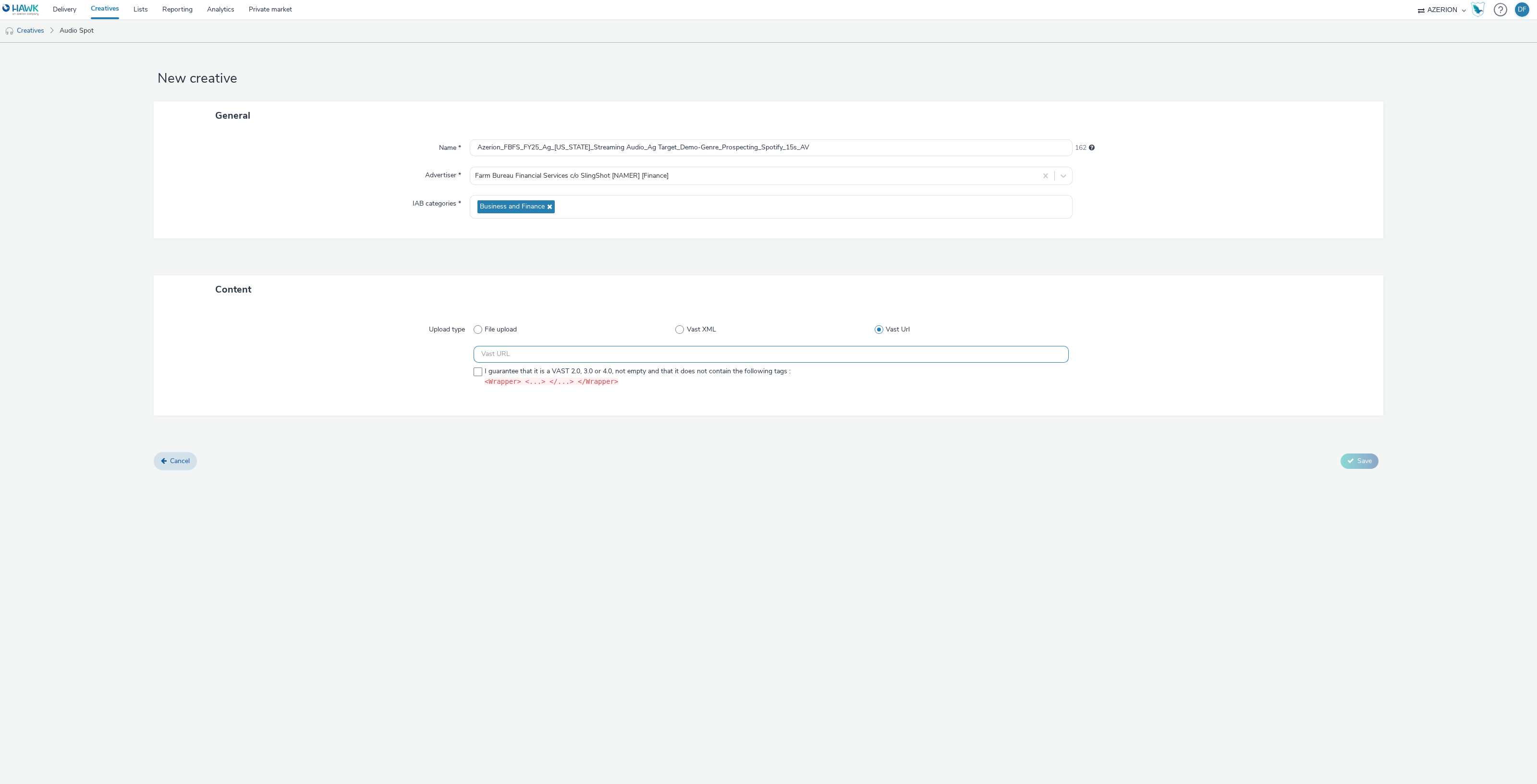
click at [653, 349] on input "text" at bounding box center [771, 354] width 595 height 17
paste input "https://ad.doubleclick.net/ddm/pfadx/N2253817.5049924AZERION.COM/B33029208.4119…"
type input "https://ad.doubleclick.net/ddm/pfadx/N2253817.5049924AZERION.COM/B33029208.4119…"
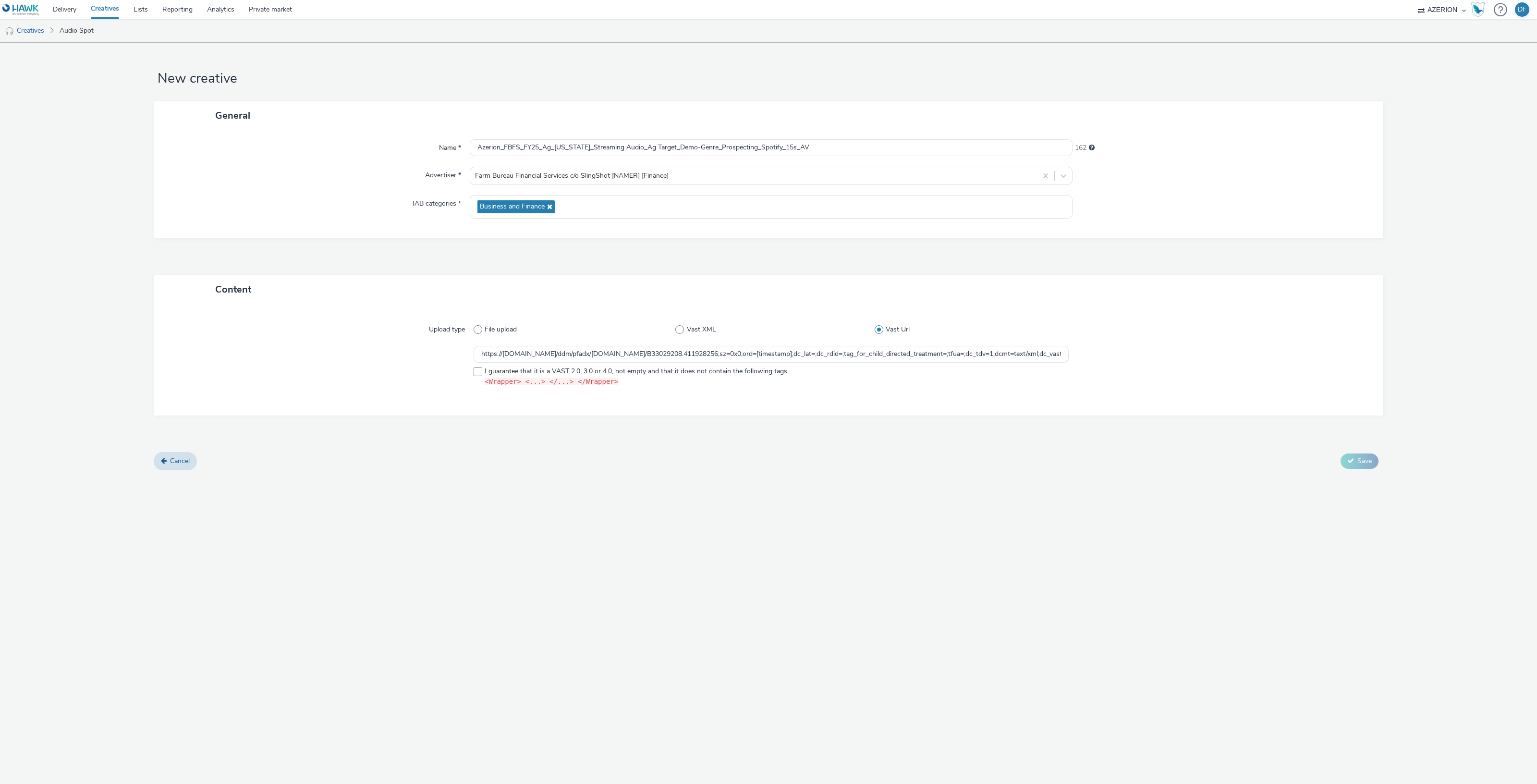
click at [472, 369] on div at bounding box center [322, 368] width 303 height 45
click at [479, 373] on span at bounding box center [478, 372] width 9 height 9
checkbox input "true"
click at [330, 375] on div at bounding box center [322, 368] width 303 height 45
click at [1363, 461] on span "Save" at bounding box center [1364, 460] width 15 height 9
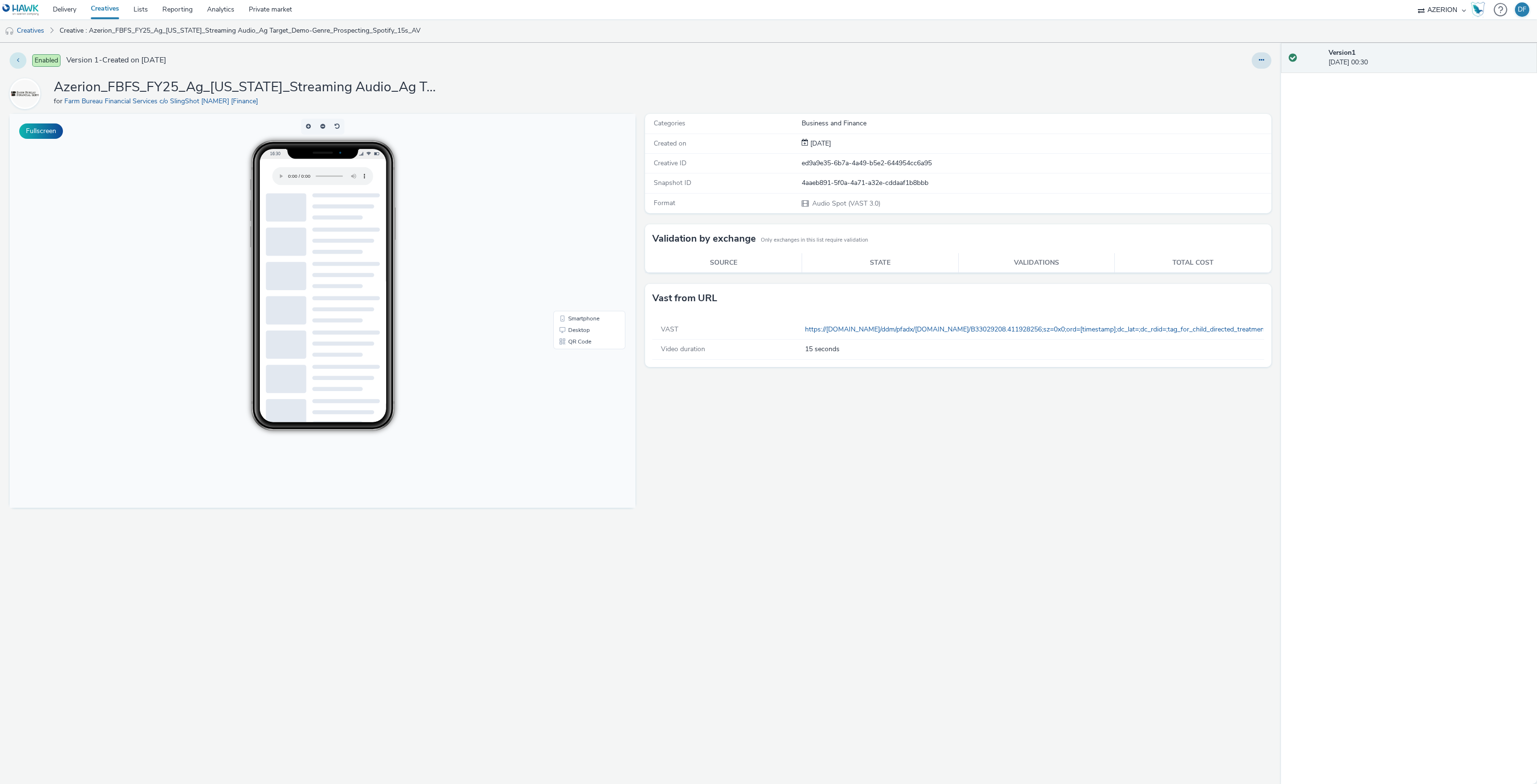
click at [20, 61] on button at bounding box center [18, 60] width 17 height 17
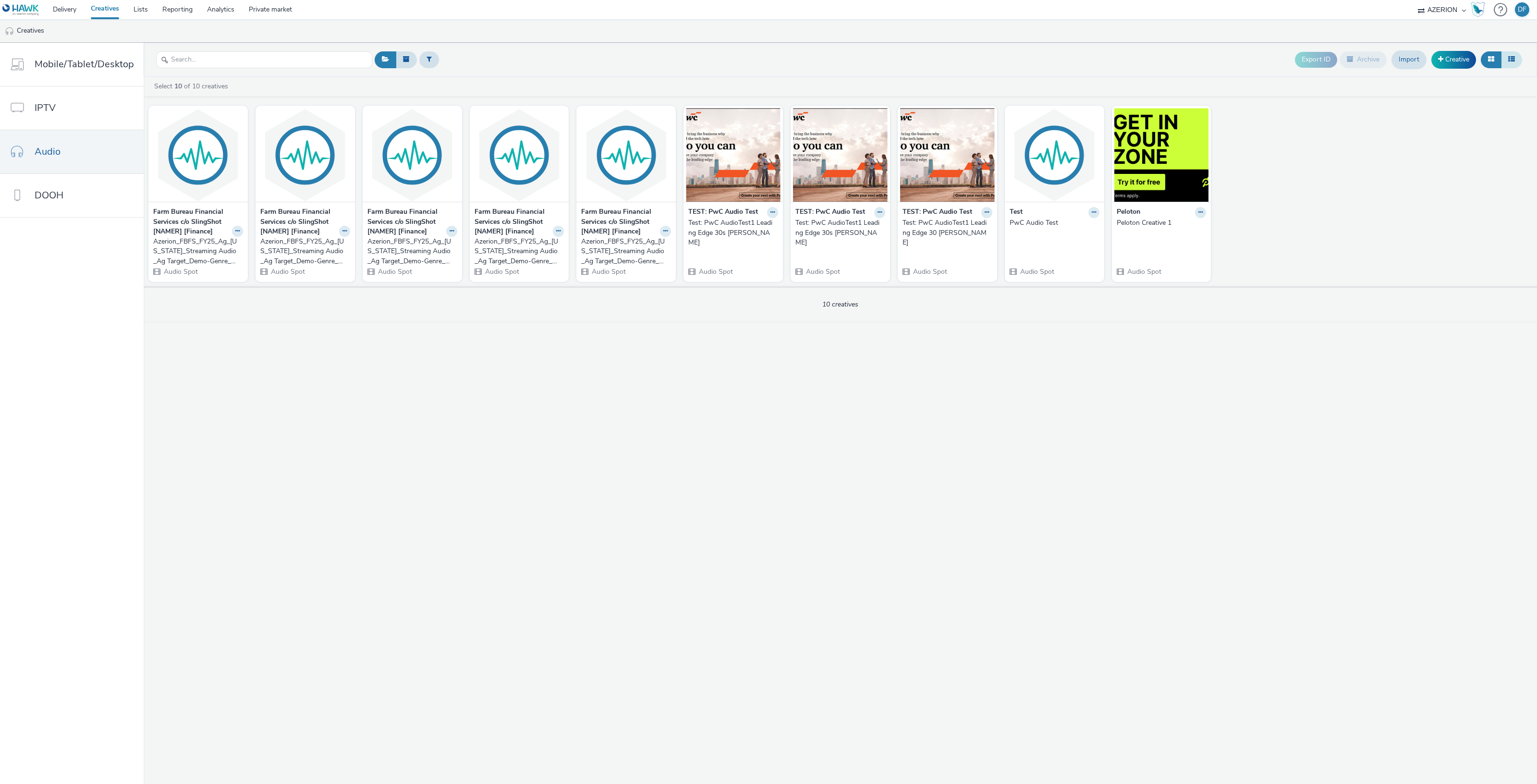
click at [1506, 57] on button at bounding box center [1511, 60] width 21 height 17
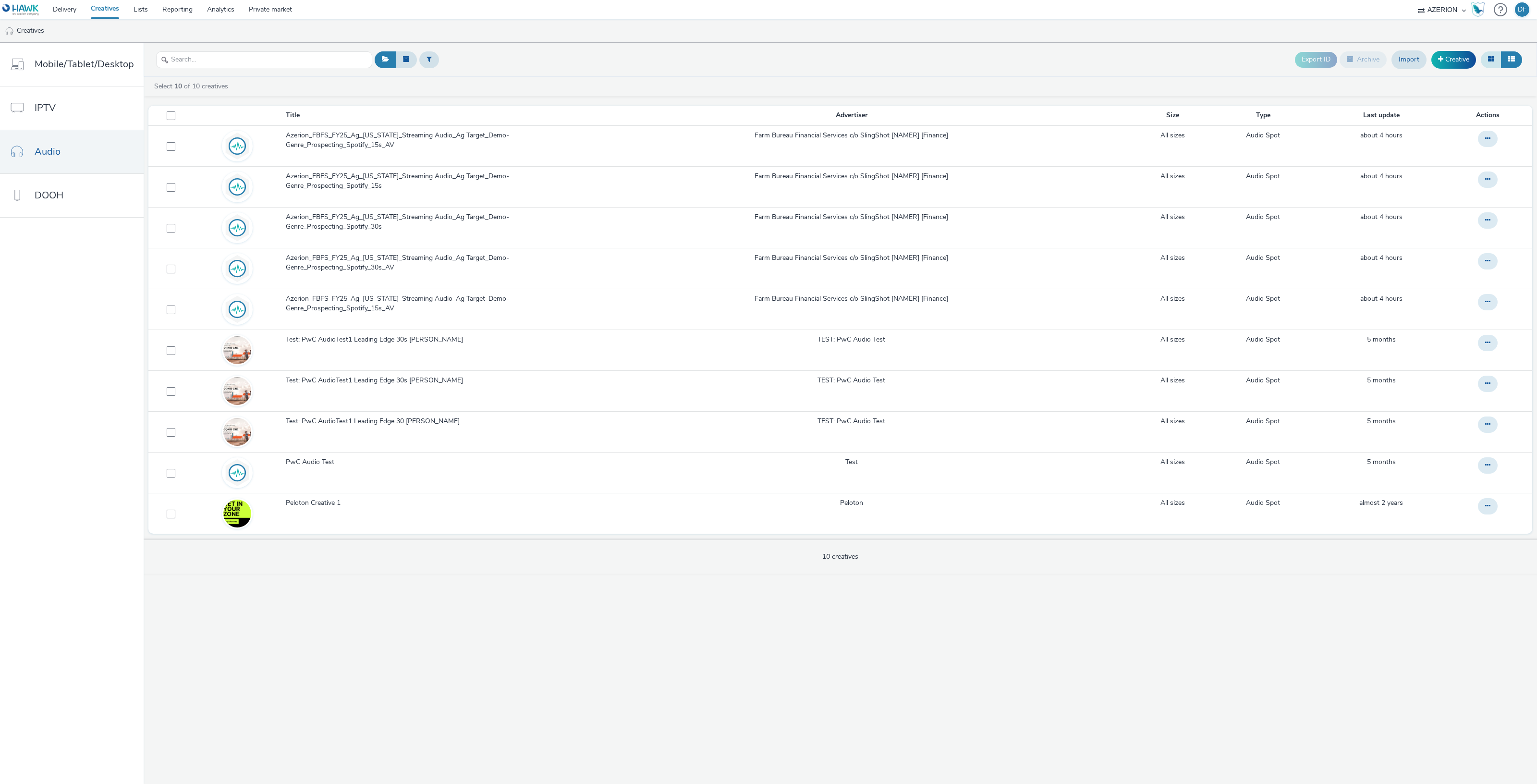
click at [1489, 56] on icon at bounding box center [1491, 59] width 6 height 7
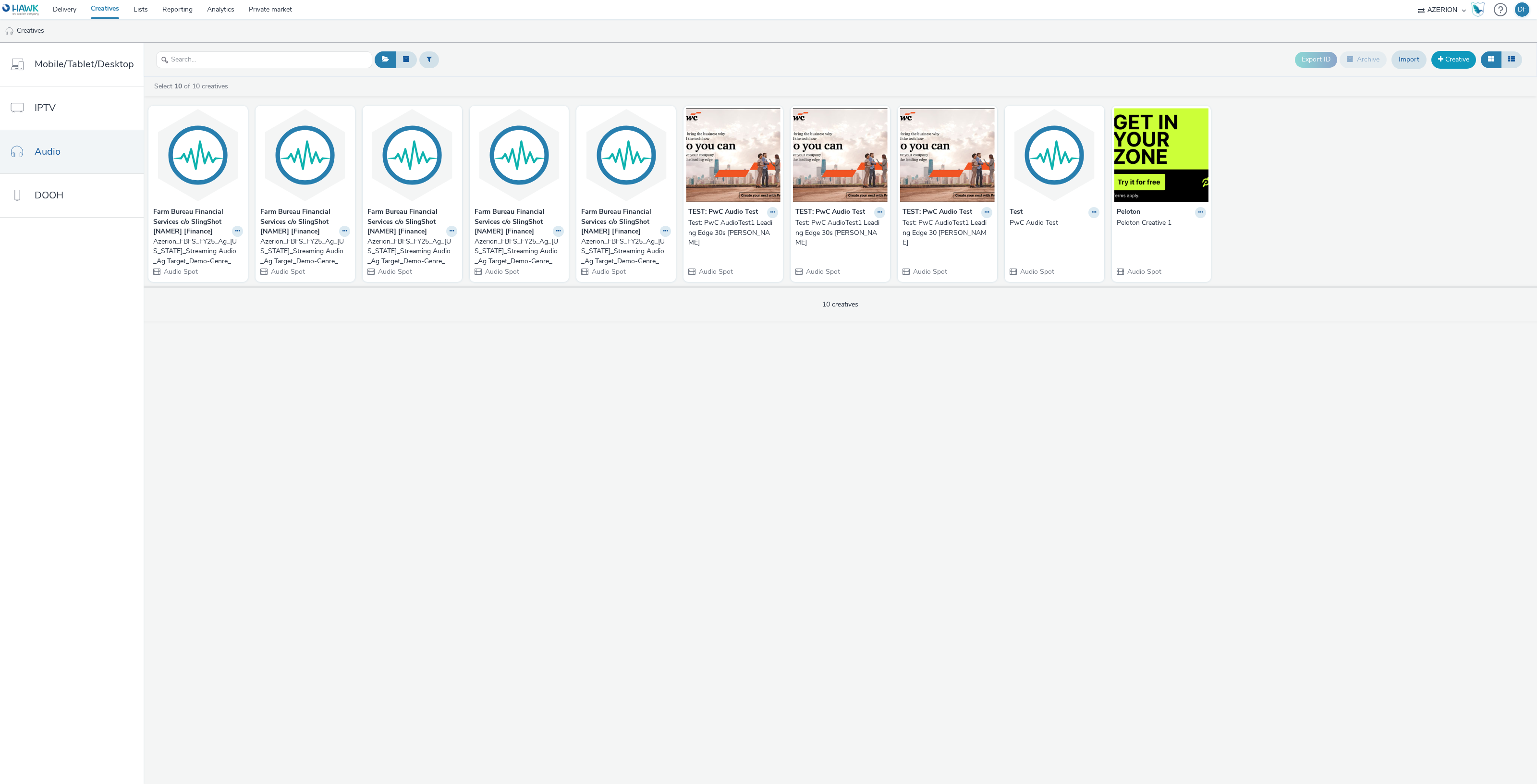
click at [1459, 58] on link "Creative" at bounding box center [1454, 59] width 45 height 17
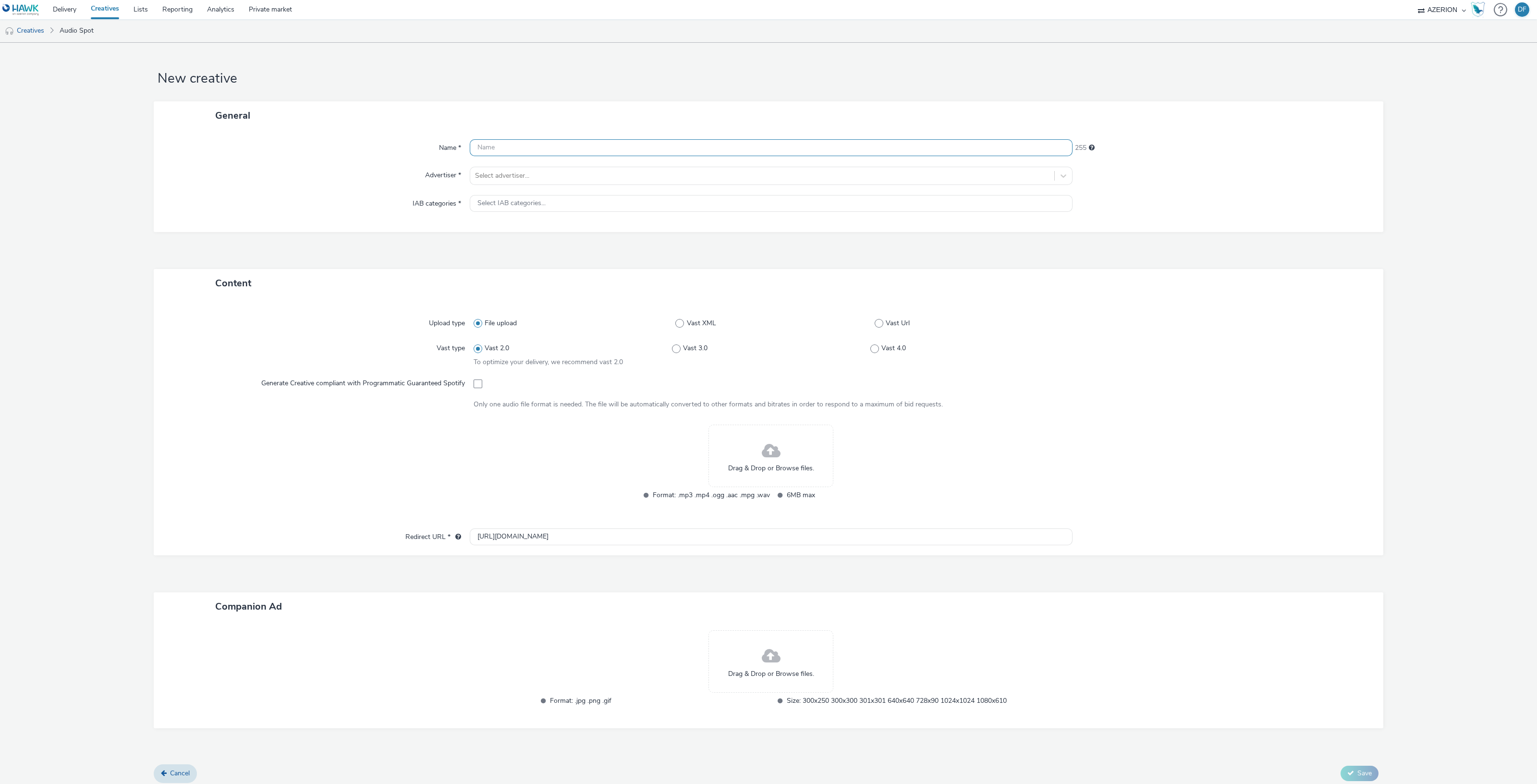
click at [552, 147] on input "text" at bounding box center [771, 148] width 603 height 17
paste input "Azerion_FBFS_FY25_Ag_Nebraska_Streaming Audio_Ag Target_Demo-Genre_Prospecting_…"
type input "Azerion_FBFS_FY25_Ag_Nebraska_Streaming Audio_Ag Target_Demo-Genre_Prospecting_…"
click at [497, 181] on div at bounding box center [762, 175] width 574 height 11
type input "farm b"
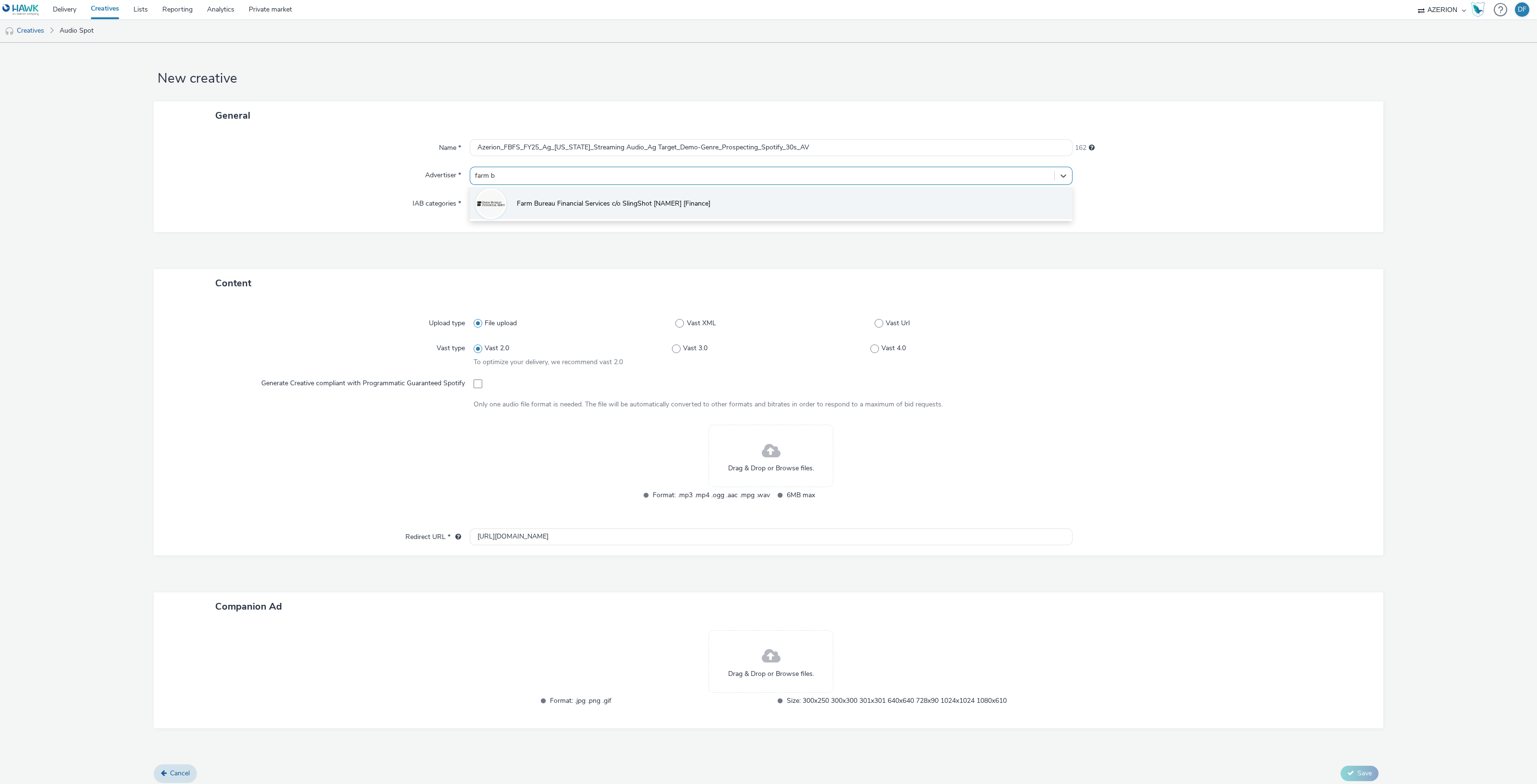
click at [516, 197] on li "Farm Bureau Financial Services c/o SlingShot [NAMER] [Finance]" at bounding box center [771, 203] width 603 height 32
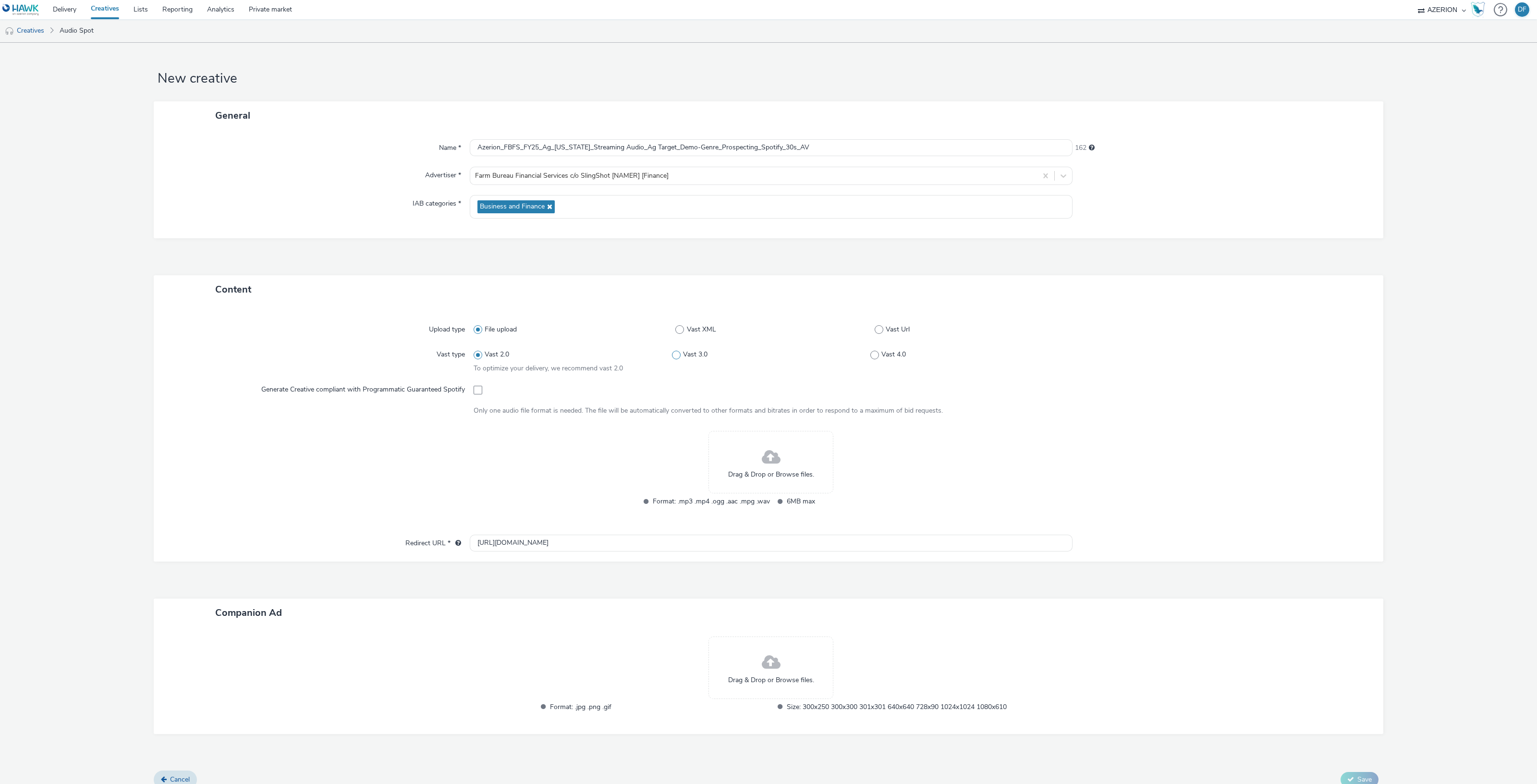
click at [672, 354] on span at bounding box center [677, 355] width 9 height 9
click at [672, 354] on input "Vast 3.0" at bounding box center [675, 355] width 6 height 6
radio input "false"
radio input "true"
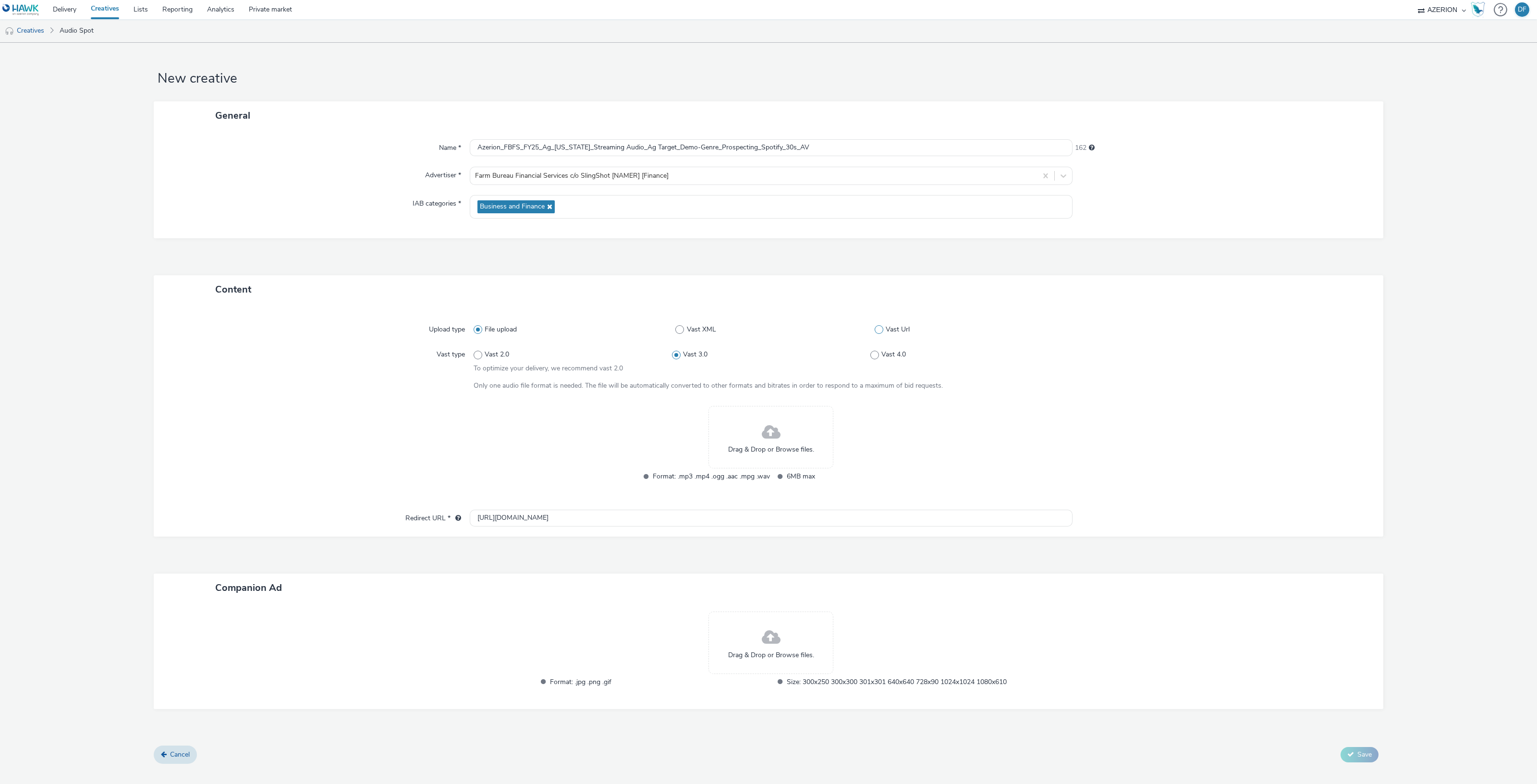
click at [879, 330] on span at bounding box center [879, 329] width 9 height 9
click at [879, 330] on input "Vast Url" at bounding box center [878, 330] width 6 height 6
radio input "false"
radio input "true"
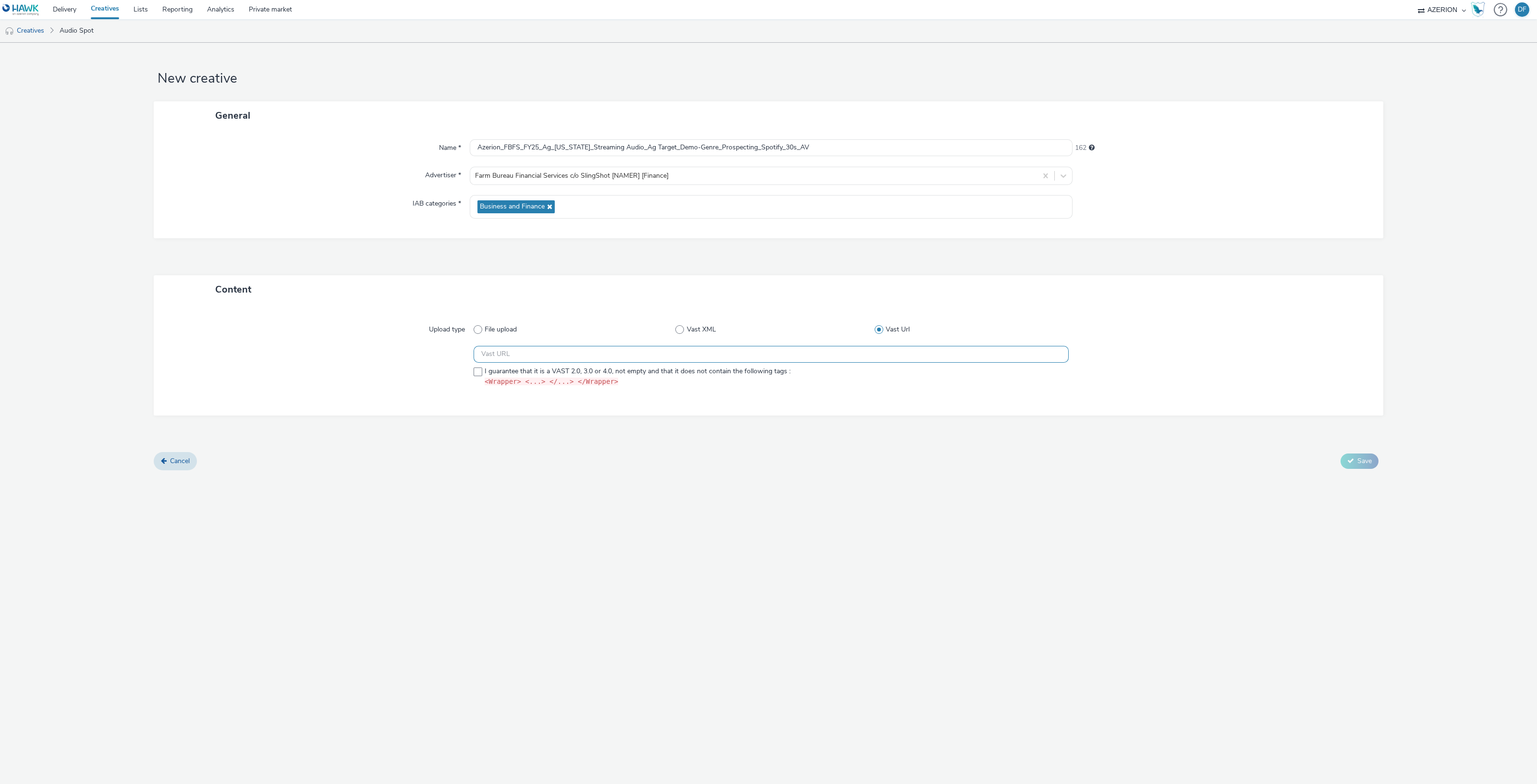
click at [624, 360] on input "text" at bounding box center [771, 354] width 595 height 17
paste input "https://ad.doubleclick.net/ddm/pfadx/N2253817.5049924AZERION.COM/B33029208.4119…"
type input "https://ad.doubleclick.net/ddm/pfadx/N2253817.5049924AZERION.COM/B33029208.4119…"
click at [478, 370] on span at bounding box center [478, 372] width 9 height 9
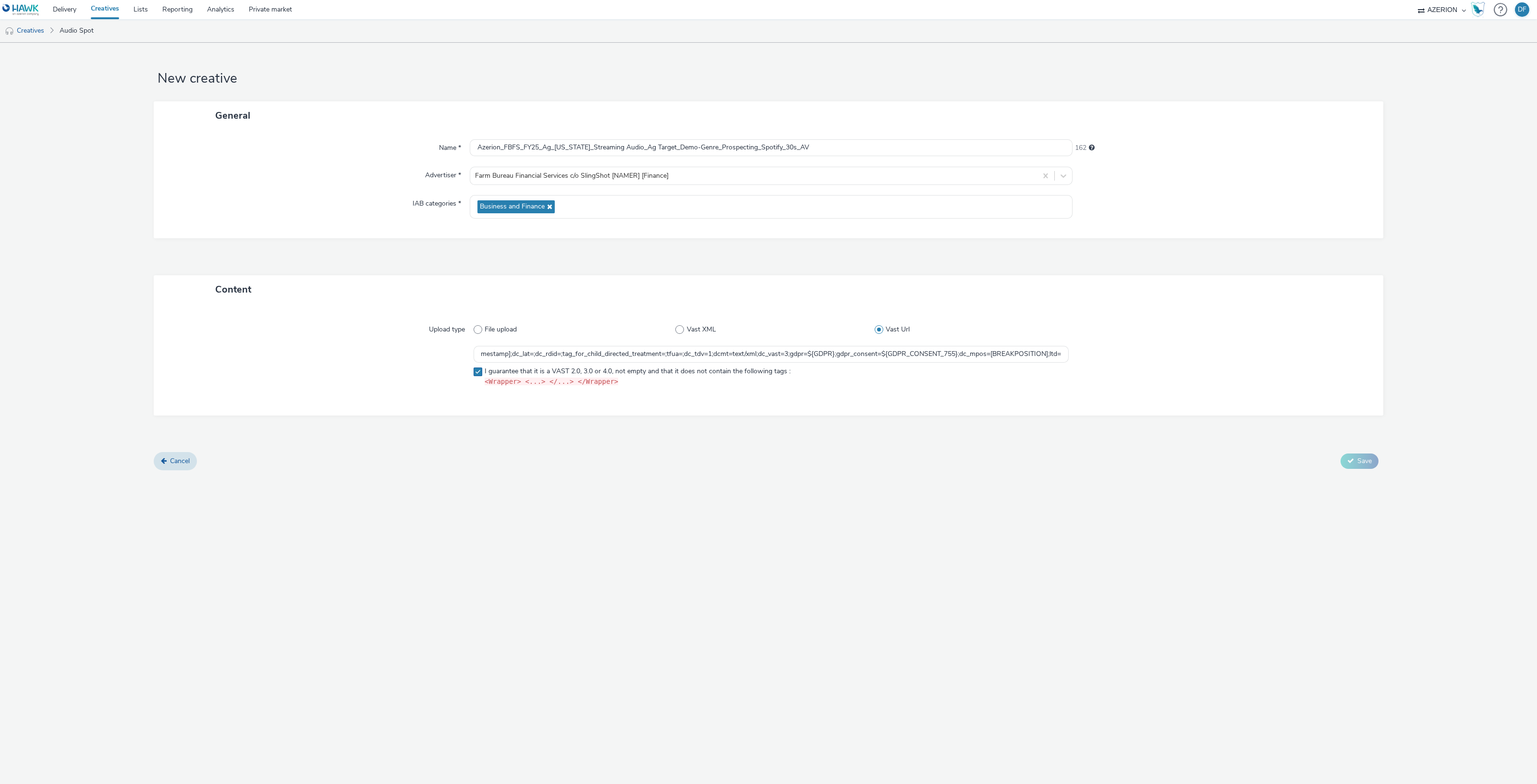
scroll to position [0, 0]
checkbox input "true"
click at [1358, 460] on span "Save" at bounding box center [1364, 460] width 15 height 9
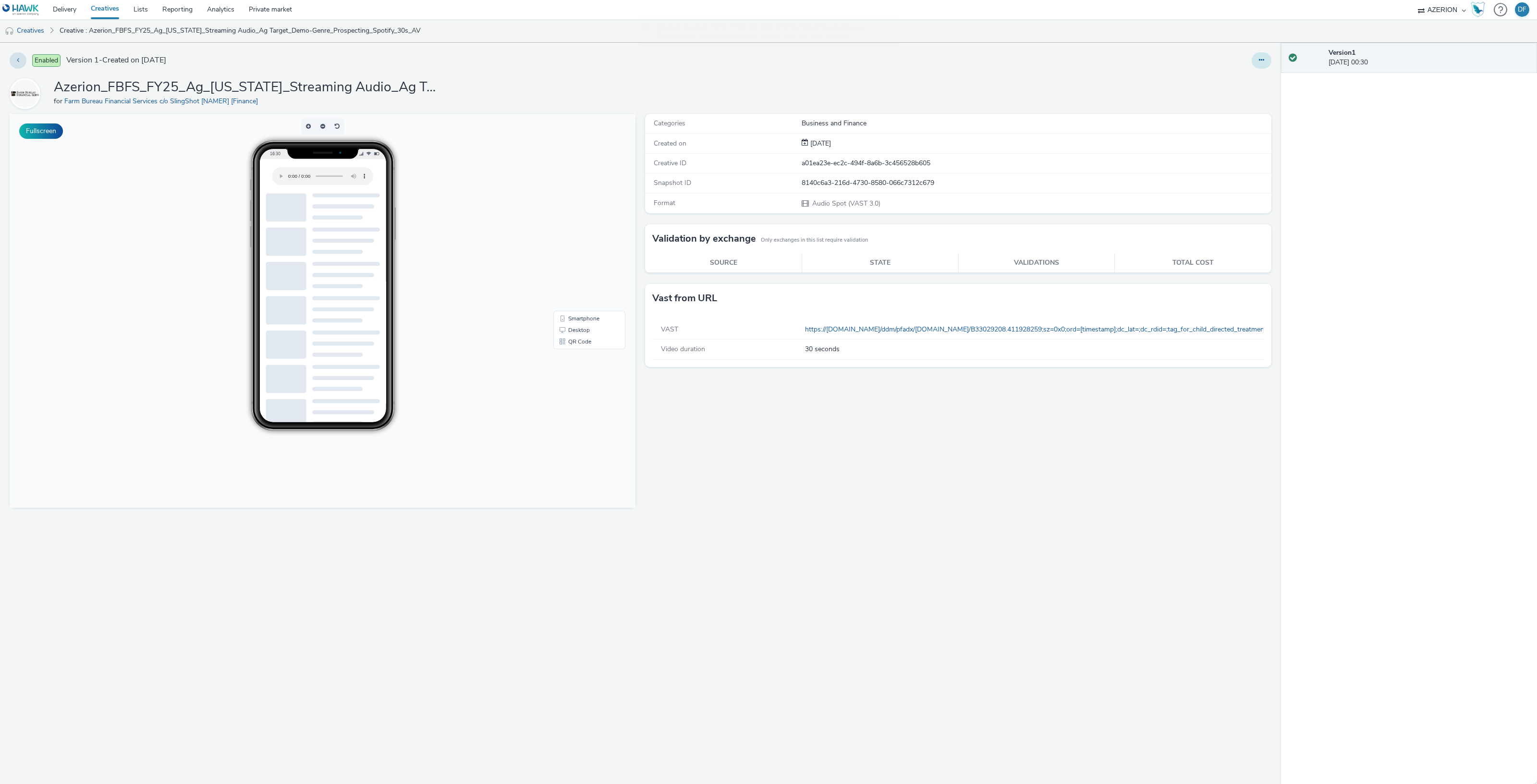
click at [1262, 57] on icon at bounding box center [1261, 60] width 5 height 7
click at [1223, 85] on link "Edit" at bounding box center [1235, 79] width 72 height 19
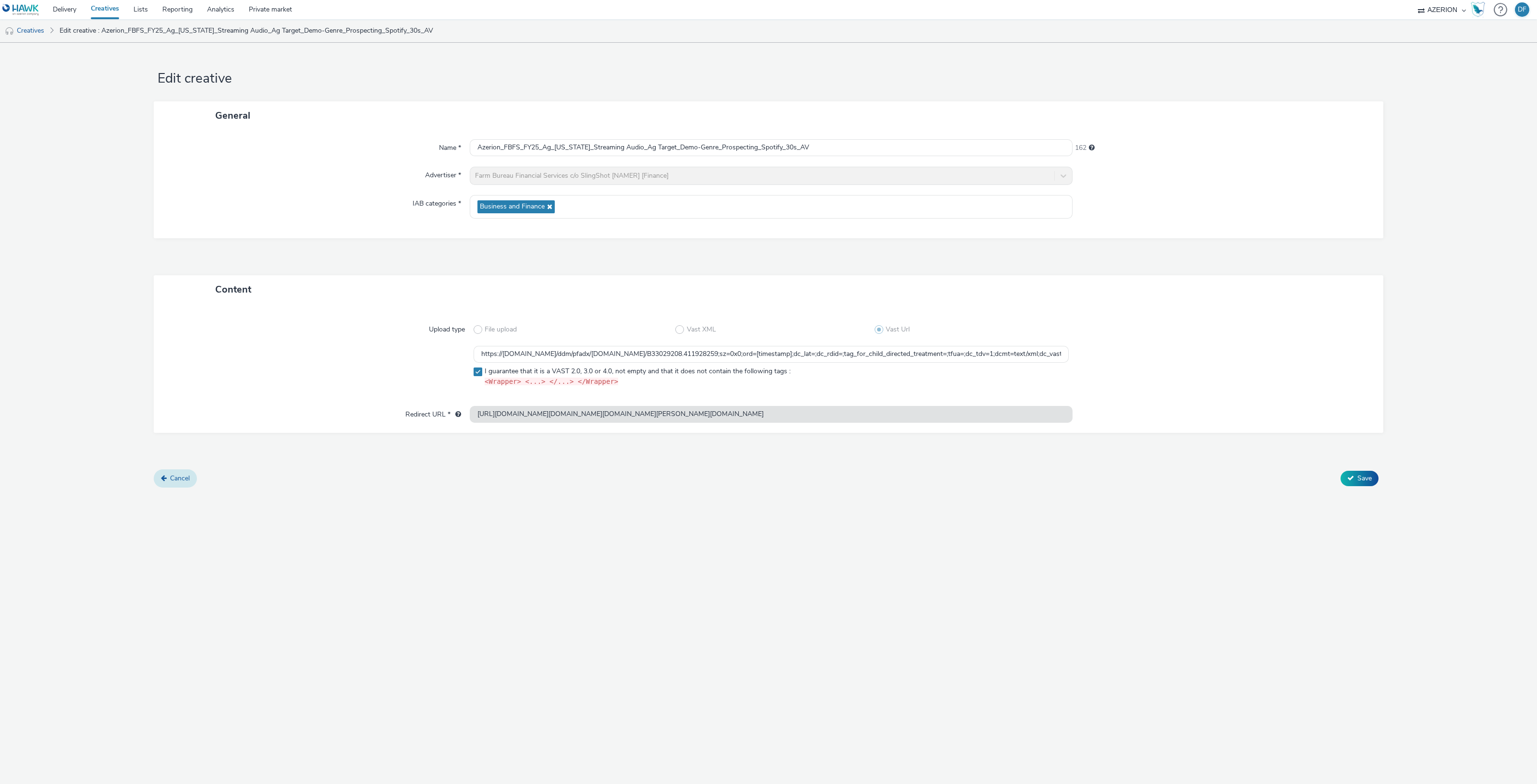
click at [173, 469] on link "Cancel" at bounding box center [176, 478] width 43 height 18
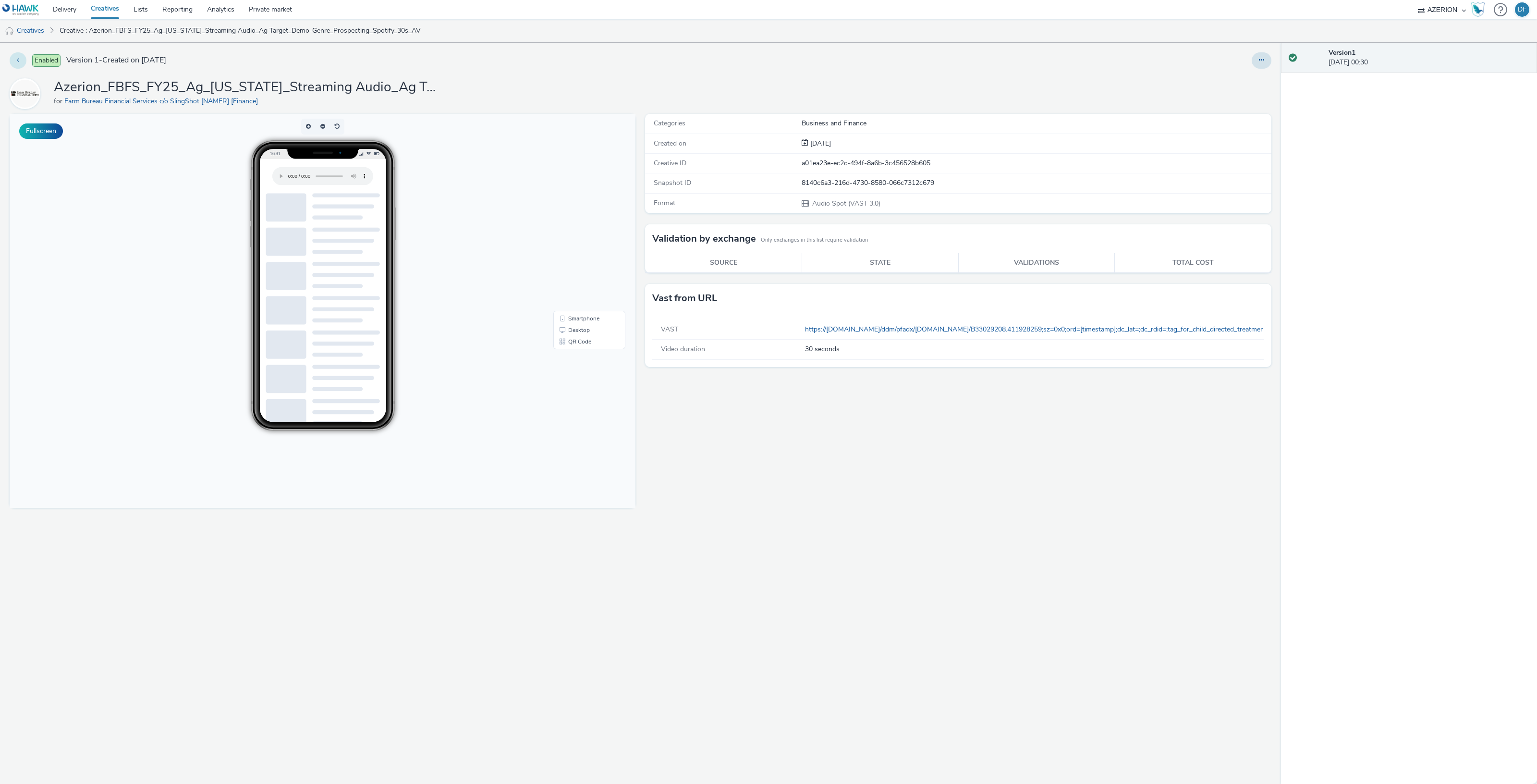
click at [20, 57] on button at bounding box center [18, 60] width 17 height 17
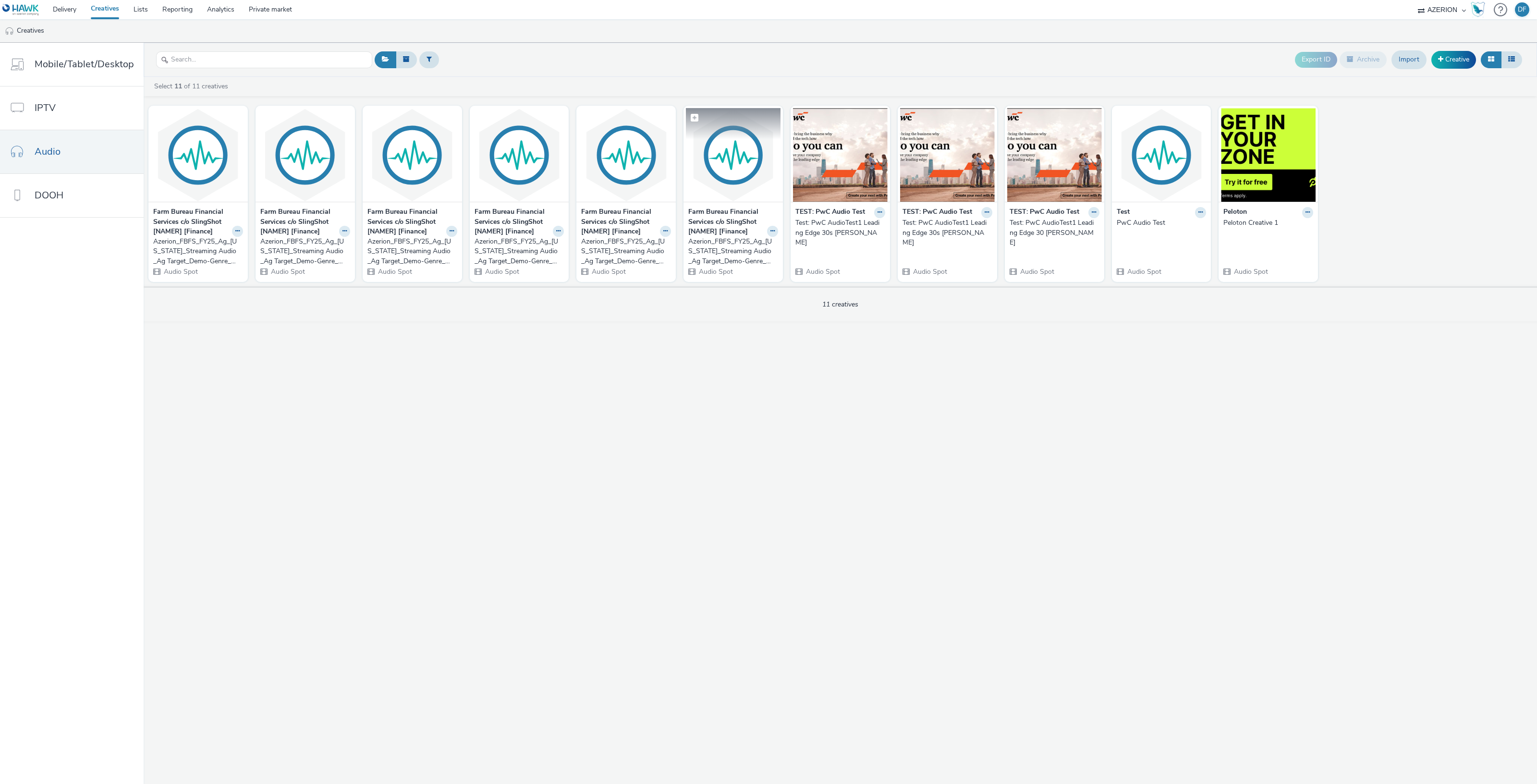
click at [723, 179] on img at bounding box center [733, 155] width 95 height 93
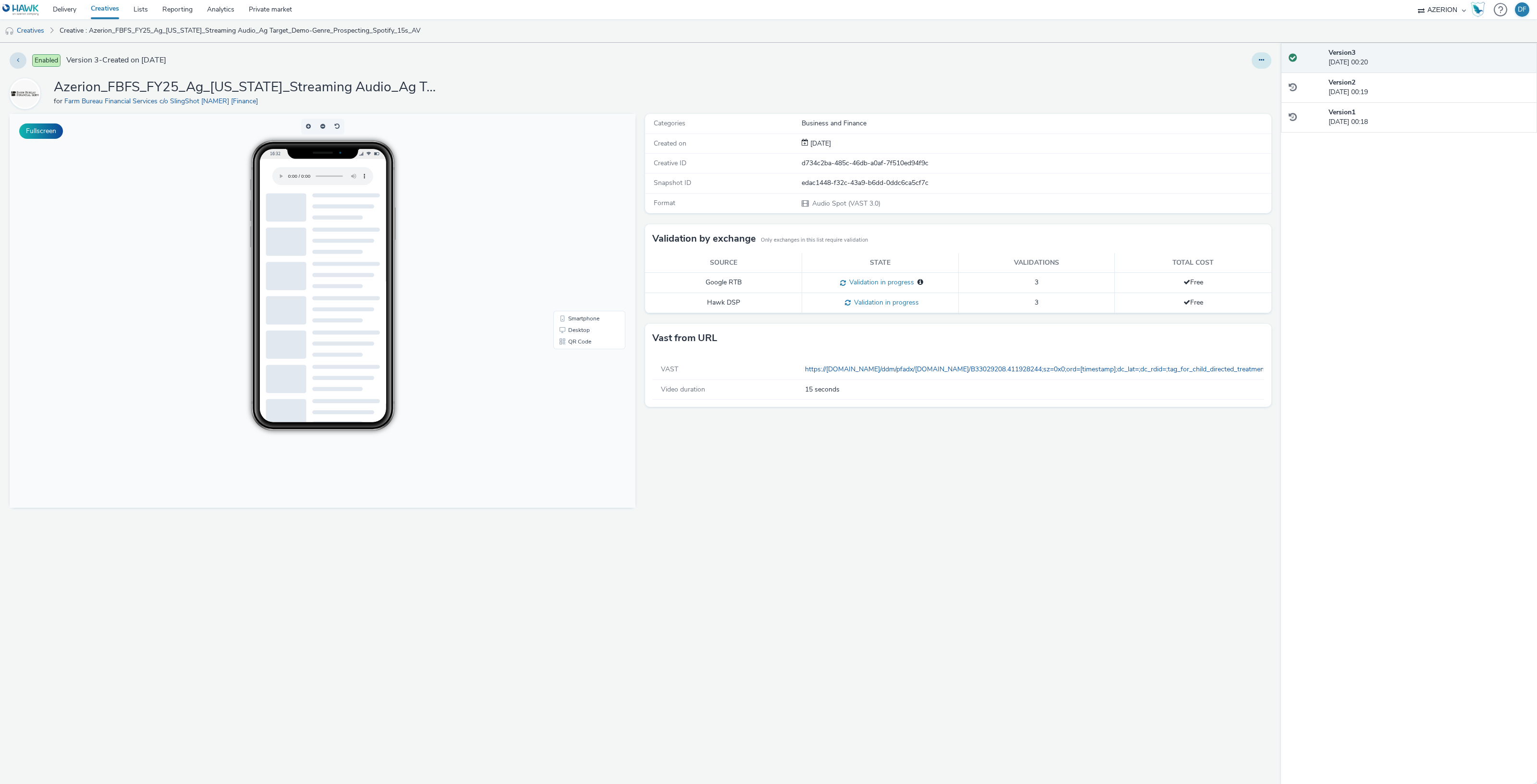
click at [1259, 58] on icon at bounding box center [1261, 60] width 5 height 7
click at [1217, 78] on link "Edit" at bounding box center [1235, 79] width 72 height 19
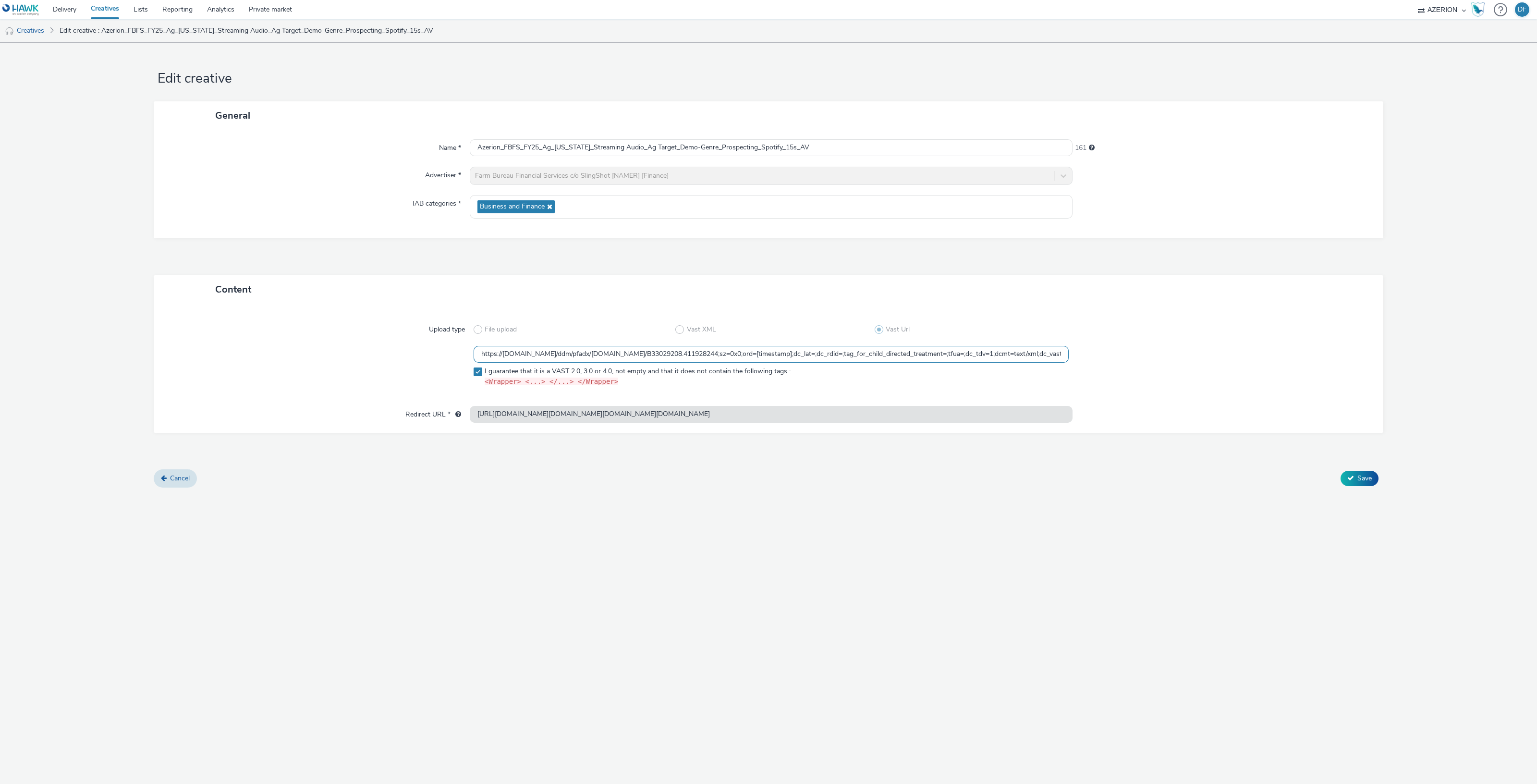
click at [792, 361] on input "https://[DOMAIN_NAME]/ddm/pfadx/[DOMAIN_NAME]/B33029208.411928244;sz=0x0;ord=[t…" at bounding box center [771, 354] width 595 height 17
paste input "${HAWK_TIMESTAMP};dc_lat=;dc_rdid=;tag_for_child_directed_treatment=;tfua=;dc_t…"
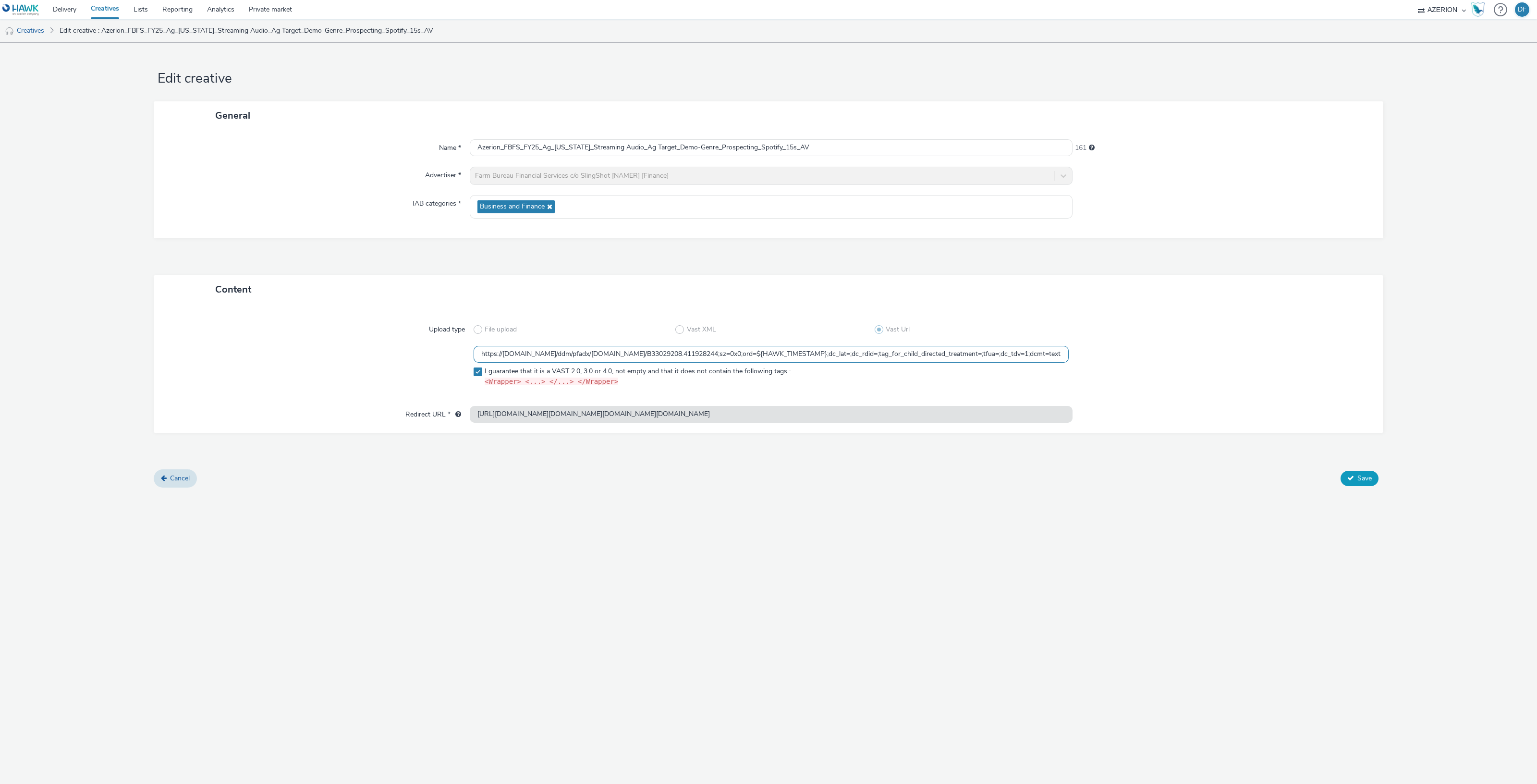
type input "https://ad.doubleclick.net/ddm/pfadx/N2253817.5049924AZERION.COM/B33029208.4119…"
click at [1356, 477] on button "Save" at bounding box center [1360, 478] width 38 height 15
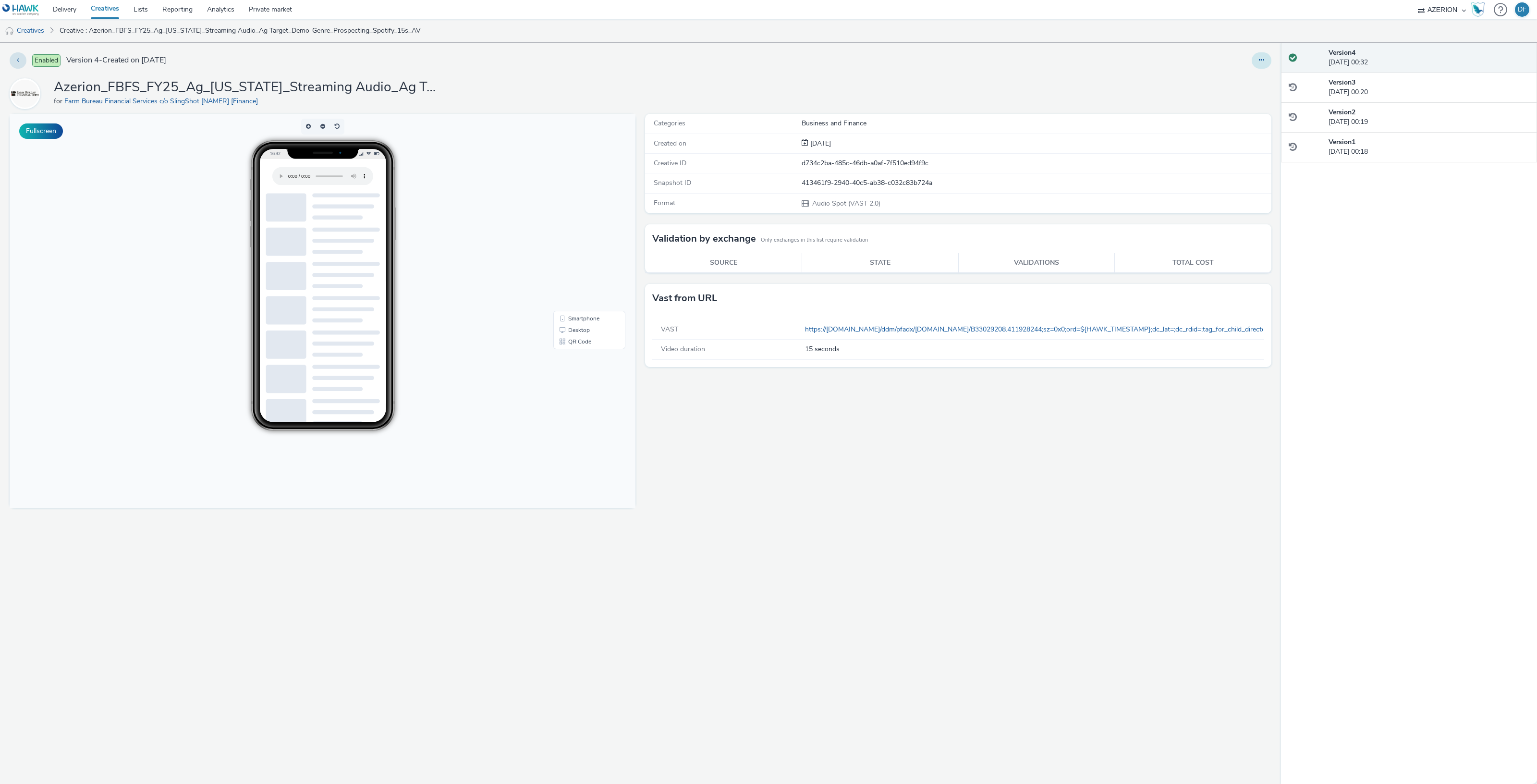
click at [1260, 55] on button at bounding box center [1261, 60] width 20 height 17
click at [1230, 76] on link "Edit" at bounding box center [1235, 79] width 72 height 19
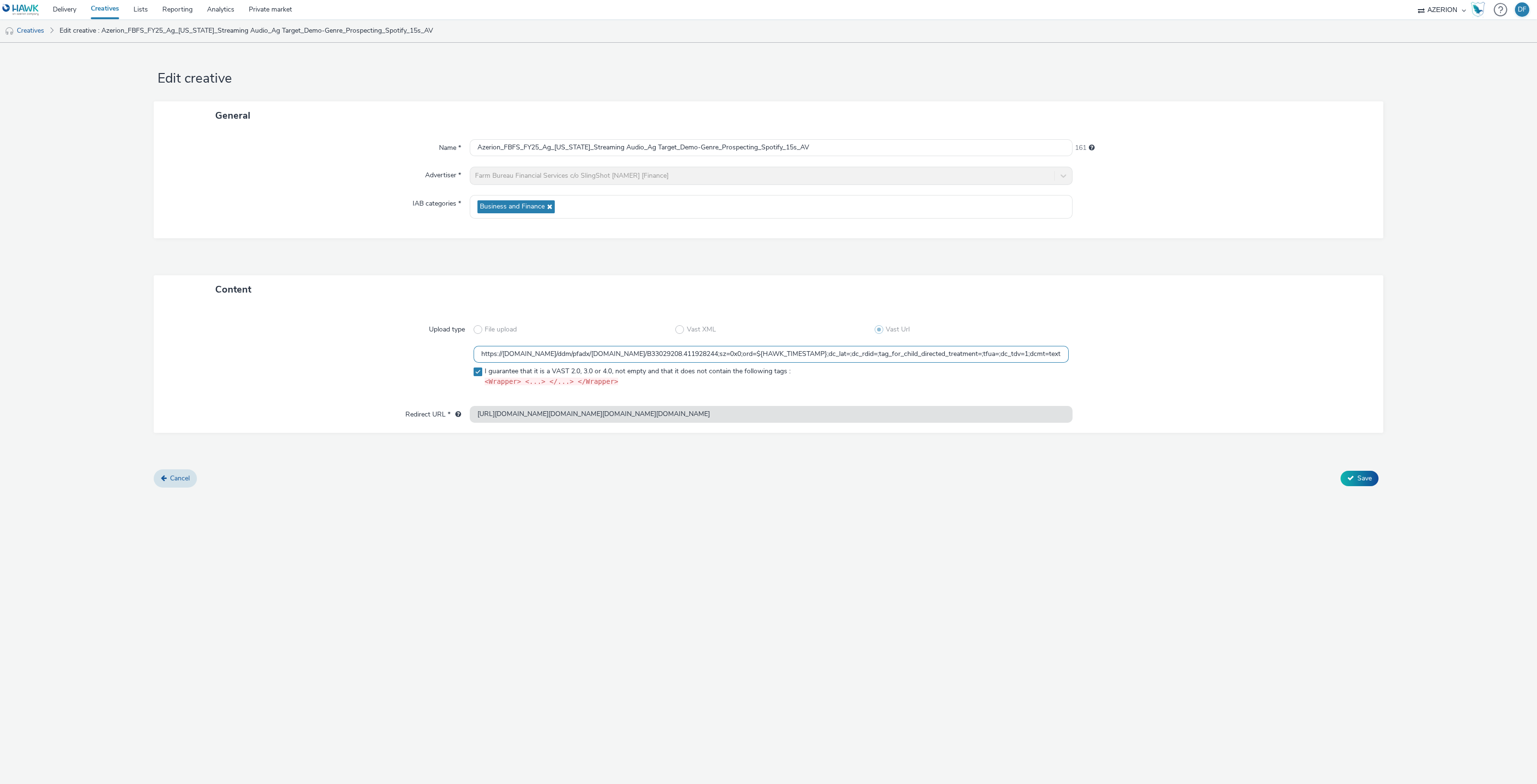
click at [759, 354] on input "https://ad.doubleclick.net/ddm/pfadx/N2253817.5049924AZERION.COM/B33029208.4119…" at bounding box center [771, 354] width 595 height 17
paste input "[timestamp];dc_lat=;dc_rdid=;tag_for_child_directed_treatment=;tfua=;dc_tdv=1;d…"
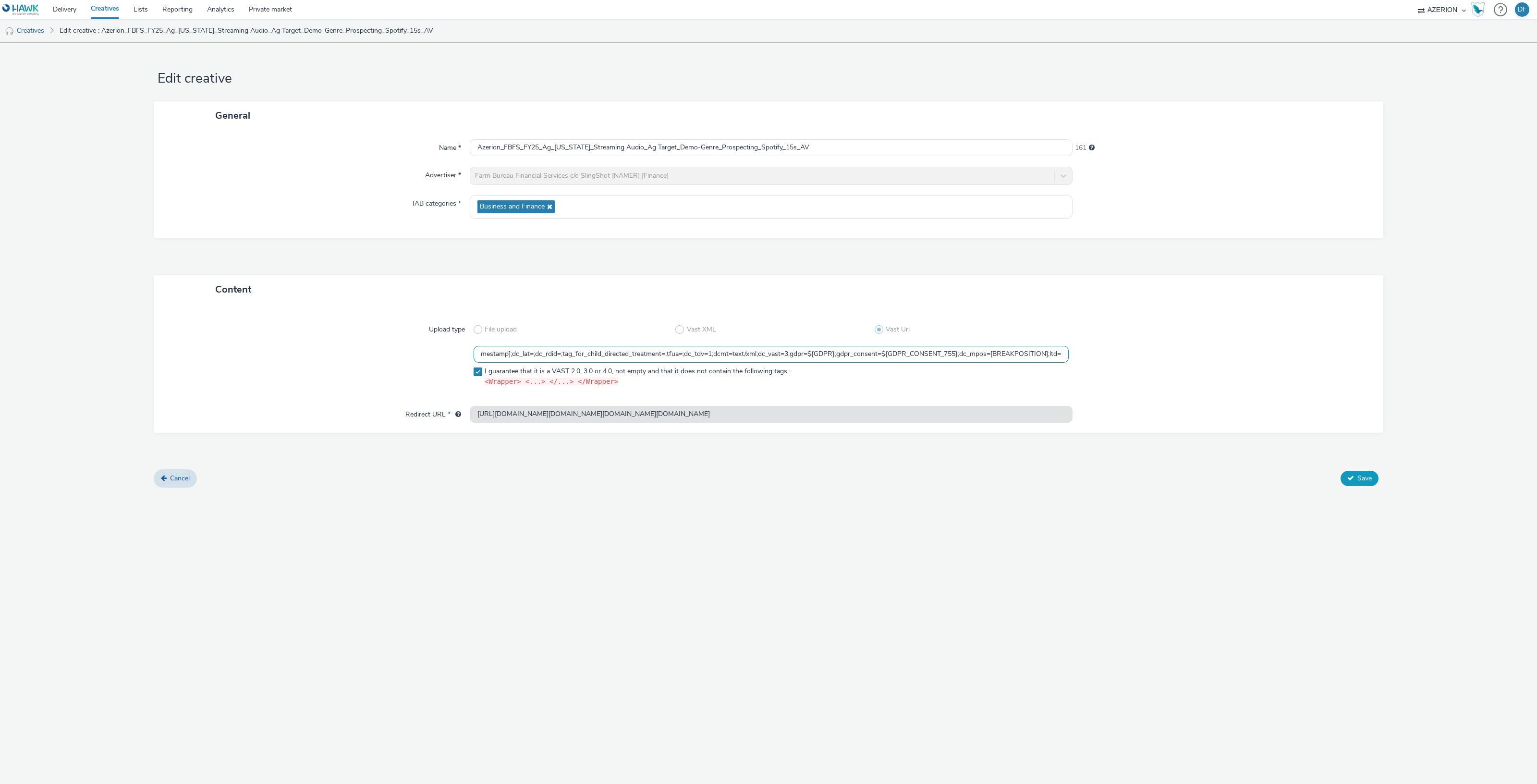
type input "https://[DOMAIN_NAME]/ddm/pfadx/[DOMAIN_NAME]/B33029208.411928244;sz=0x0;ord=[t…"
click at [1357, 474] on span "Save" at bounding box center [1364, 478] width 15 height 9
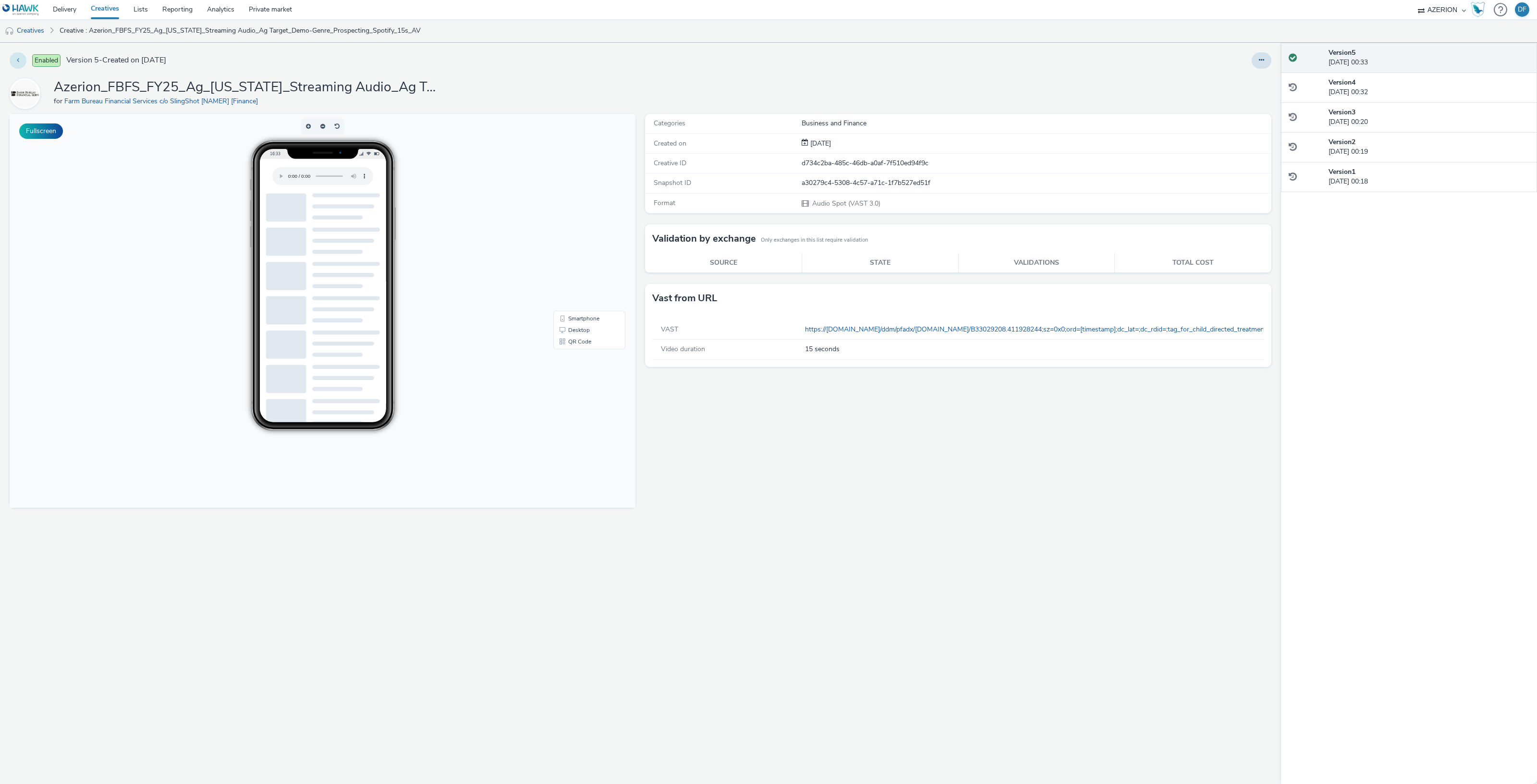
click at [19, 57] on button at bounding box center [18, 60] width 17 height 17
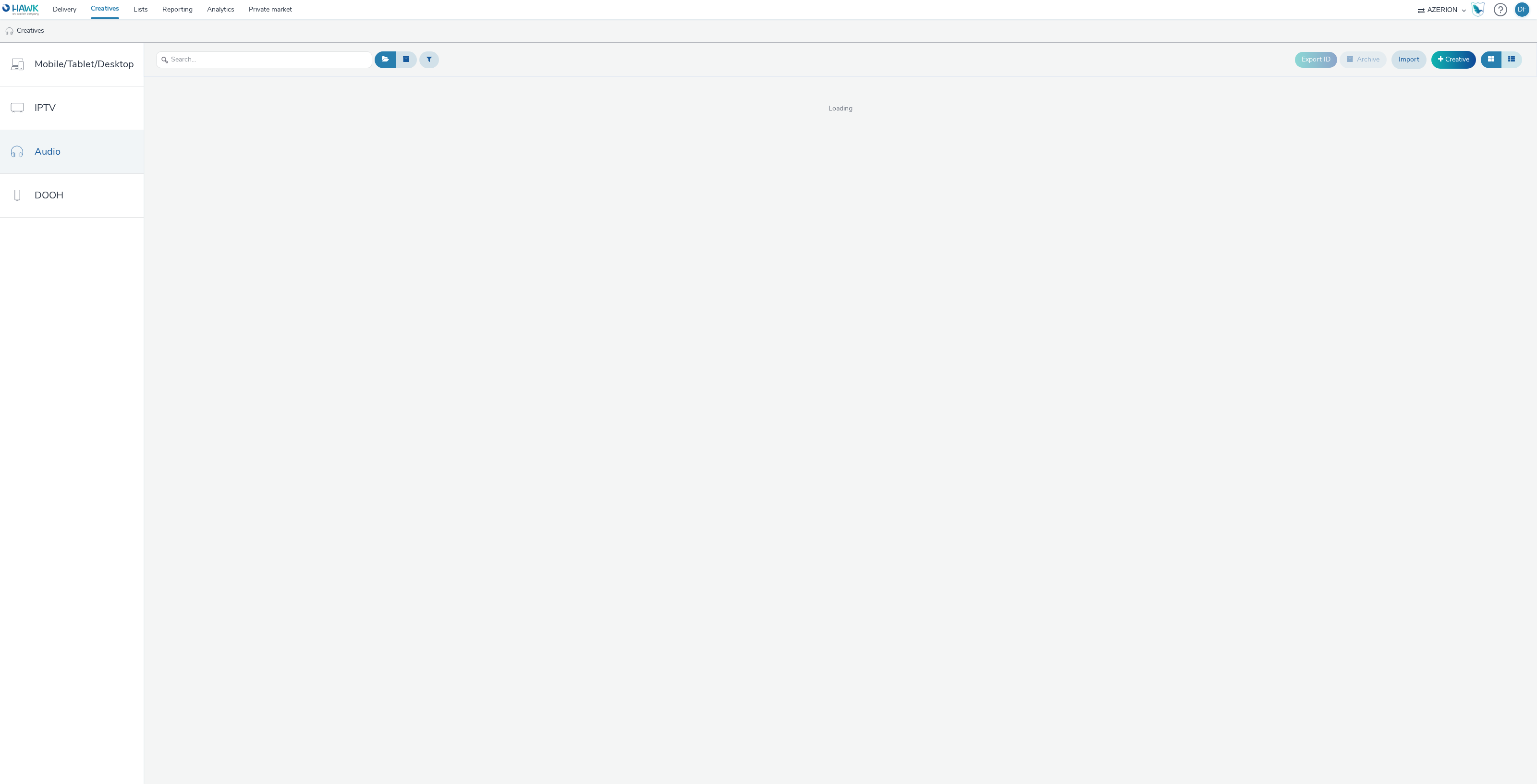
click at [1515, 61] on button at bounding box center [1511, 60] width 21 height 17
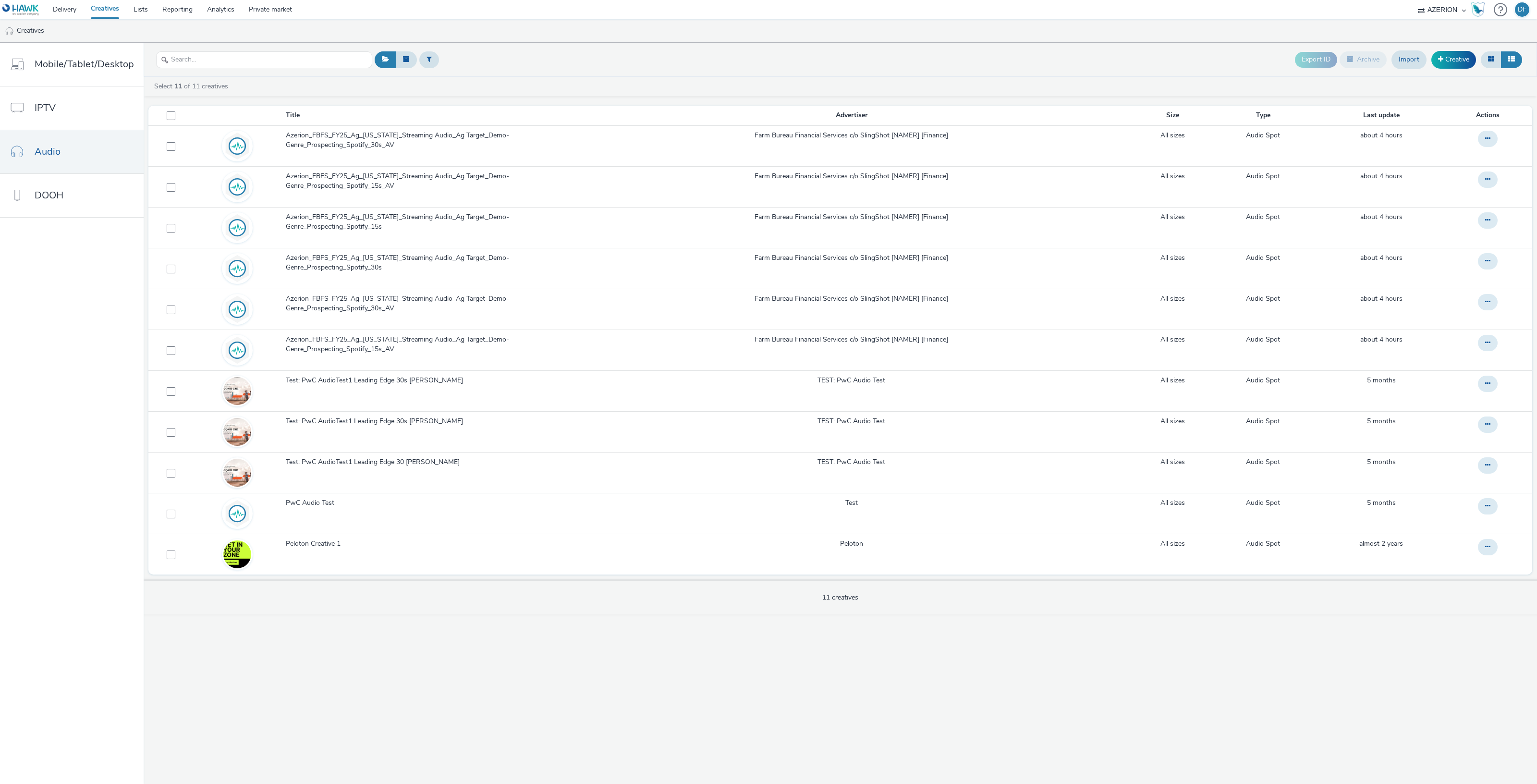
click at [948, 666] on div "Export ID Archive Import Creative Select 11 of 11 creatives Title Advertiser Si…" at bounding box center [840, 413] width 1393 height 741
click at [928, 647] on div "Export ID Archive Import Creative Select 11 of 11 creatives Title Advertiser Si…" at bounding box center [840, 413] width 1393 height 741
click at [934, 667] on div "Export ID Archive Import Creative Select 11 of 11 creatives Title Advertiser Si…" at bounding box center [840, 413] width 1393 height 741
click at [1470, 65] on link "Creative" at bounding box center [1454, 59] width 45 height 17
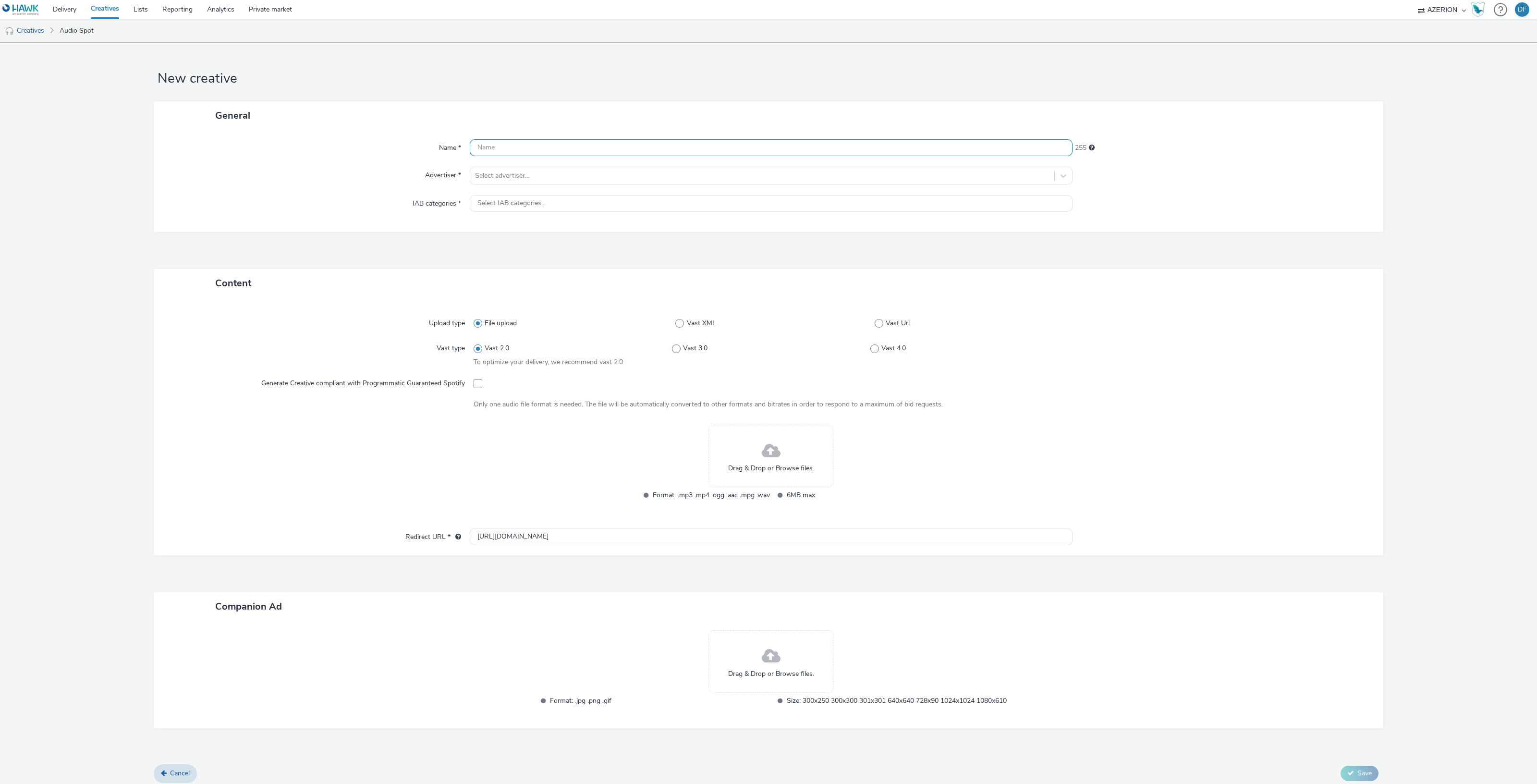
click at [560, 144] on input "text" at bounding box center [771, 148] width 603 height 17
paste input "Azerion_FBFS_FY25_Ag_South Dakota_Streaming Audio_Ag Target_Demo-Genre_Prospect…"
type input "Azerion_FBFS_FY25_Ag_South Dakota_Streaming Audio_Ag Target_Demo-Genre_Prospect…"
click at [605, 178] on div at bounding box center [762, 175] width 574 height 11
type input "farm"
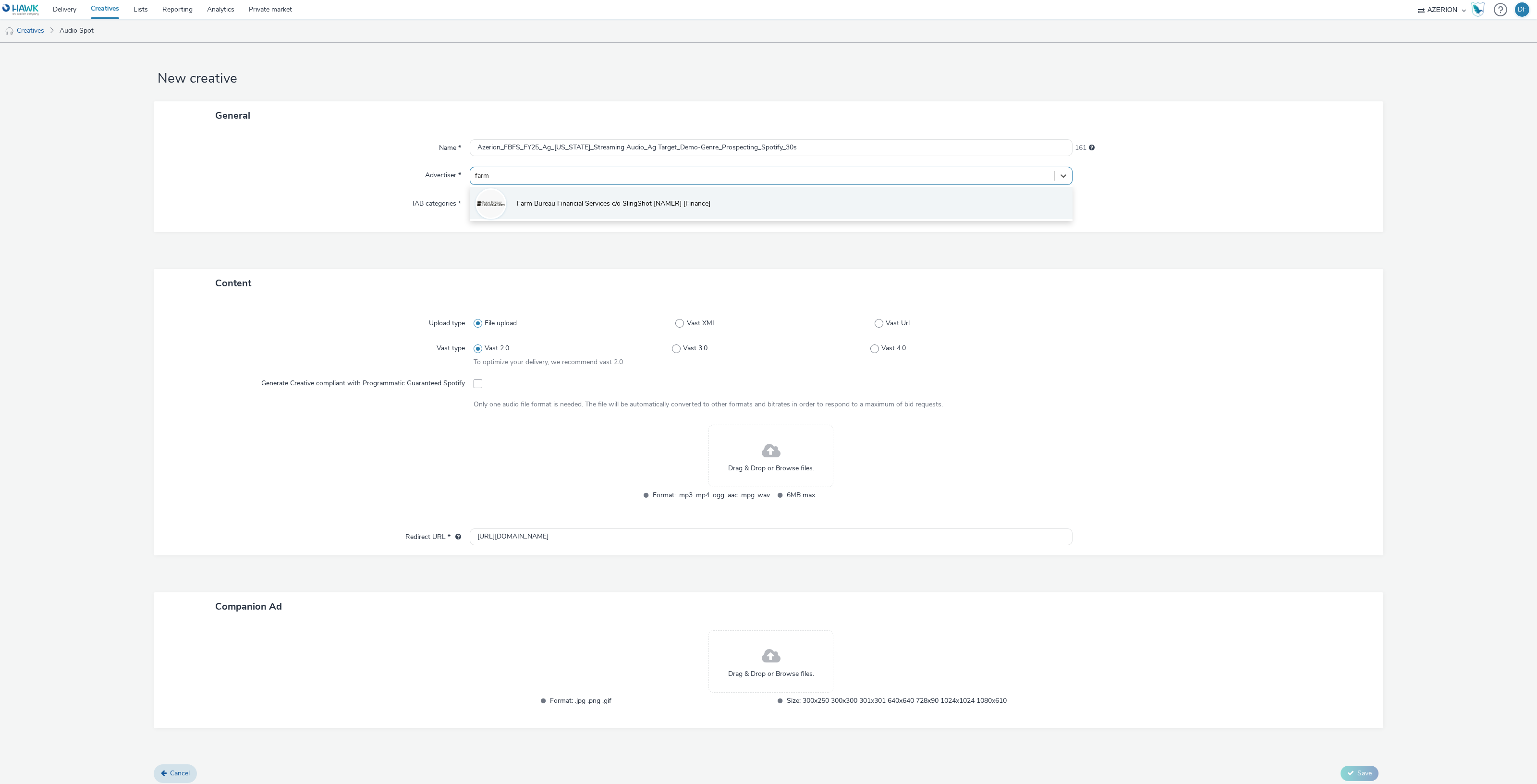
click at [600, 210] on li "Farm Bureau Financial Services c/o SlingShot [NAMER] [Finance]" at bounding box center [771, 203] width 603 height 32
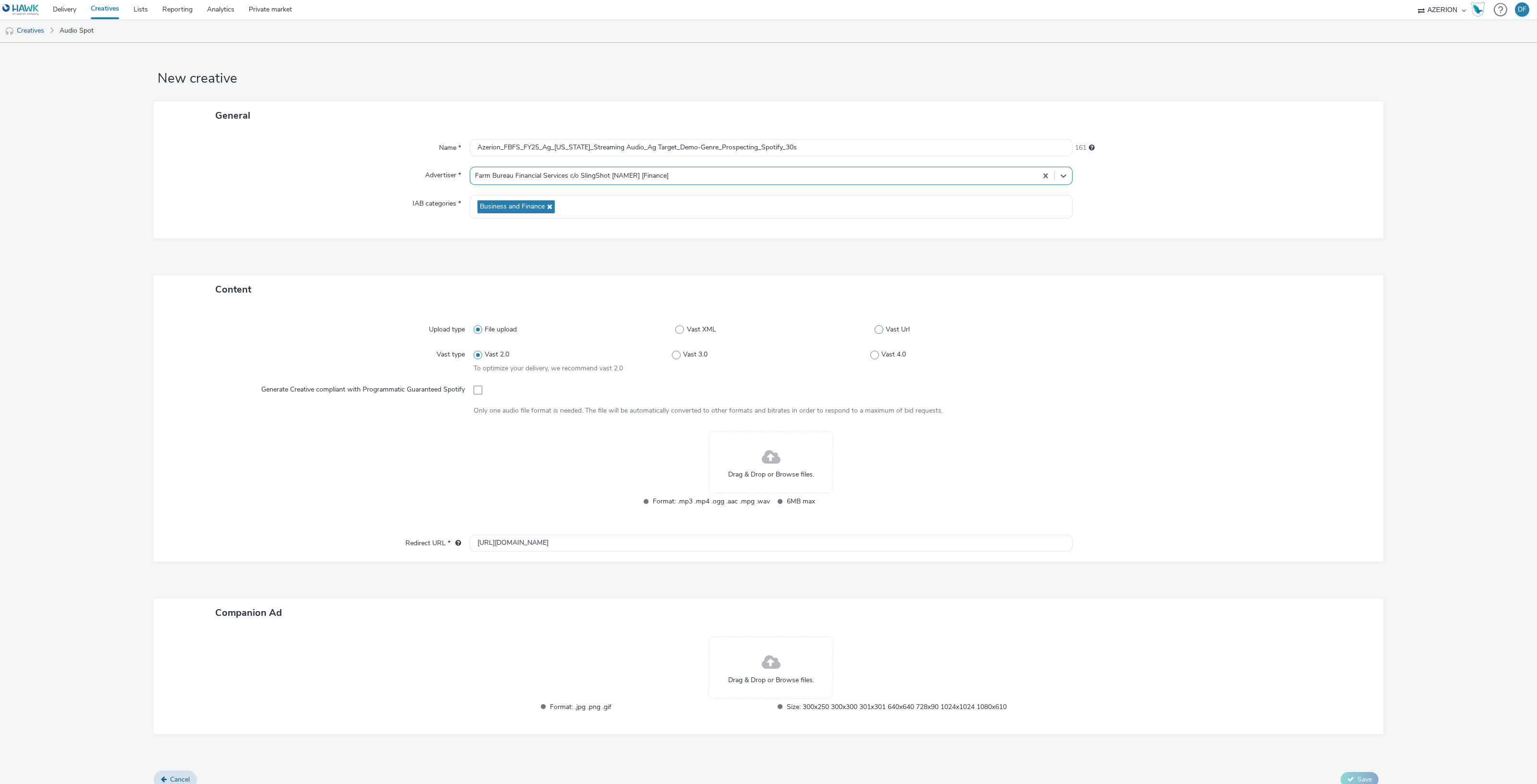
click at [874, 331] on span at bounding box center [879, 329] width 9 height 9
click at [874, 331] on input "Vast Url" at bounding box center [878, 330] width 6 height 6
radio input "false"
radio input "true"
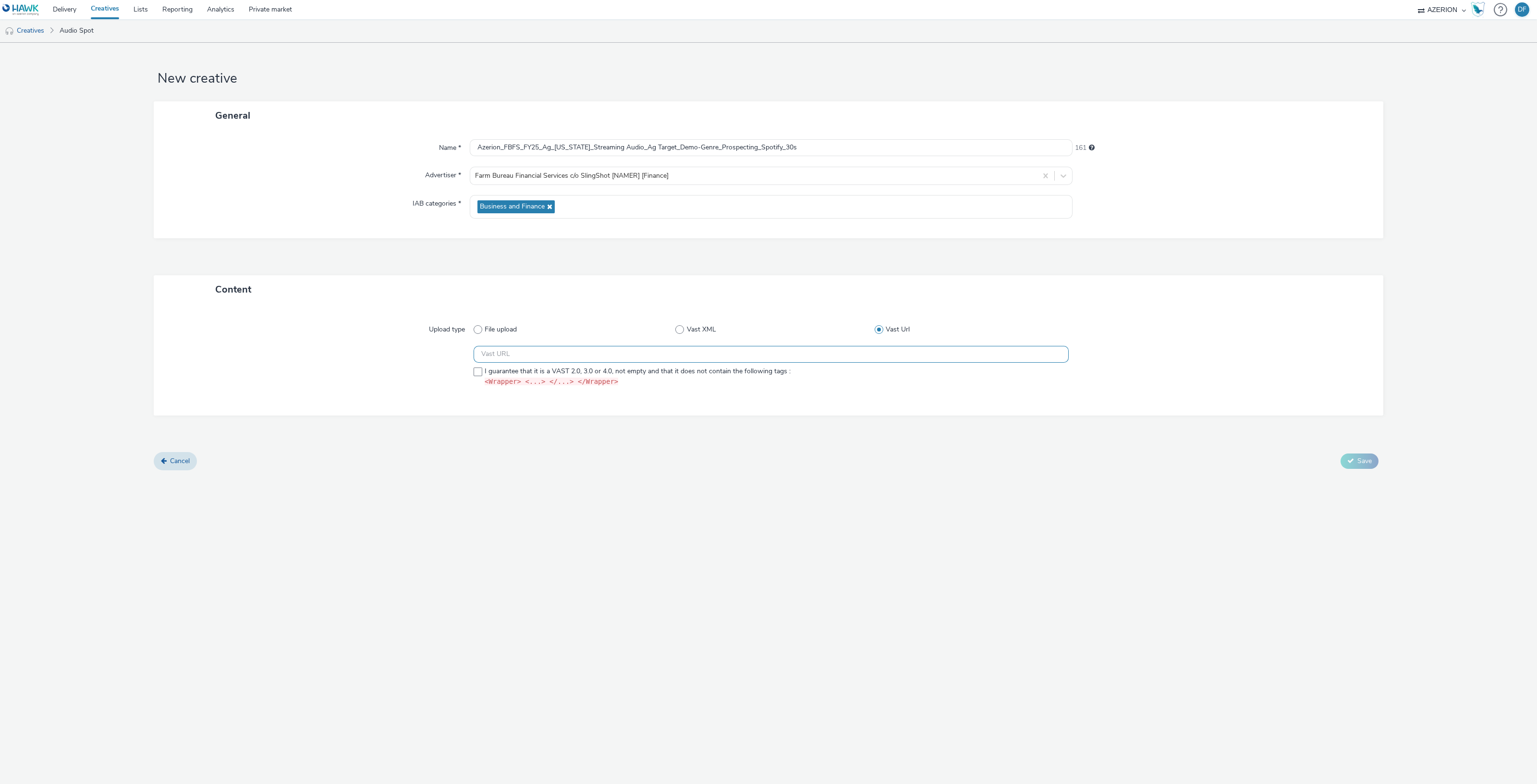
click at [577, 352] on input "text" at bounding box center [771, 354] width 595 height 17
paste input "https://ad.doubleclick.net/ddm/pfadx/N2253817.5049924AZERION.COM/B33029208.4119…"
type input "https://ad.doubleclick.net/ddm/pfadx/N2253817.5049924AZERION.COM/B33029208.4119…"
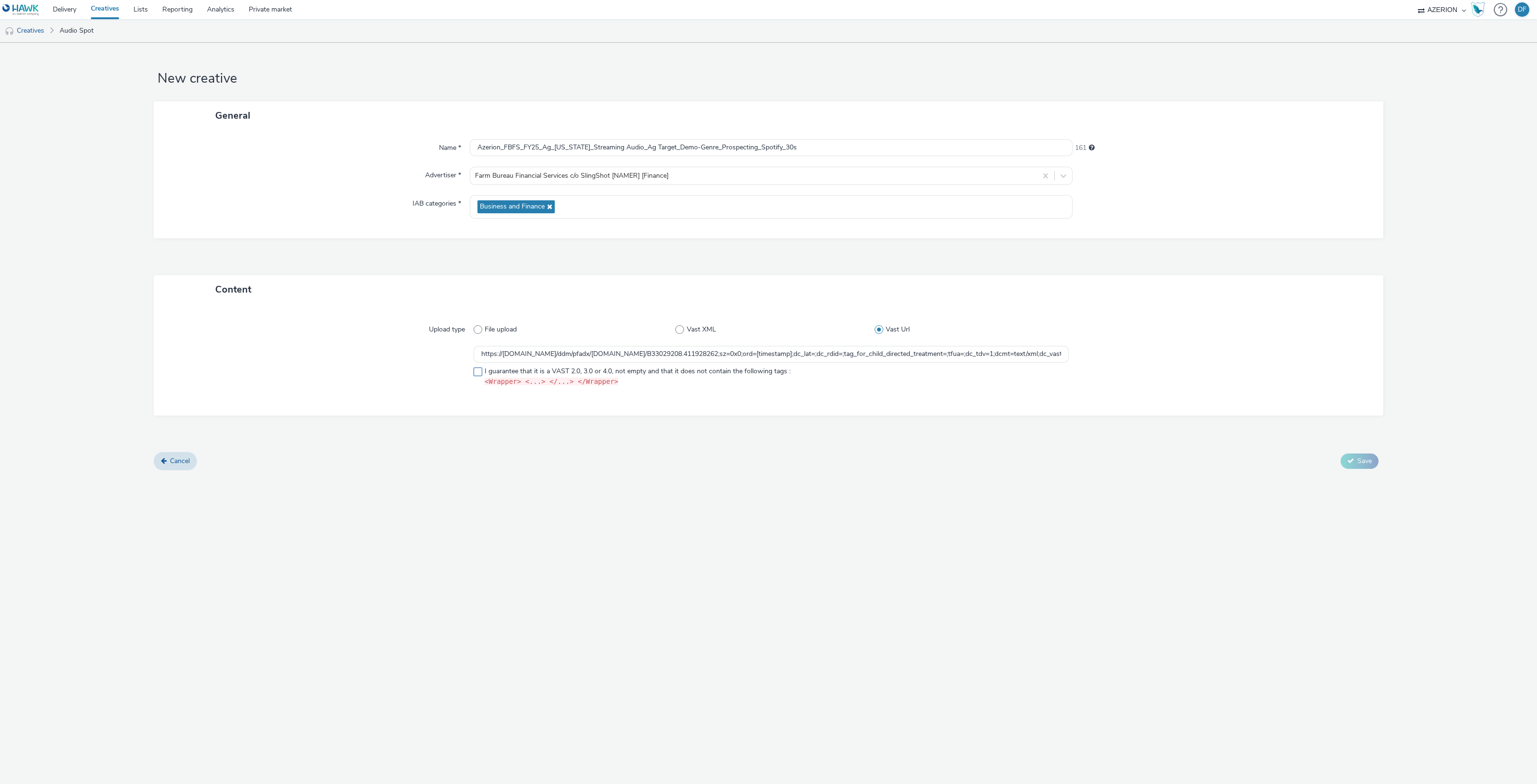
click at [474, 371] on span at bounding box center [478, 372] width 9 height 9
checkbox input "true"
click at [1367, 464] on span "Save" at bounding box center [1364, 460] width 15 height 9
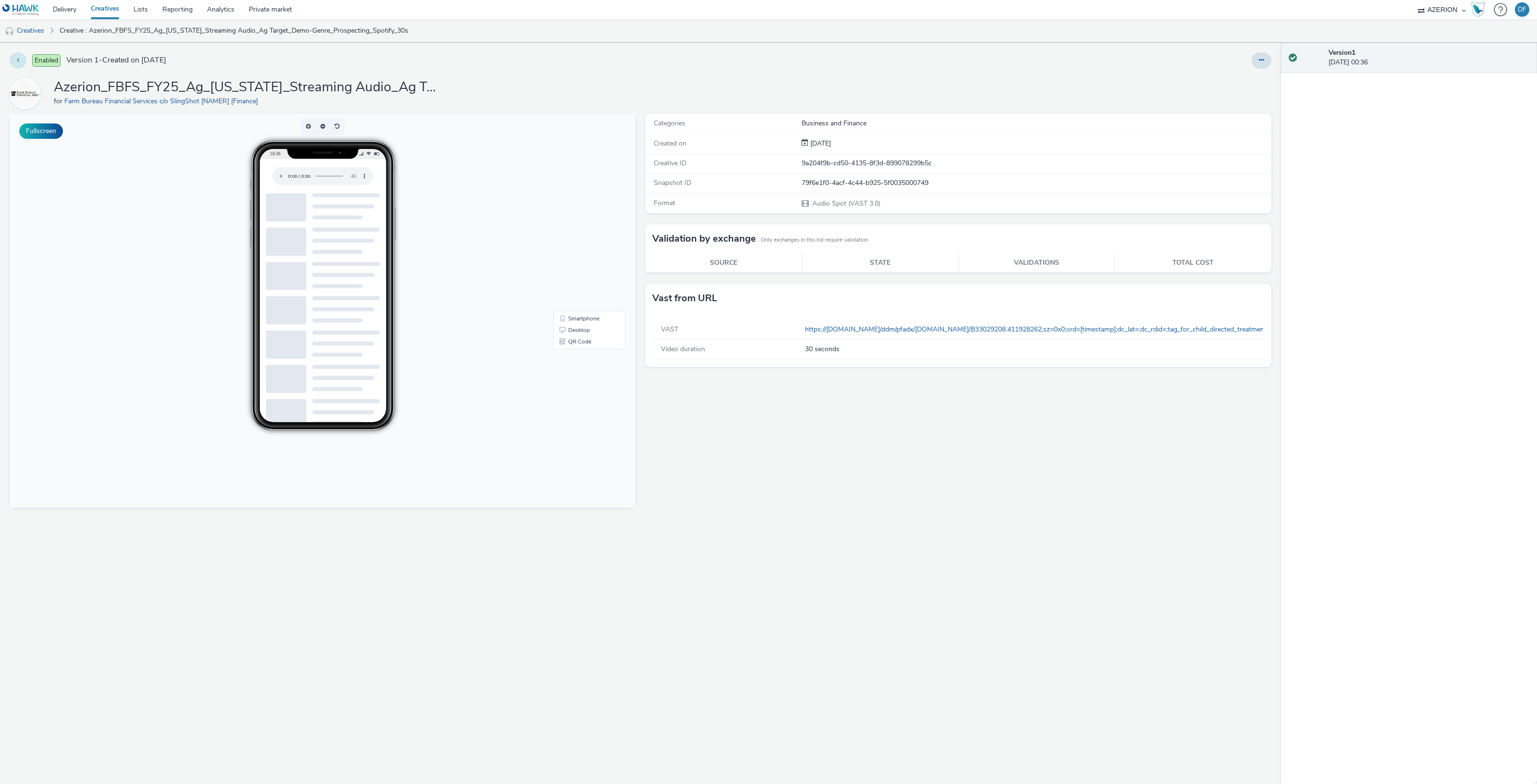
click at [20, 62] on button at bounding box center [18, 60] width 17 height 17
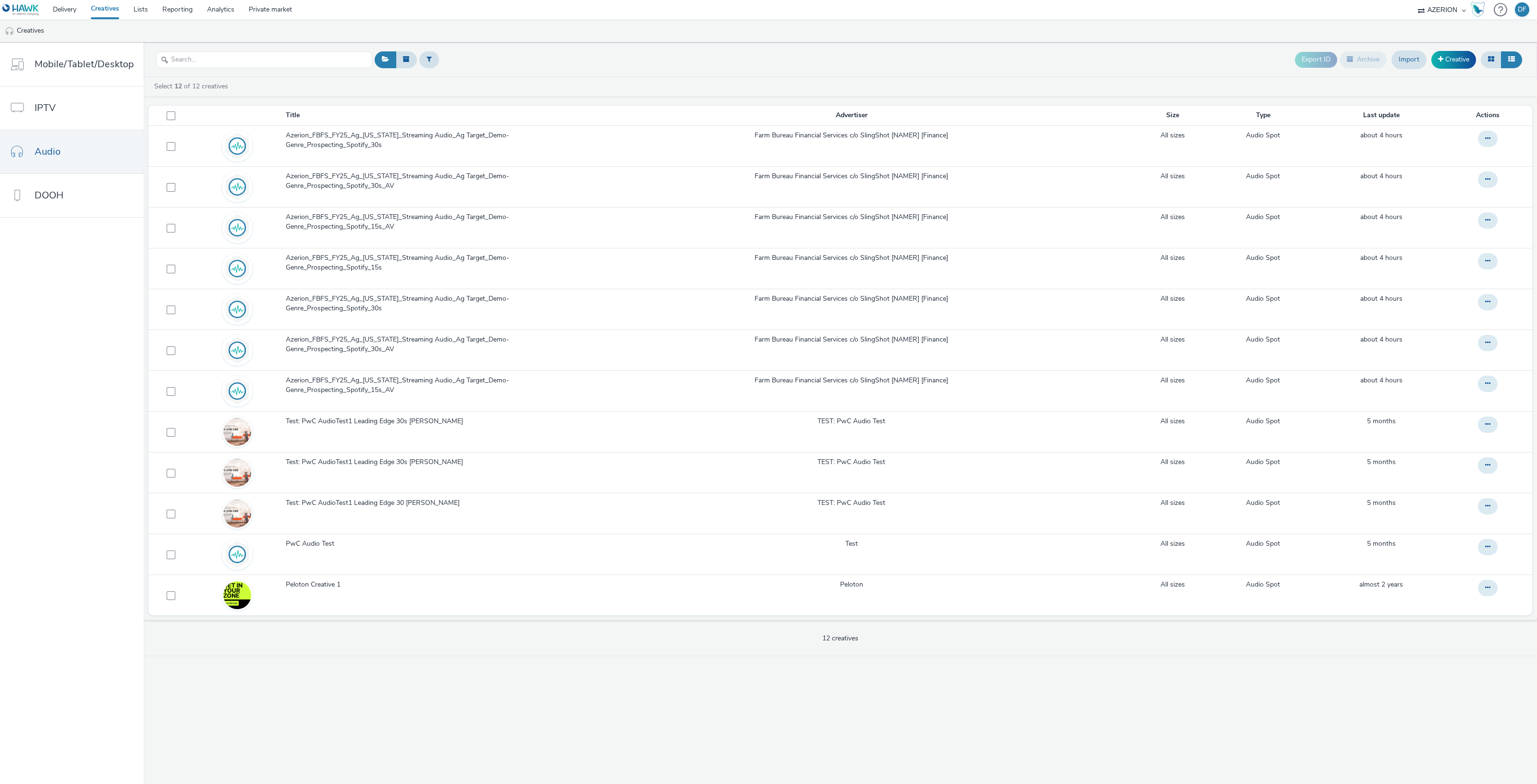
click at [752, 695] on div "Export ID Archive Import Creative Select 12 of 12 creatives Title Advertiser Si…" at bounding box center [840, 413] width 1393 height 741
click at [1445, 54] on link "Creative" at bounding box center [1454, 59] width 45 height 17
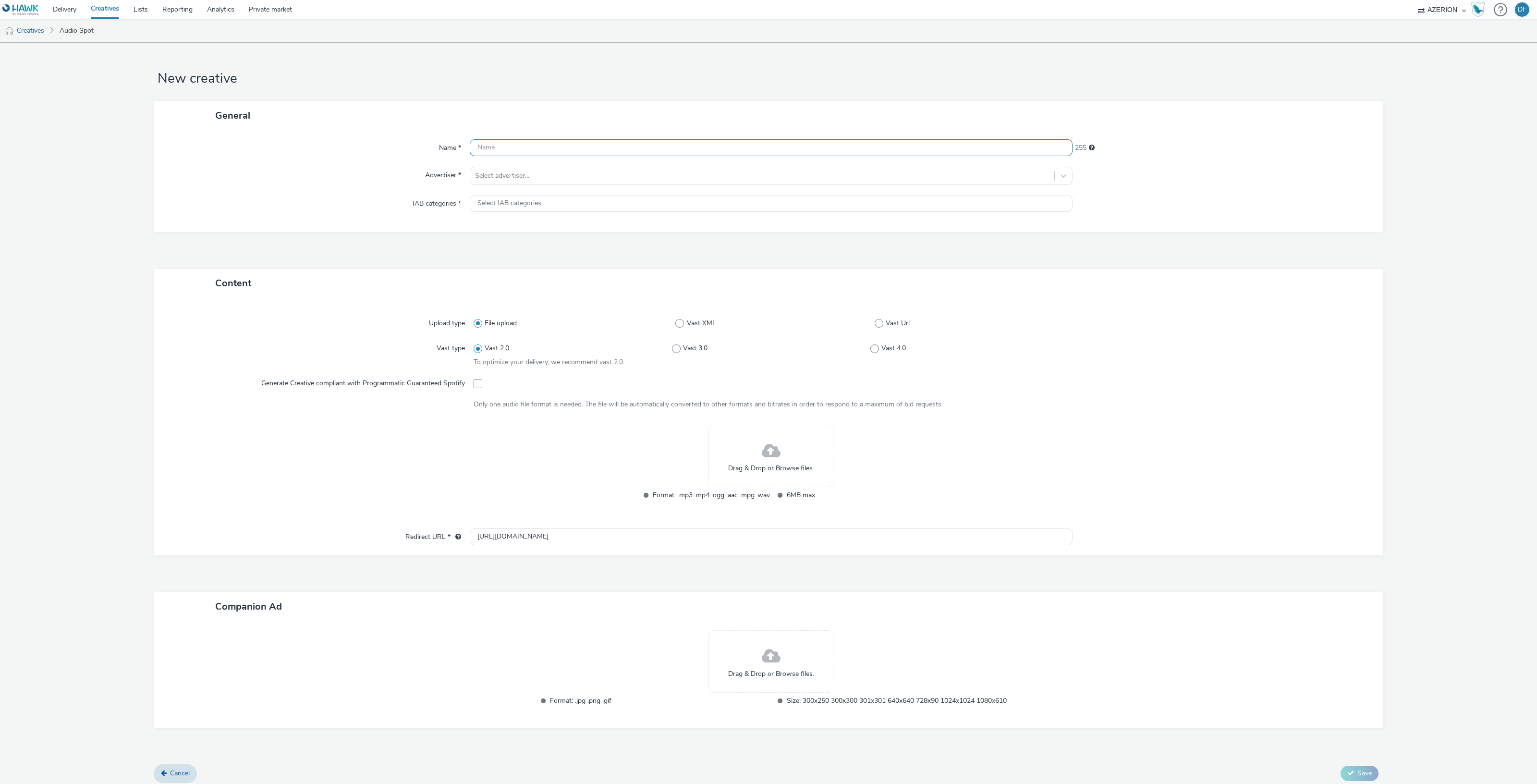
click at [504, 152] on input "text" at bounding box center [771, 148] width 603 height 17
paste input "Azerion_FBFS_FY25_Ag_South Dakota_Streaming Audio_Ag Target_Demo-Genre_Prospect…"
type input "Azerion_FBFS_FY25_Ag_South Dakota_Streaming Audio_Ag Target_Demo-Genre_Prospect…"
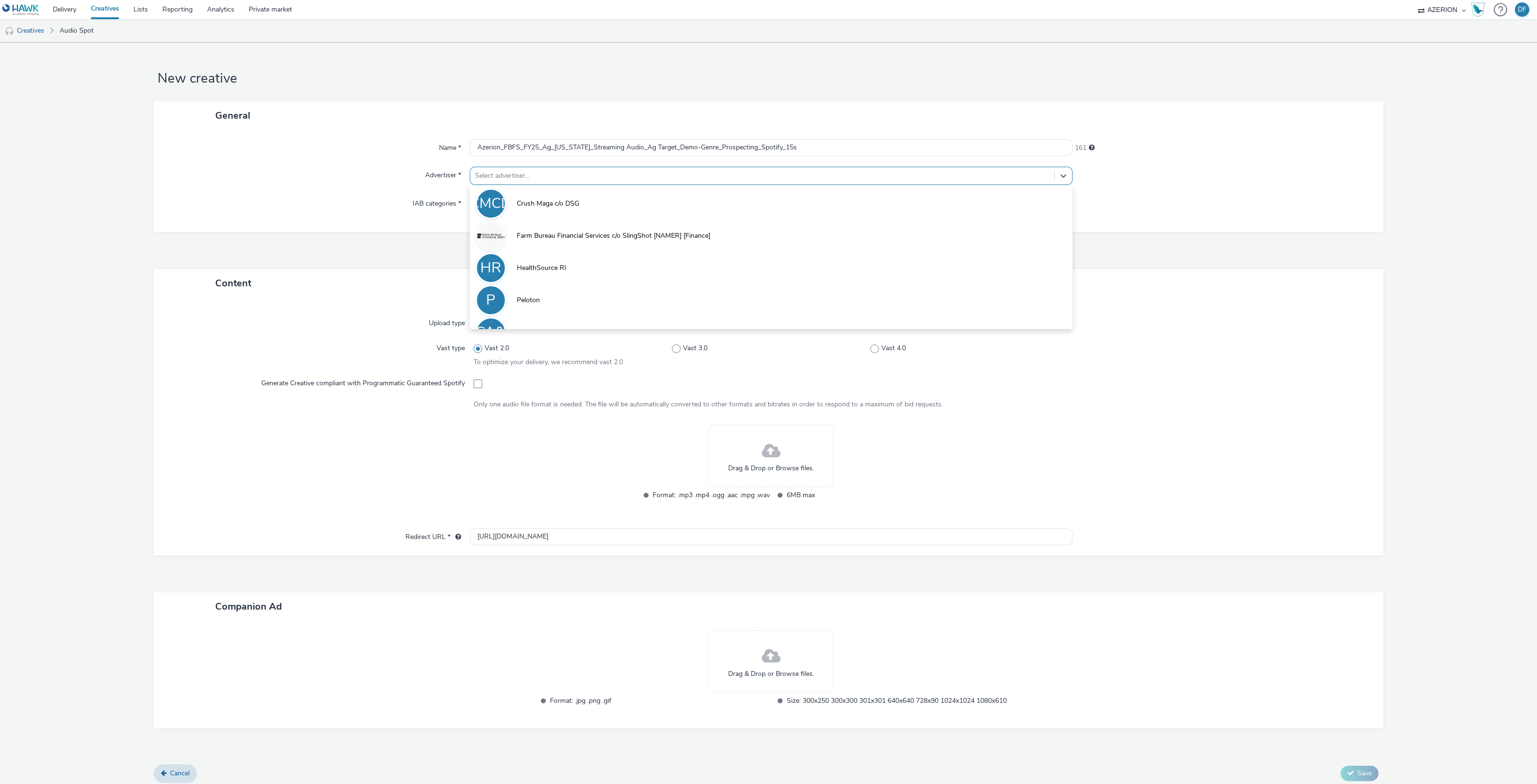
click at [514, 168] on div "Select advertiser..." at bounding box center [762, 175] width 584 height 15
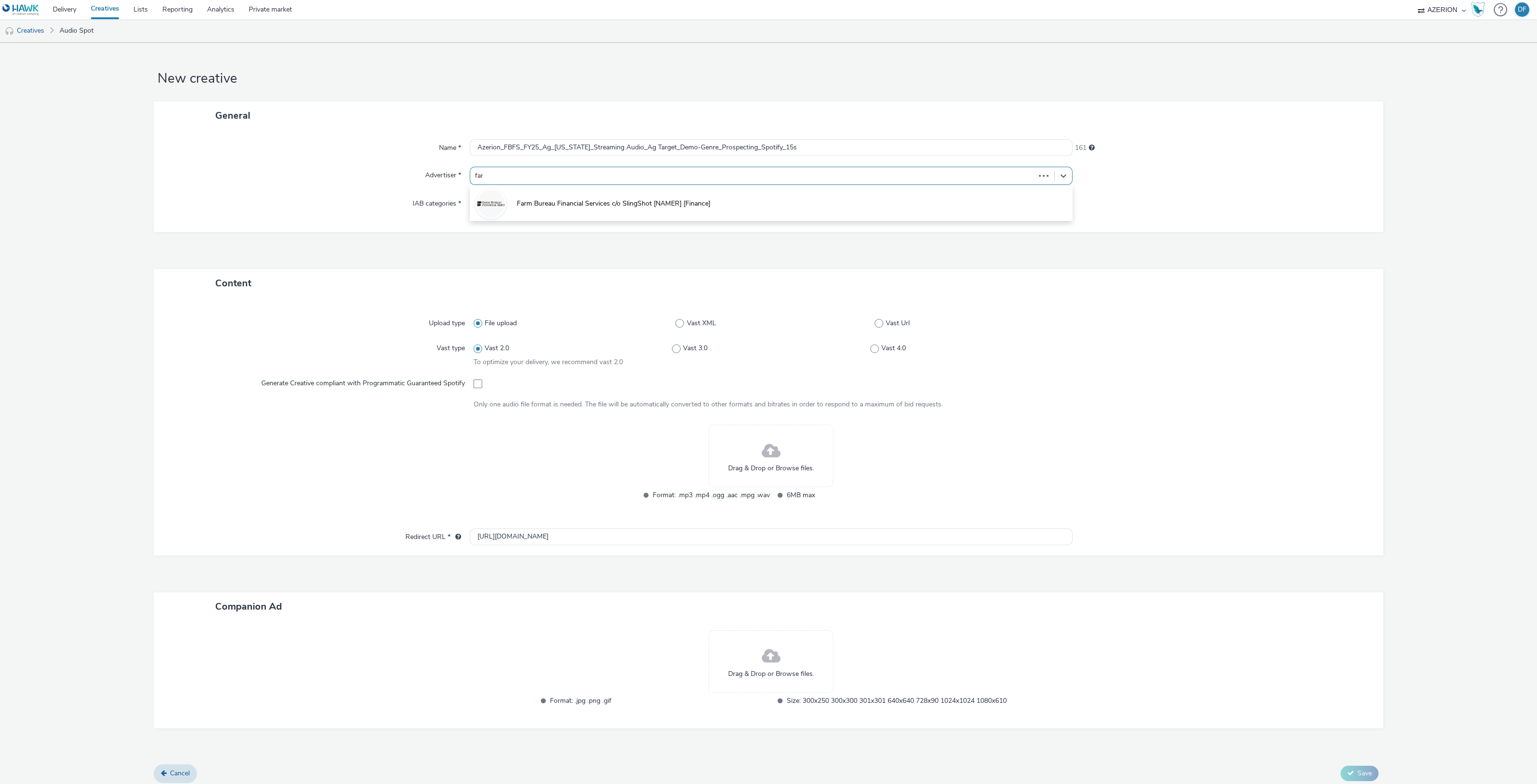
type input "farm"
click at [615, 208] on li "Farm Bureau Financial Services c/o SlingShot [NAMER] [Finance]" at bounding box center [771, 203] width 603 height 32
click at [878, 328] on span at bounding box center [879, 329] width 9 height 9
click at [878, 328] on input "Vast Url" at bounding box center [878, 330] width 6 height 6
radio input "false"
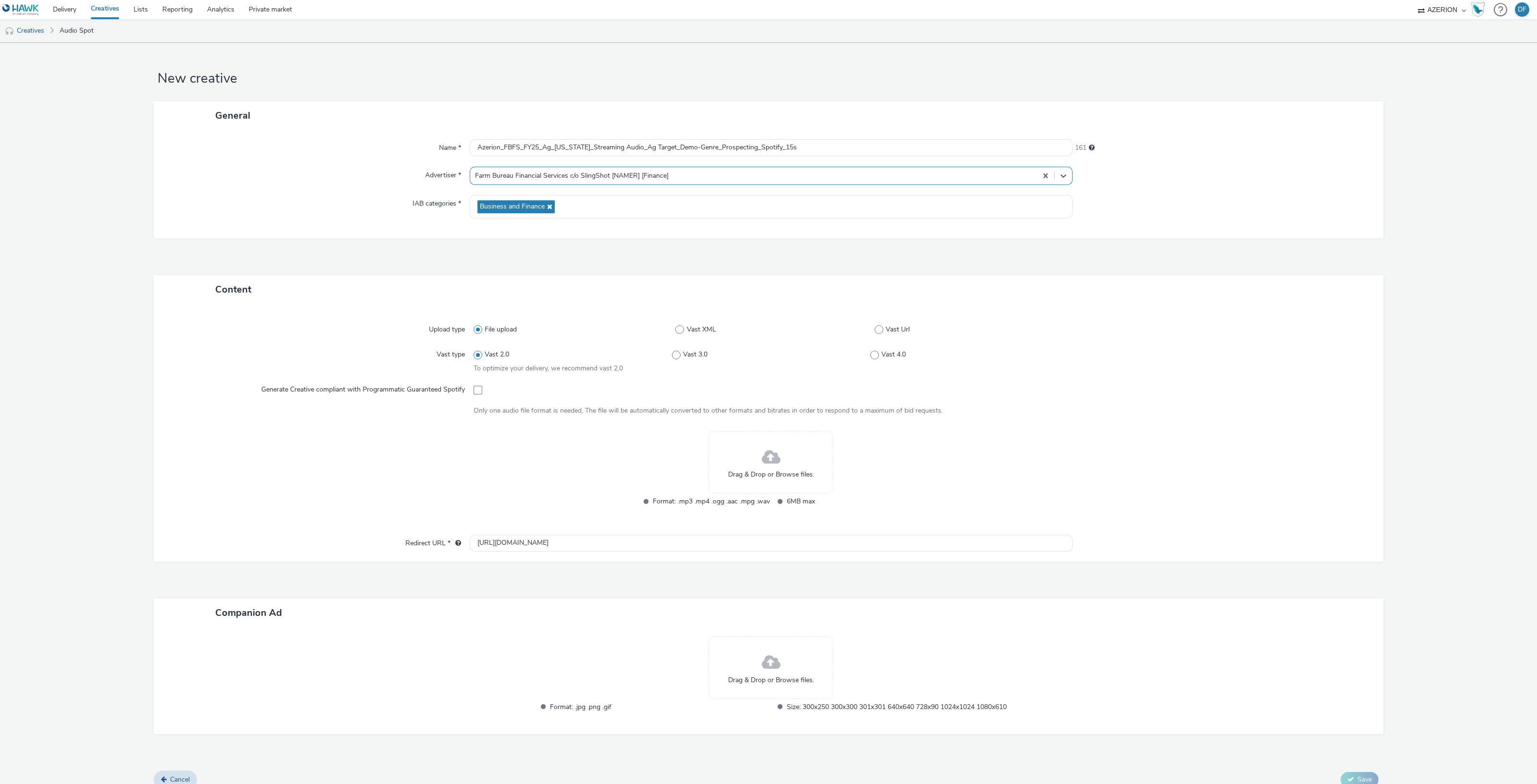
radio input "true"
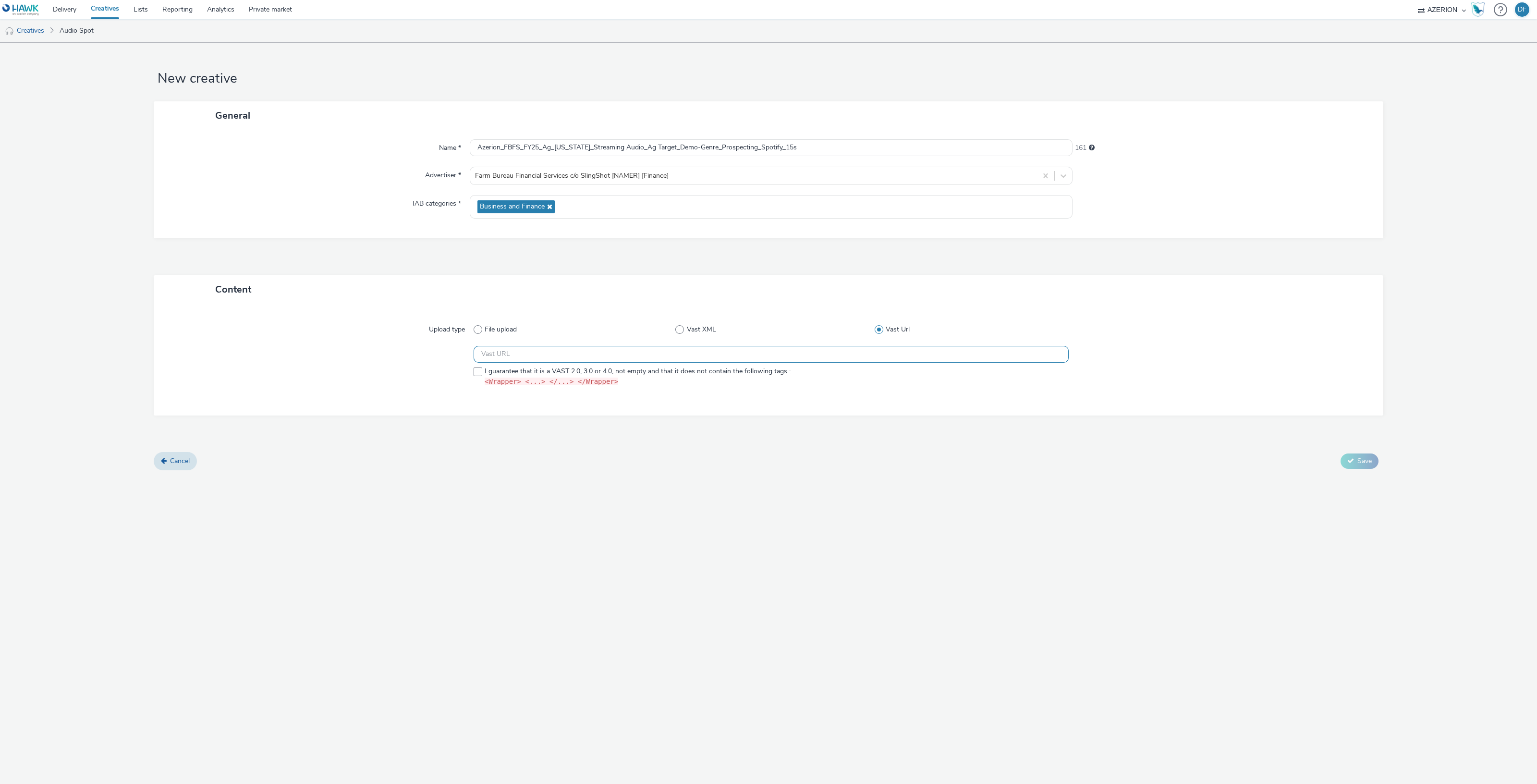
click at [746, 356] on input "text" at bounding box center [771, 354] width 595 height 17
paste input "https://ad.doubleclick.net/ddm/pfadx/N2253817.5049924AZERION.COM/B33029208.4119…"
type input "https://ad.doubleclick.net/ddm/pfadx/N2253817.5049924AZERION.COM/B33029208.4119…"
click at [474, 373] on span at bounding box center [478, 372] width 9 height 9
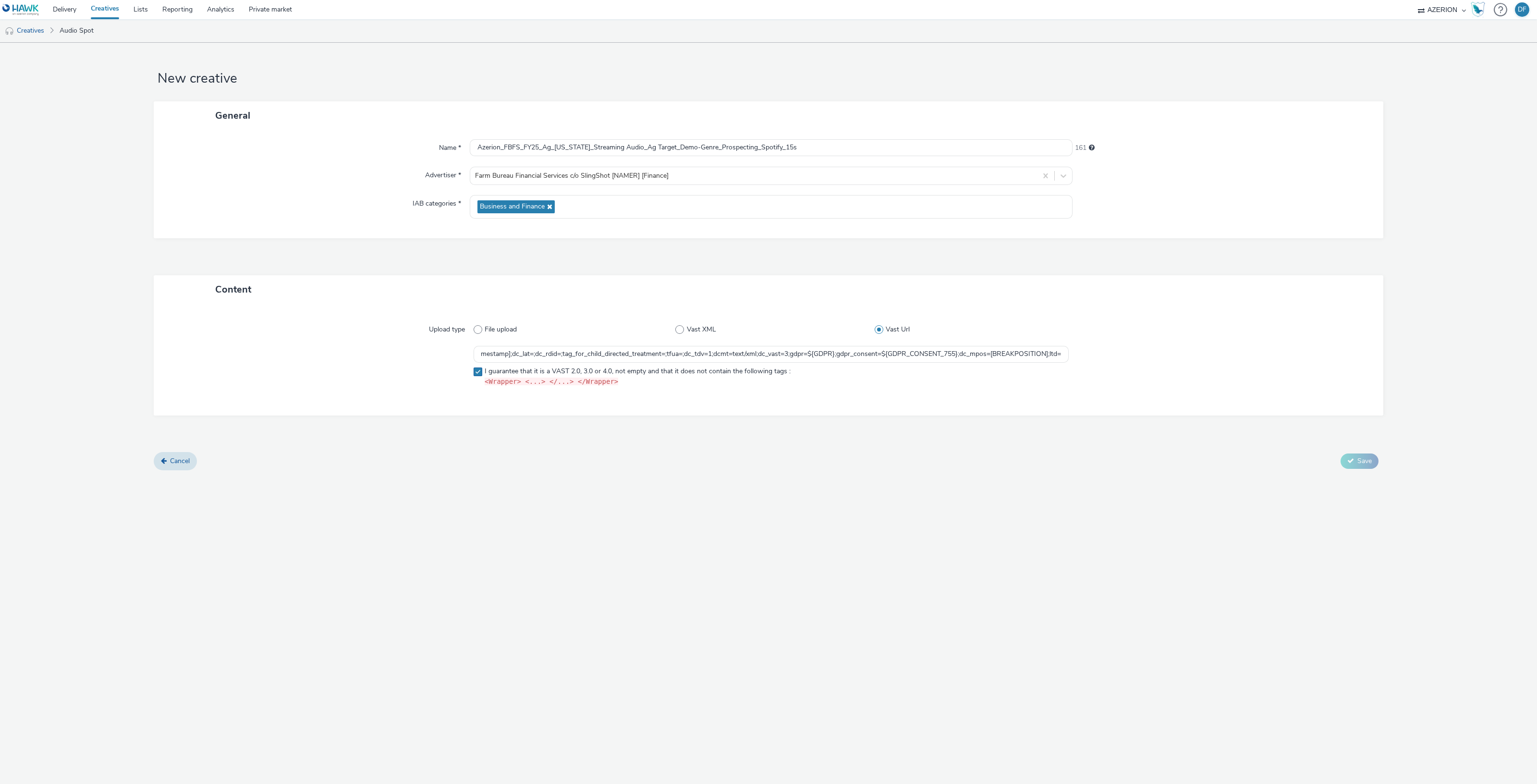
checkbox input "true"
click at [1361, 462] on span "Save" at bounding box center [1364, 460] width 15 height 9
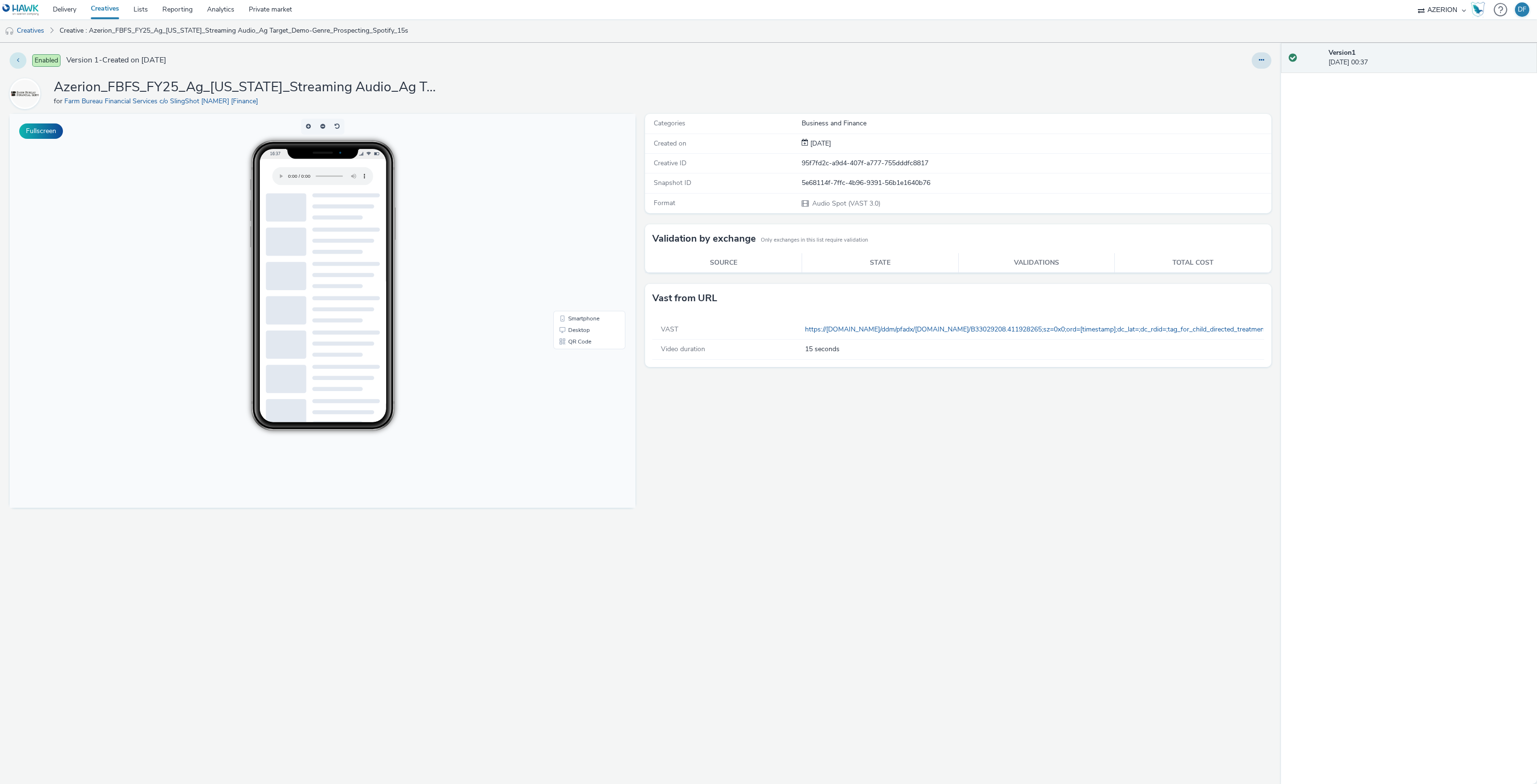
click at [17, 57] on icon at bounding box center [18, 60] width 3 height 7
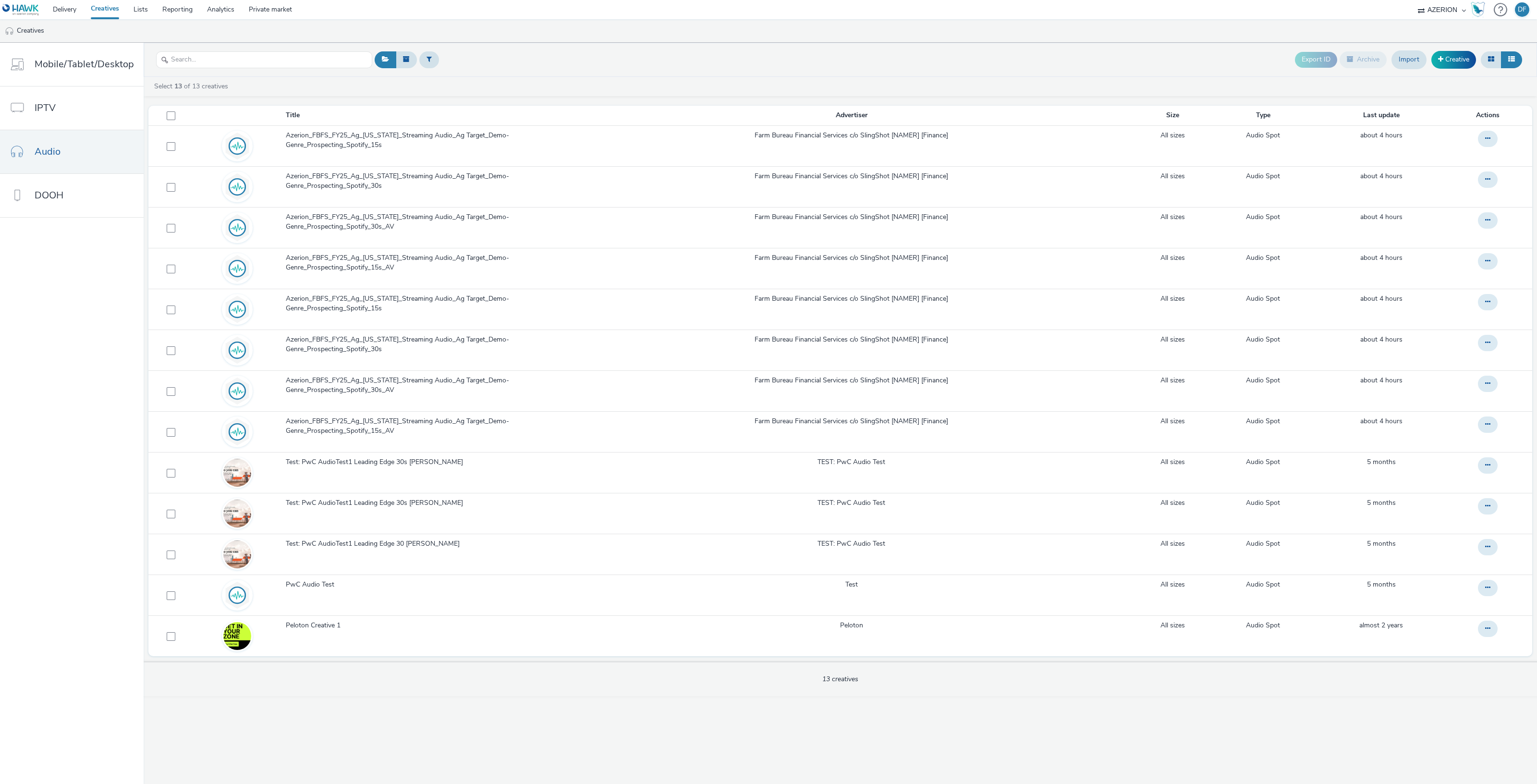
click at [699, 737] on div "Export ID Archive Import Creative Select 13 of 13 creatives Title Advertiser Si…" at bounding box center [840, 413] width 1393 height 741
click at [1443, 64] on link "Creative" at bounding box center [1454, 59] width 45 height 17
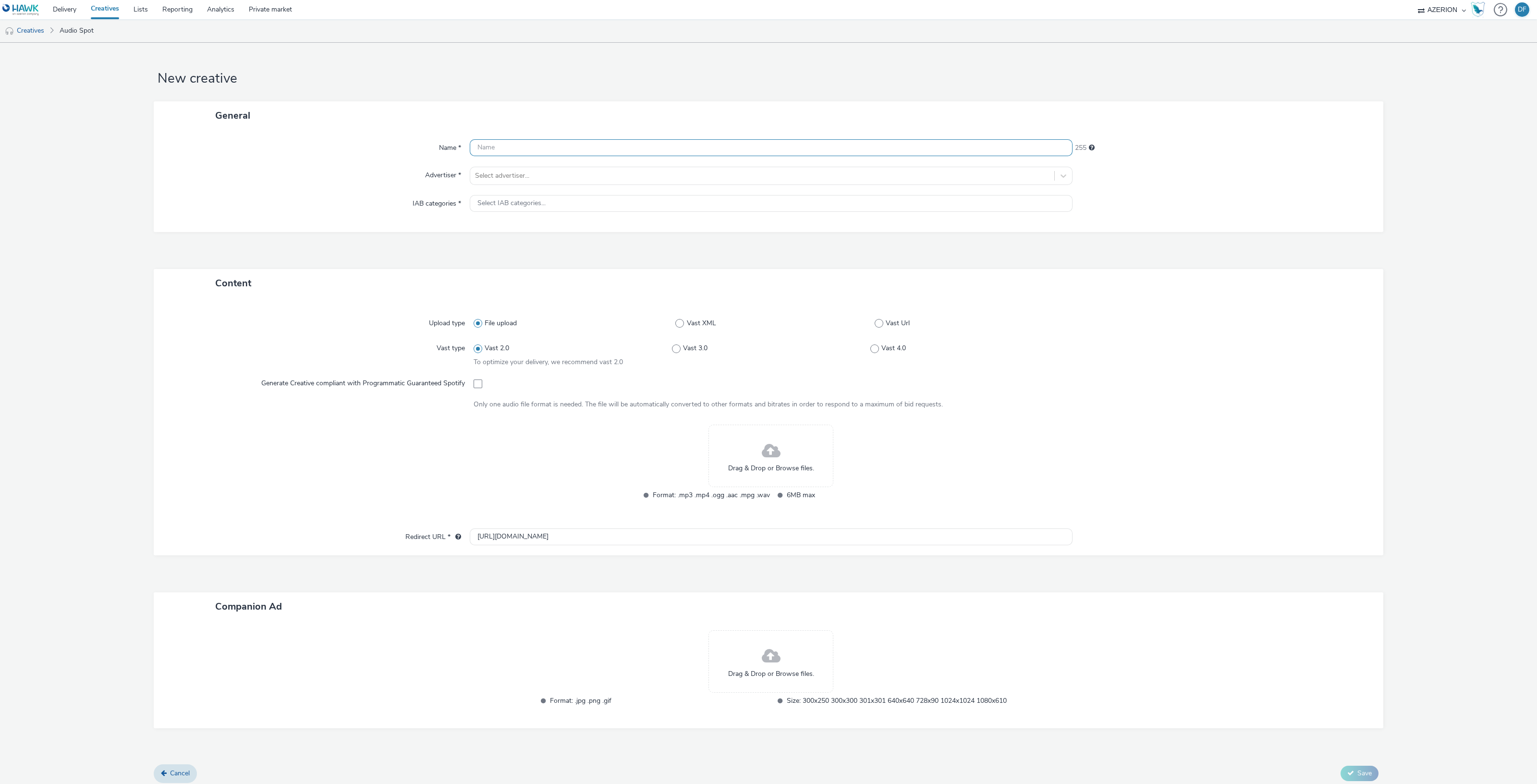
click at [523, 141] on input "text" at bounding box center [771, 148] width 603 height 17
paste input "Azerion_FBFS_FY25_Ag_Minnesota_Streaming Audio_Ag Target_Demo-Genre_Prospecting…"
type input "Azerion_FBFS_FY25_Ag_Minnesota_Streaming Audio_Ag Target_Demo-Genre_Prospecting…"
click at [512, 179] on div at bounding box center [762, 175] width 574 height 11
type input "farm"
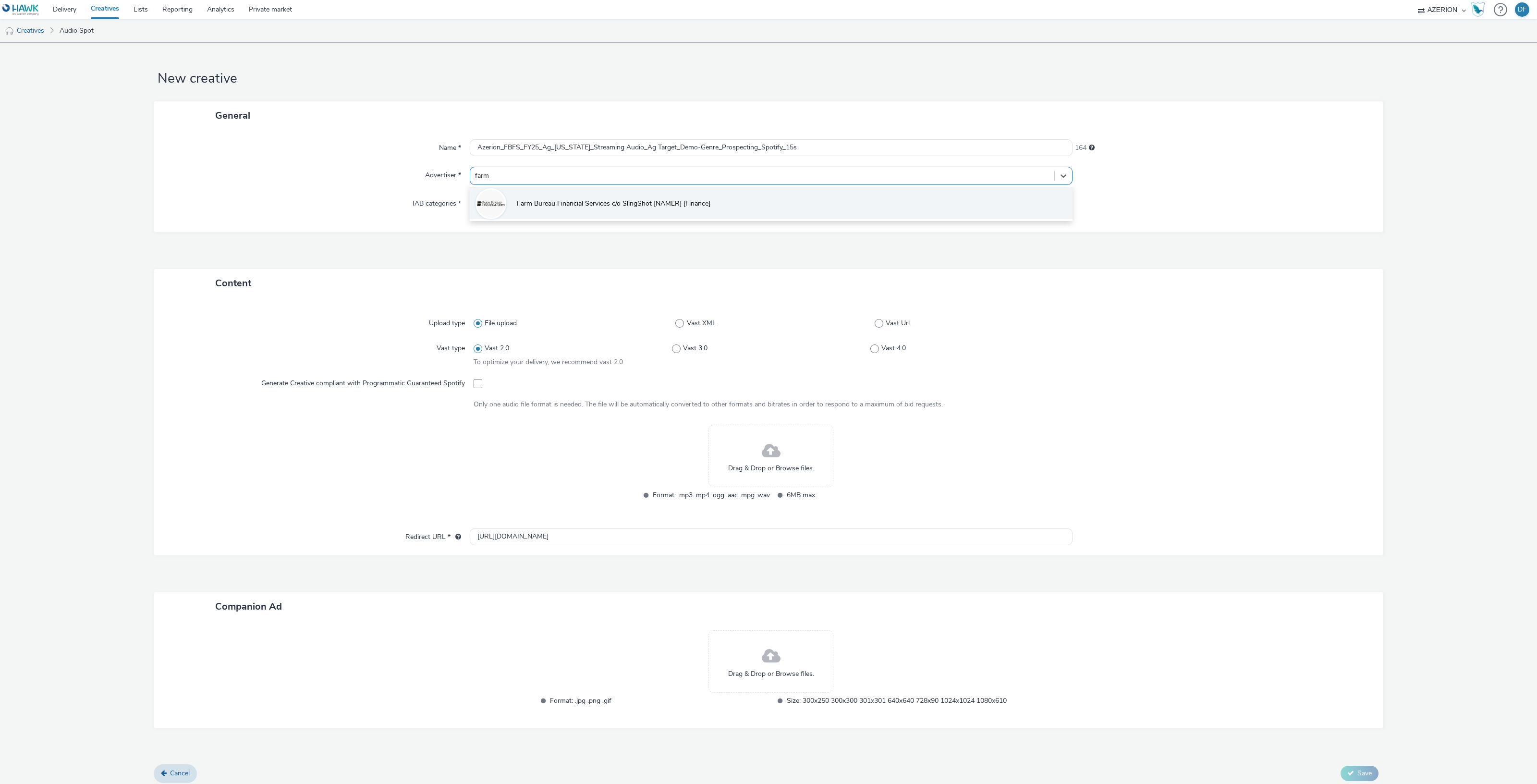
click at [532, 199] on span "Farm Bureau Financial Services c/o SlingShot [NAMER] [Finance]" at bounding box center [614, 203] width 193 height 10
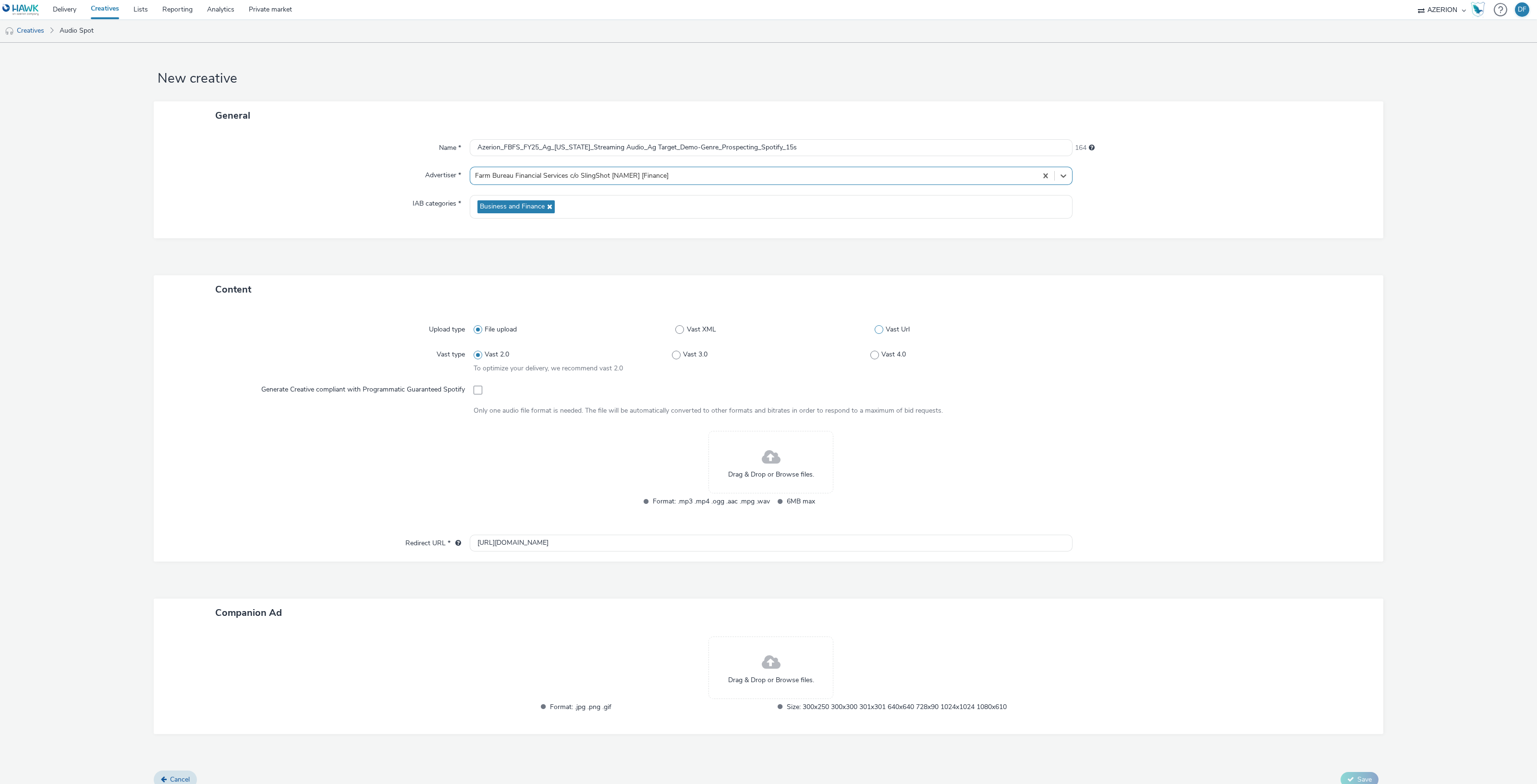
click at [876, 330] on span at bounding box center [879, 329] width 9 height 9
click at [876, 330] on input "Vast Url" at bounding box center [878, 330] width 6 height 6
radio input "false"
radio input "true"
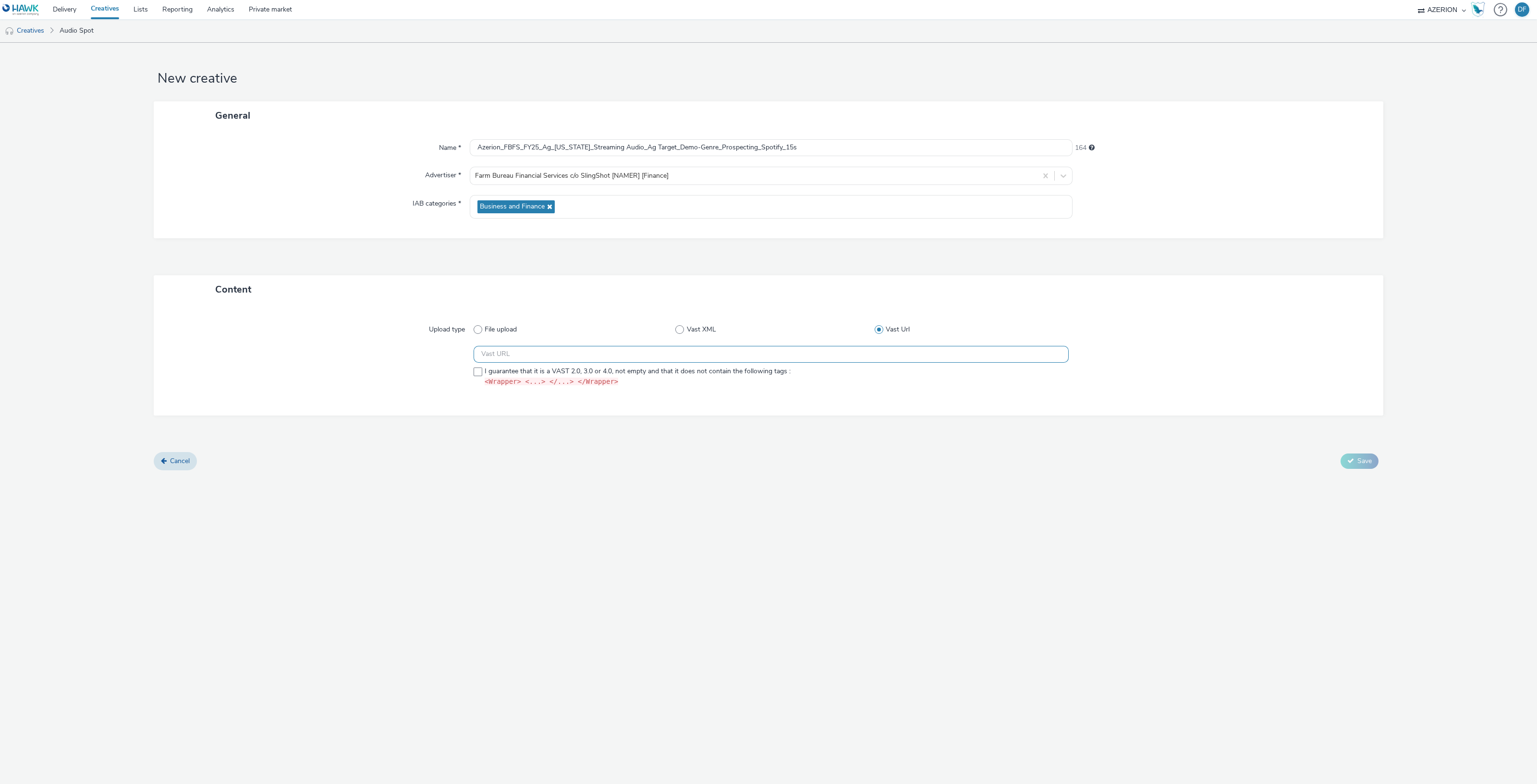
click at [562, 357] on input "text" at bounding box center [771, 354] width 595 height 17
paste input "https://ad.doubleclick.net/ddm/pfadx/N2253817.5049924AZERION.COM/B33029208.4119…"
type input "https://ad.doubleclick.net/ddm/pfadx/N2253817.5049924AZERION.COM/B33029208.4119…"
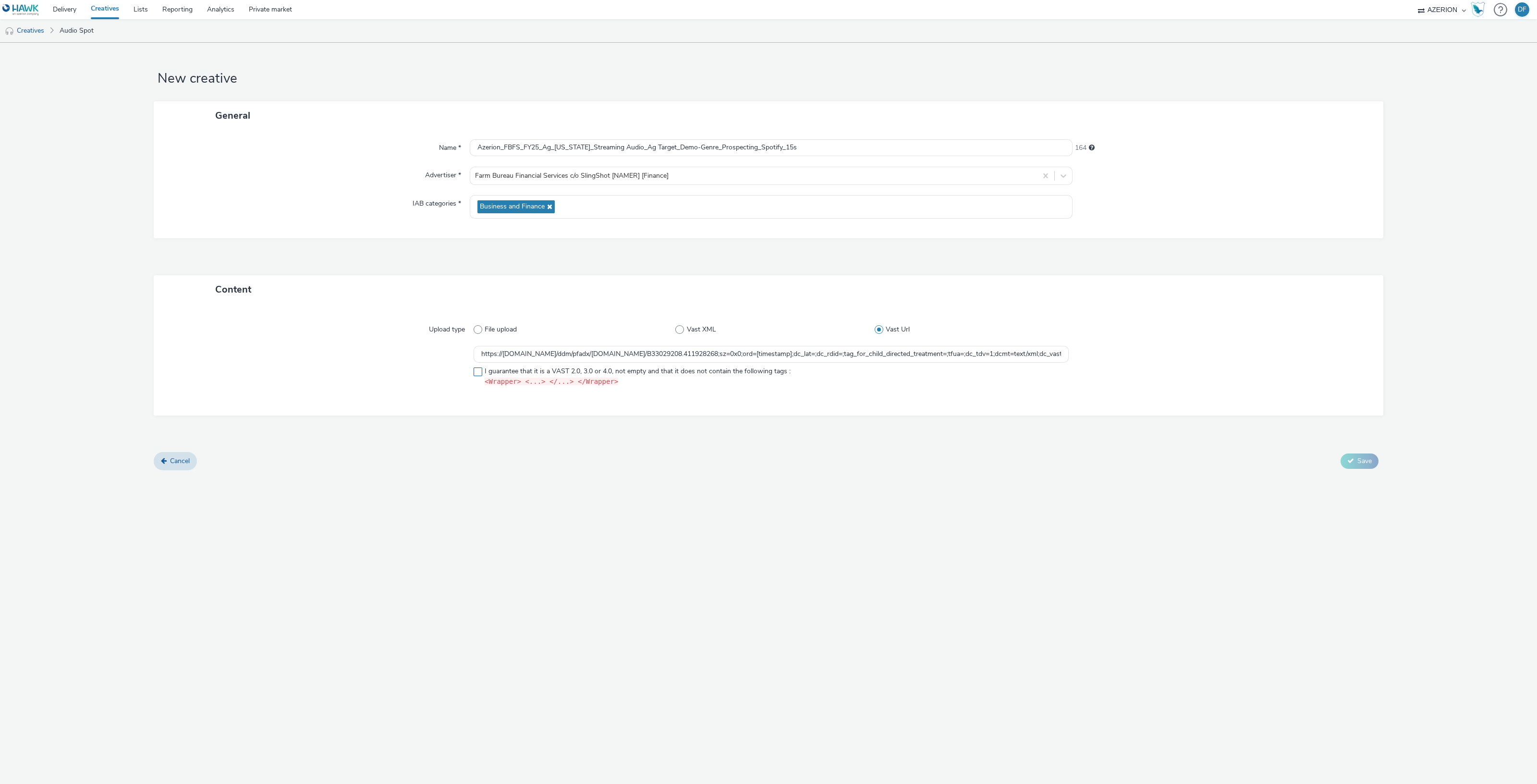
click at [480, 372] on span at bounding box center [478, 372] width 9 height 9
checkbox input "true"
click at [581, 491] on div "New creative General Name * Azerion_FBFS_FY25_Ag_Minnesota_Streaming Audio_Ag T…" at bounding box center [768, 413] width 1537 height 741
click at [1356, 462] on button "Save" at bounding box center [1360, 461] width 38 height 15
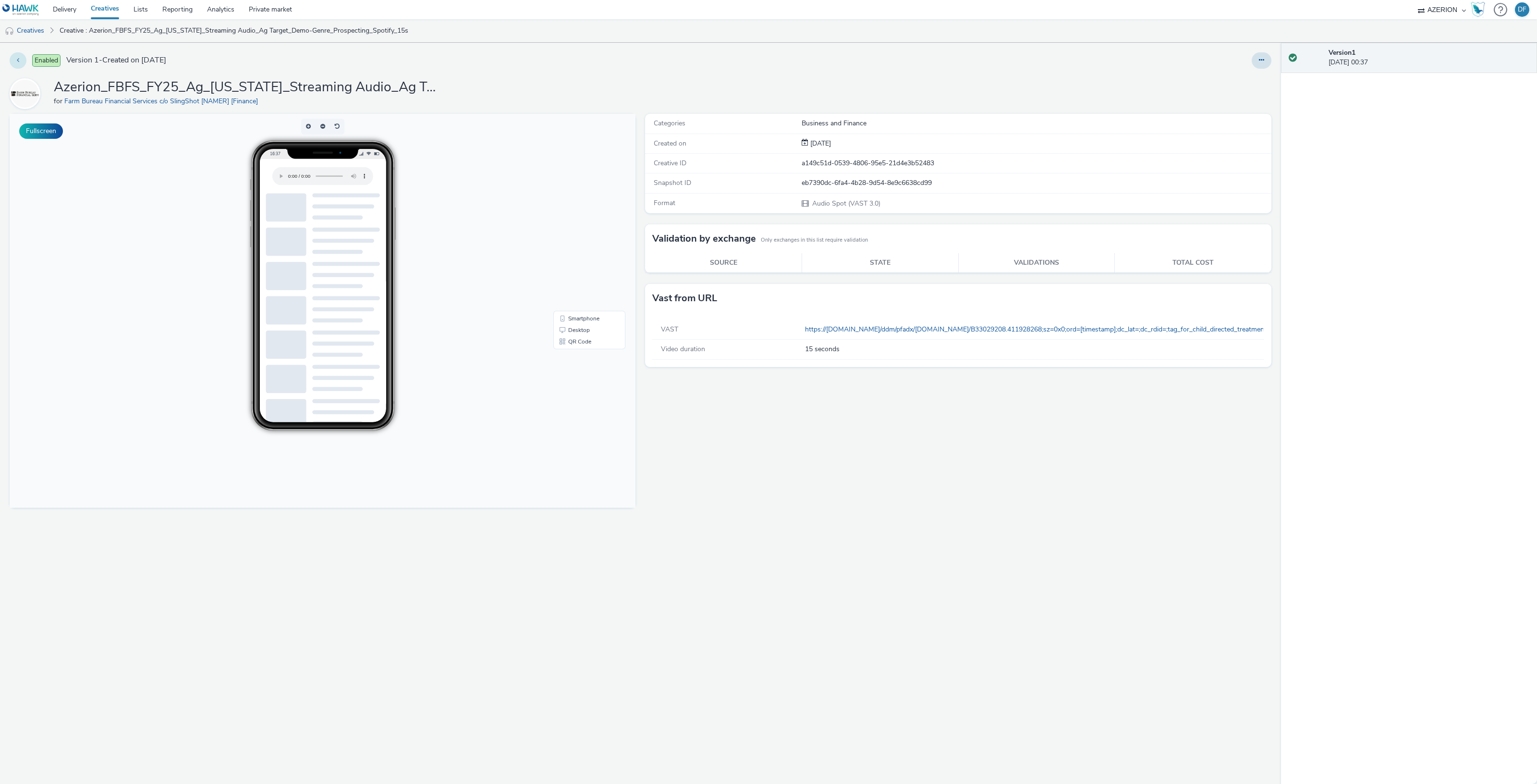
click at [15, 55] on button at bounding box center [18, 60] width 17 height 17
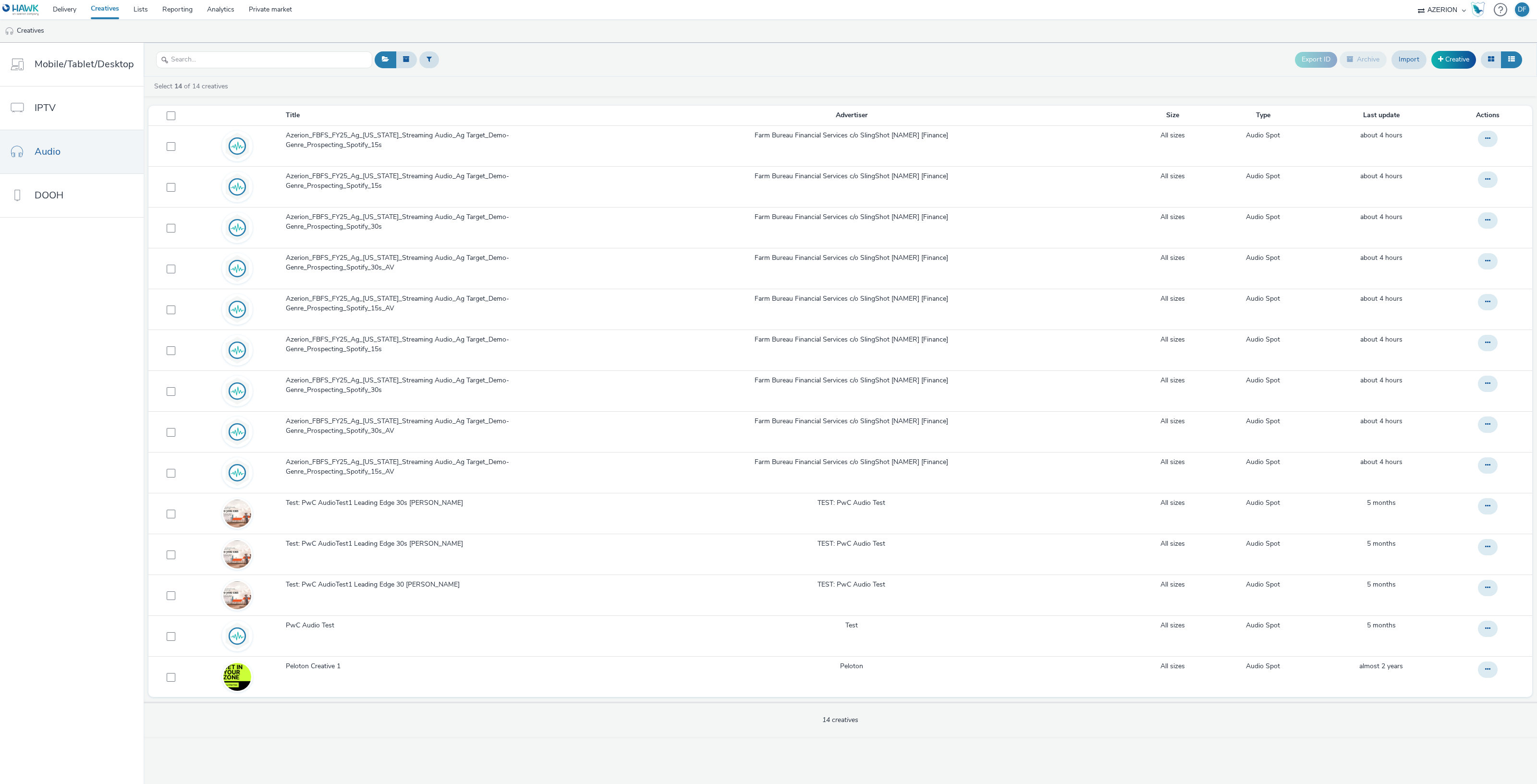
click at [958, 766] on div "Export ID Archive Import Creative Select 14 of 14 creatives Title Advertiser Si…" at bounding box center [840, 413] width 1393 height 741
click at [915, 752] on div "Export ID Archive Import Creative Select 14 of 14 creatives Title Advertiser Si…" at bounding box center [840, 413] width 1393 height 741
click at [1451, 58] on link "Creative" at bounding box center [1454, 59] width 45 height 17
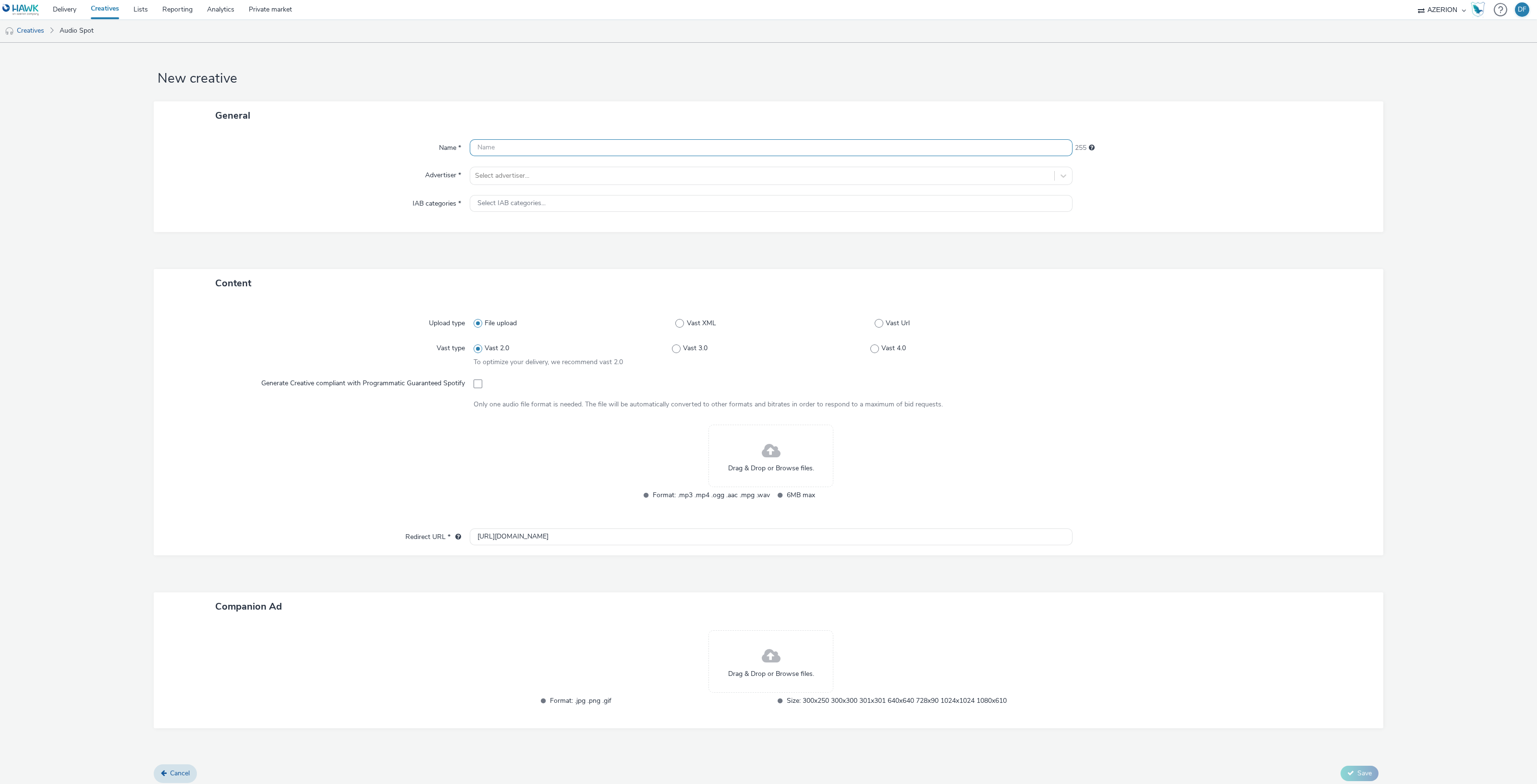
click at [499, 147] on input "text" at bounding box center [771, 148] width 603 height 17
paste input "Azerion_FBFS_FY25_Ag_Minnesota_Streaming Audio_Ag Target_Demo-Genre_Prospecting…"
type input "Azerion_FBFS_FY25_Ag_Minnesota_Streaming Audio_Ag Target_Demo-Genre_Prospecting…"
click at [550, 172] on div at bounding box center [762, 175] width 574 height 11
type input "farm"
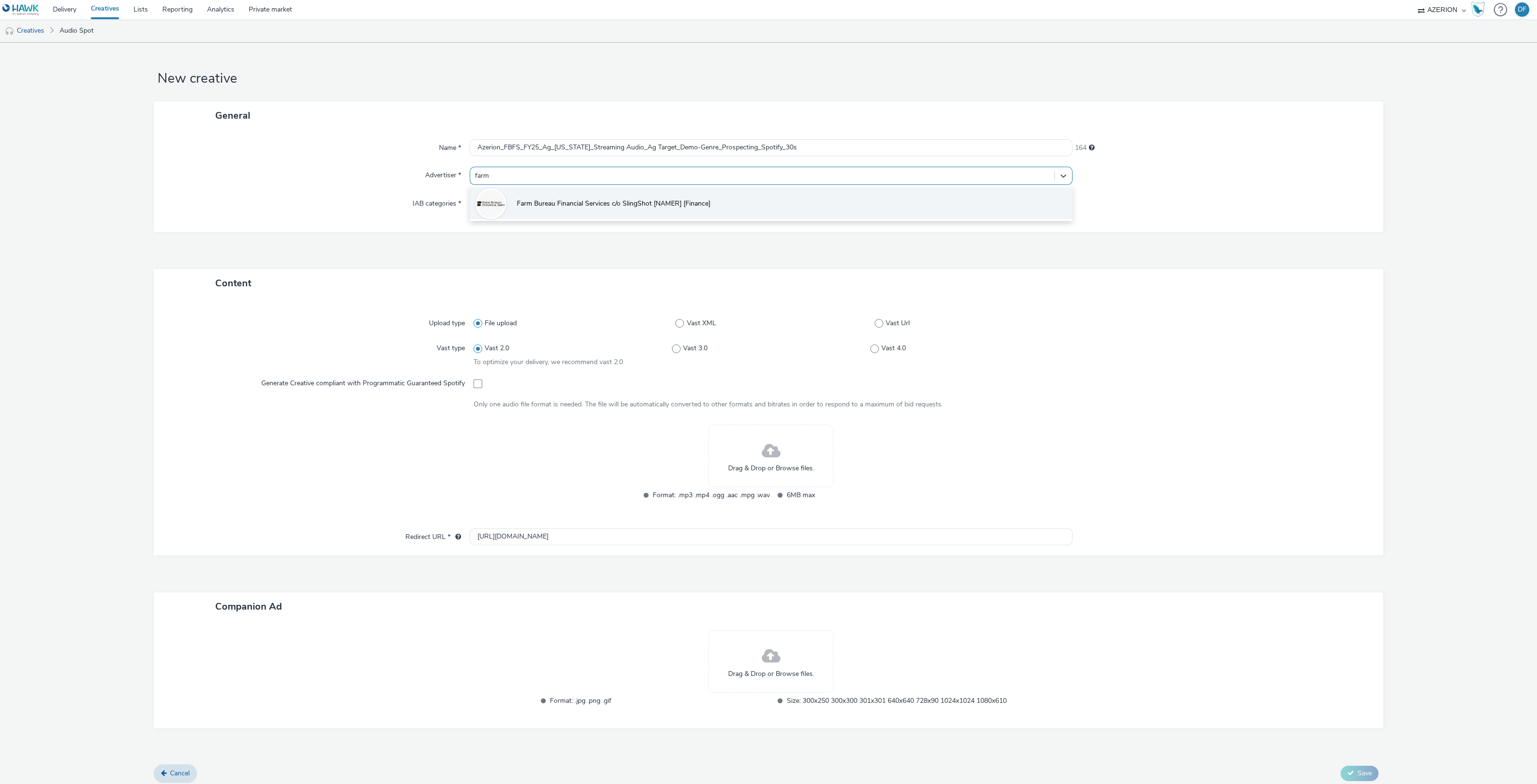
click at [552, 201] on span "Farm Bureau Financial Services c/o SlingShot [NAMER] [Finance]" at bounding box center [614, 203] width 193 height 10
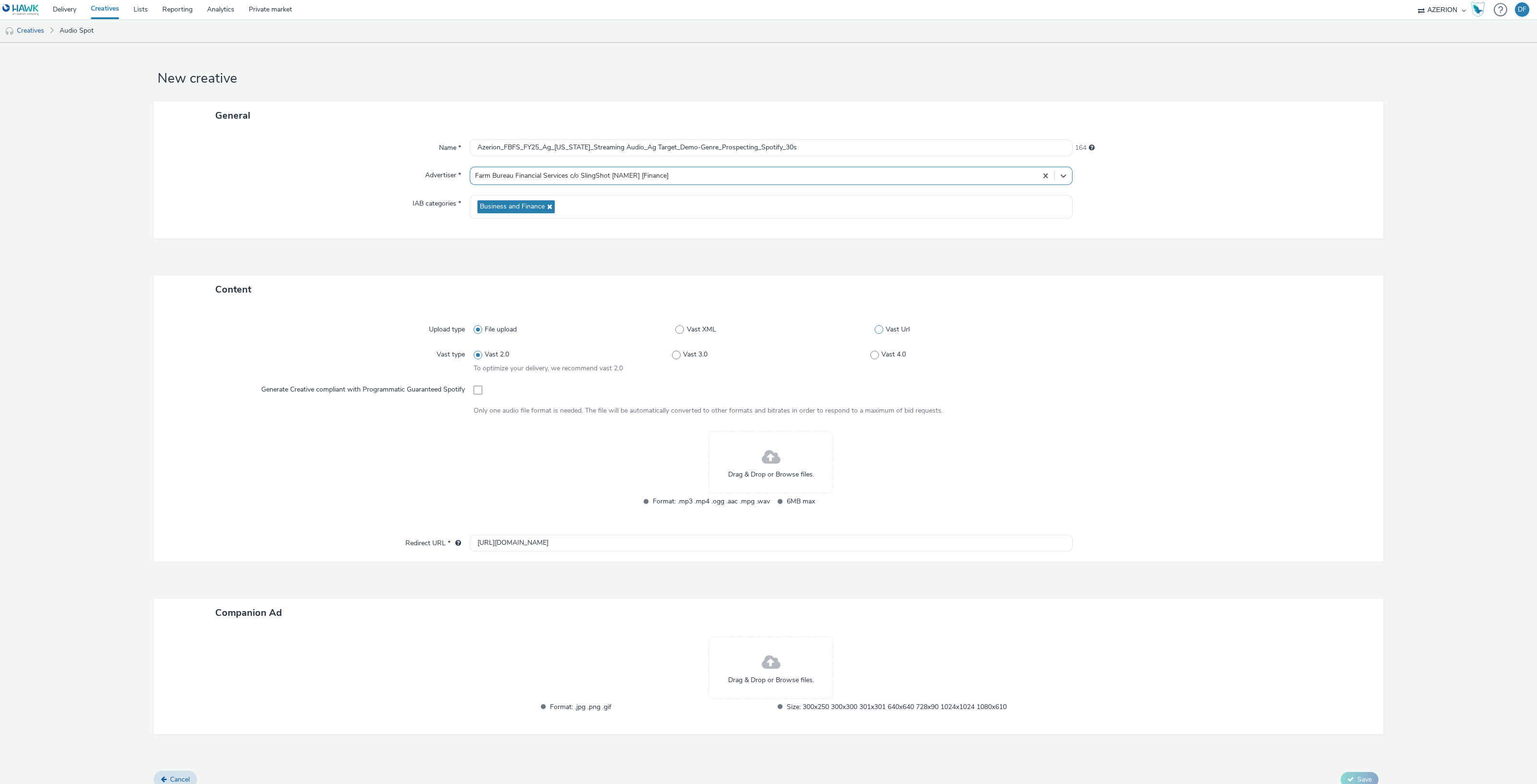
click at [874, 326] on span at bounding box center [879, 329] width 9 height 9
click at [874, 327] on input "Vast Url" at bounding box center [878, 330] width 6 height 6
radio input "false"
radio input "true"
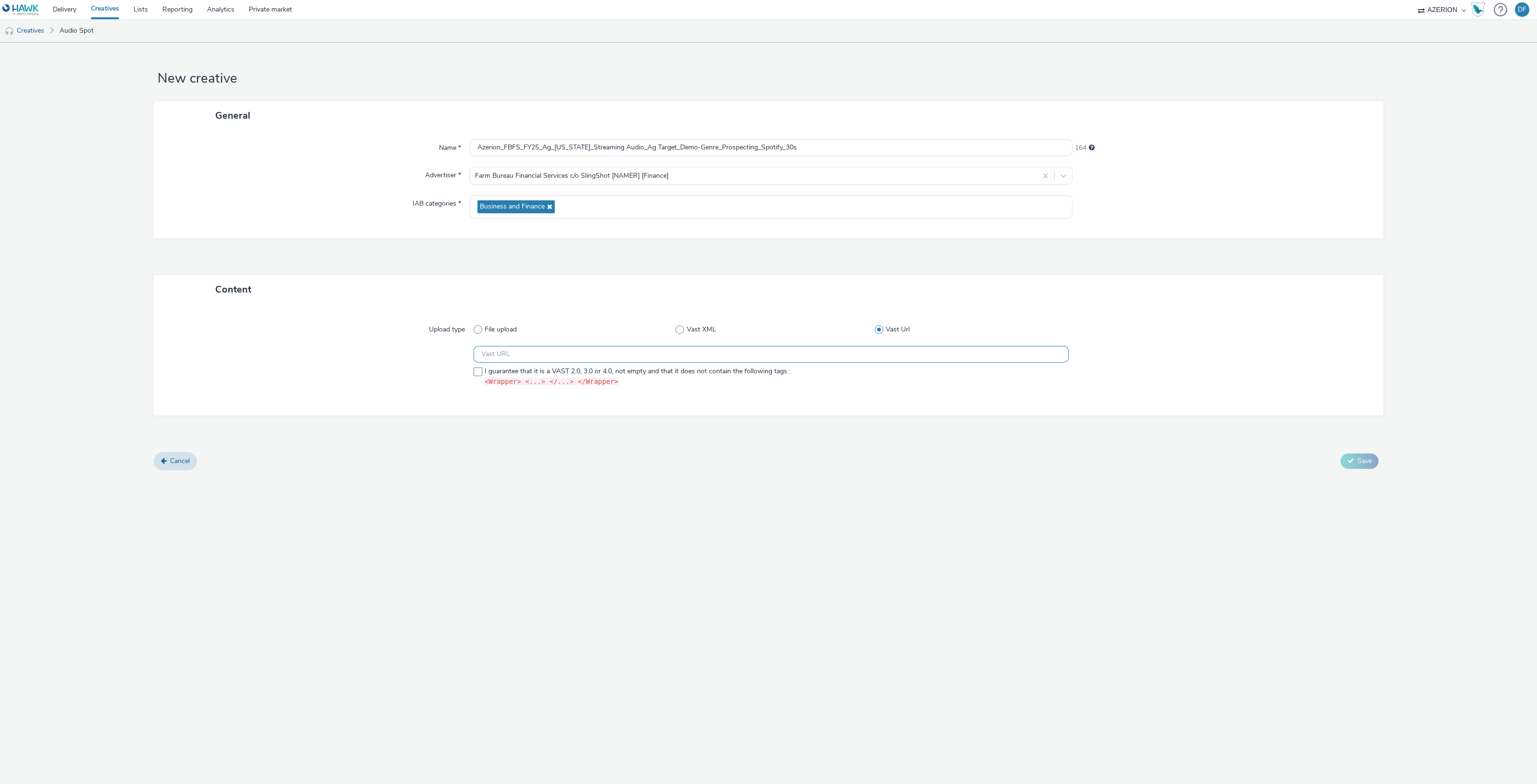
click at [507, 354] on input "text" at bounding box center [771, 354] width 595 height 17
paste input "https://ad.doubleclick.net/ddm/pfadx/N2253817.5049924AZERION.COM/B33029208.4119…"
type input "https://ad.doubleclick.net/ddm/pfadx/N2253817.5049924AZERION.COM/B33029208.4119…"
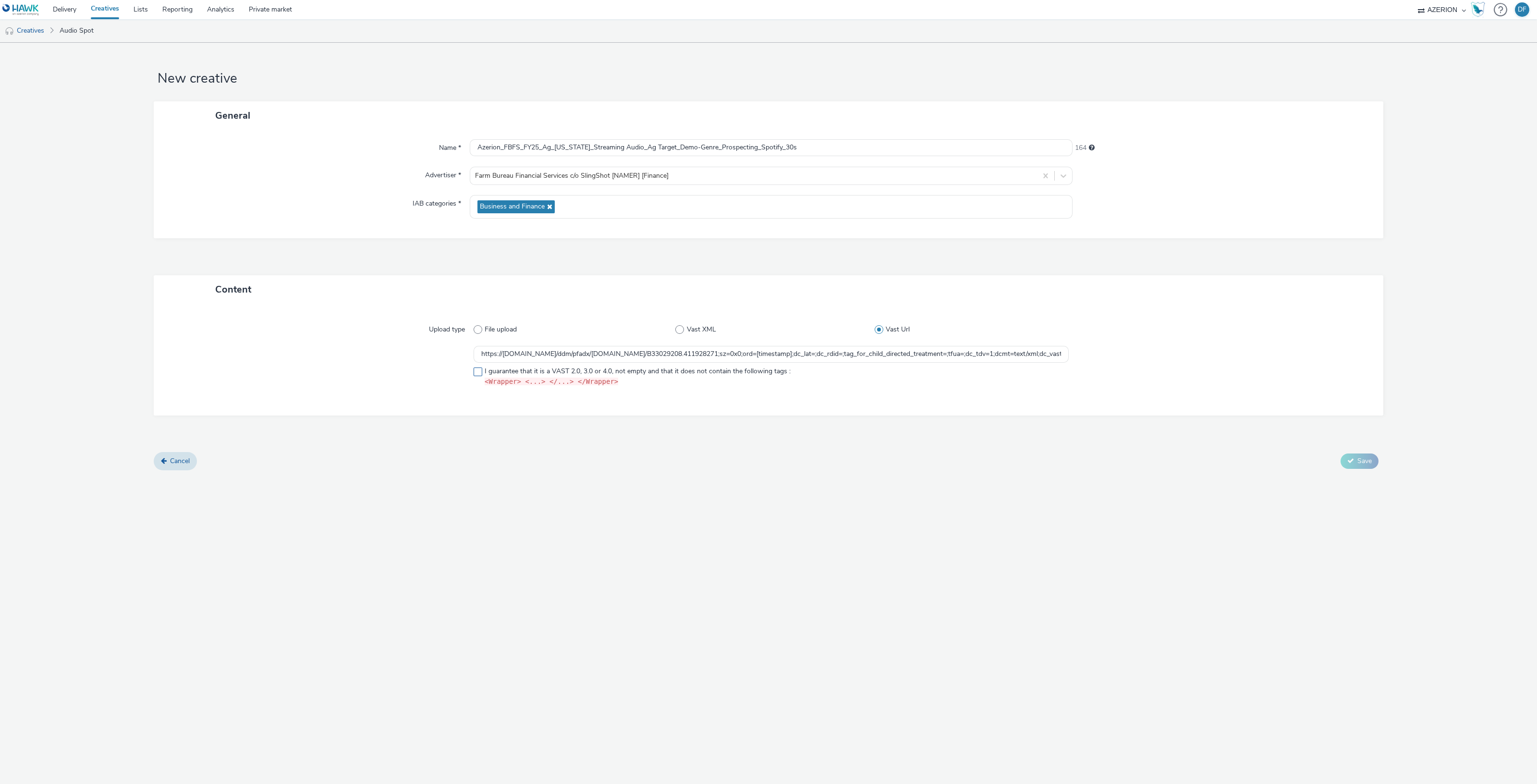
click at [481, 373] on label "I guarantee that it is a VAST 2.0, 3.0 or 4.0, not empty and that it does not c…" at bounding box center [771, 376] width 595 height 20
checkbox input "true"
drag, startPoint x: 593, startPoint y: 472, endPoint x: 598, endPoint y: 472, distance: 5.0
click at [593, 472] on form "New creative General Name * Azerion_FBFS_FY25_Ag_Minnesota_Streaming Audio_Ag T…" at bounding box center [768, 259] width 1537 height 434
click at [1370, 462] on span "Save" at bounding box center [1364, 460] width 15 height 9
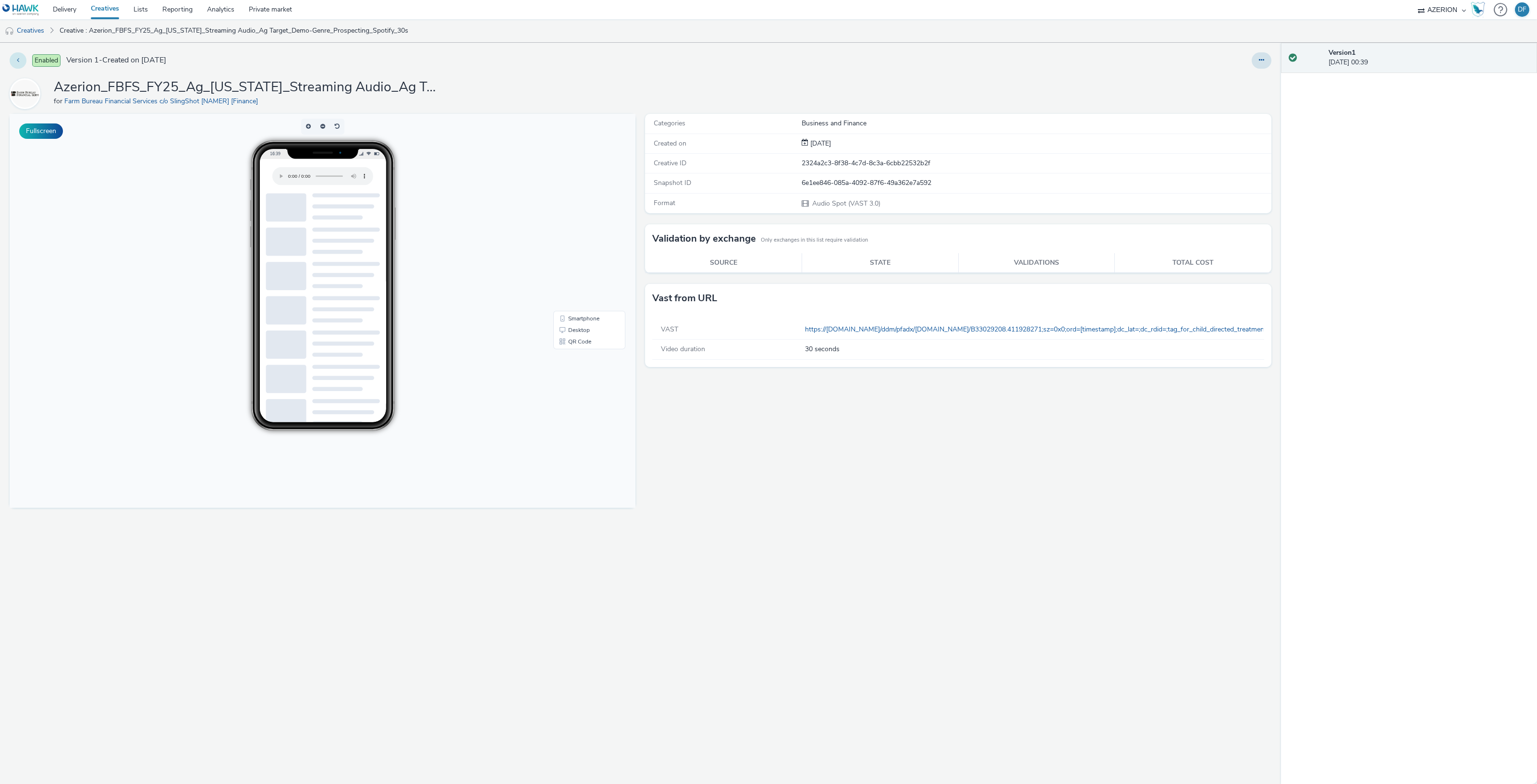
click at [13, 67] on div "Enabled Version 1 - Created on 09 October 2025" at bounding box center [388, 60] width 757 height 17
click at [18, 63] on icon at bounding box center [18, 60] width 3 height 7
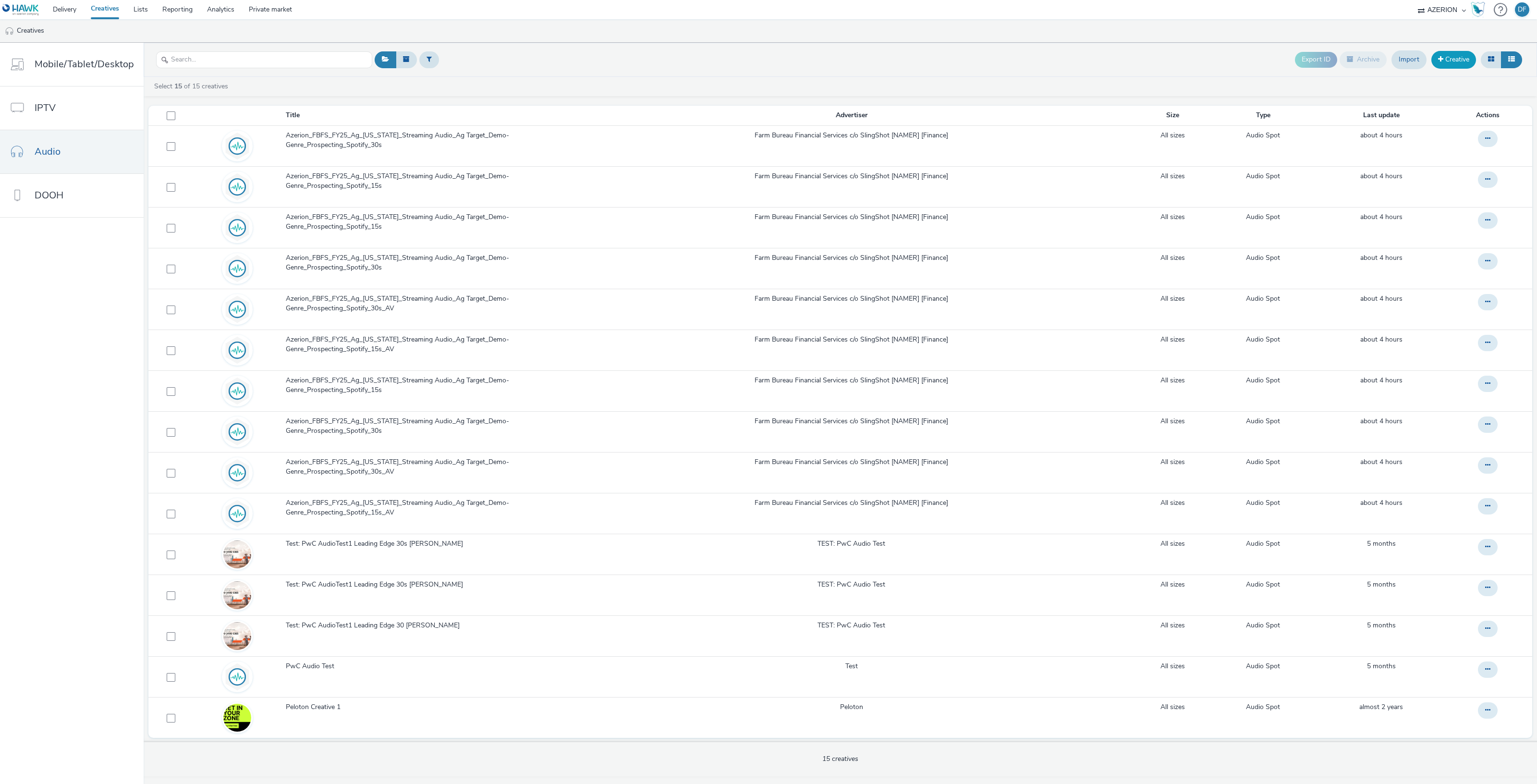
click at [1459, 64] on link "Creative" at bounding box center [1454, 59] width 45 height 17
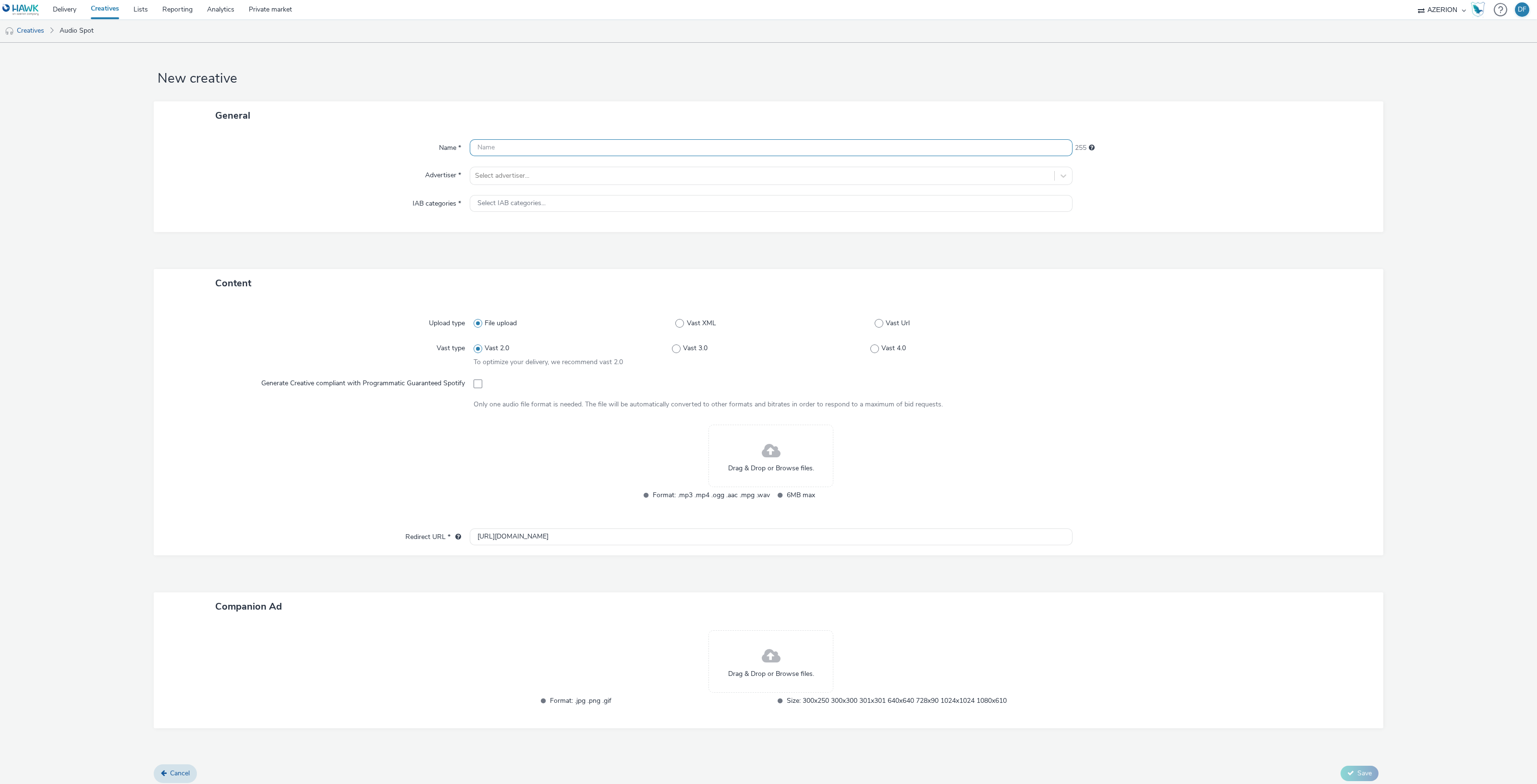
click at [567, 143] on input "text" at bounding box center [771, 148] width 603 height 17
paste input "Azerion_FBFS_FY25_Ag_South Dakota_Streaming Audio_Ag Target_Demo-Genre_Prospect…"
type input "Azerion_FBFS_FY25_Ag_South Dakota_Streaming Audio_Ag Target_Demo-Genre_Prospect…"
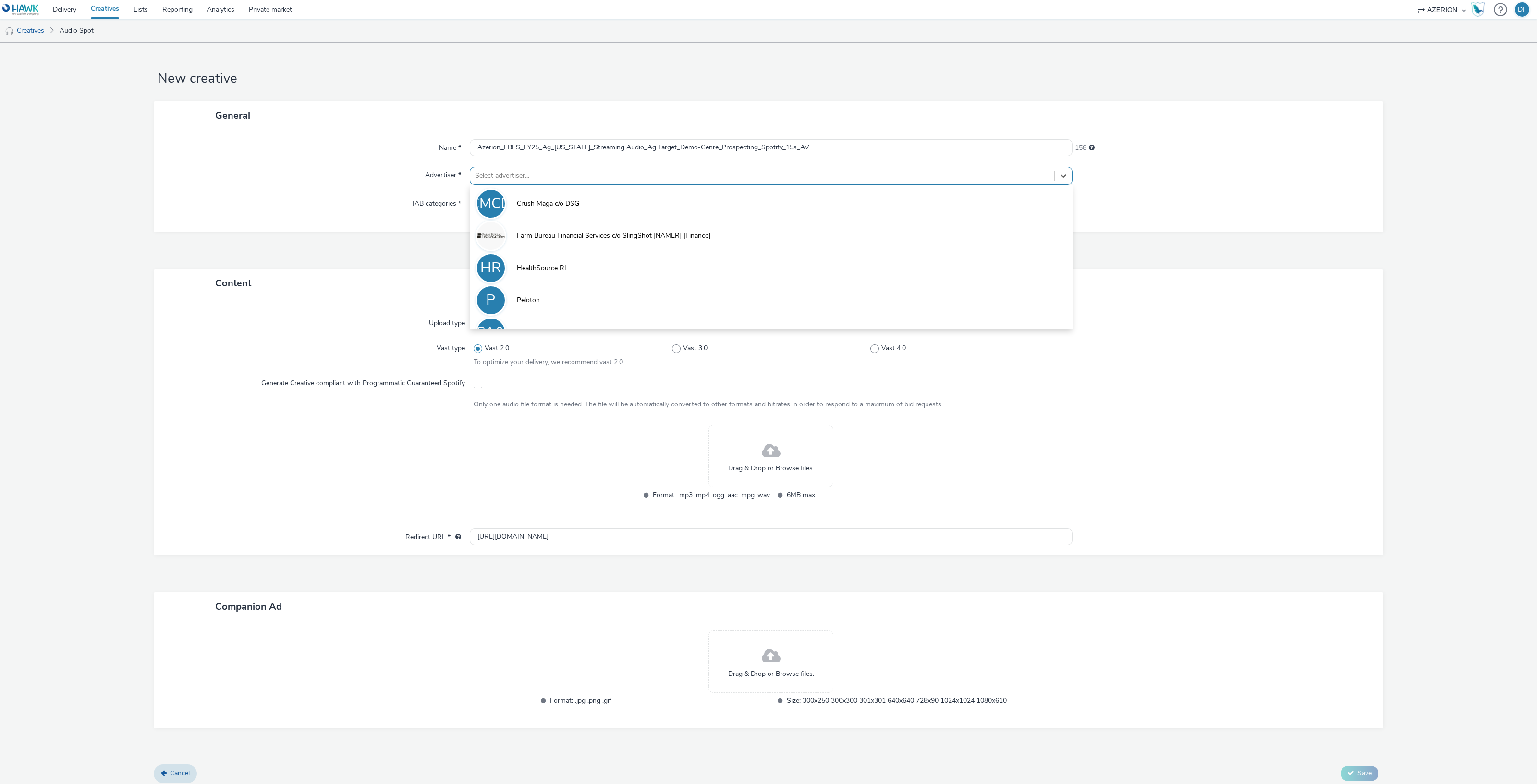
click at [550, 167] on div "Select advertiser..." at bounding box center [771, 175] width 603 height 18
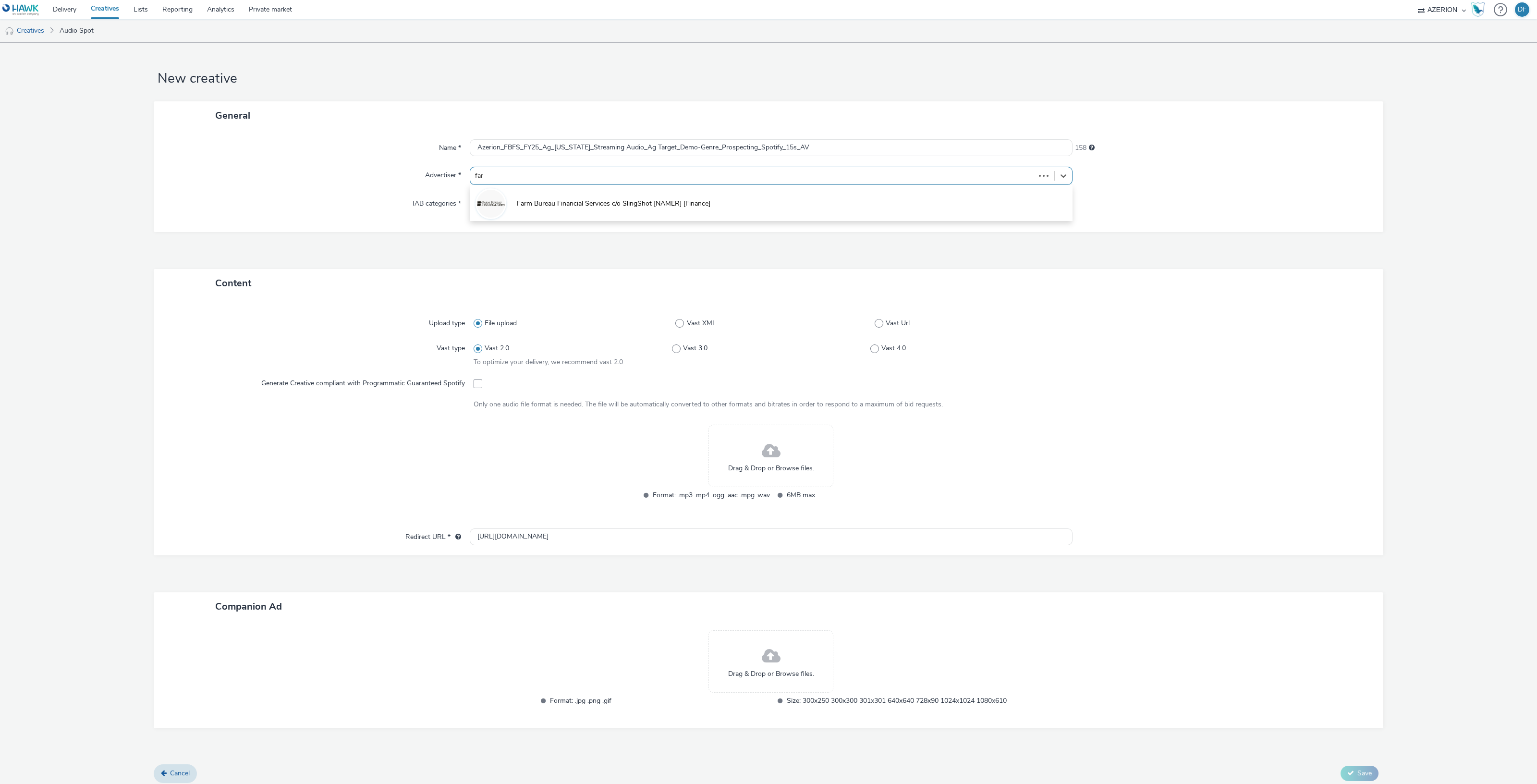
type input "farm"
click at [562, 201] on span "Farm Bureau Financial Services c/o SlingShot [NAMER] [Finance]" at bounding box center [614, 203] width 193 height 10
click at [476, 387] on span at bounding box center [478, 390] width 9 height 9
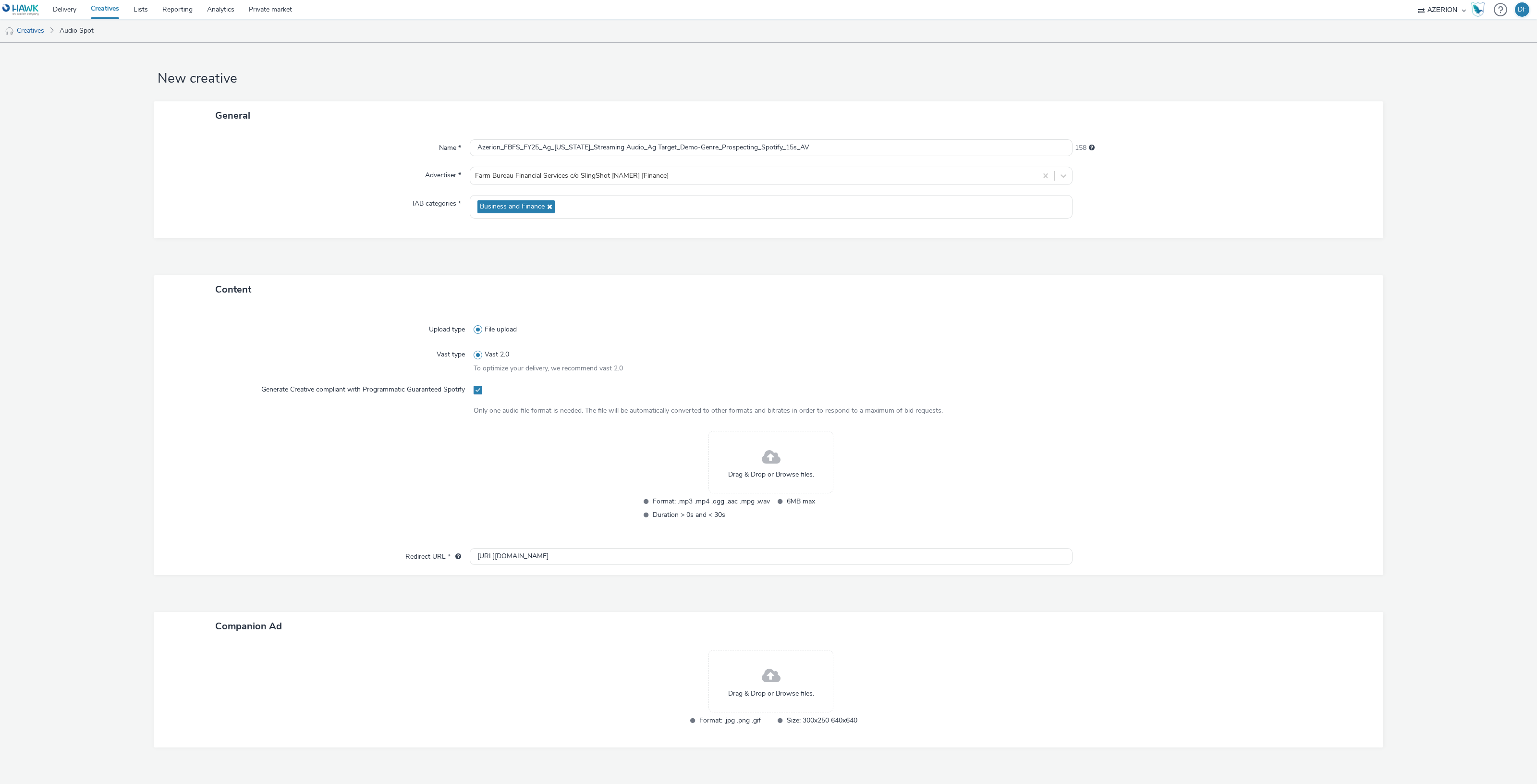
click at [476, 389] on span at bounding box center [478, 390] width 9 height 9
checkbox input "false"
click at [876, 325] on span at bounding box center [879, 329] width 9 height 9
click at [876, 327] on input "Vast Url" at bounding box center [878, 330] width 6 height 6
radio input "false"
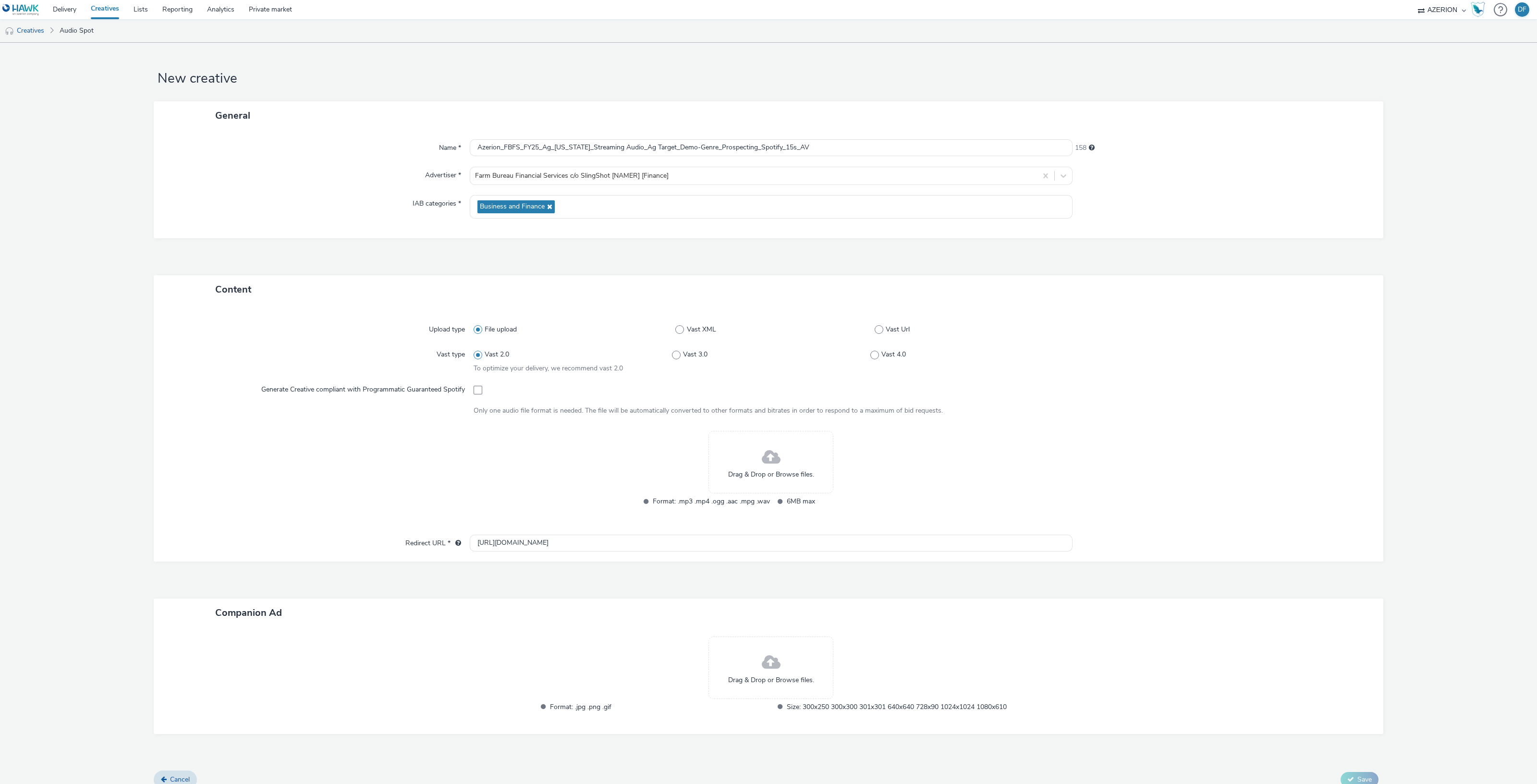
radio input "true"
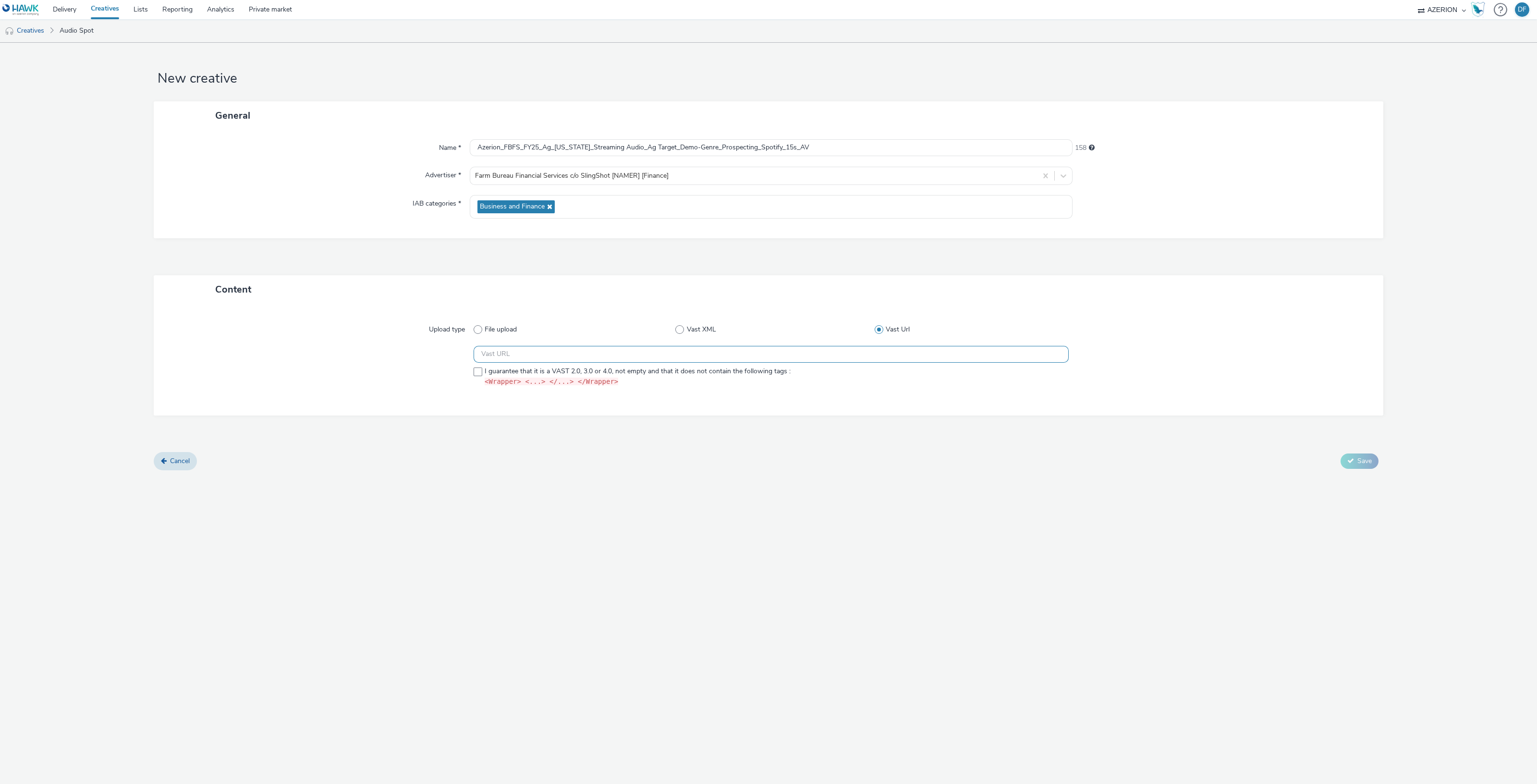
click at [552, 358] on input "text" at bounding box center [771, 354] width 595 height 17
paste input "https://ad.doubleclick.net/ddm/pfadx/N2253817.5049924AZERION.COM/B33029208.4119…"
type input "https://ad.doubleclick.net/ddm/pfadx/N2253817.5049924AZERION.COM/B33029208.4119…"
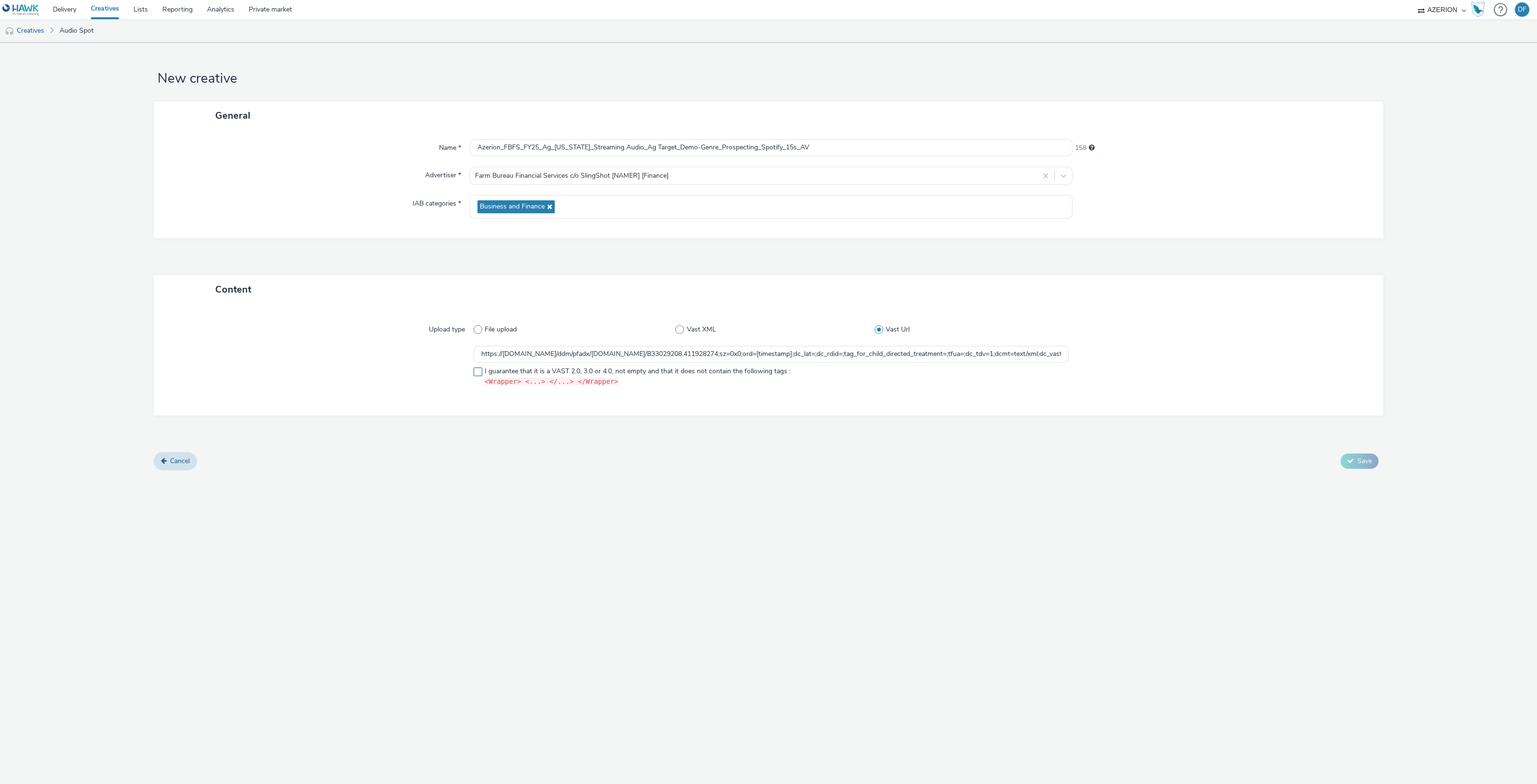
click at [478, 373] on span at bounding box center [478, 372] width 9 height 9
checkbox input "true"
click at [340, 373] on div at bounding box center [322, 368] width 303 height 45
click at [1353, 462] on icon at bounding box center [1350, 460] width 7 height 7
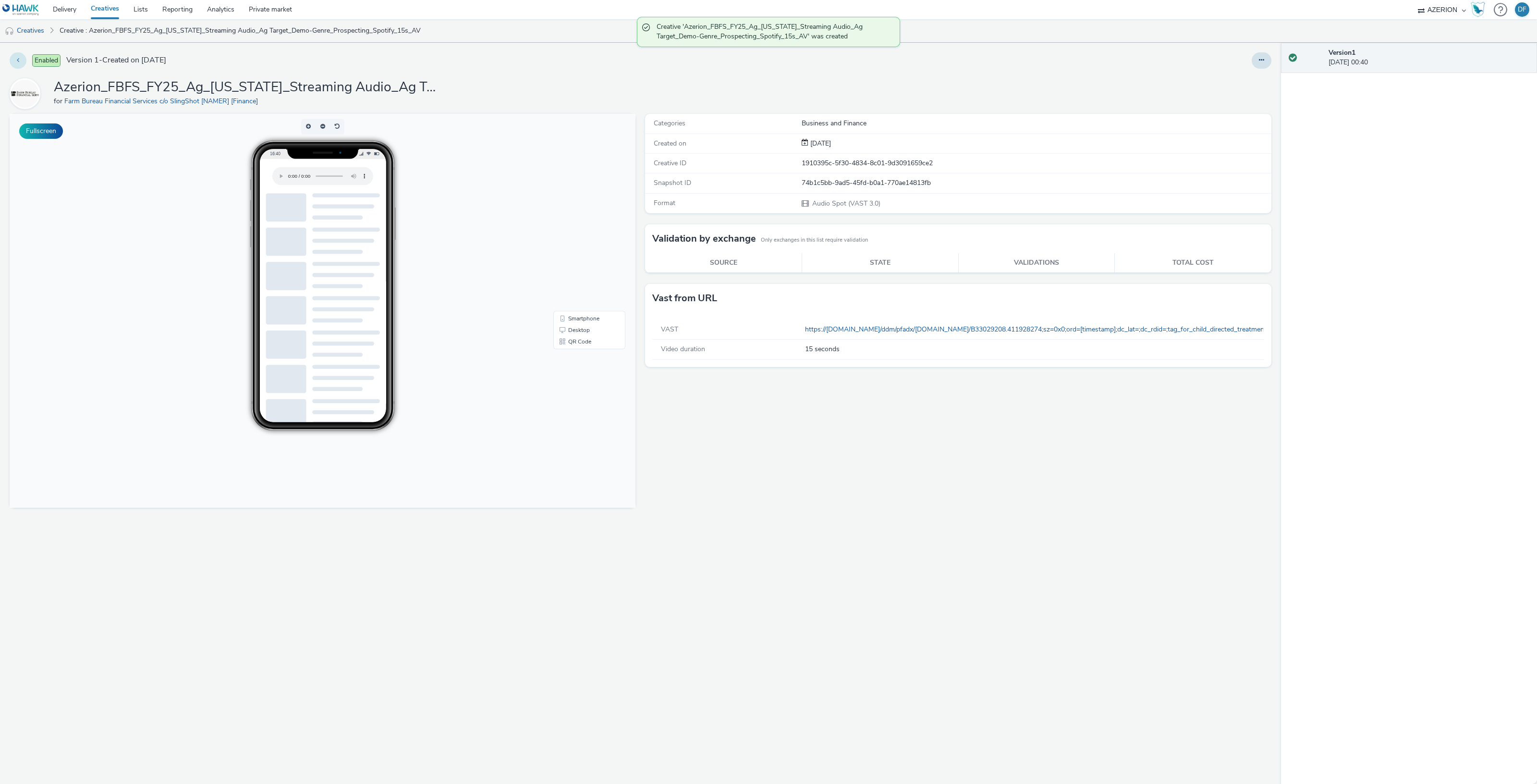
click at [22, 58] on button at bounding box center [18, 60] width 17 height 17
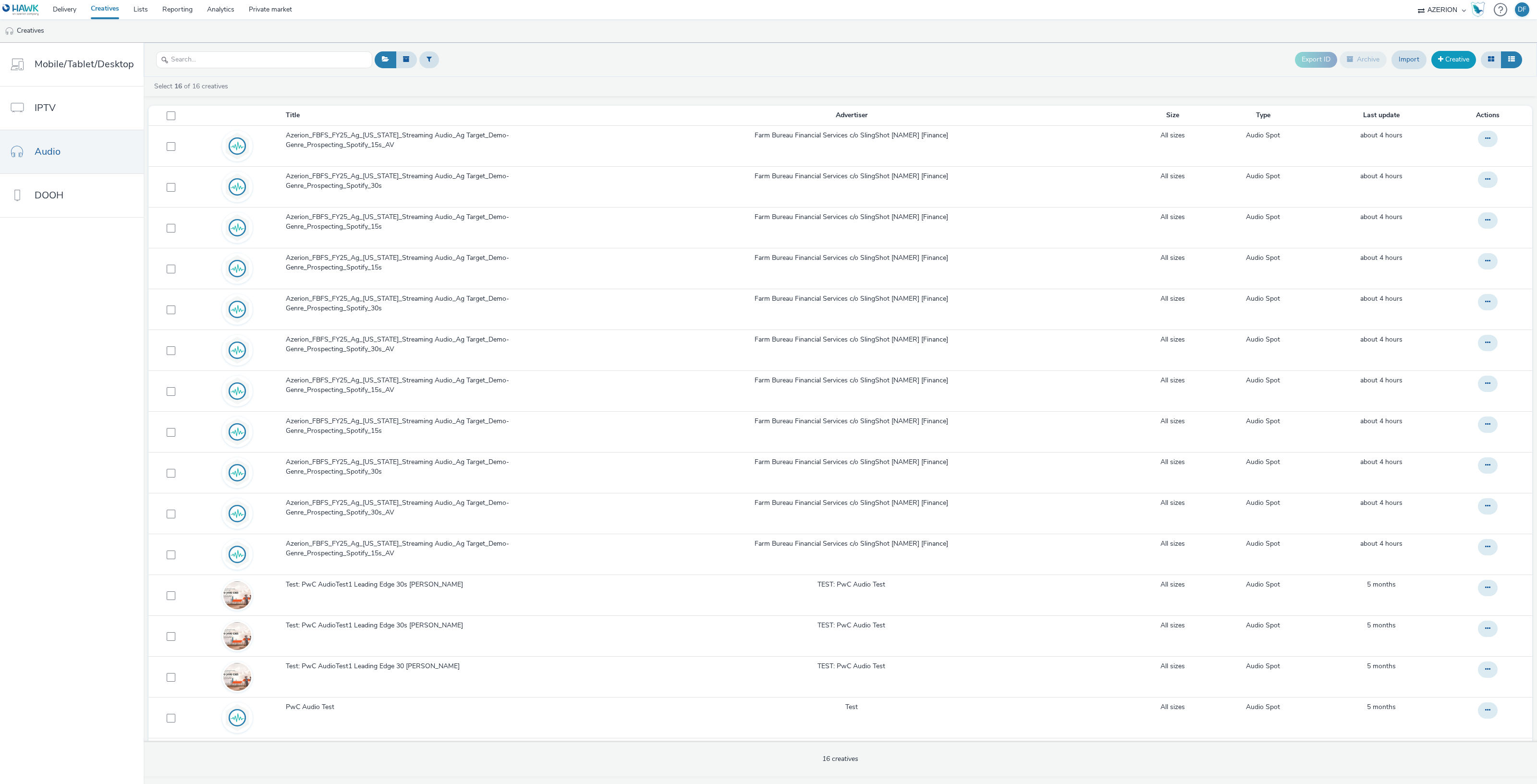
click at [1440, 57] on span at bounding box center [1440, 59] width 5 height 7
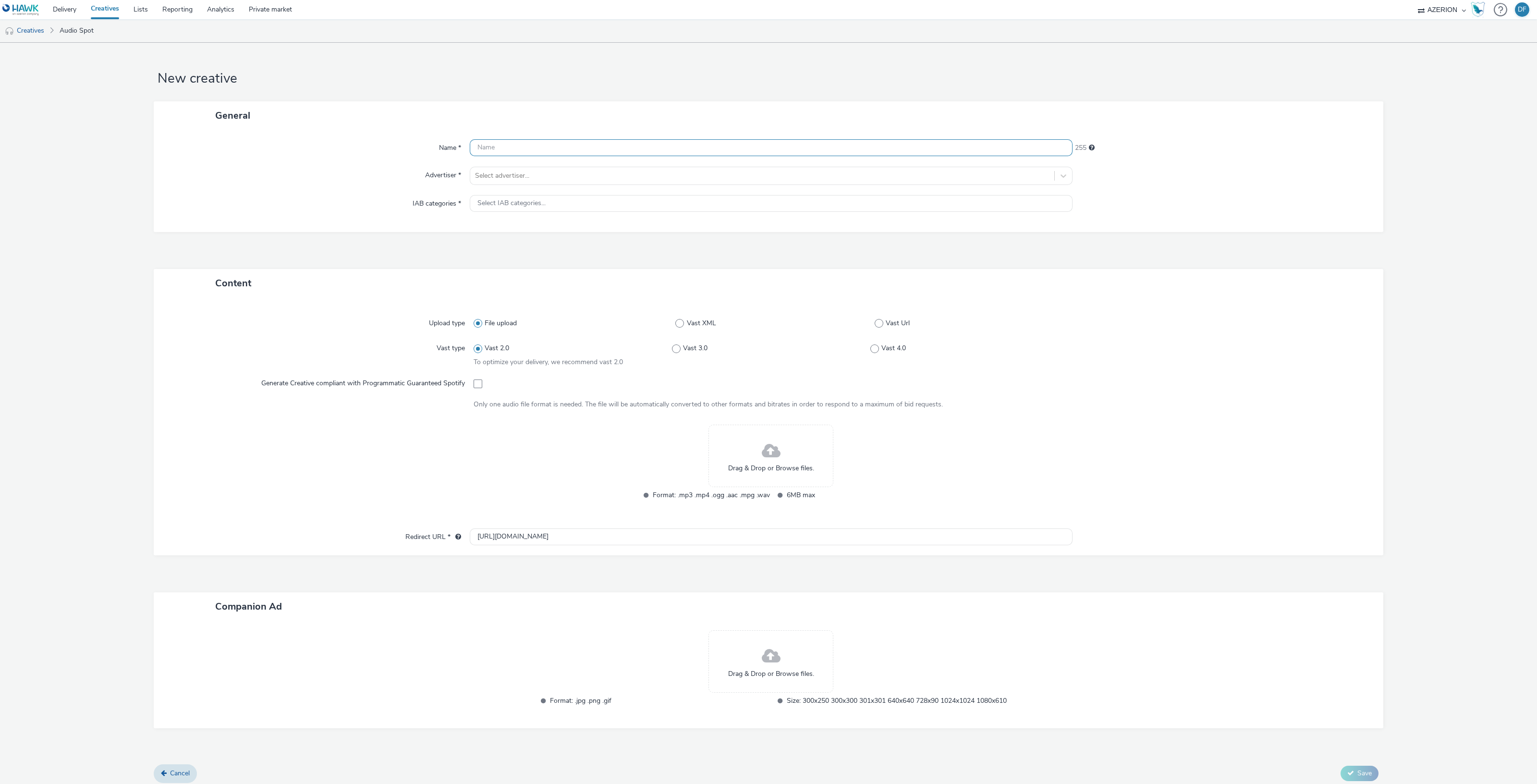
click at [497, 146] on input "text" at bounding box center [771, 148] width 603 height 17
paste input "Azerion_FBFS_FY25_Ag_South Dakota_Streaming Audio_Ag Target_Demo-Genre_Prospect…"
type input "Azerion_FBFS_FY25_Ag_South Dakota_Streaming Audio_Ag Target_Demo-Genre_Prospect…"
click at [539, 179] on div at bounding box center [762, 175] width 574 height 11
type input "farm bu"
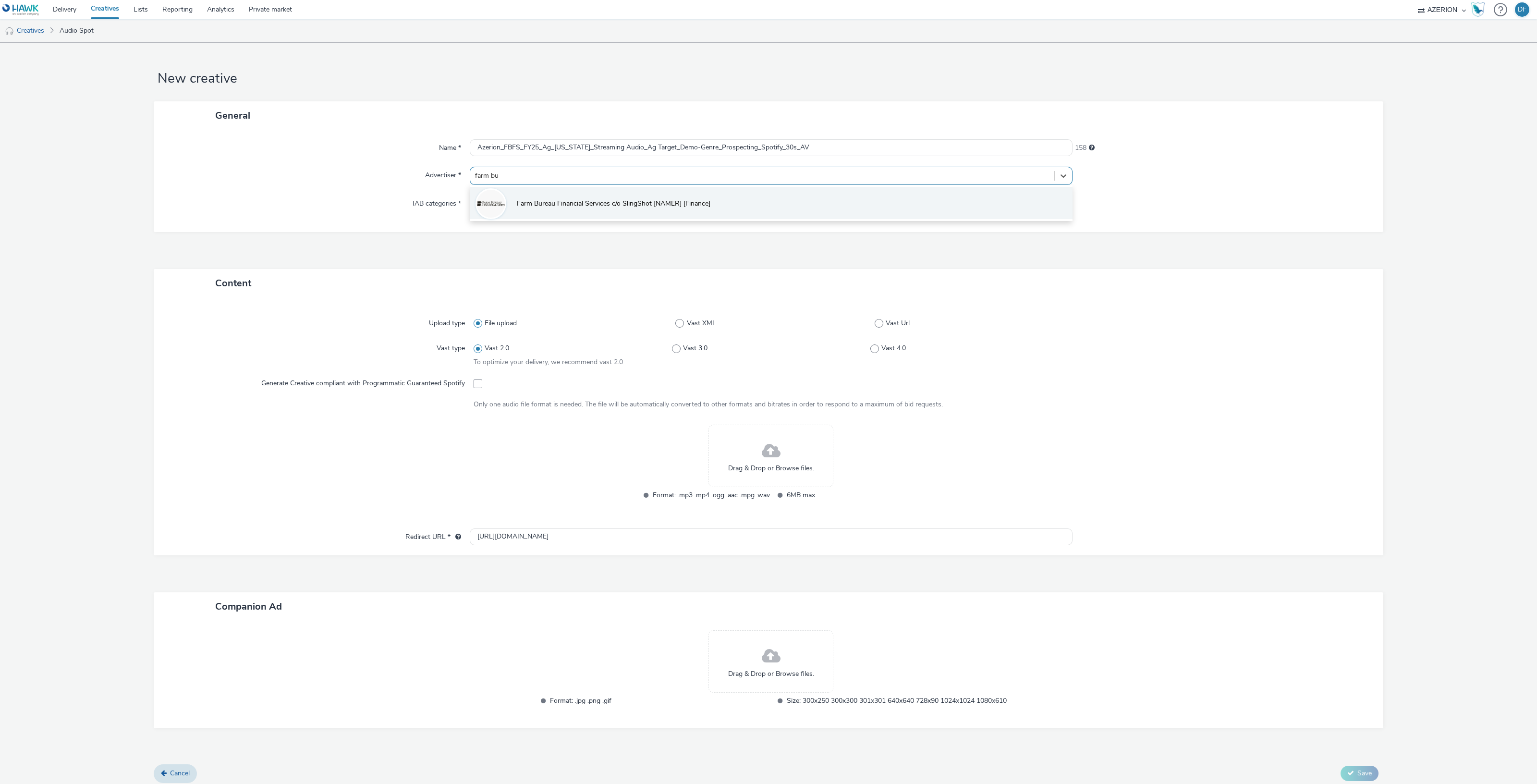
click at [569, 197] on li "Farm Bureau Financial Services c/o SlingShot [NAMER] [Finance]" at bounding box center [771, 203] width 603 height 32
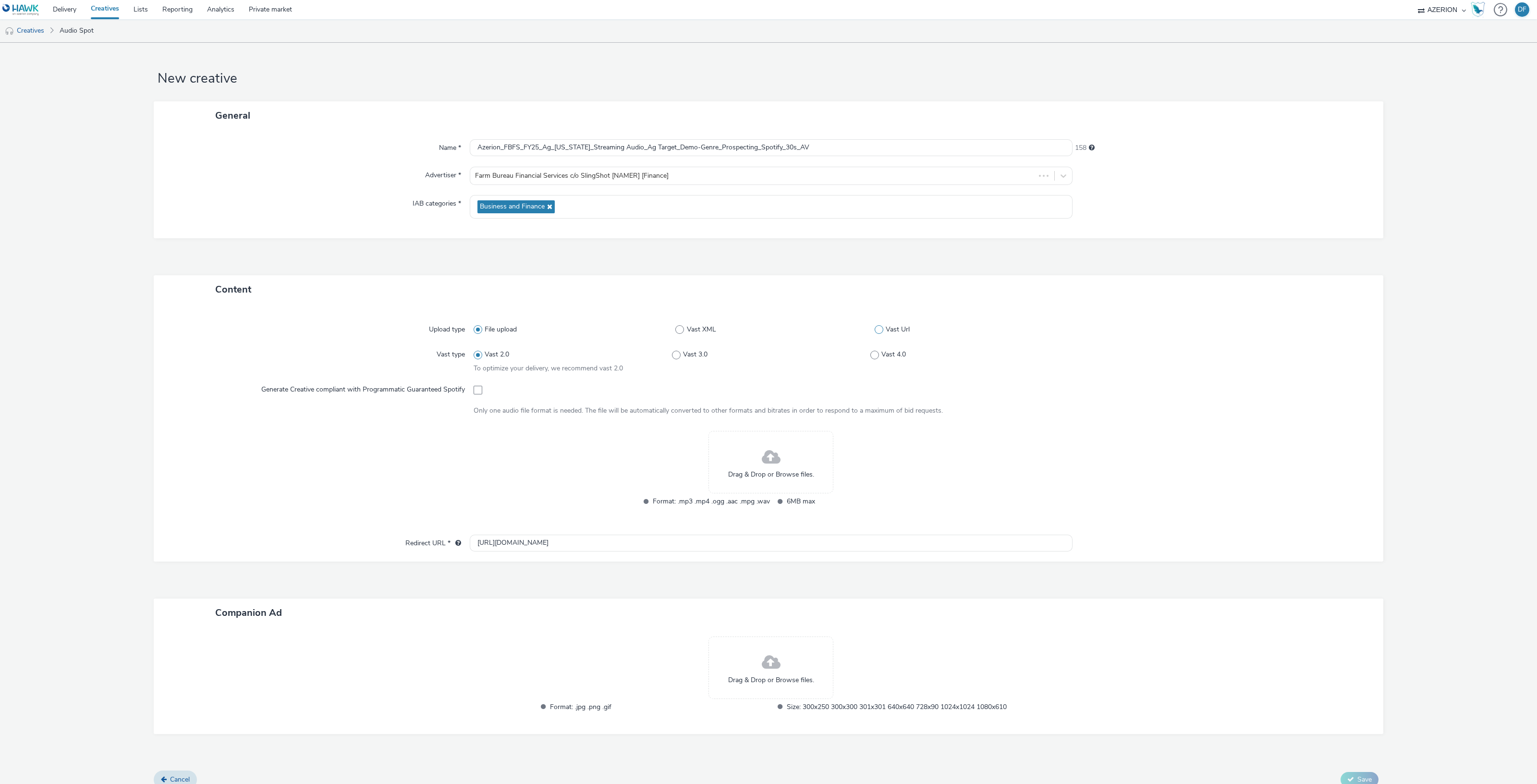
click at [874, 328] on span at bounding box center [879, 329] width 9 height 9
click at [874, 328] on input "Vast Url" at bounding box center [878, 330] width 6 height 6
radio input "false"
radio input "true"
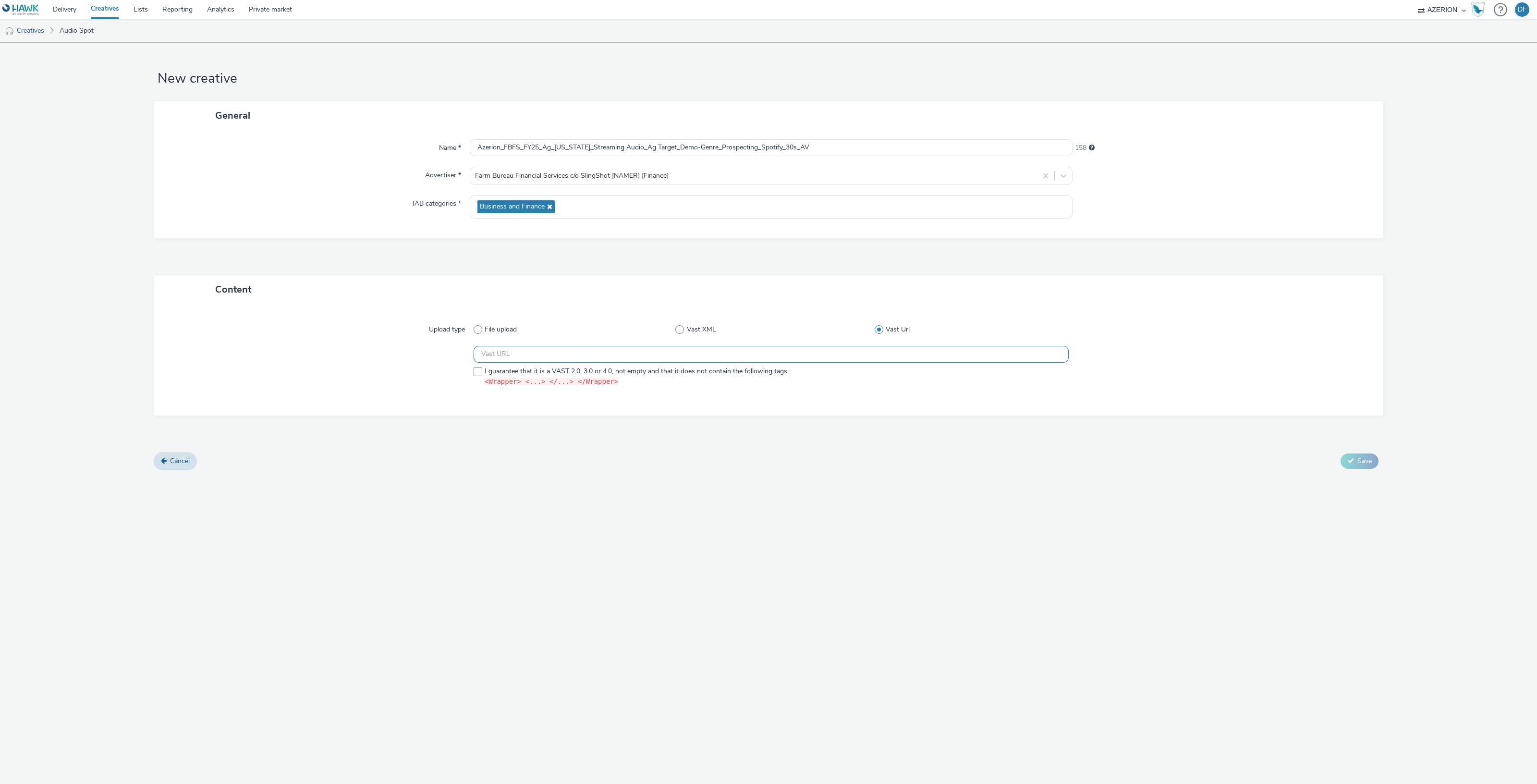
click at [507, 349] on input "text" at bounding box center [771, 354] width 595 height 17
paste input "https://ad.doubleclick.net/ddm/pfadx/N2253817.5049924AZERION.COM/B33029208.4119…"
type input "https://ad.doubleclick.net/ddm/pfadx/N2253817.5049924AZERION.COM/B33029208.4119…"
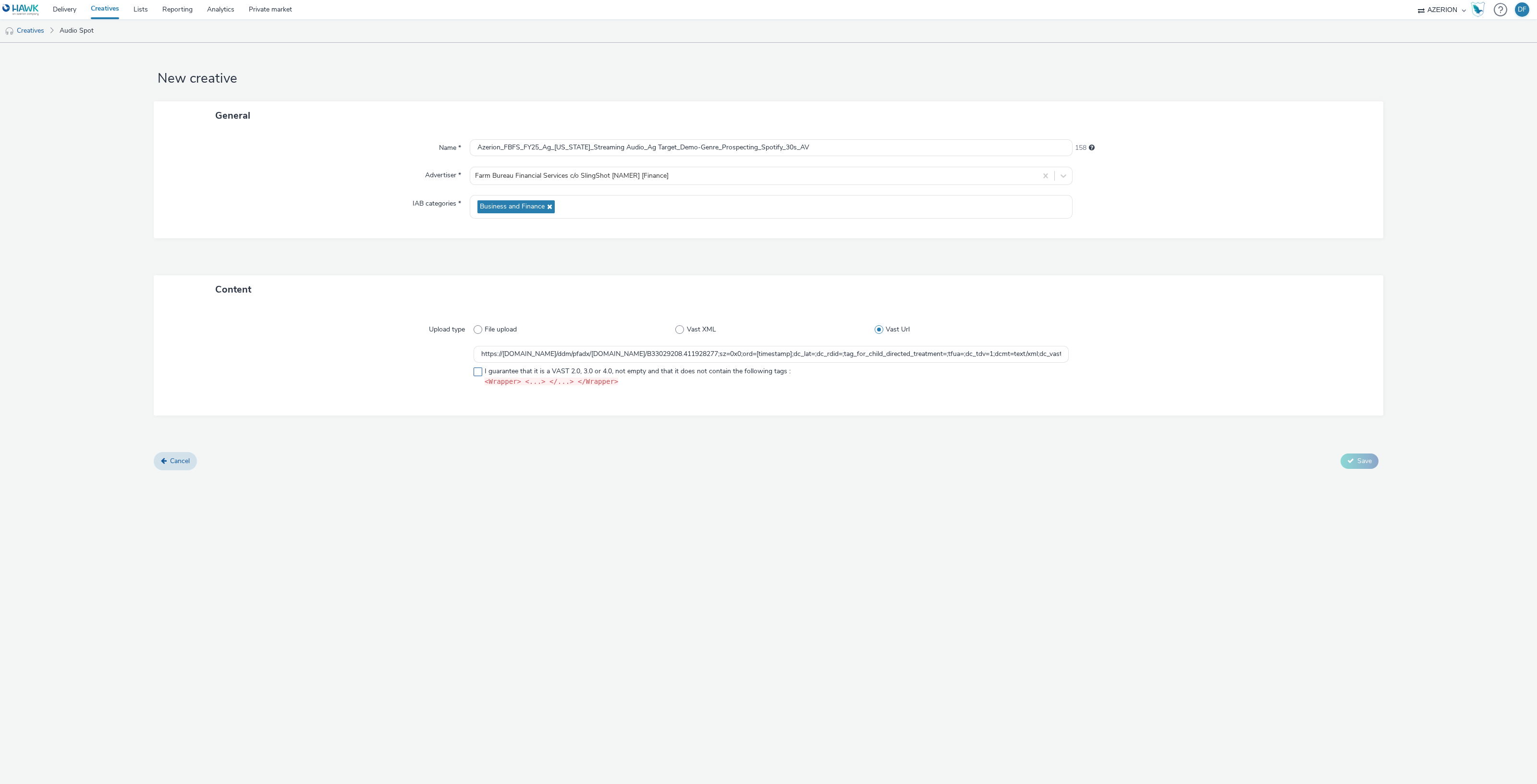
click at [476, 373] on span at bounding box center [478, 372] width 9 height 9
checkbox input "true"
drag, startPoint x: 388, startPoint y: 381, endPoint x: 450, endPoint y: 399, distance: 64.6
click at [387, 381] on div at bounding box center [322, 368] width 303 height 45
click at [1357, 460] on span "Save" at bounding box center [1364, 460] width 15 height 9
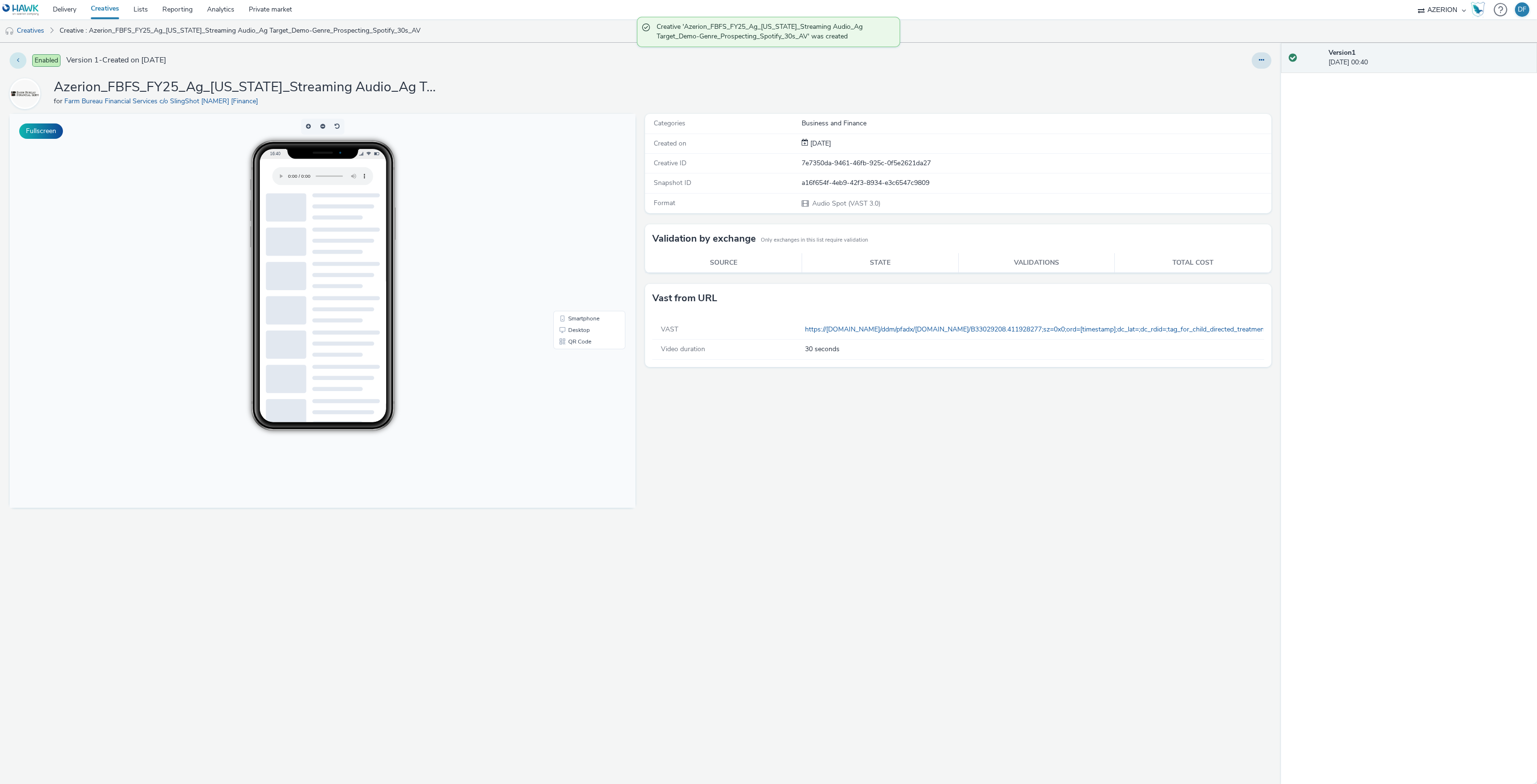
click at [19, 58] on button at bounding box center [18, 60] width 17 height 17
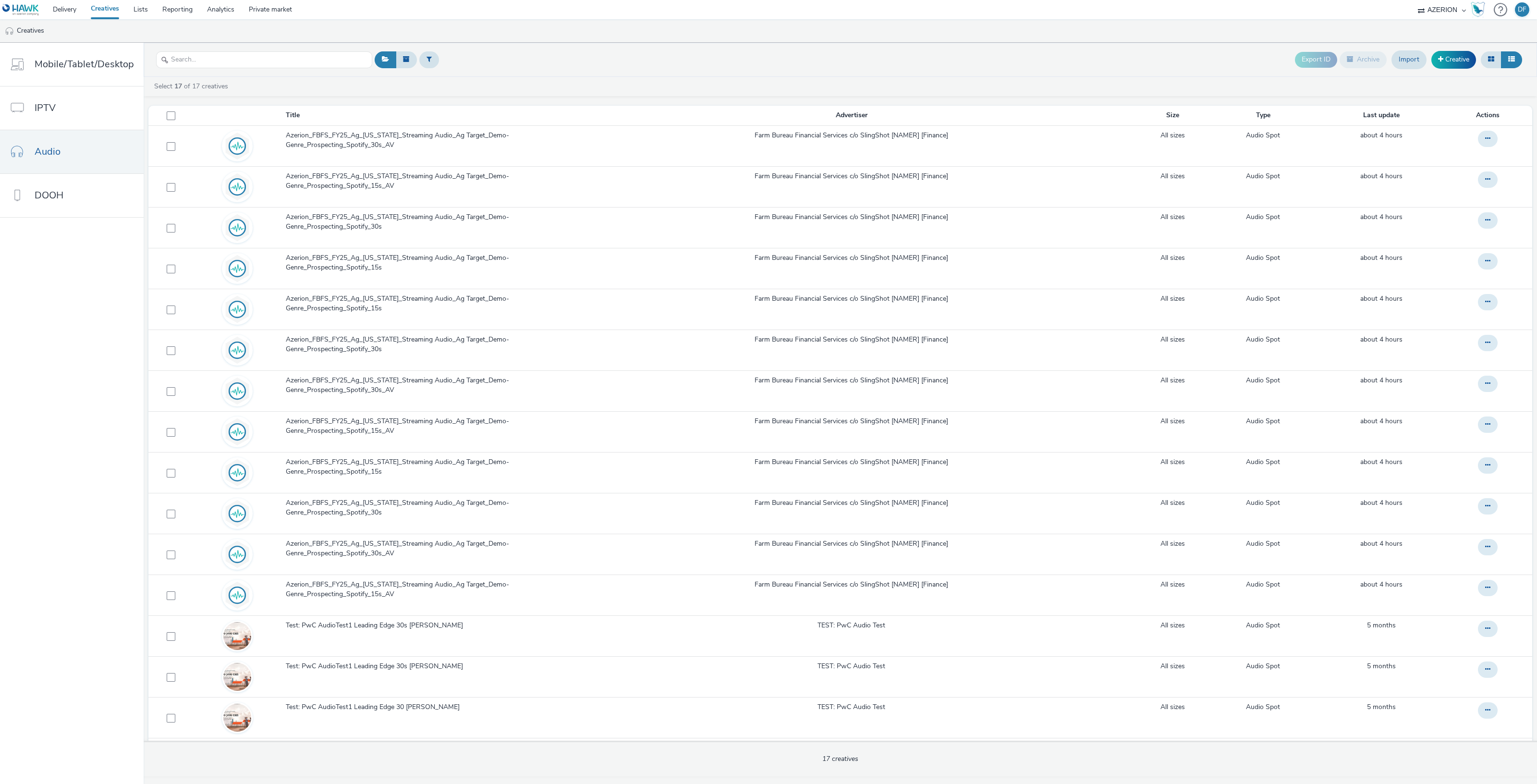
click at [977, 60] on div "Export ID Archive Import Creative" at bounding box center [948, 60] width 1152 height 24
click at [150, 10] on link "Lists" at bounding box center [141, 10] width 29 height 19
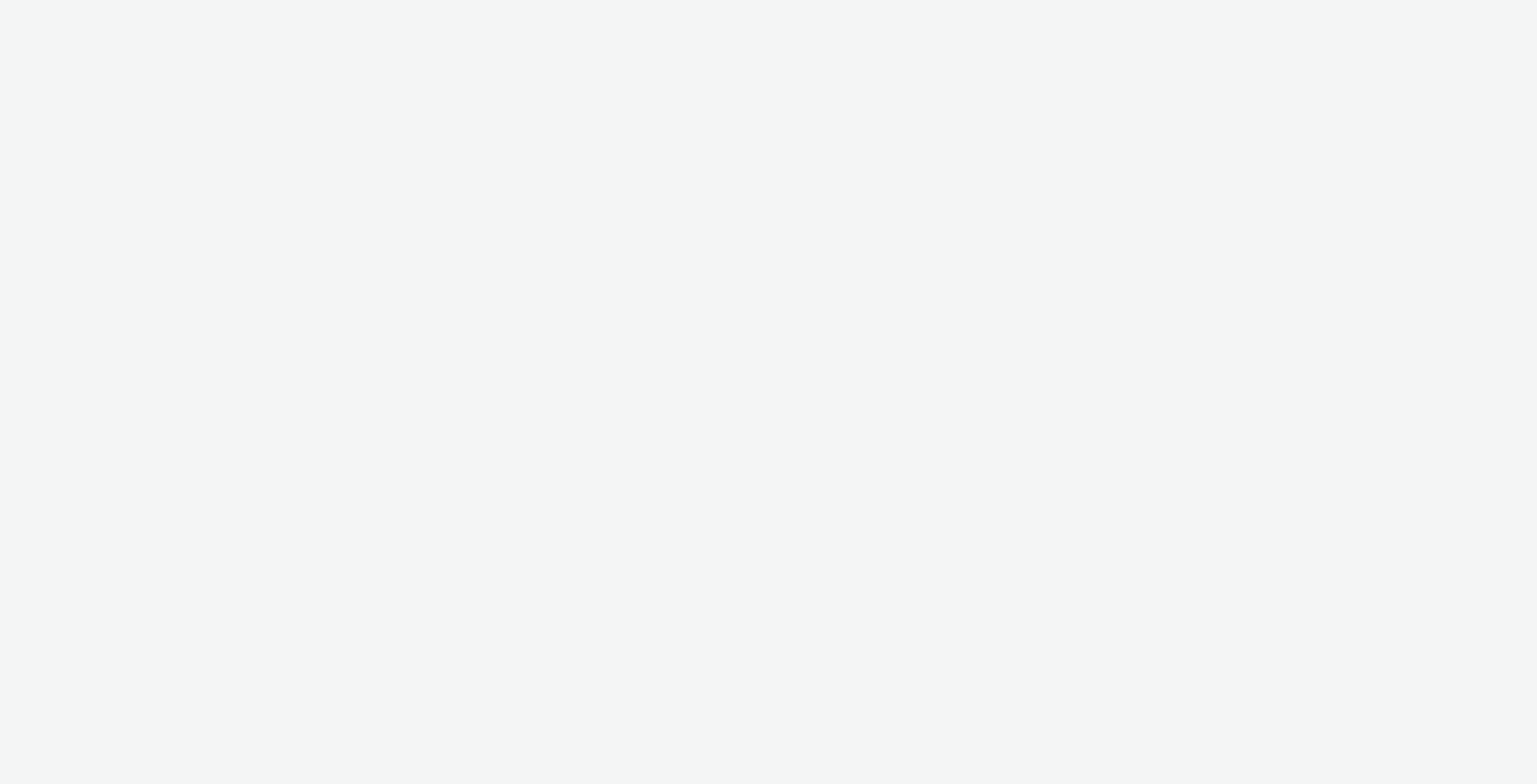
click at [90, 17] on div at bounding box center [768, 392] width 1537 height 784
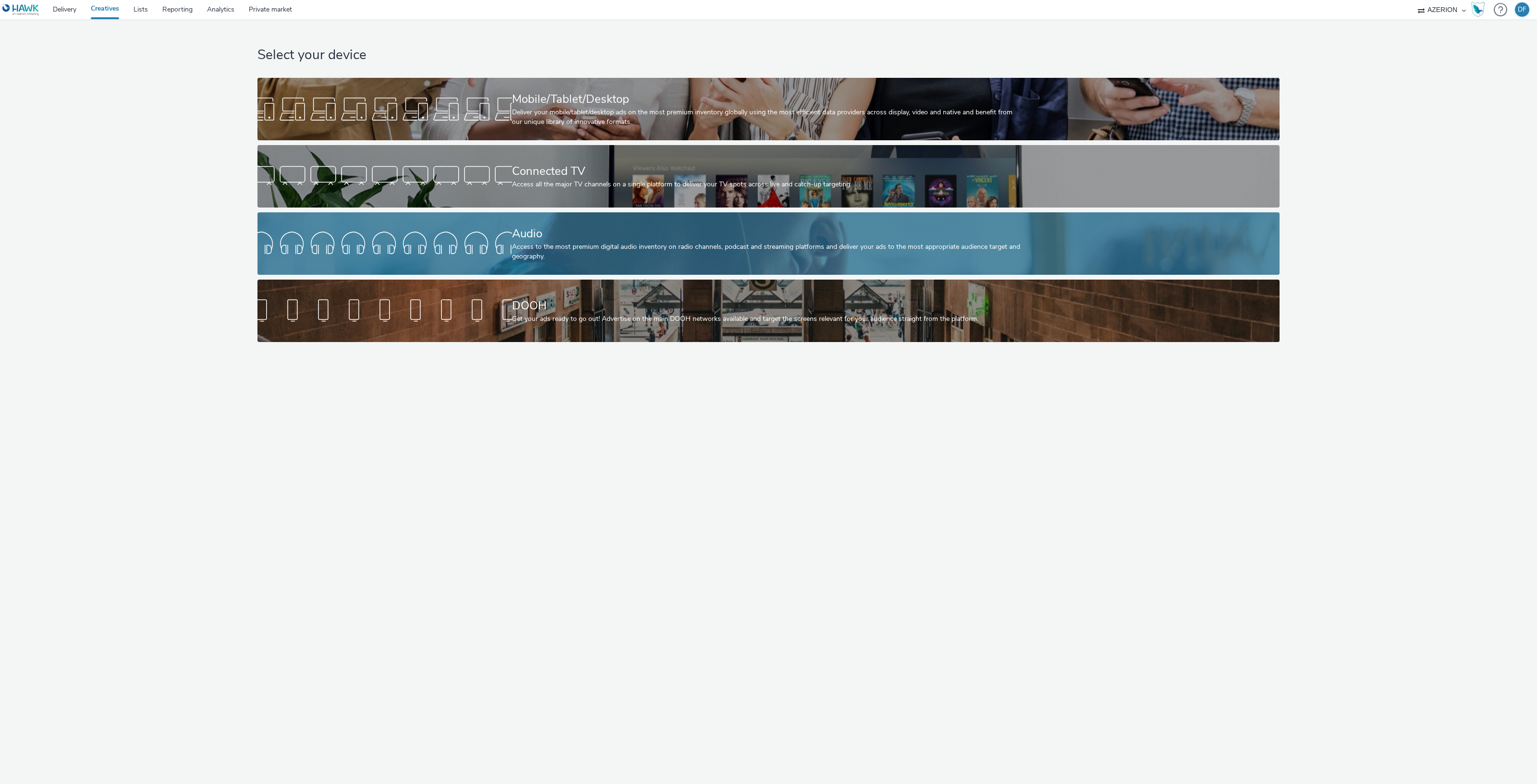
click at [602, 249] on div "Access to the most premium digital audio inventory on radio channels, podcast a…" at bounding box center [766, 252] width 509 height 20
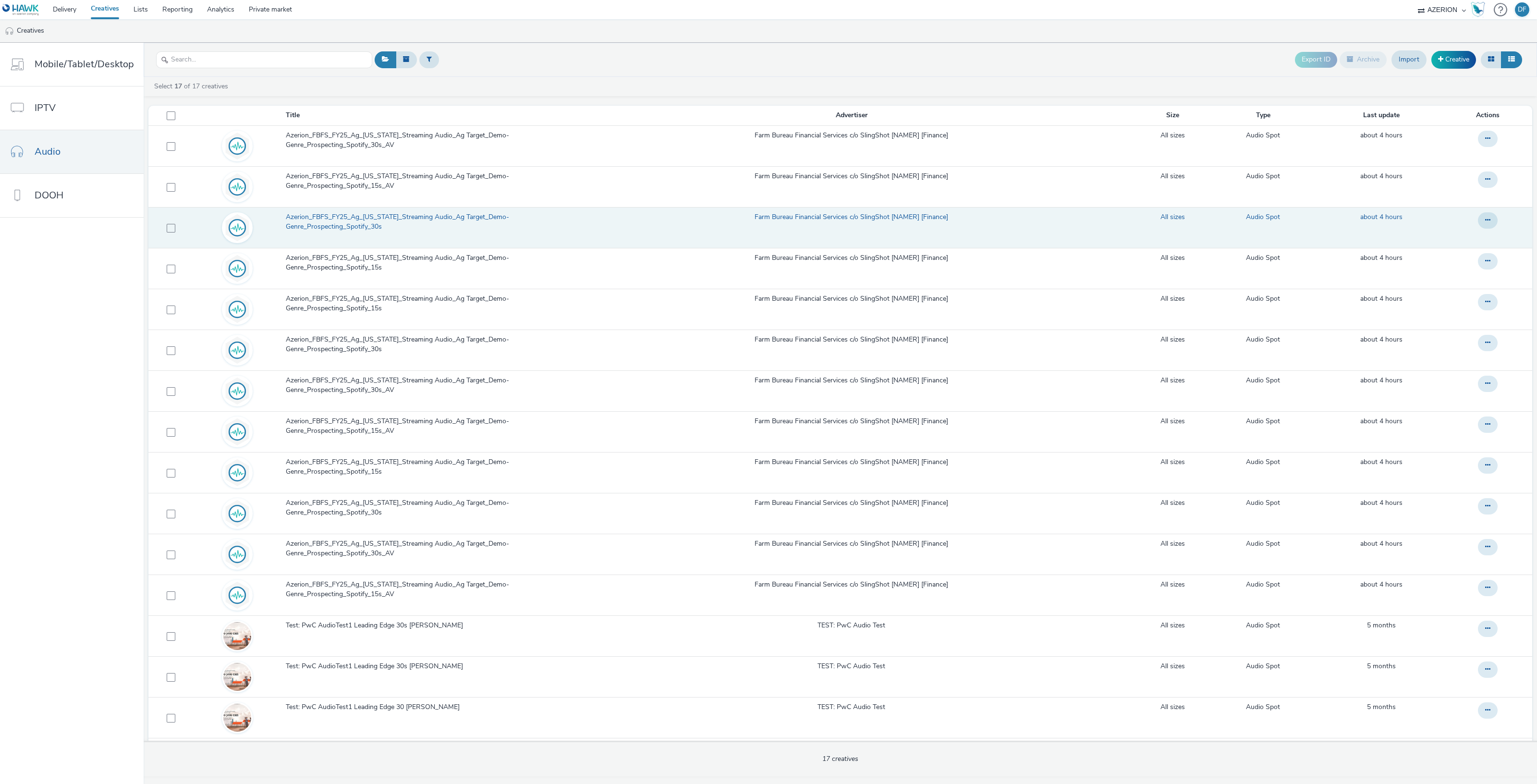
click at [379, 213] on span "Azerion_FBFS_FY25_Ag_Minnesota_Streaming Audio_Ag Target_Demo-Genre_Prospecting…" at bounding box center [424, 222] width 278 height 20
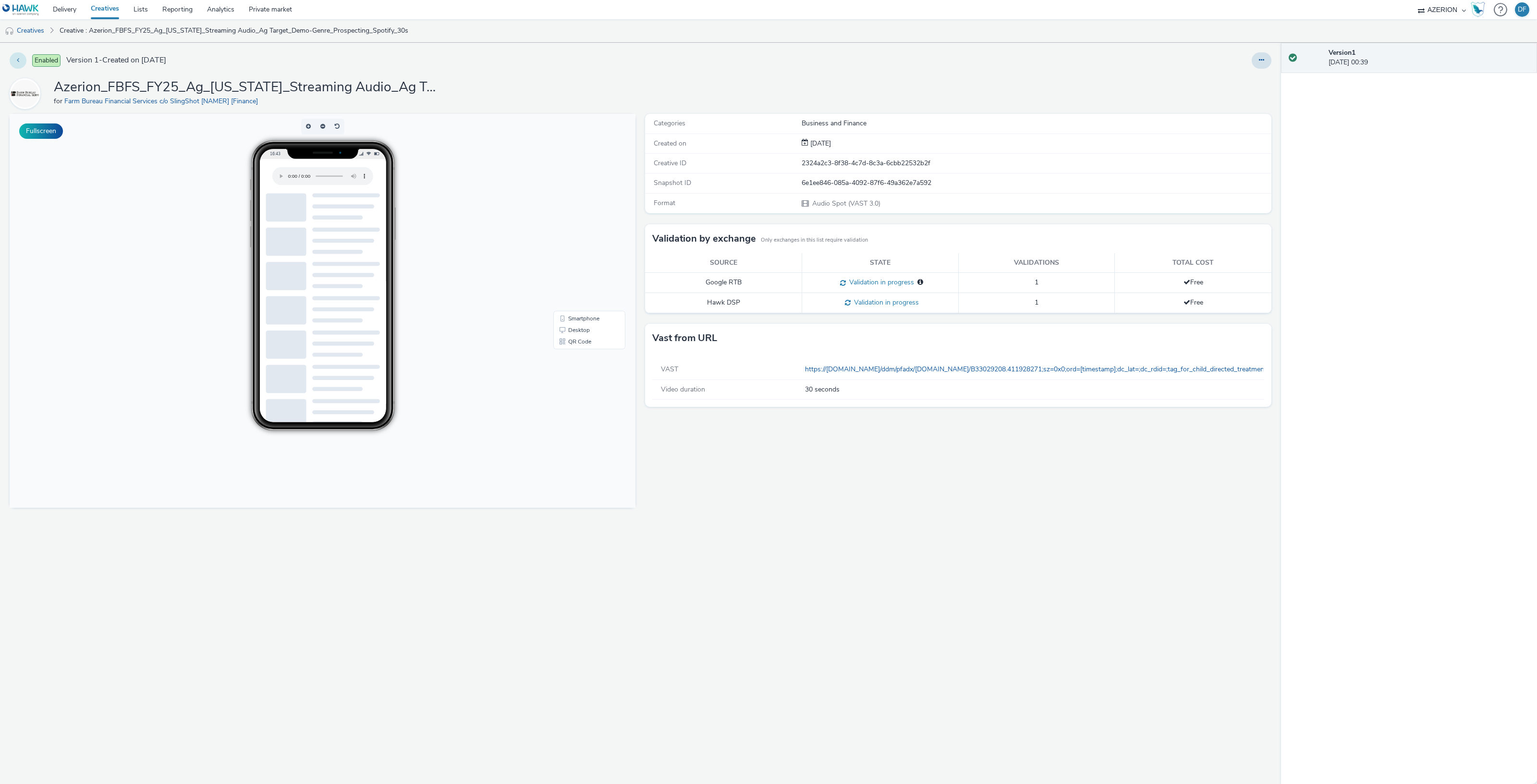
click at [17, 61] on button at bounding box center [18, 60] width 17 height 17
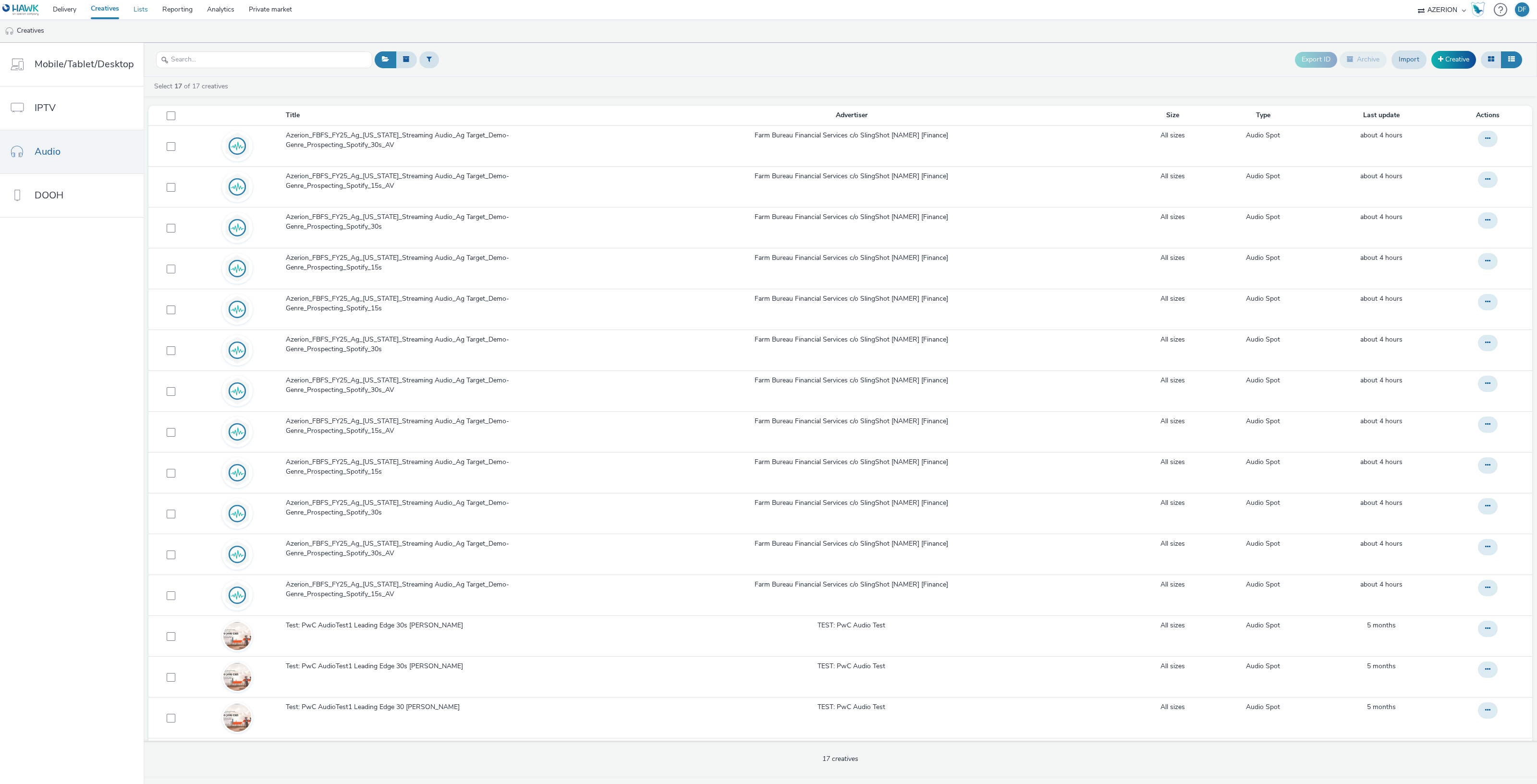
click at [141, 9] on link "Lists" at bounding box center [141, 10] width 29 height 19
